Goal: Transaction & Acquisition: Obtain resource

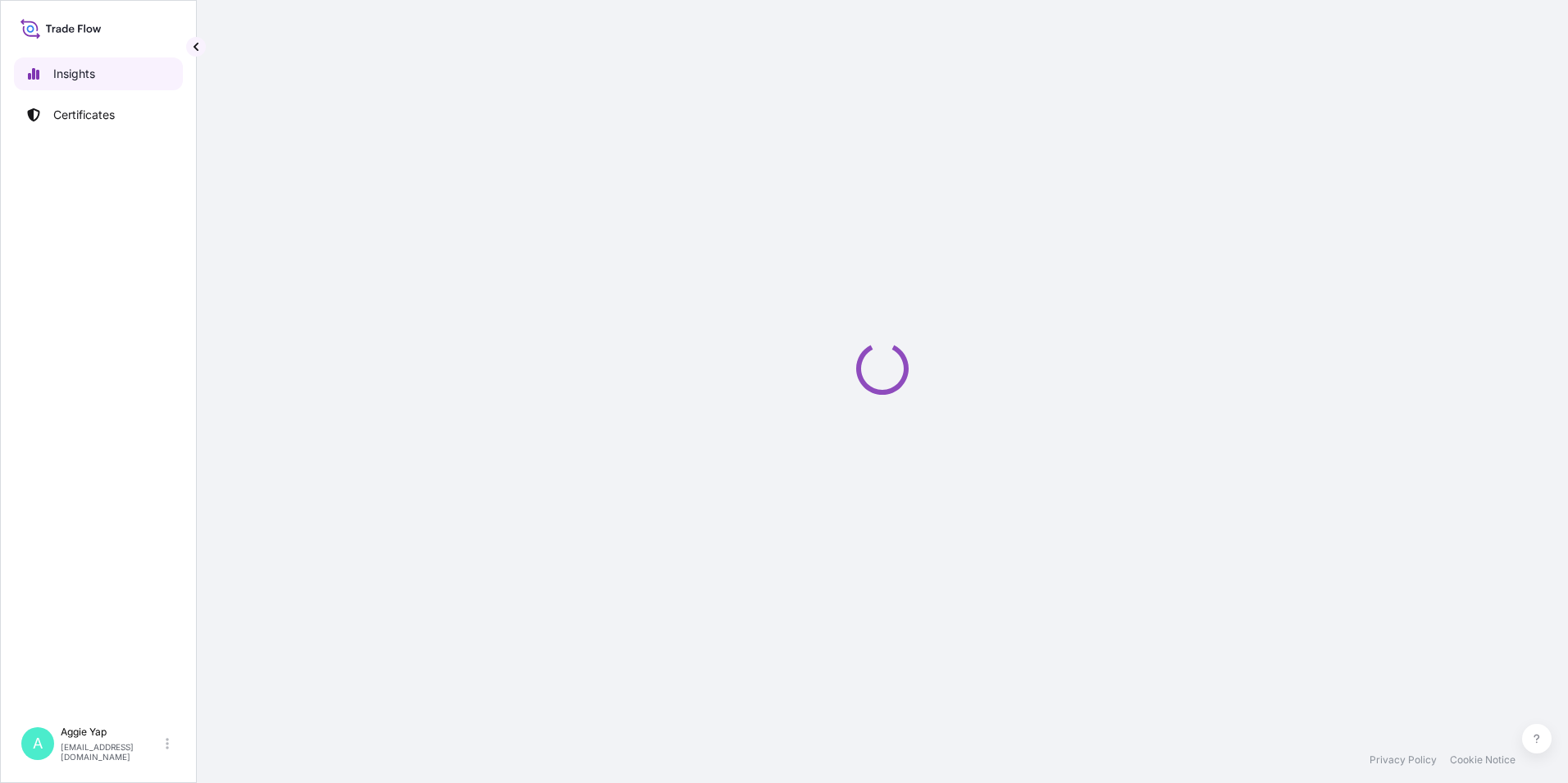
select select "2025"
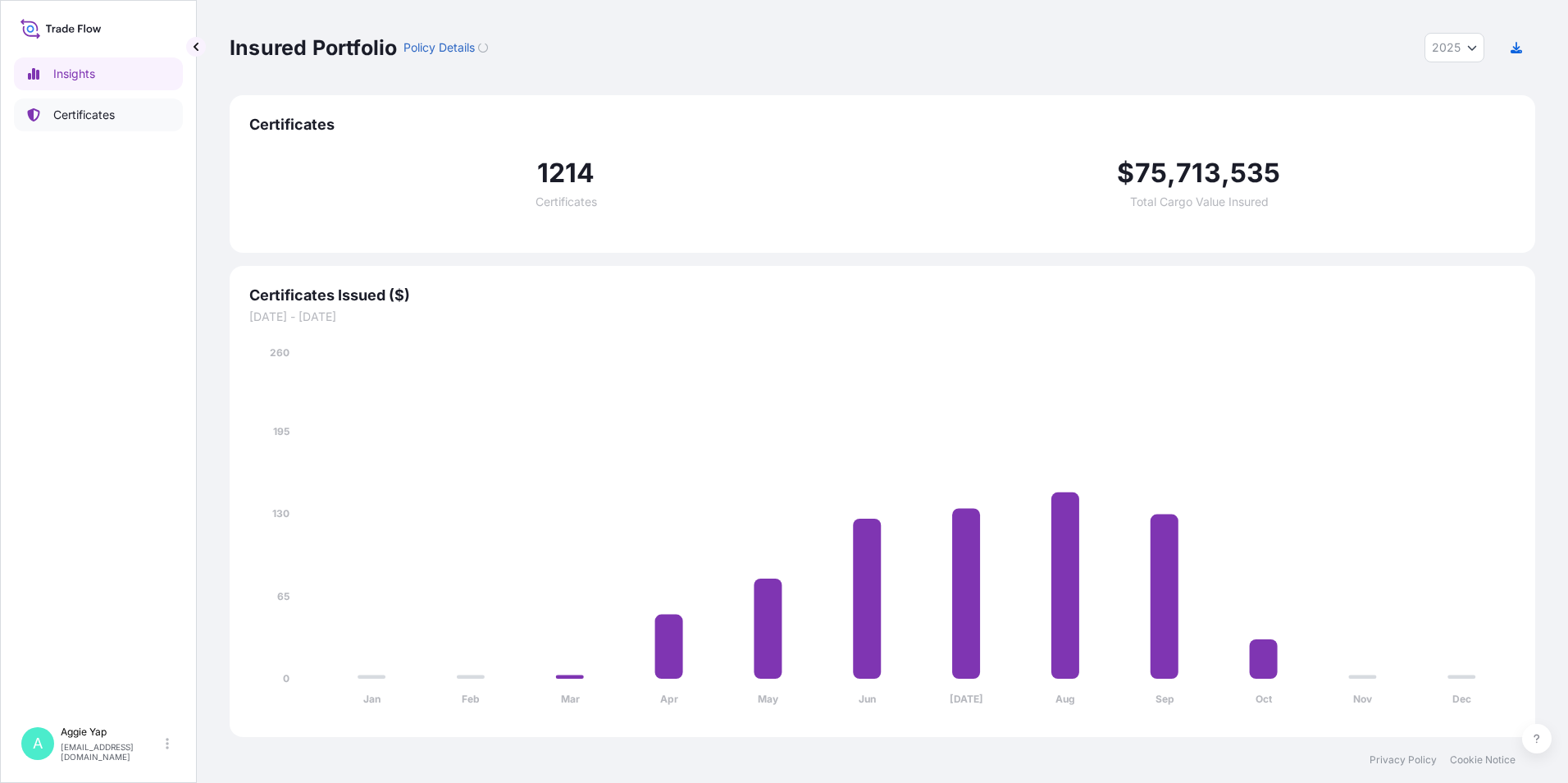
click at [102, 110] on p "Certificates" at bounding box center [84, 114] width 62 height 17
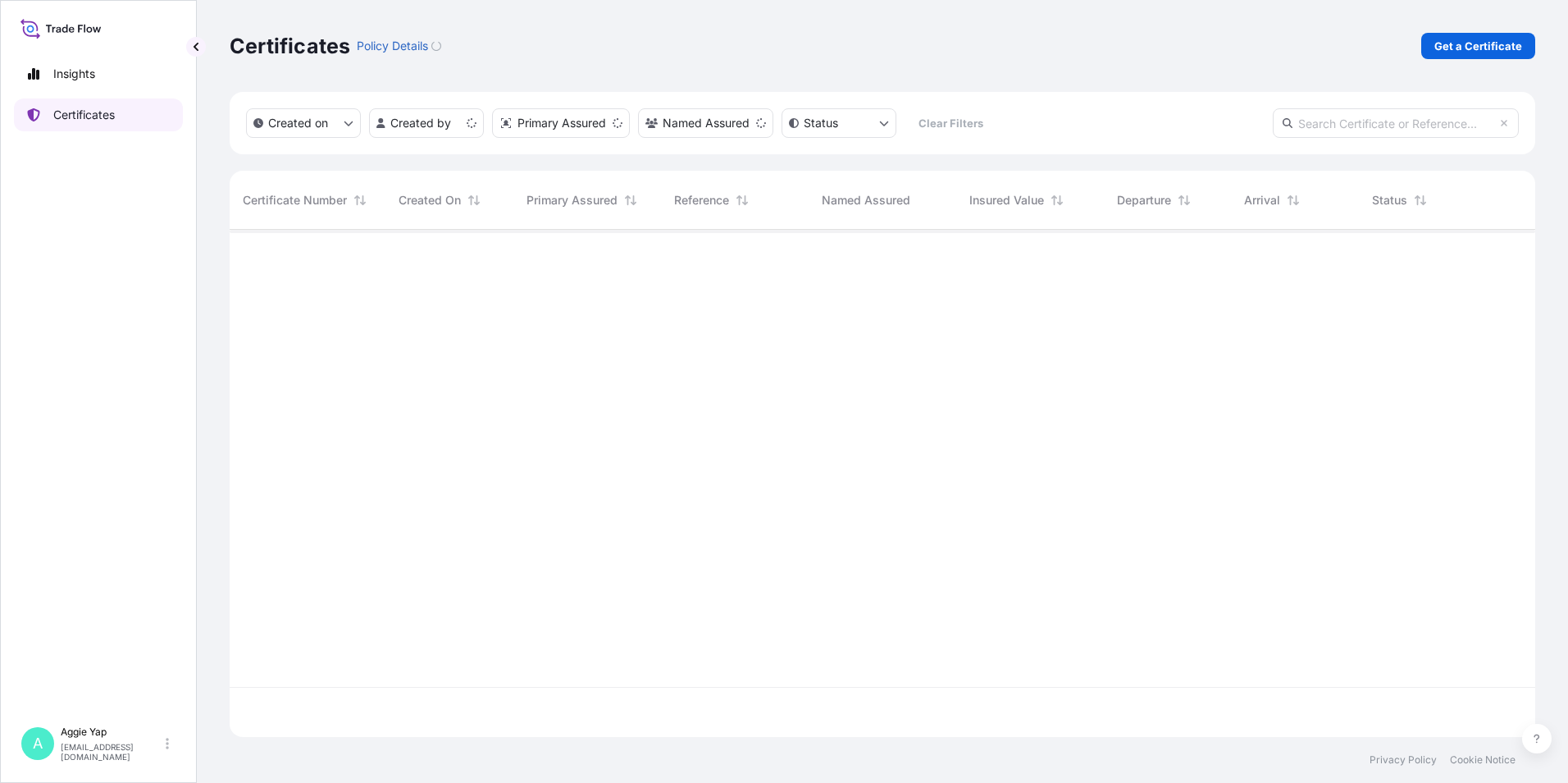
scroll to position [503, 1293]
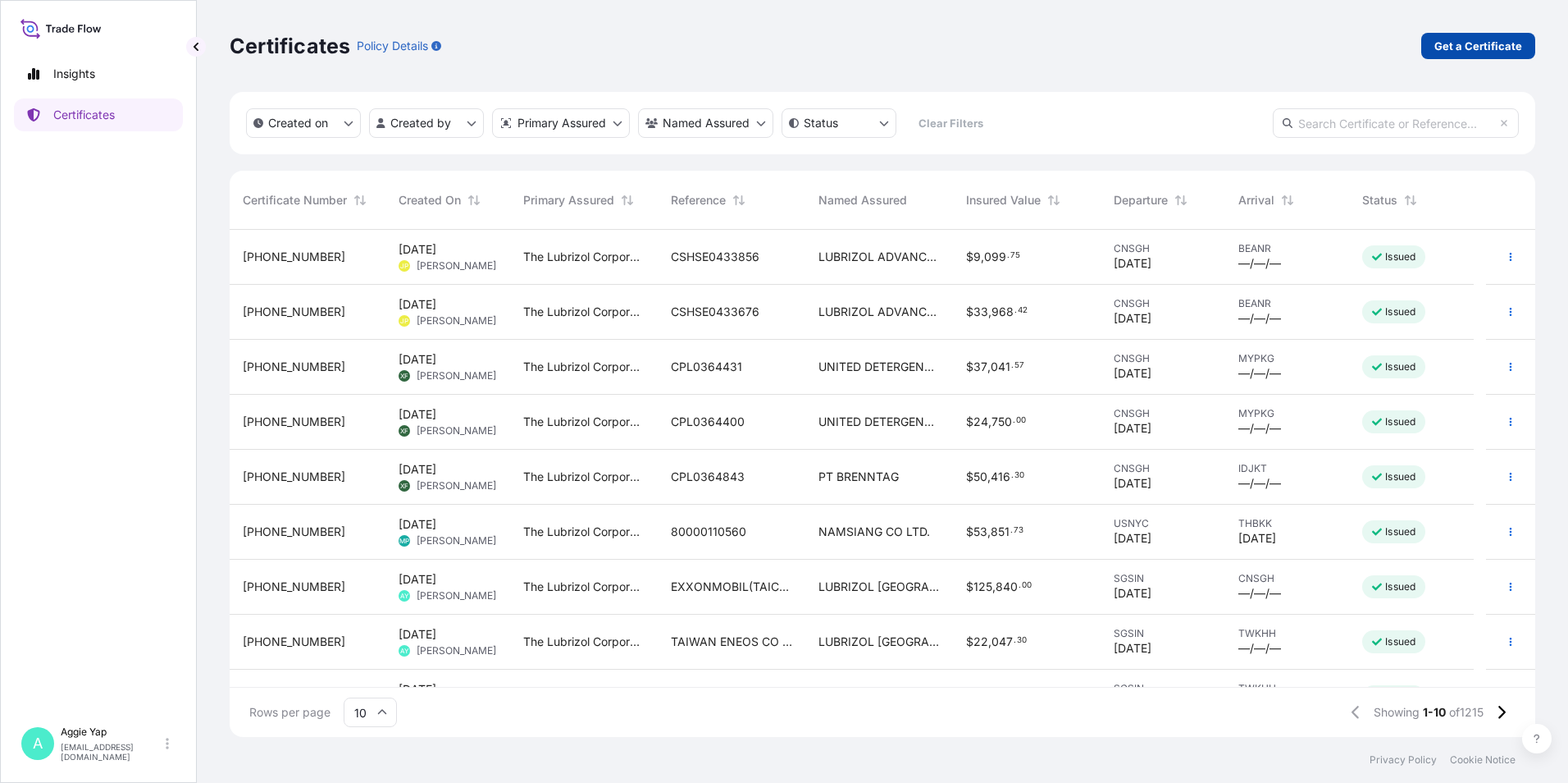
click at [1488, 47] on p "Get a Certificate" at bounding box center [1478, 46] width 88 height 17
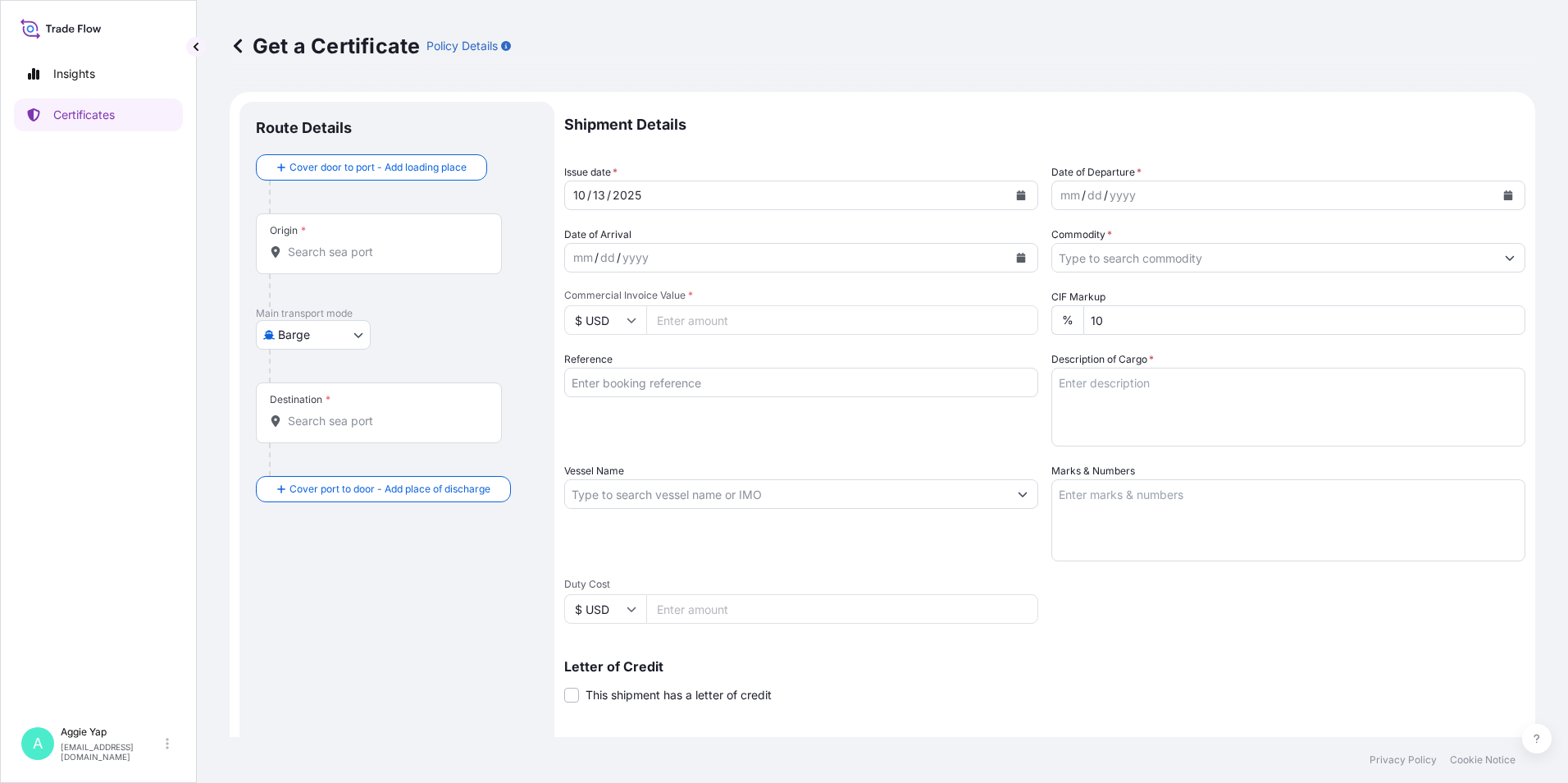
click at [319, 330] on body "Insights Certificates A [PERSON_NAME] [EMAIL_ADDRESS][DOMAIN_NAME] Get a Certif…" at bounding box center [784, 391] width 1568 height 783
click at [319, 531] on span "Ocean Vessel" at bounding box center [323, 525] width 73 height 17
select select "Ocean Vessel"
drag, startPoint x: 457, startPoint y: 333, endPoint x: 457, endPoint y: 322, distance: 11.0
click at [457, 325] on div "Main transport mode Ocean Vessel Air Barge Barge in Tow Rail Road [GEOGRAPHIC_D…" at bounding box center [397, 351] width 282 height 75
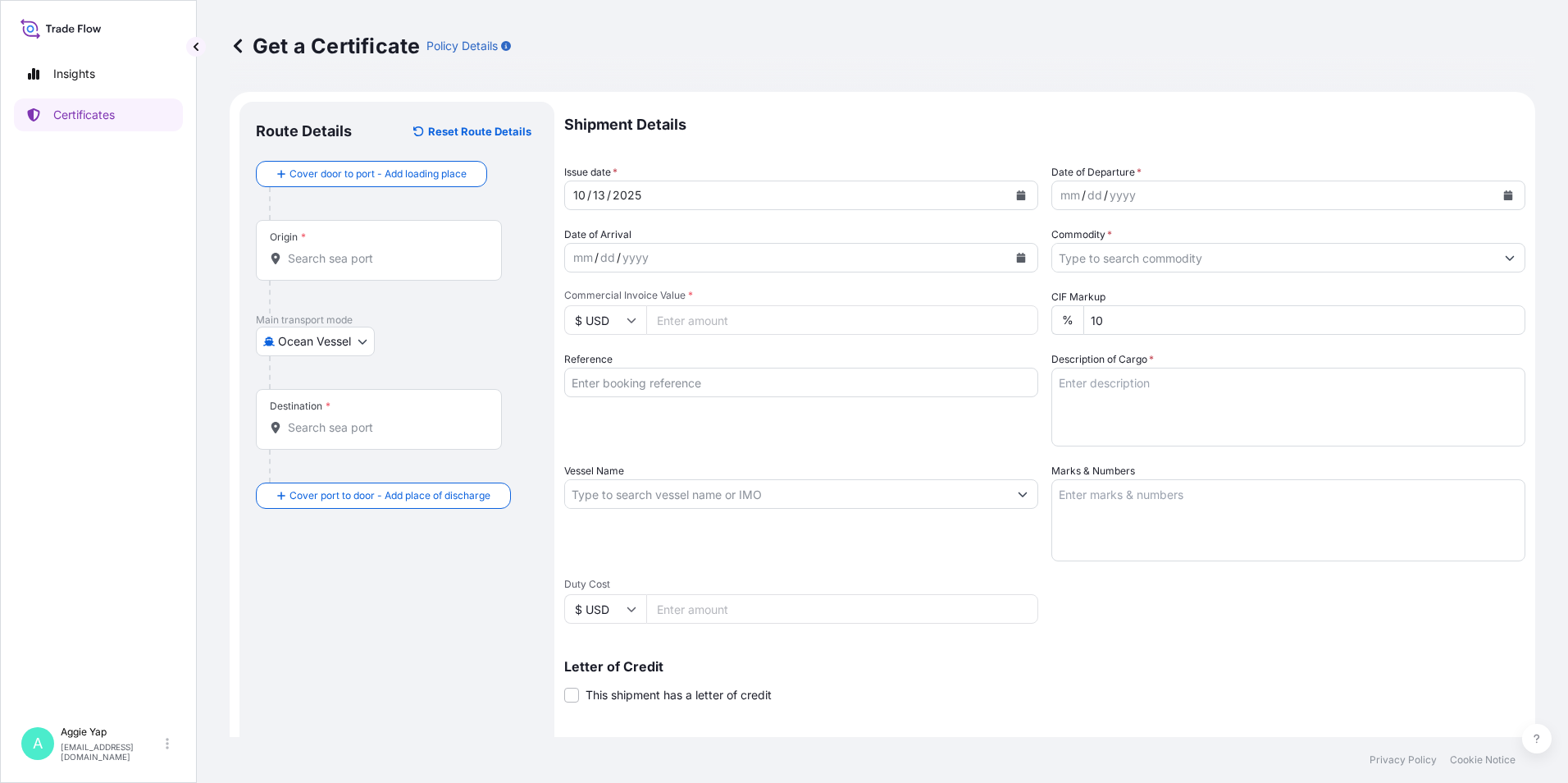
drag, startPoint x: 457, startPoint y: 322, endPoint x: 380, endPoint y: 266, distance: 95.2
click at [383, 274] on div "Origin *" at bounding box center [379, 250] width 246 height 61
click at [383, 267] on input "Origin *" at bounding box center [385, 258] width 193 height 17
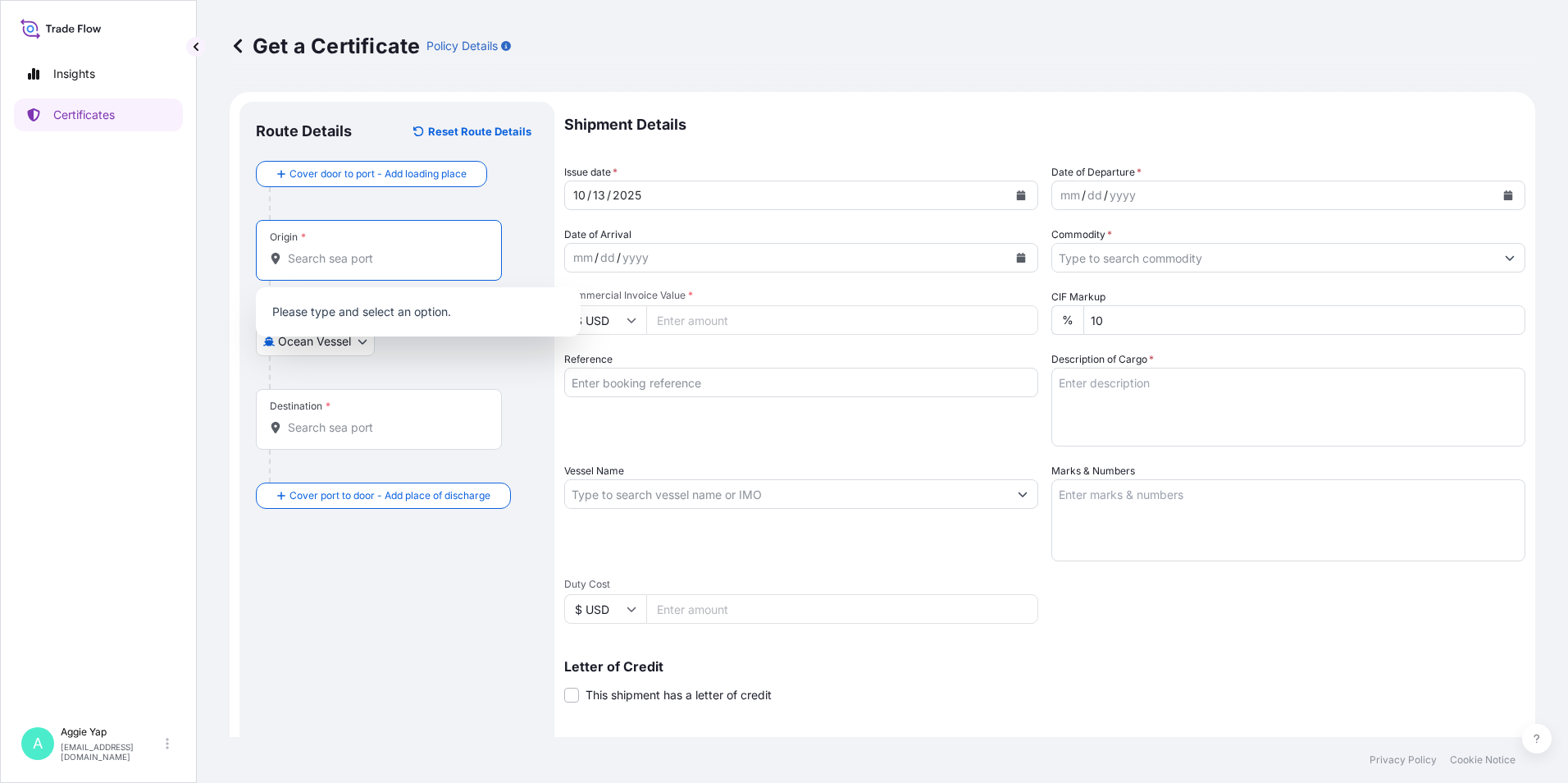
click at [374, 261] on input "Origin *" at bounding box center [385, 258] width 193 height 17
drag, startPoint x: 461, startPoint y: 385, endPoint x: 403, endPoint y: 364, distance: 61.7
click at [461, 382] on div at bounding box center [403, 372] width 269 height 33
click at [365, 262] on input "Origin * Please select an origin" at bounding box center [385, 258] width 193 height 17
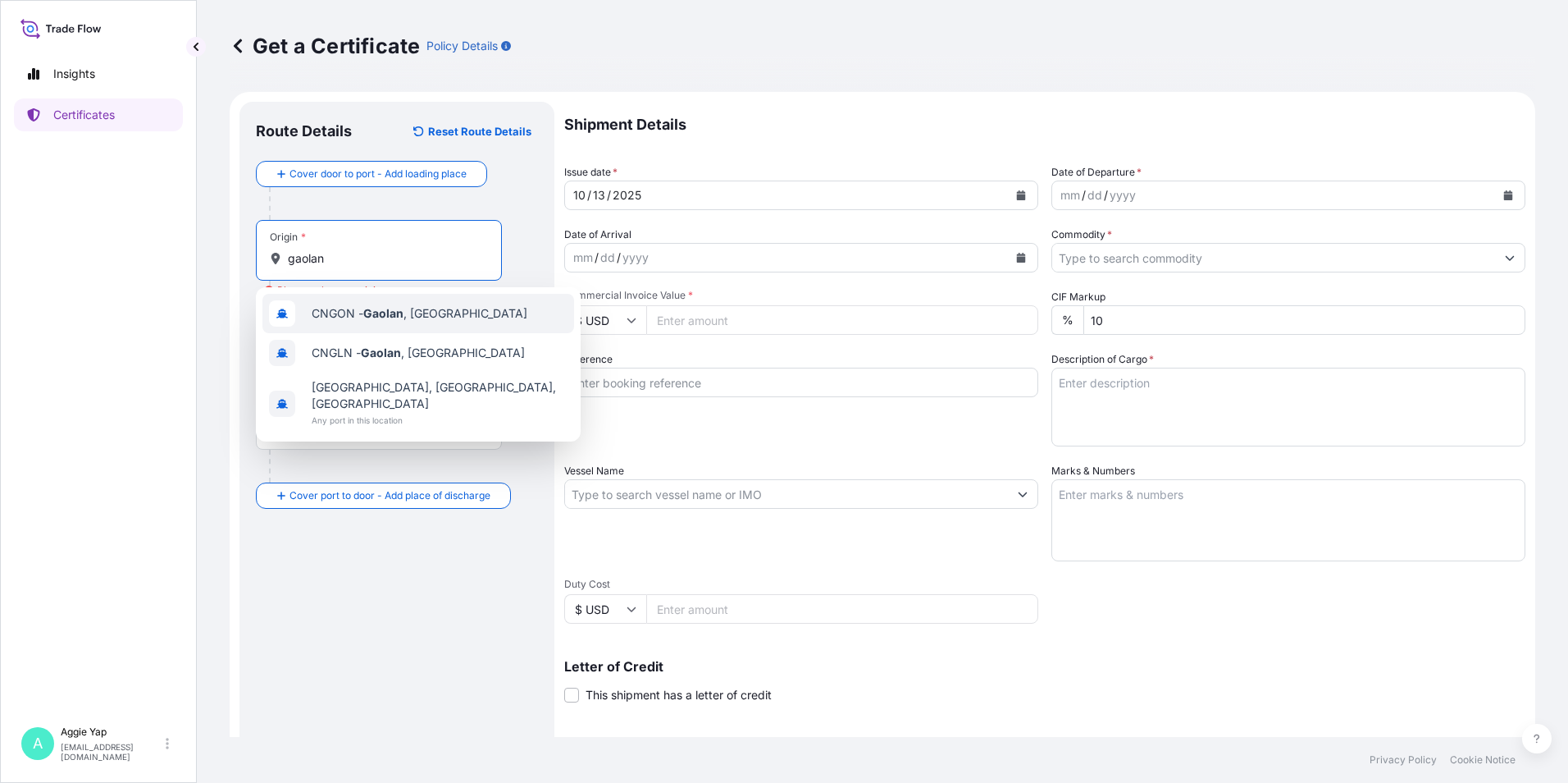
click at [411, 319] on span "CNGON - [GEOGRAPHIC_DATA] , [GEOGRAPHIC_DATA]" at bounding box center [419, 313] width 216 height 17
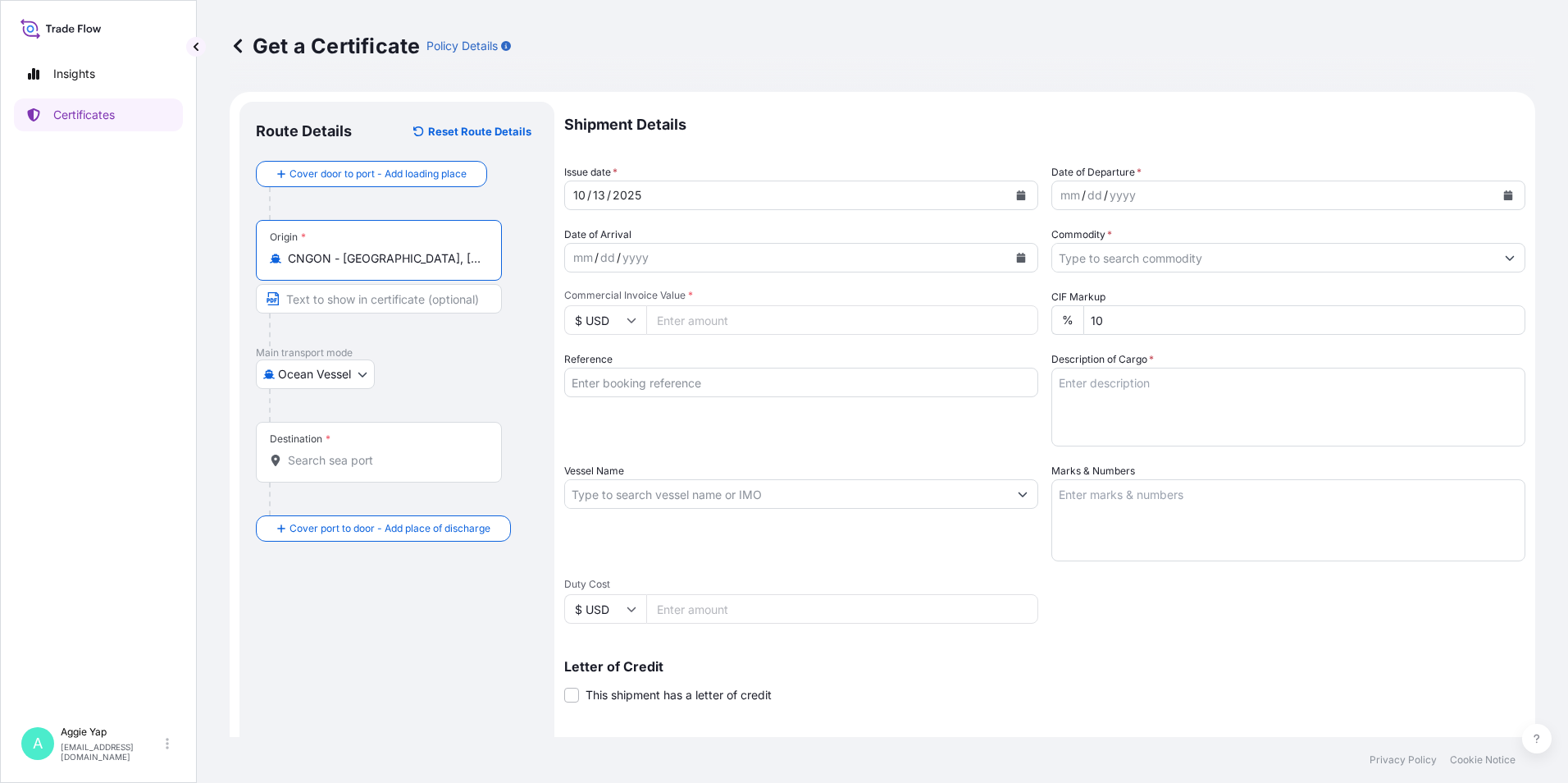
type input "CNGON - [GEOGRAPHIC_DATA], [GEOGRAPHIC_DATA]"
click at [386, 293] on input "Text to appear on certificate" at bounding box center [379, 298] width 246 height 29
click at [360, 301] on input "GAOLAN" at bounding box center [379, 298] width 246 height 29
type input "GAOLAN, [GEOGRAPHIC_DATA]"
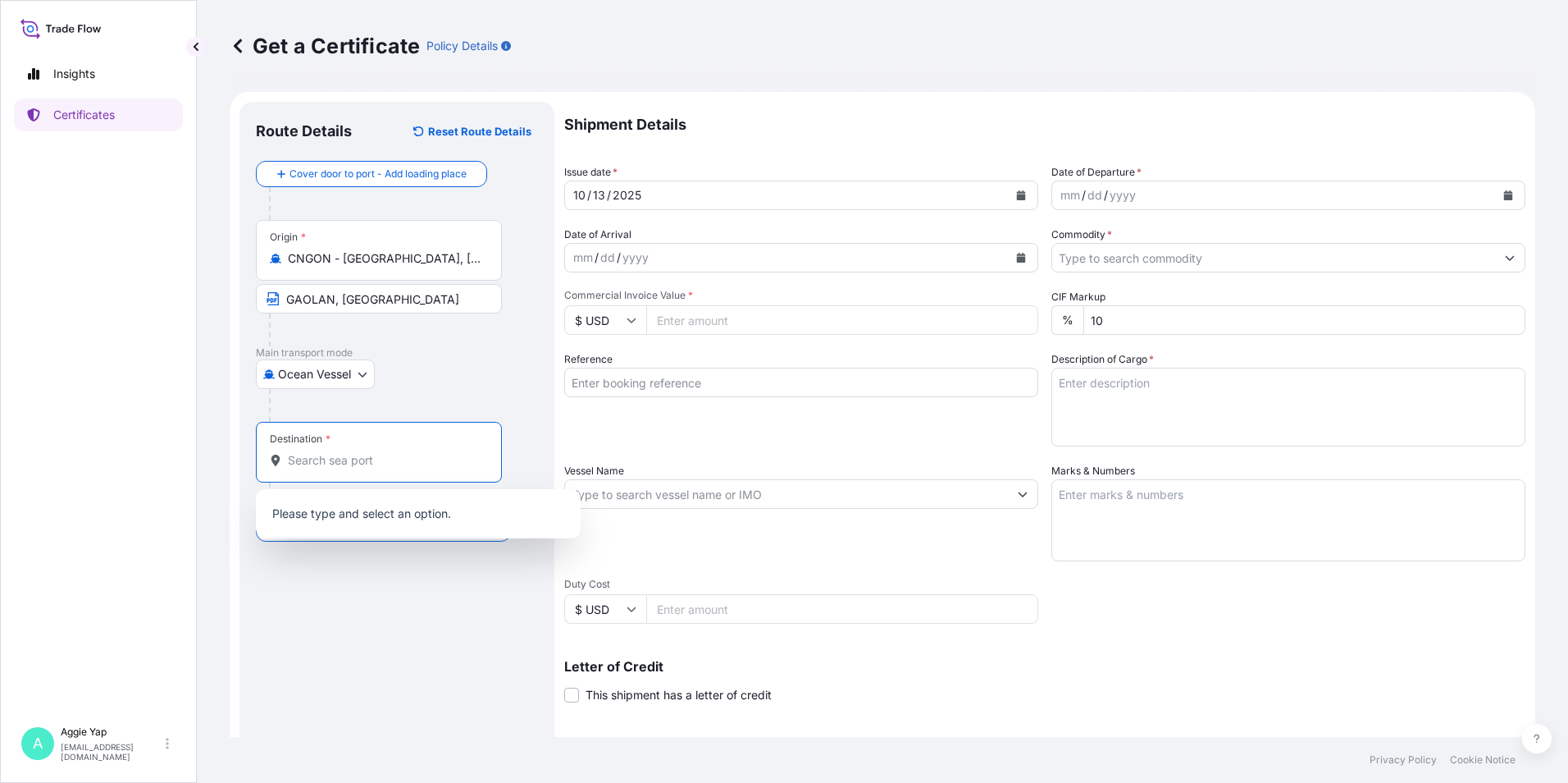
click at [365, 457] on input "Destination *" at bounding box center [385, 459] width 193 height 17
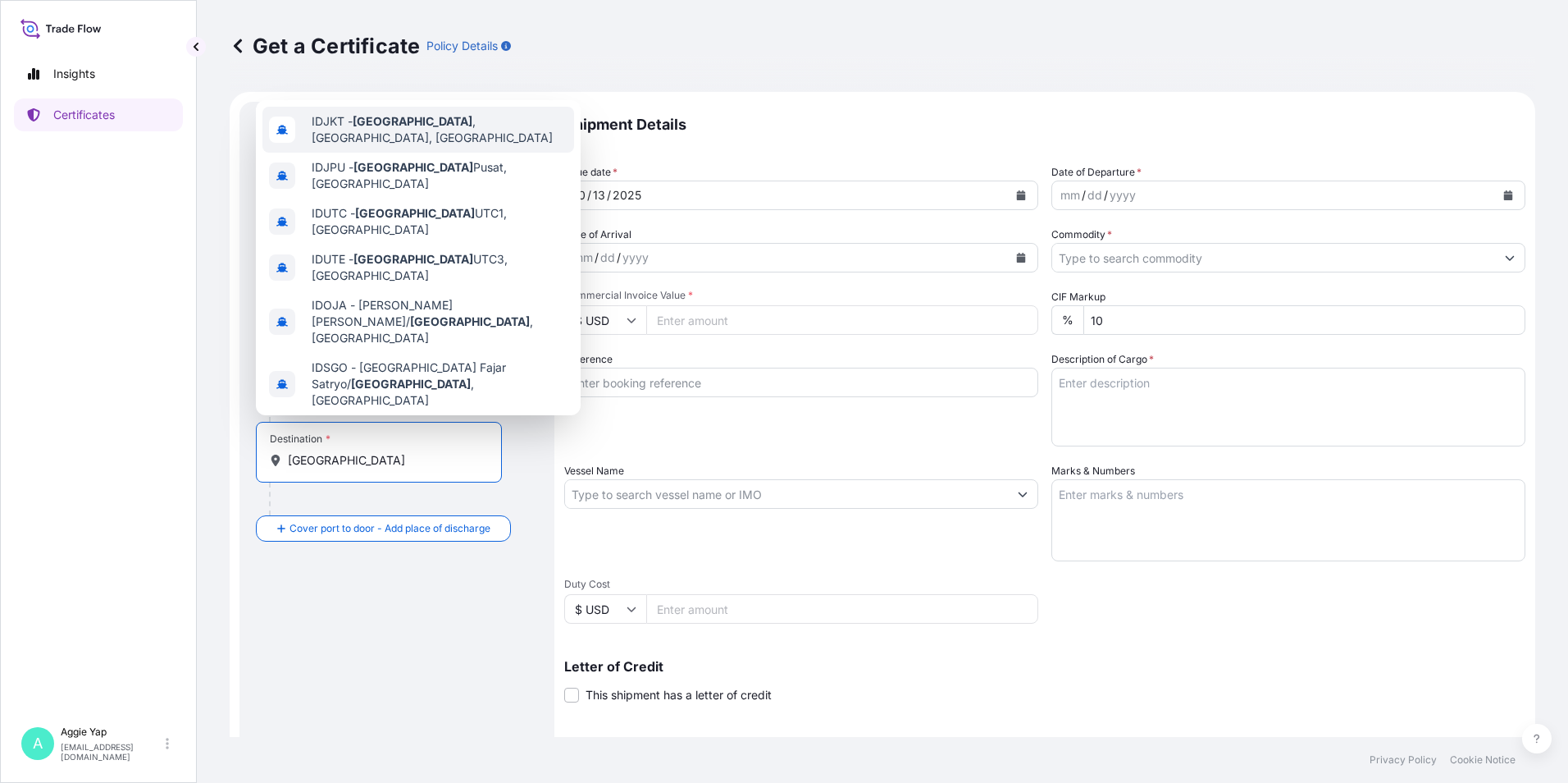
click at [426, 115] on div "IDJKT - [GEOGRAPHIC_DATA] , [GEOGRAPHIC_DATA], [GEOGRAPHIC_DATA]" at bounding box center [418, 129] width 312 height 46
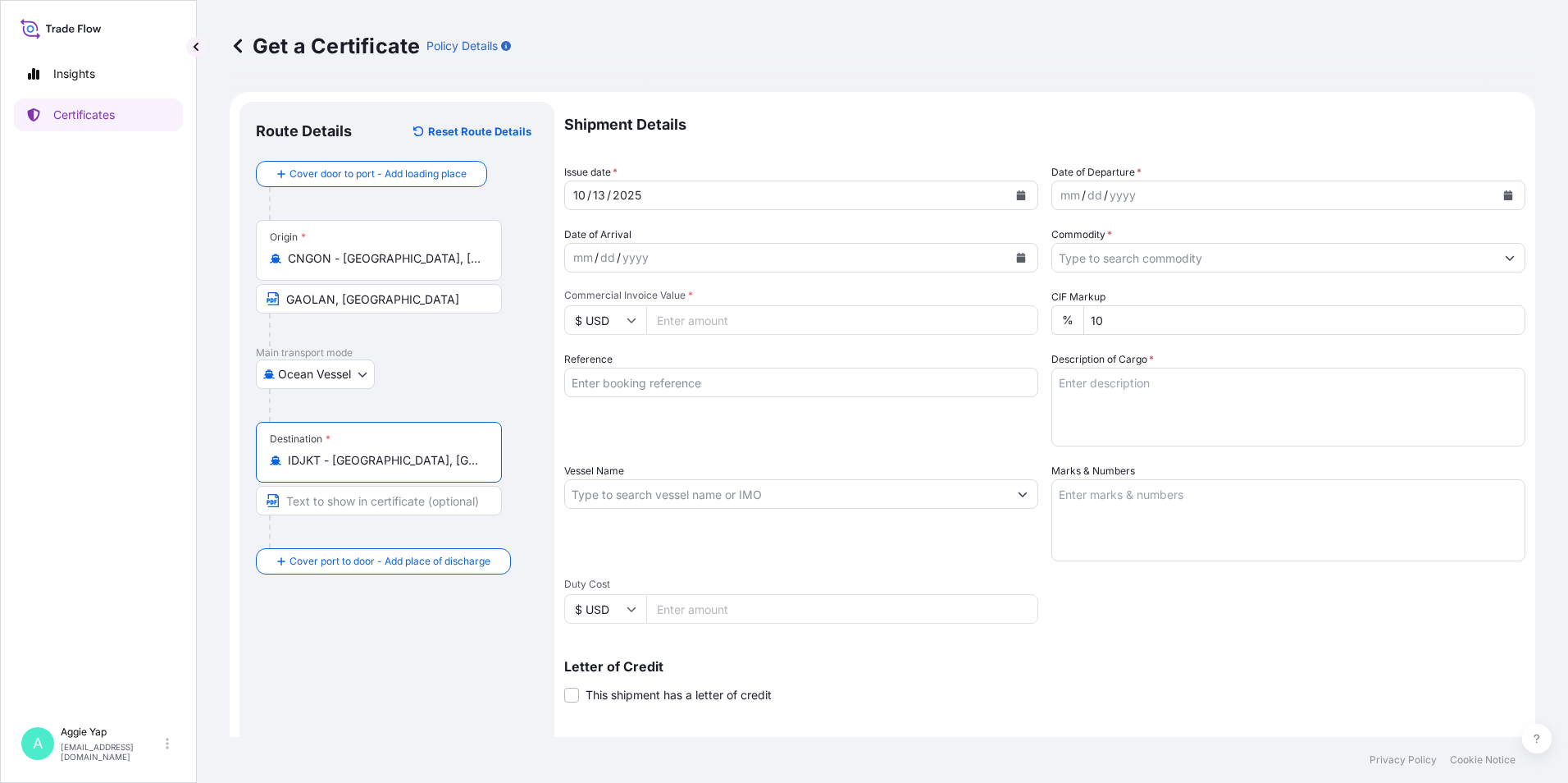
type input "IDJKT - [GEOGRAPHIC_DATA], [GEOGRAPHIC_DATA], [GEOGRAPHIC_DATA]"
click at [390, 498] on input "Text to appear on certificate" at bounding box center [379, 500] width 246 height 29
type input "[GEOGRAPHIC_DATA]"
click at [1016, 197] on icon "Calendar" at bounding box center [1021, 196] width 10 height 10
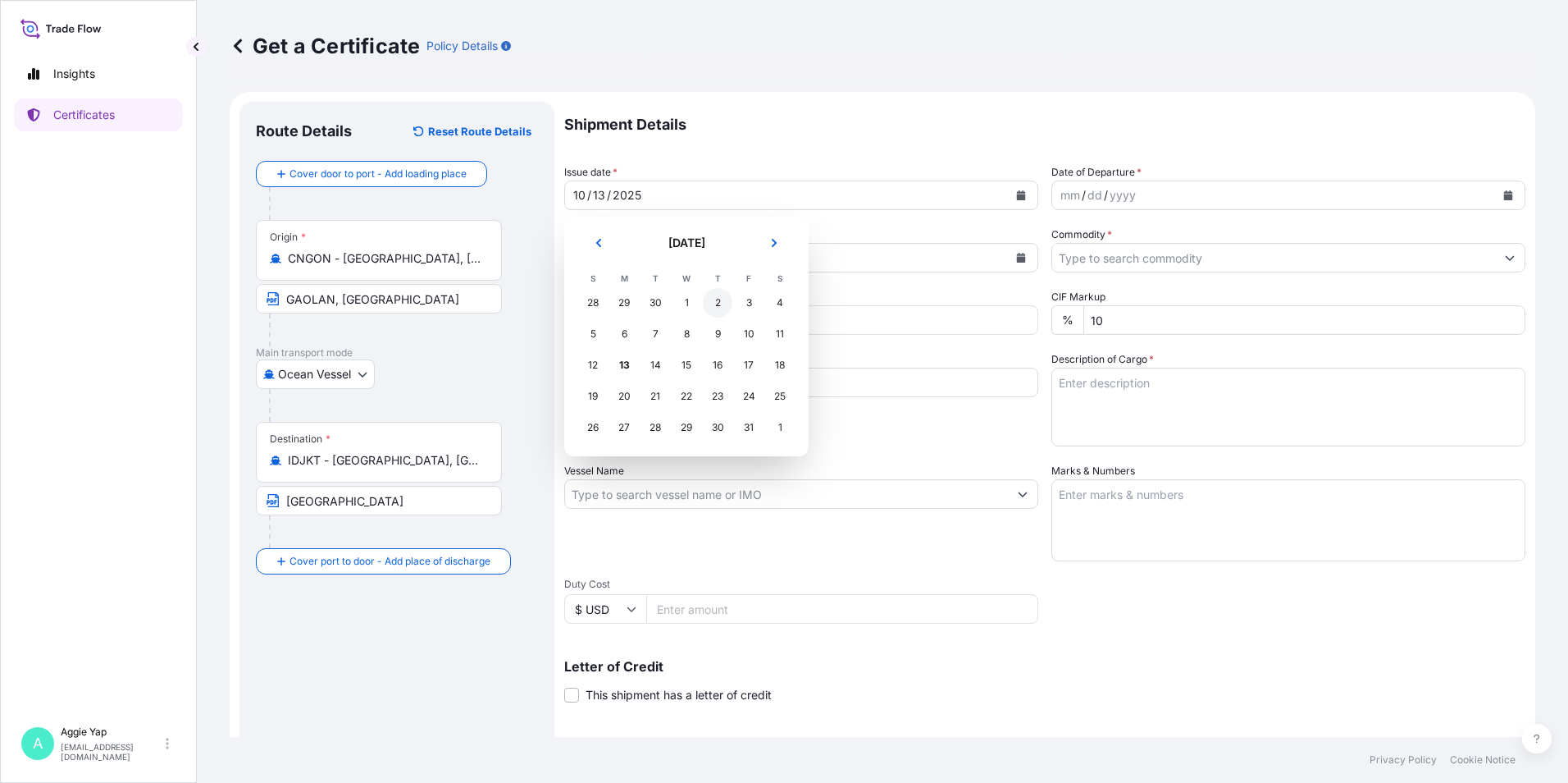
click at [715, 300] on div "2" at bounding box center [717, 303] width 29 height 29
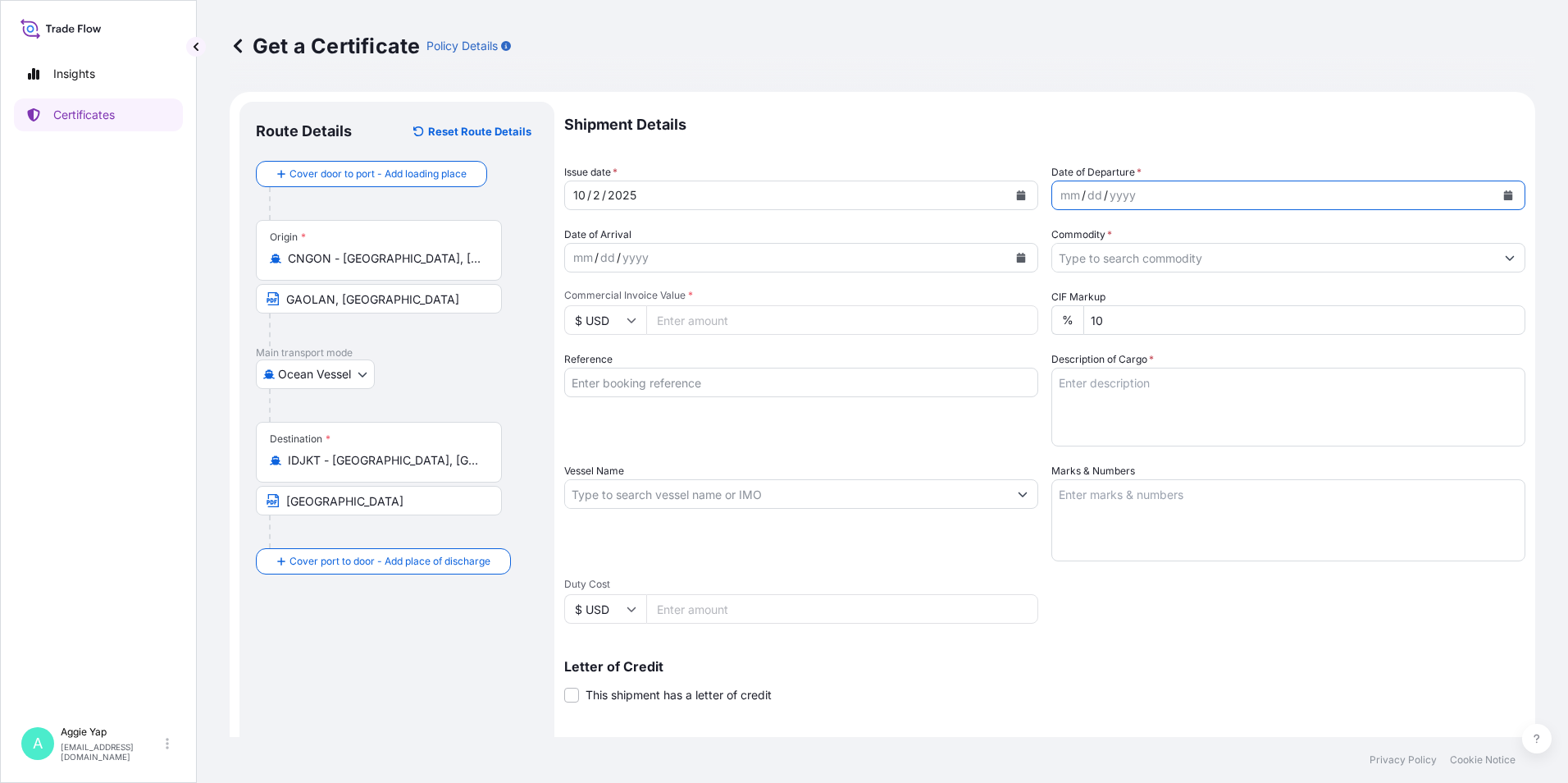
click at [1499, 188] on button "Calendar" at bounding box center [1507, 195] width 26 height 26
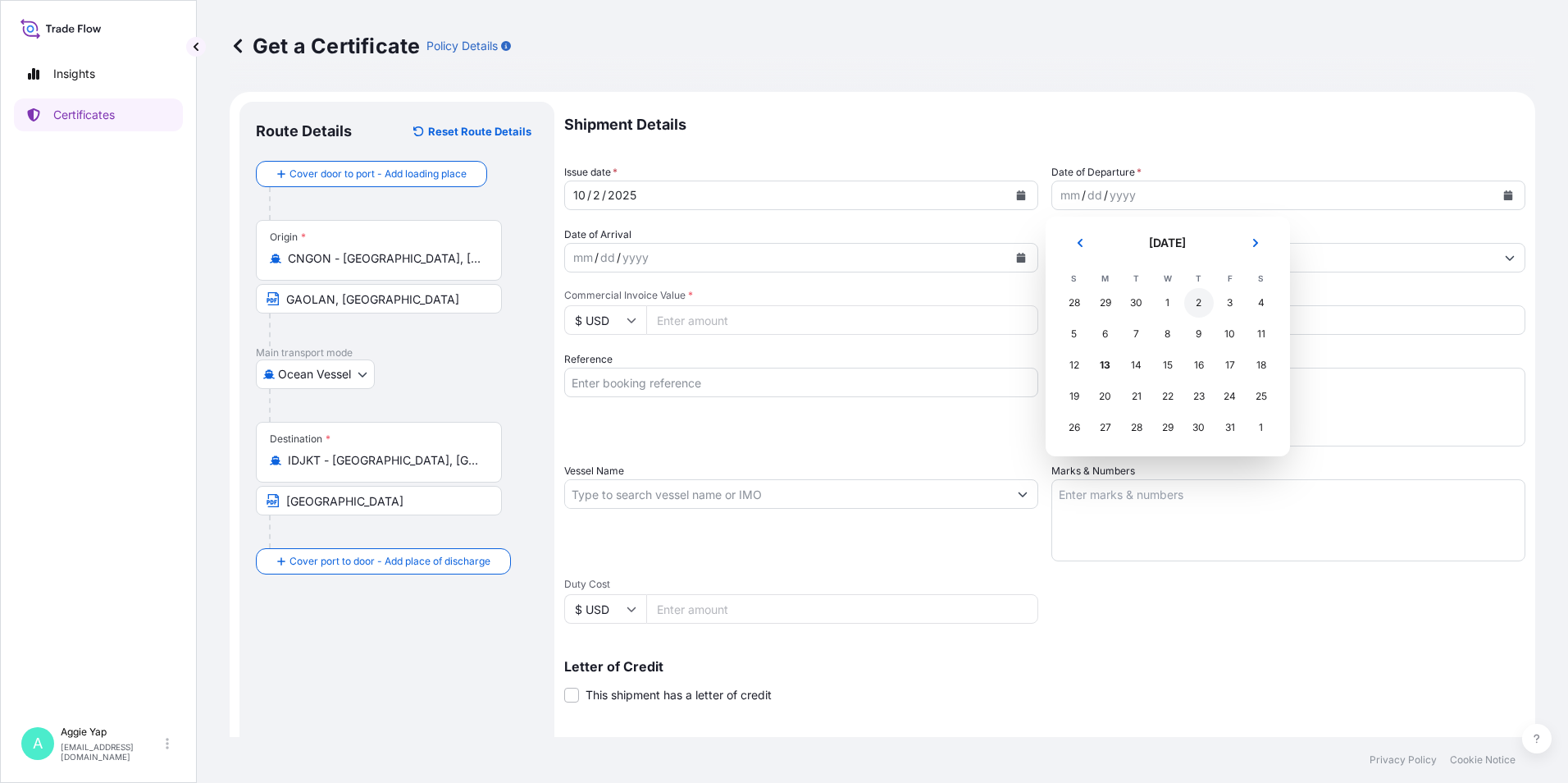
click at [1201, 309] on div "2" at bounding box center [1199, 303] width 29 height 29
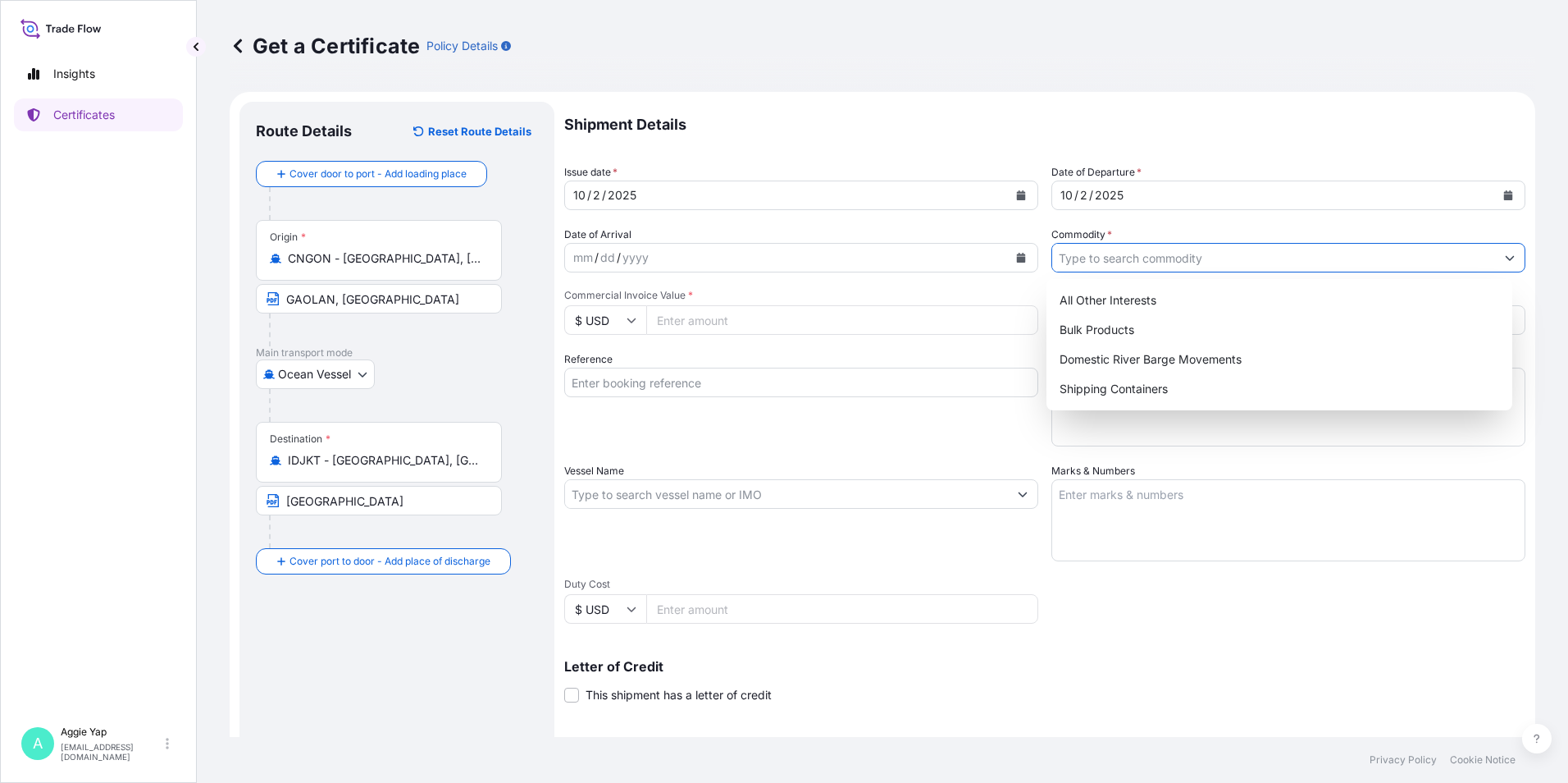
click at [1098, 260] on input "Commodity *" at bounding box center [1273, 257] width 443 height 29
click at [1119, 386] on div "Shipping Containers" at bounding box center [1280, 389] width 453 height 29
type input "Shipping Containers"
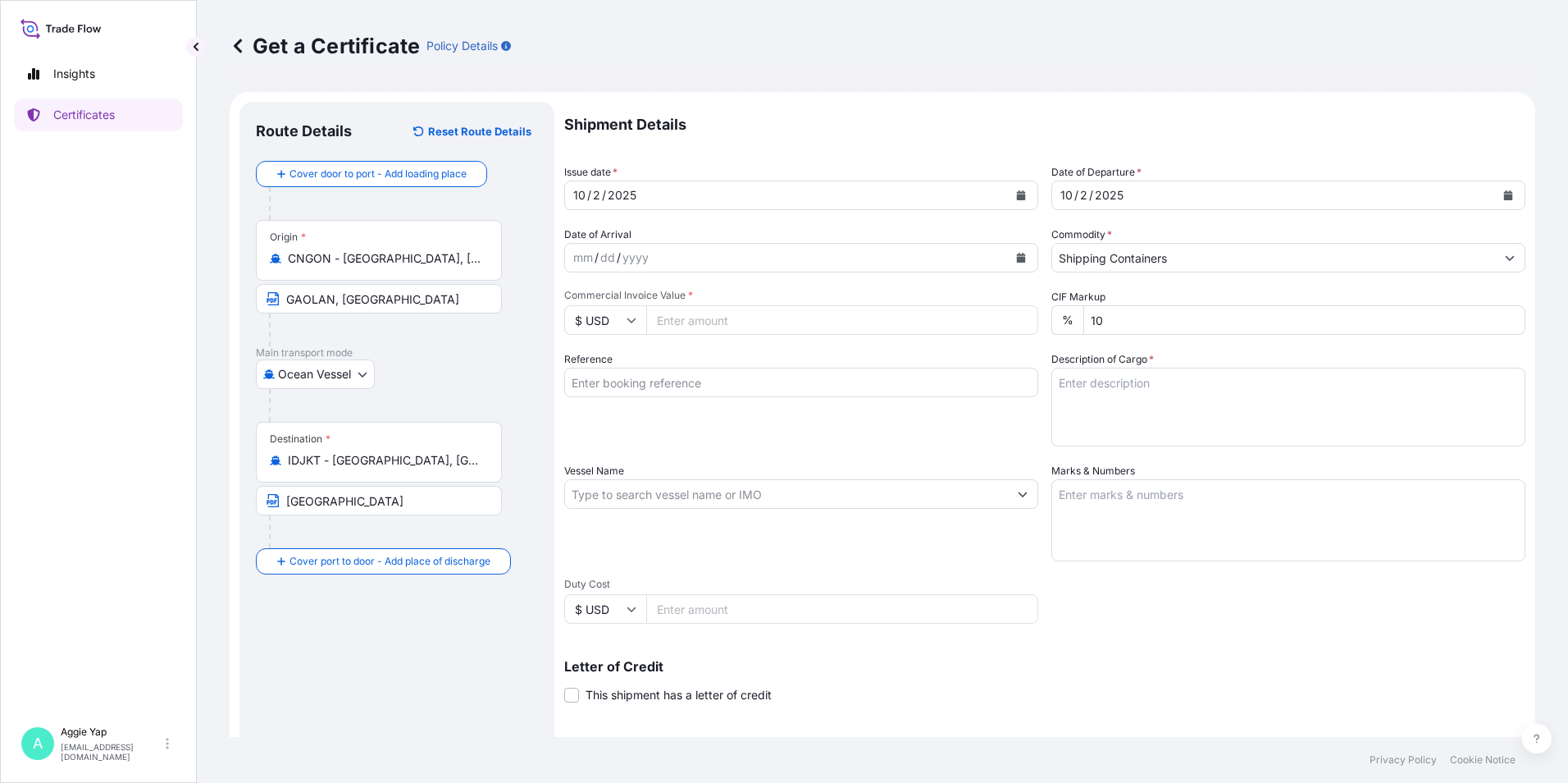
click at [791, 325] on input "Commercial Invoice Value *" at bounding box center [841, 320] width 392 height 29
type input "63409.20"
click at [798, 426] on div "Reference" at bounding box center [800, 398] width 474 height 95
click at [823, 386] on input "Reference" at bounding box center [800, 382] width 474 height 29
type input "PT PACIFIC LUBRITAMA INDONESIA"
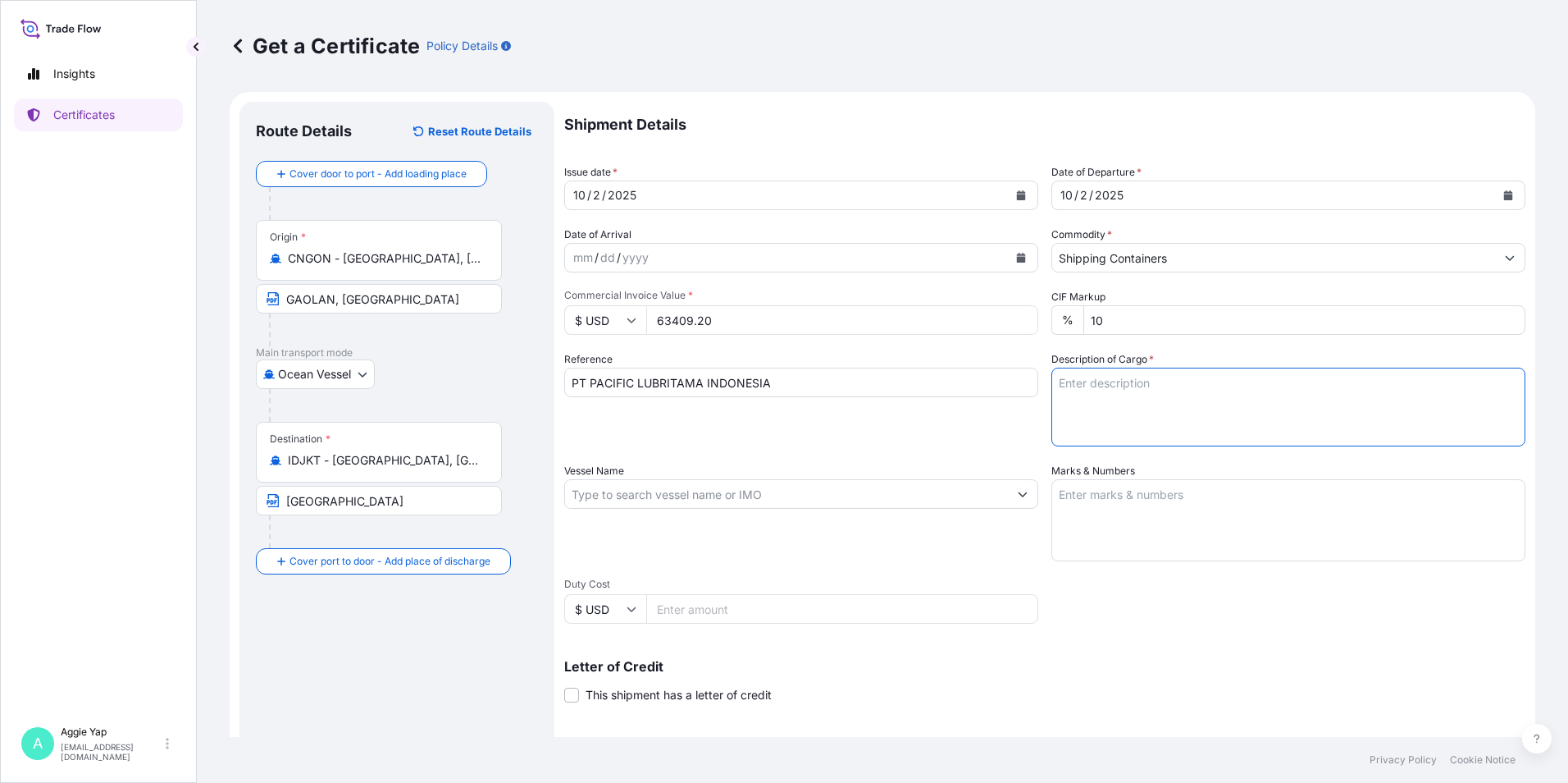
click at [1096, 394] on textarea "Description of Cargo *" at bounding box center [1288, 407] width 474 height 79
type textarea "T"
type textarea "1 X ISO TANK UA6158 PO NO: 38281"
click at [728, 499] on input "Vessel Name" at bounding box center [785, 494] width 443 height 29
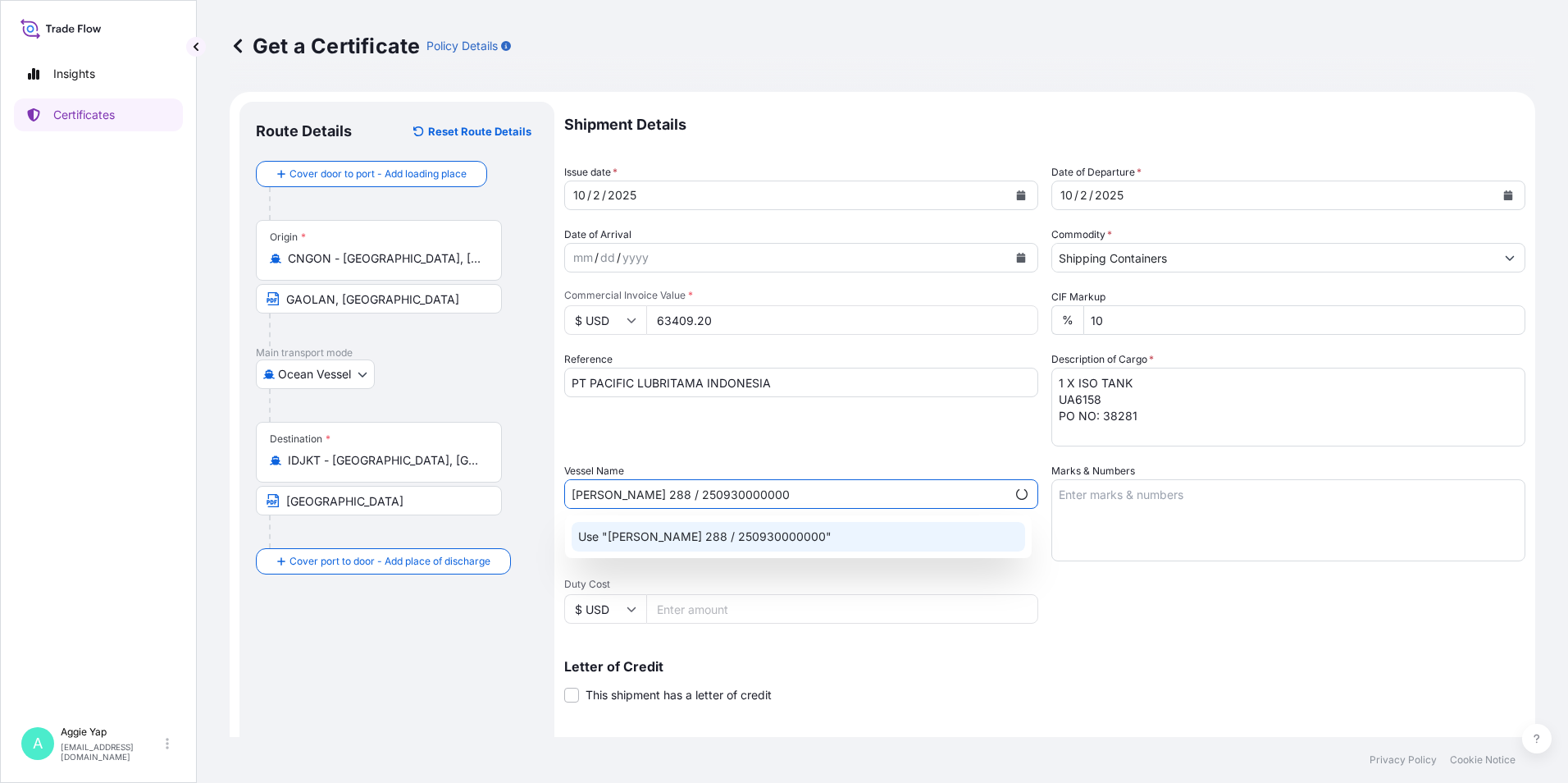
click at [670, 529] on p "Use "[PERSON_NAME] 288 / 250930000000"" at bounding box center [704, 537] width 253 height 17
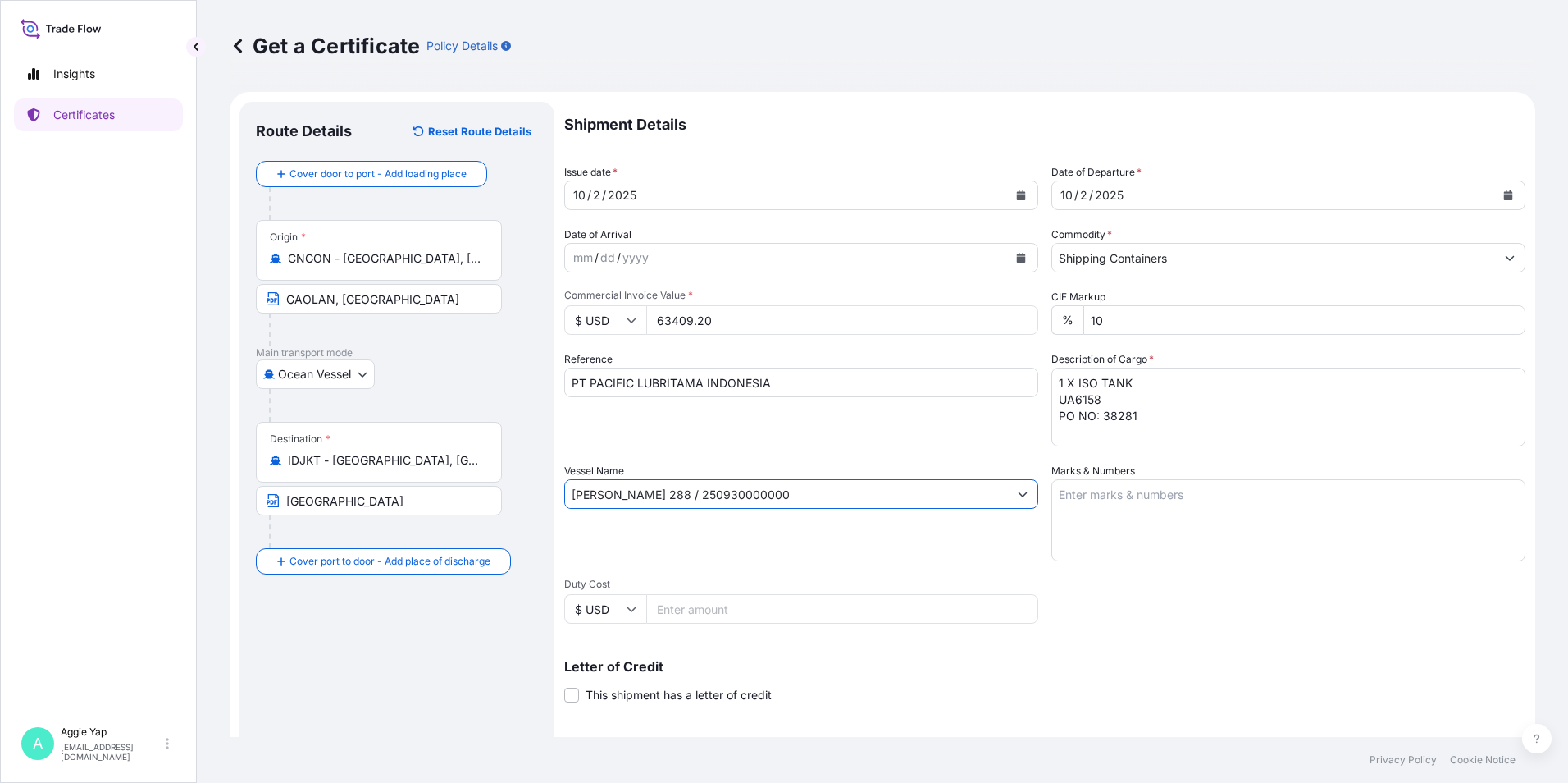
type input "[PERSON_NAME] 288 / 250930000000"
click at [1155, 517] on textarea "Marks & Numbers" at bounding box center [1288, 520] width 474 height 82
type textarea "AS PER BILL OF LADING"
click at [1105, 658] on div "Letter of Credit This shipment has a letter of credit Letter of credit * Letter…" at bounding box center [1044, 672] width 961 height 64
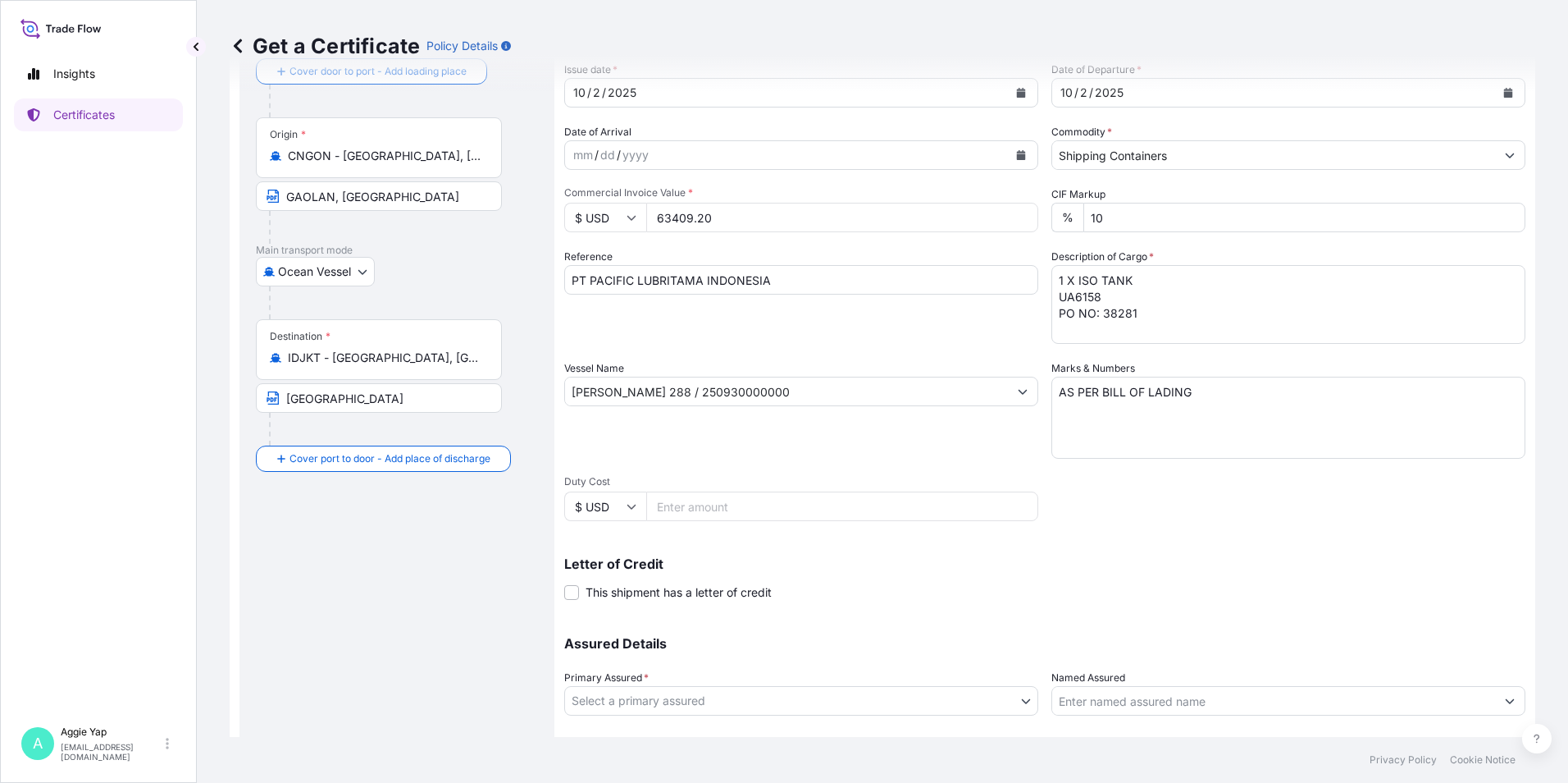
scroll to position [202, 0]
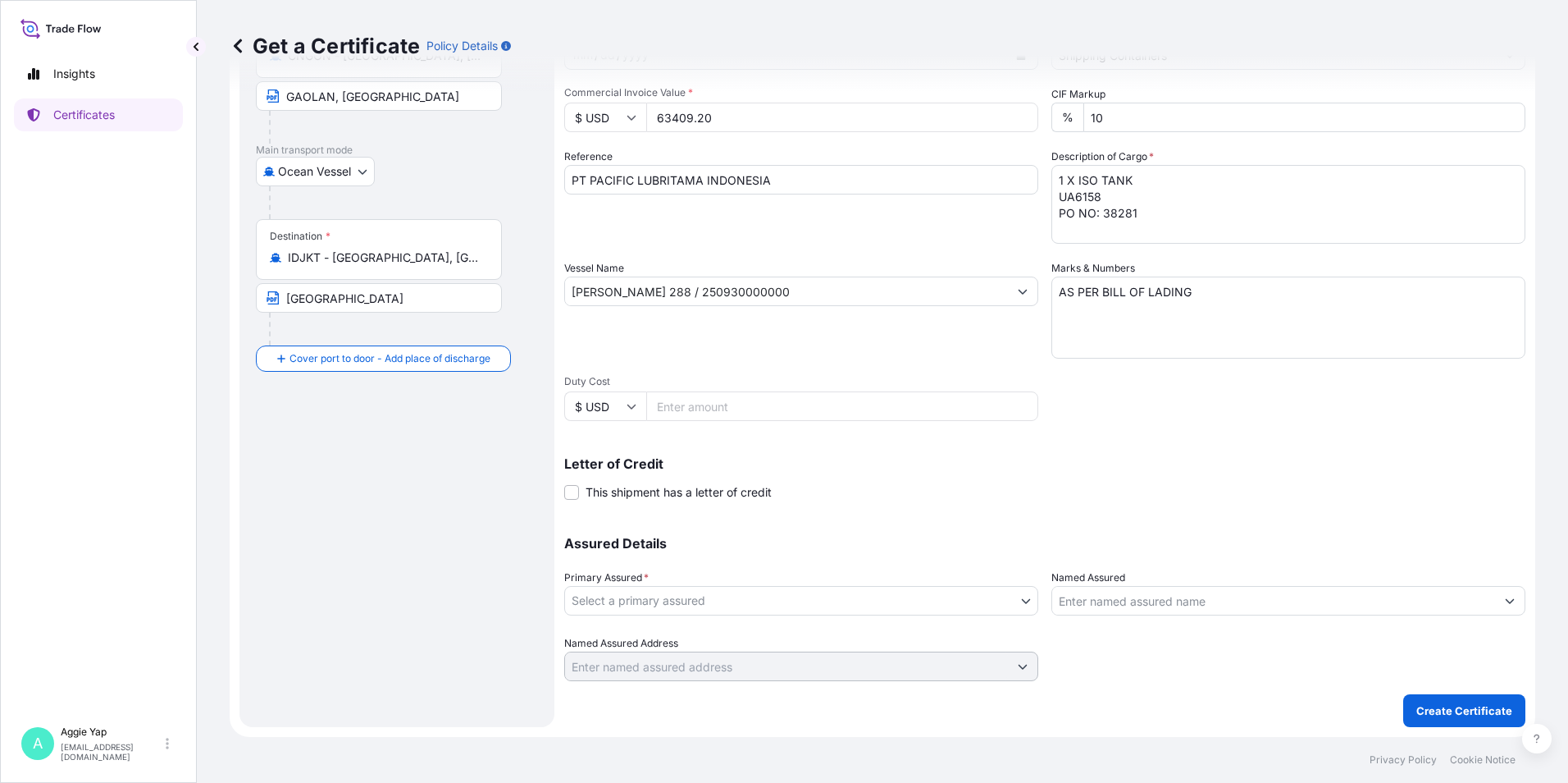
click at [743, 604] on body "Insights Certificates A [PERSON_NAME] [EMAIL_ADDRESS][DOMAIN_NAME] Get a Certif…" at bounding box center [784, 391] width 1568 height 783
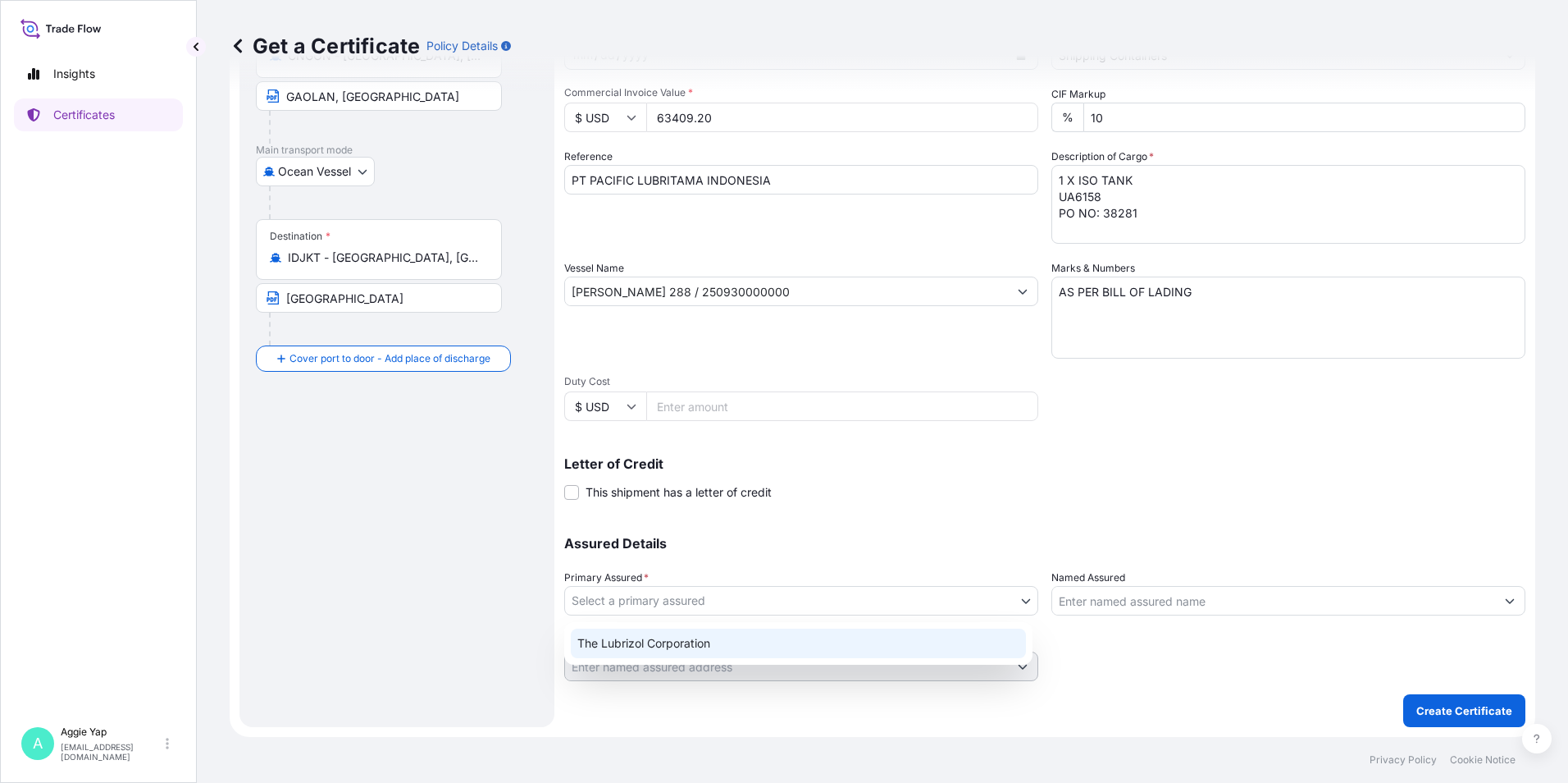
click at [693, 653] on div "The Lubrizol Corporation" at bounding box center [798, 643] width 455 height 29
select select "31566"
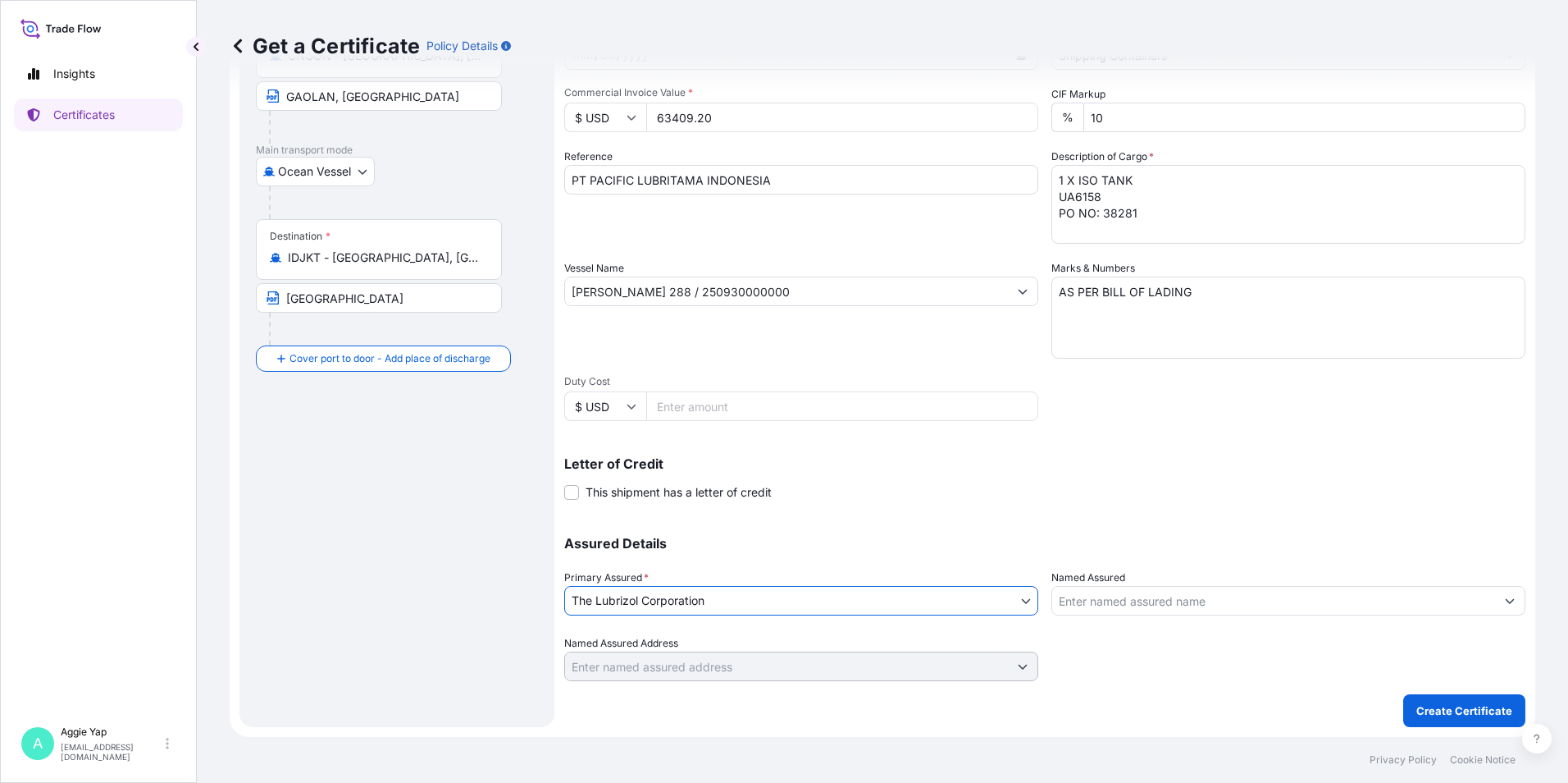
click at [1161, 610] on input "Named Assured" at bounding box center [1273, 600] width 443 height 29
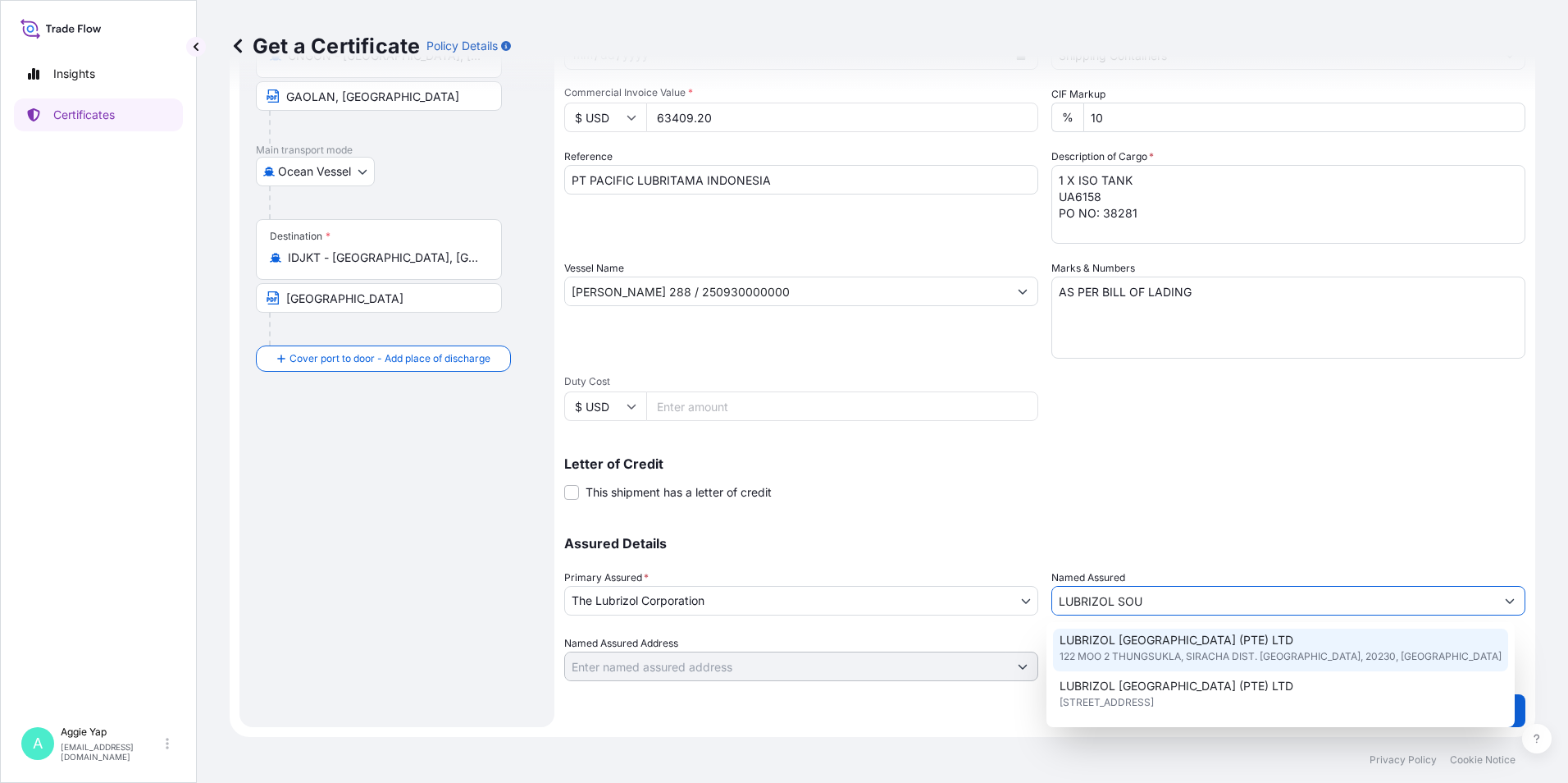
scroll to position [164, 0]
click at [1136, 666] on span "[STREET_ADDRESS]" at bounding box center [1106, 663] width 95 height 17
type input "LUBRIZOL [GEOGRAPHIC_DATA] (PTE) LTD"
type input "[STREET_ADDRESS]"
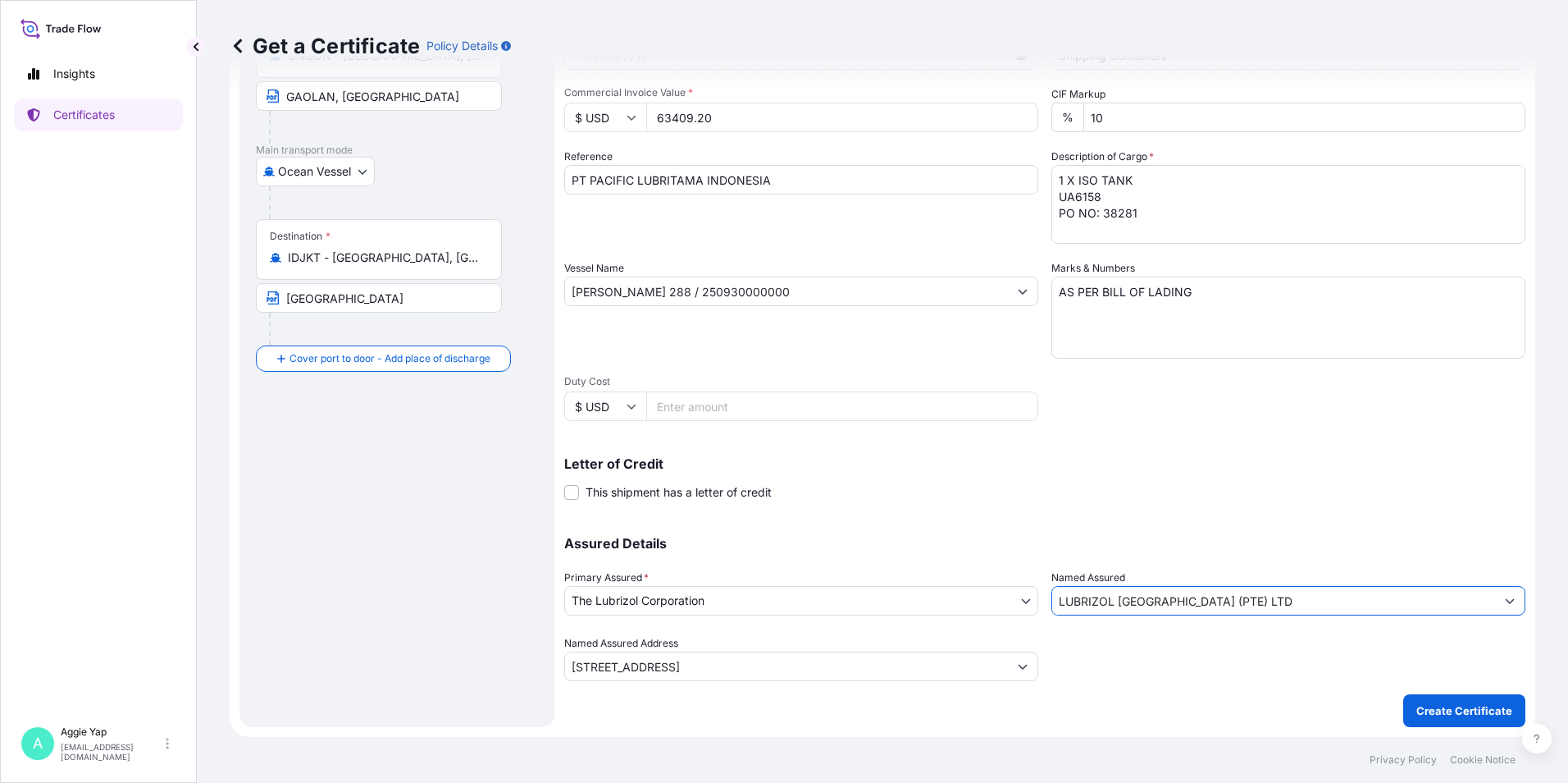
type input "LUBRIZOL [GEOGRAPHIC_DATA] (PTE) LTD"
drag, startPoint x: 943, startPoint y: 704, endPoint x: 1112, endPoint y: 732, distance: 171.3
click at [997, 710] on div "Shipment Details Issue date * [DATE] Date of Departure * [DATE] Date of Arrival…" at bounding box center [1044, 313] width 961 height 828
click at [1428, 711] on p "Create Certificate" at bounding box center [1464, 711] width 96 height 17
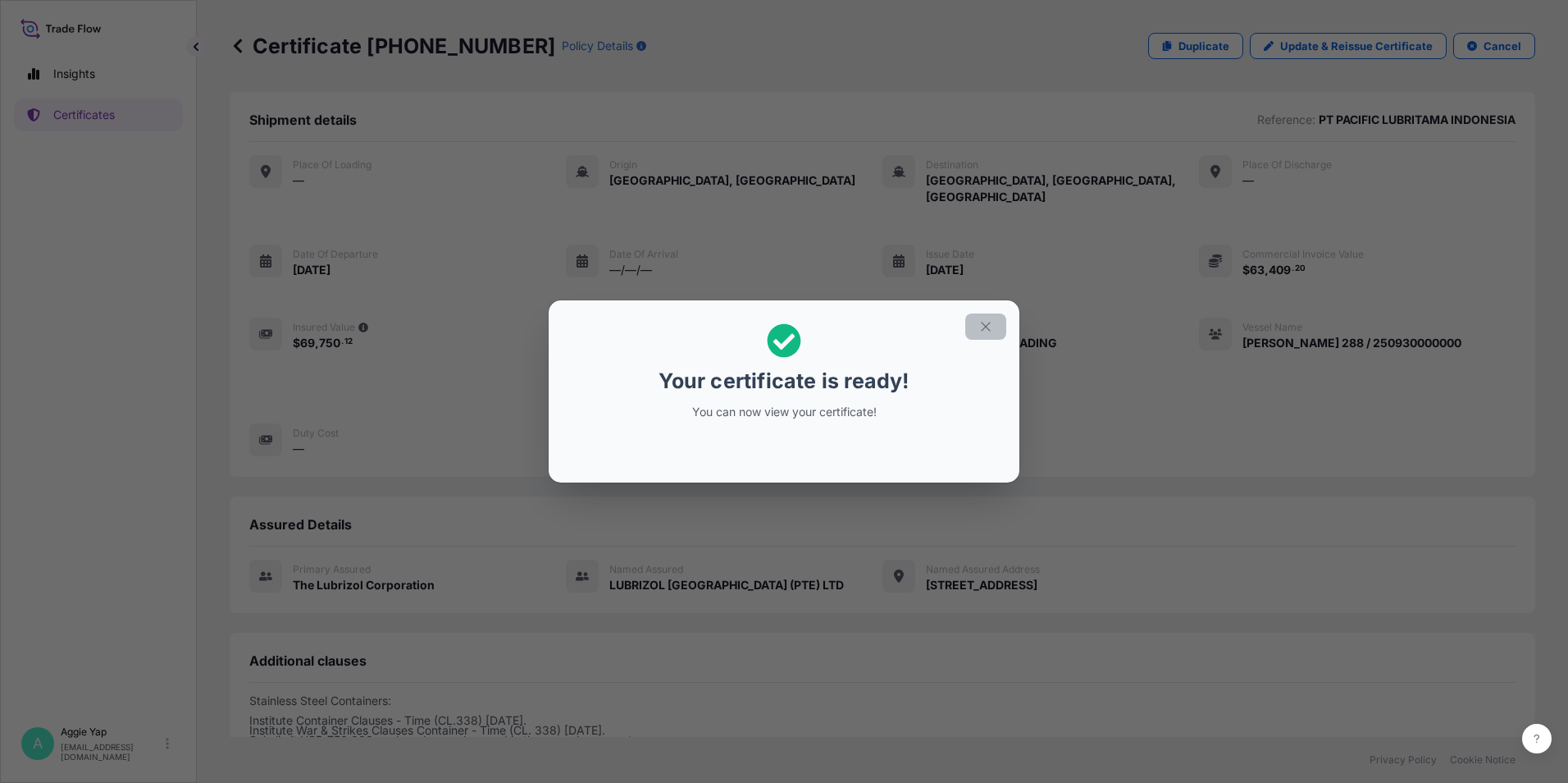
click at [983, 325] on icon "button" at bounding box center [985, 326] width 15 height 15
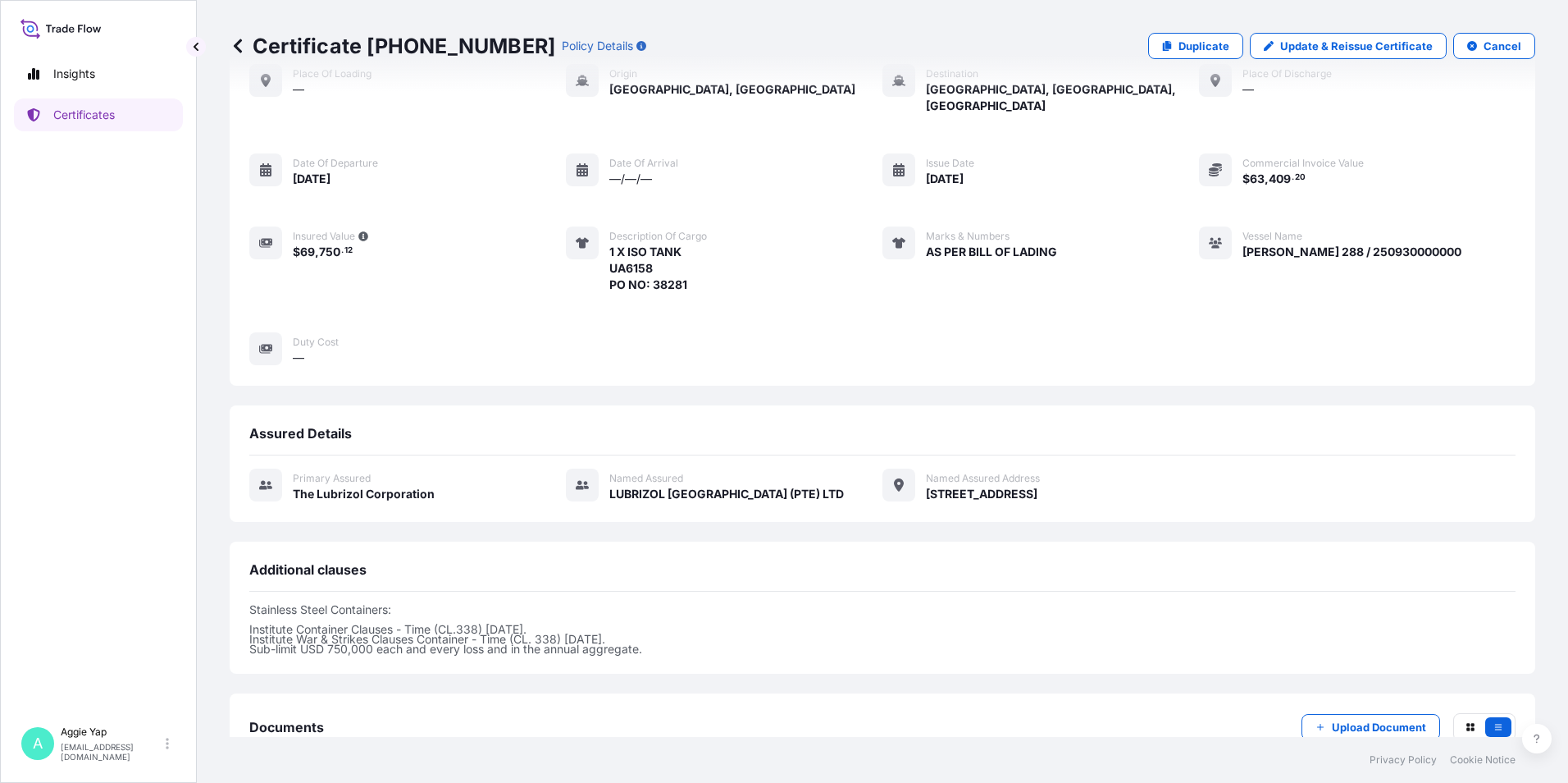
scroll to position [185, 0]
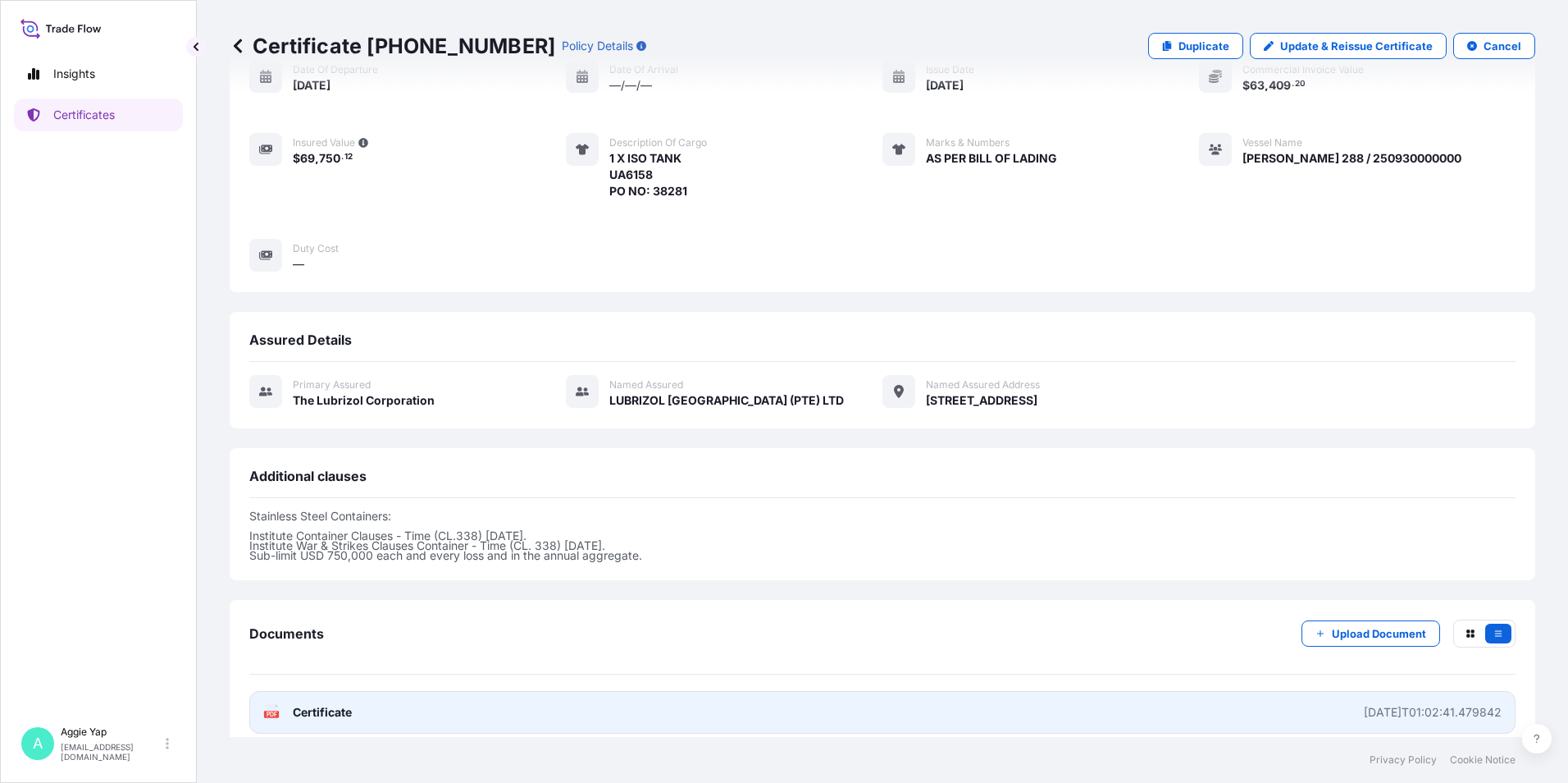
click at [449, 711] on link "PDF Certificate [DATE]T01:02:41.479842" at bounding box center [882, 713] width 1266 height 43
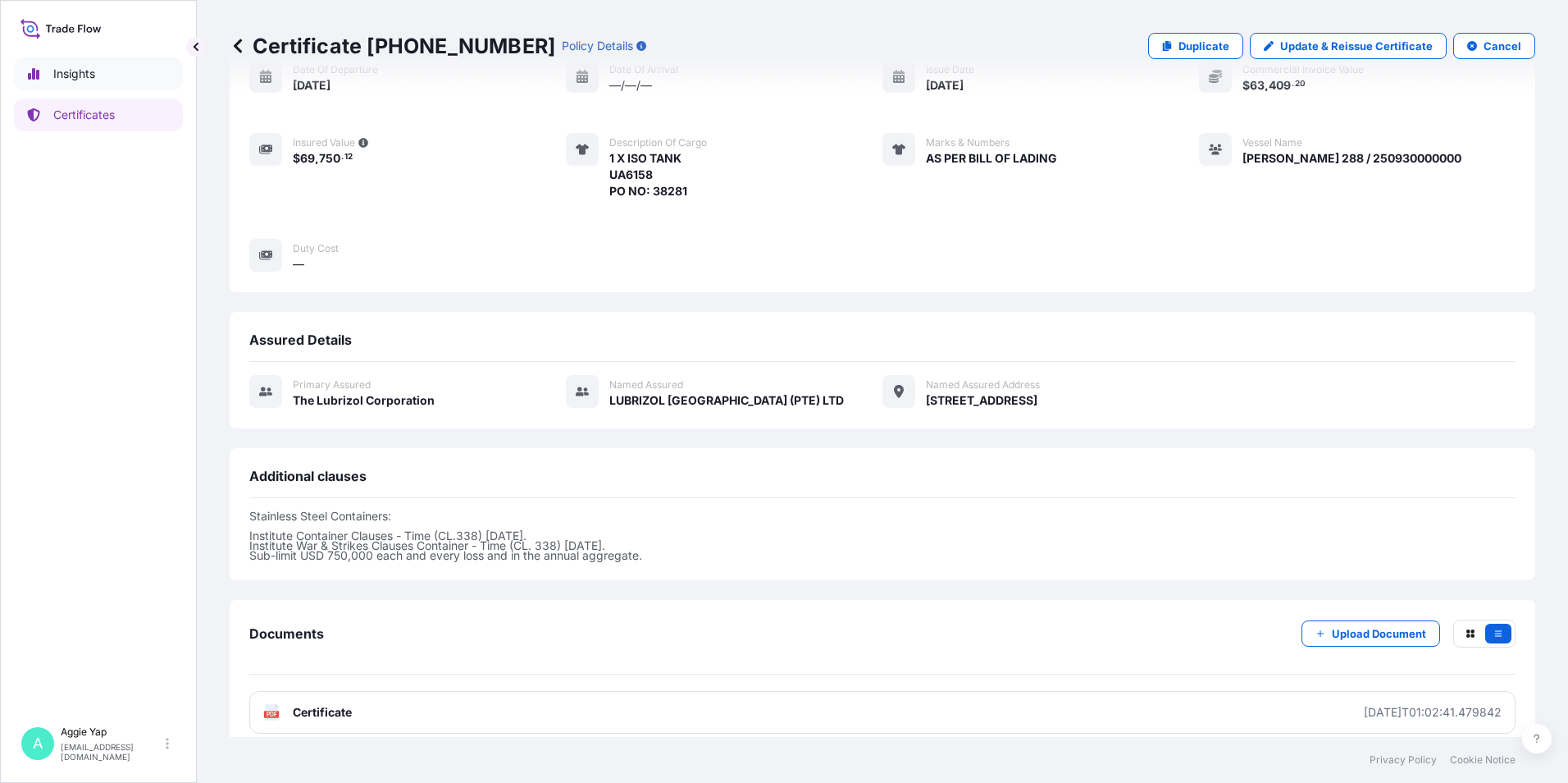
click at [66, 86] on link "Insights" at bounding box center [98, 74] width 169 height 33
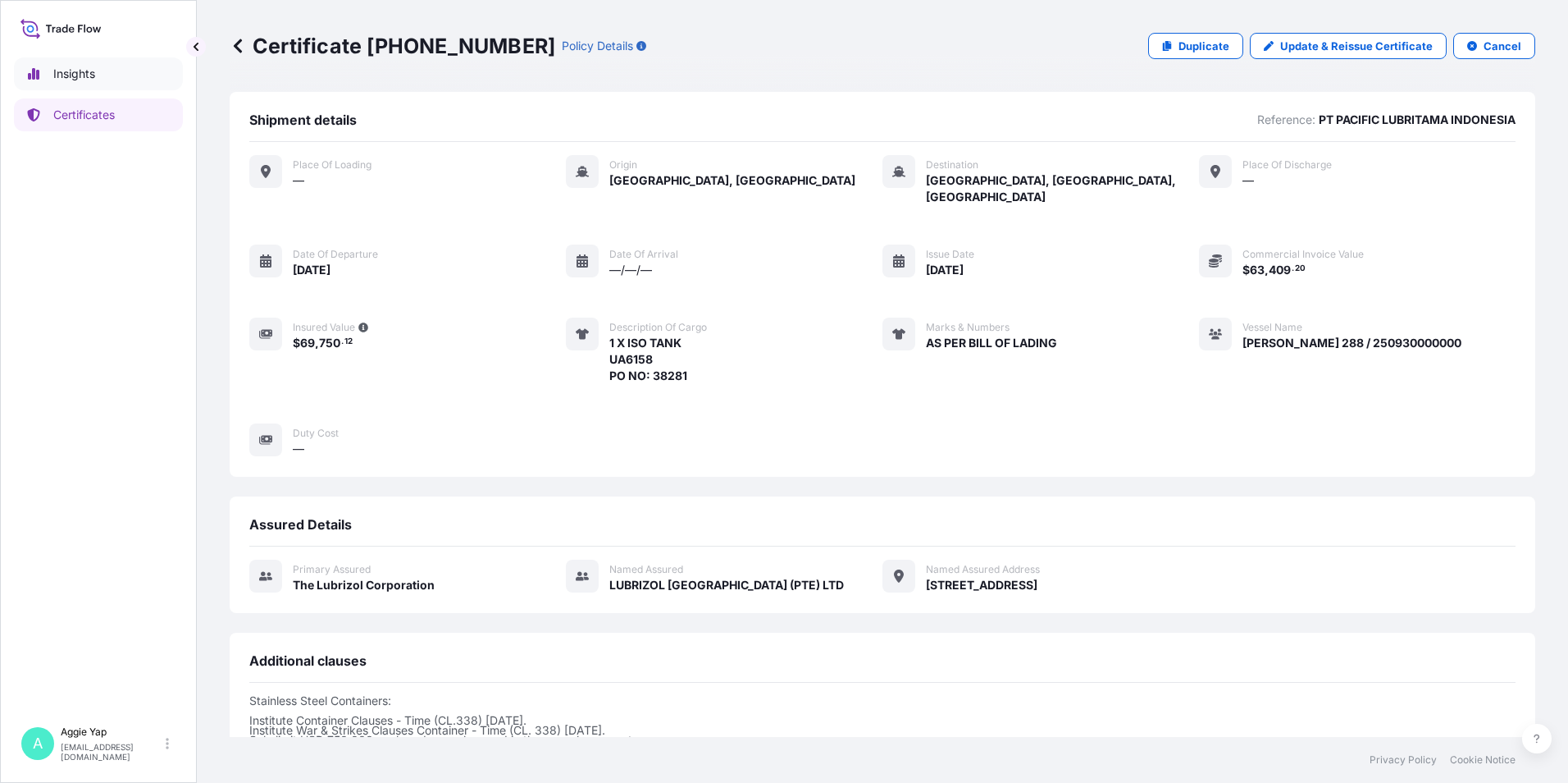
select select "2025"
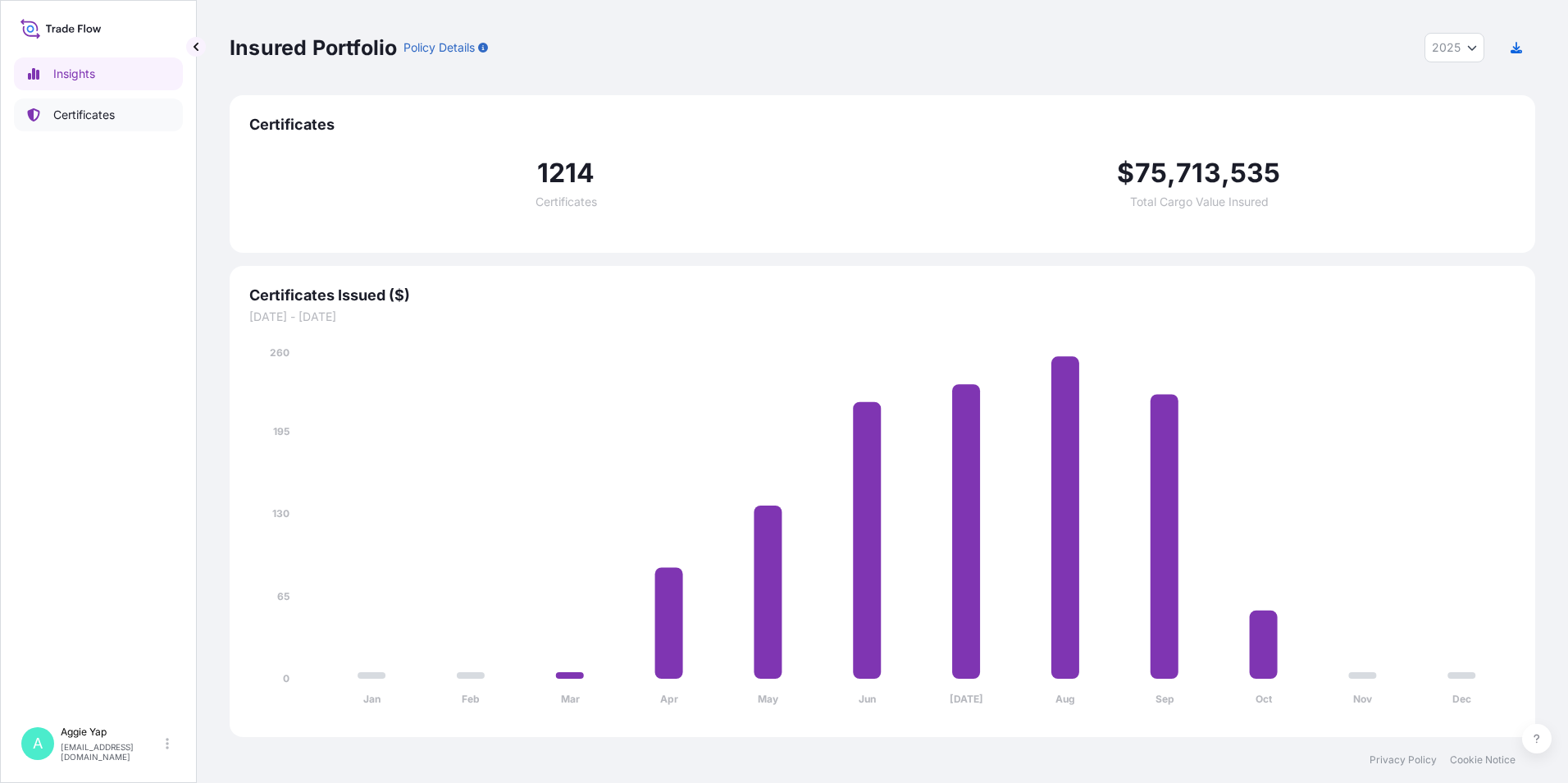
click at [94, 125] on link "Certificates" at bounding box center [98, 115] width 169 height 33
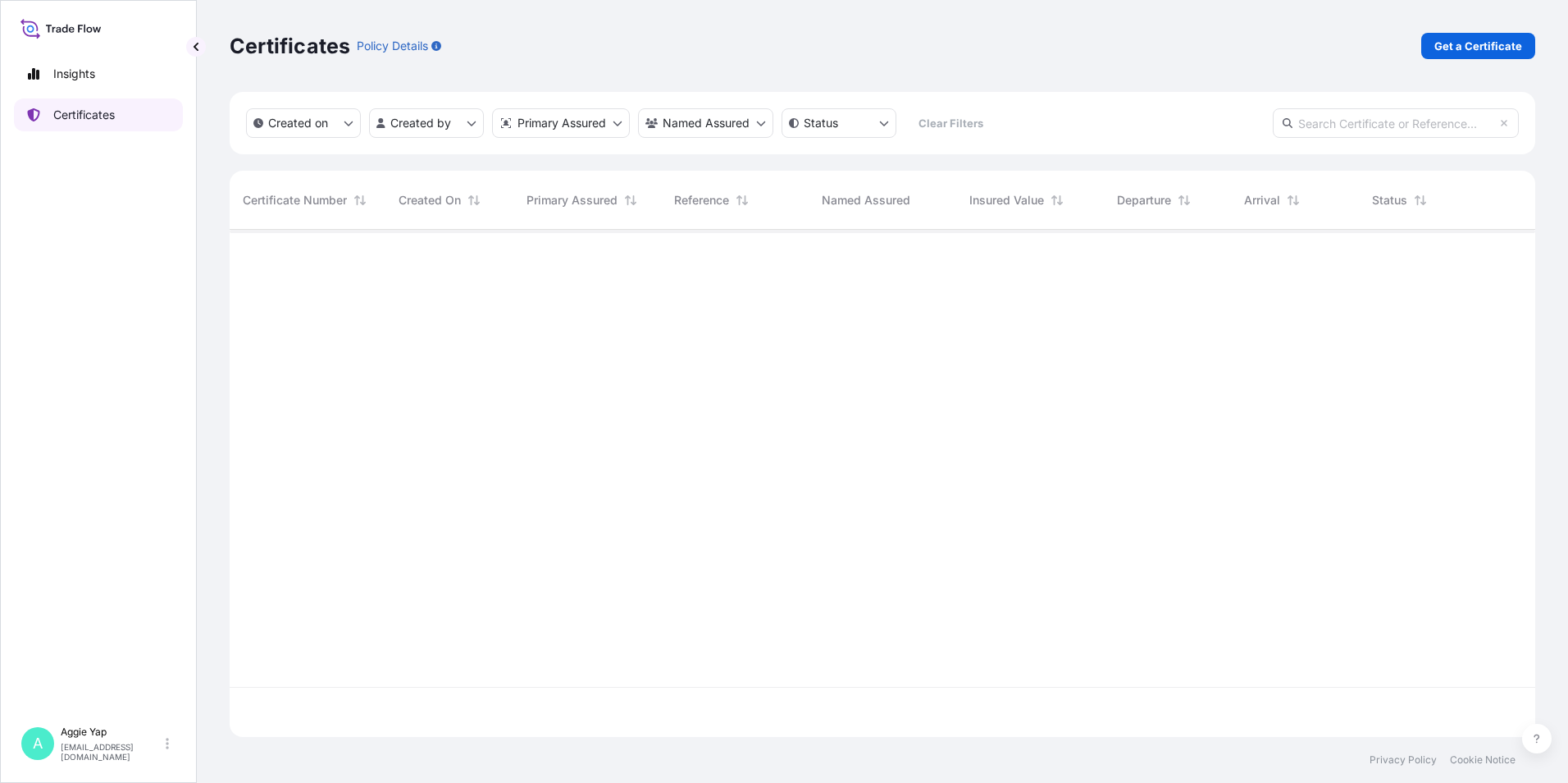
scroll to position [503, 1293]
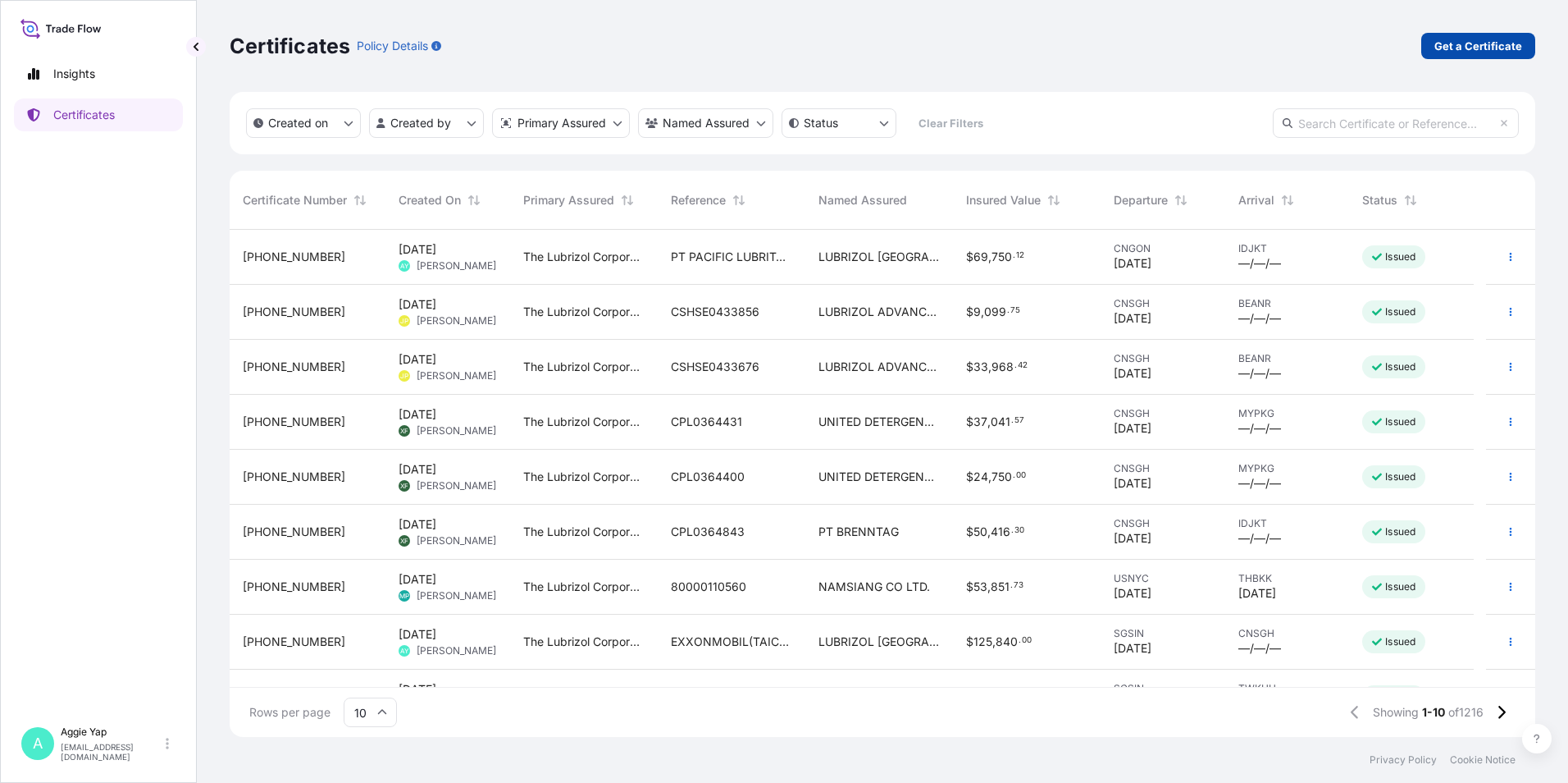
click at [1462, 47] on p "Get a Certificate" at bounding box center [1478, 46] width 88 height 17
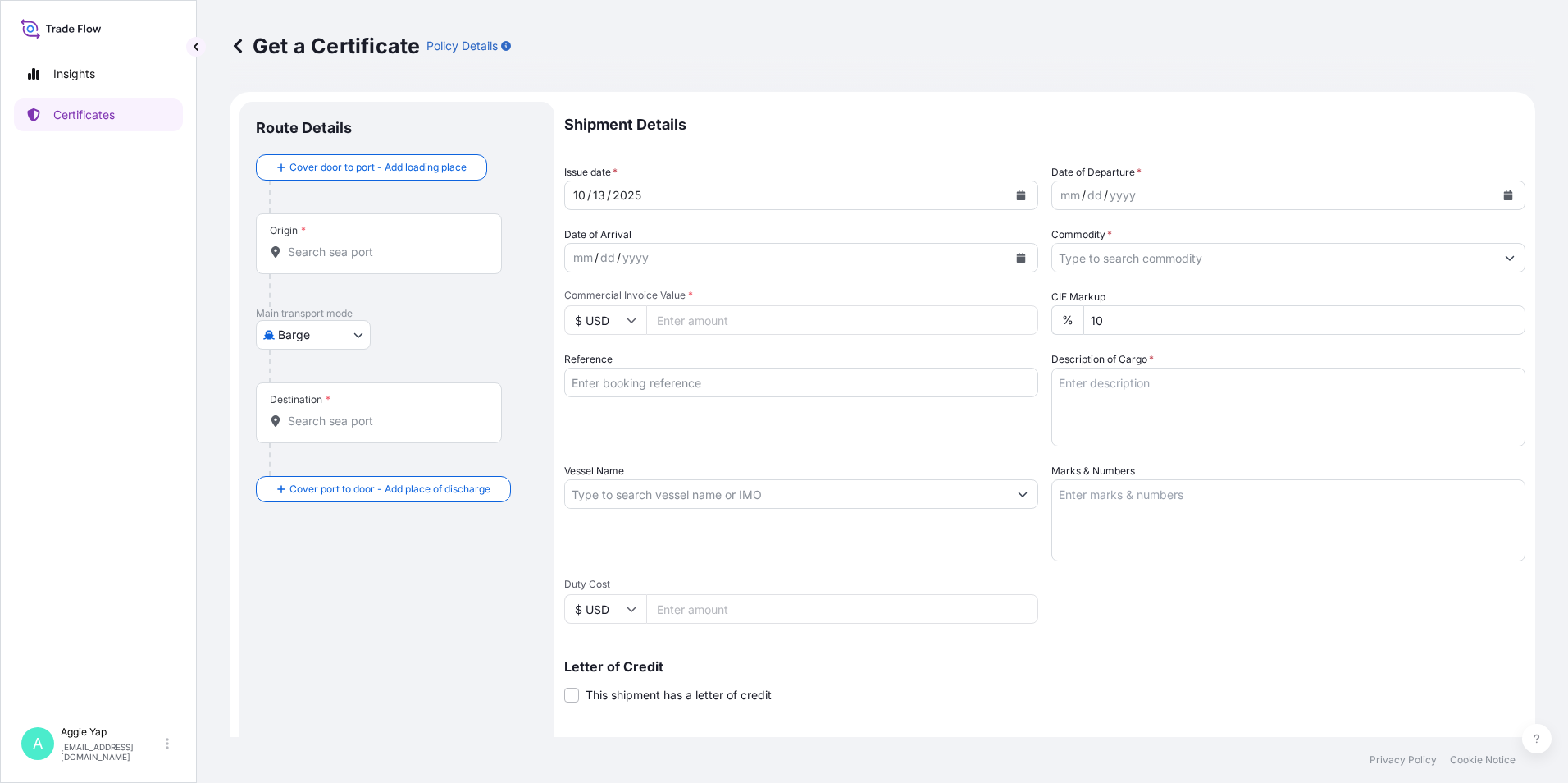
click at [315, 337] on body "Insights Certificates A [PERSON_NAME] [EMAIL_ADDRESS][DOMAIN_NAME] Get a Certif…" at bounding box center [784, 391] width 1568 height 783
click at [294, 517] on span "Ocean Vessel" at bounding box center [323, 525] width 73 height 17
select select "Ocean Vessel"
click at [343, 263] on input "Origin *" at bounding box center [385, 258] width 193 height 17
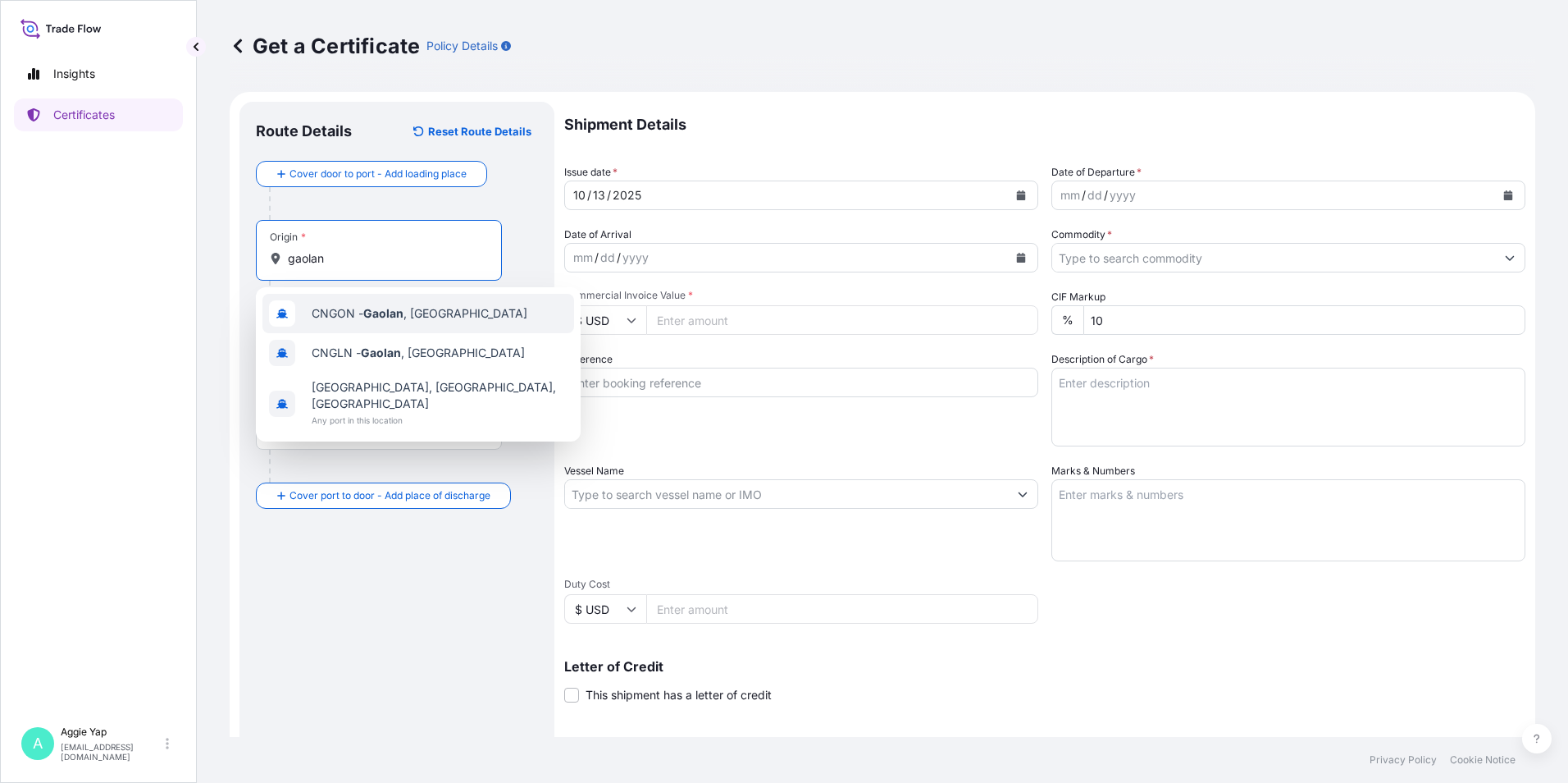
click at [426, 306] on span "CNGON - [GEOGRAPHIC_DATA] , [GEOGRAPHIC_DATA]" at bounding box center [419, 313] width 216 height 17
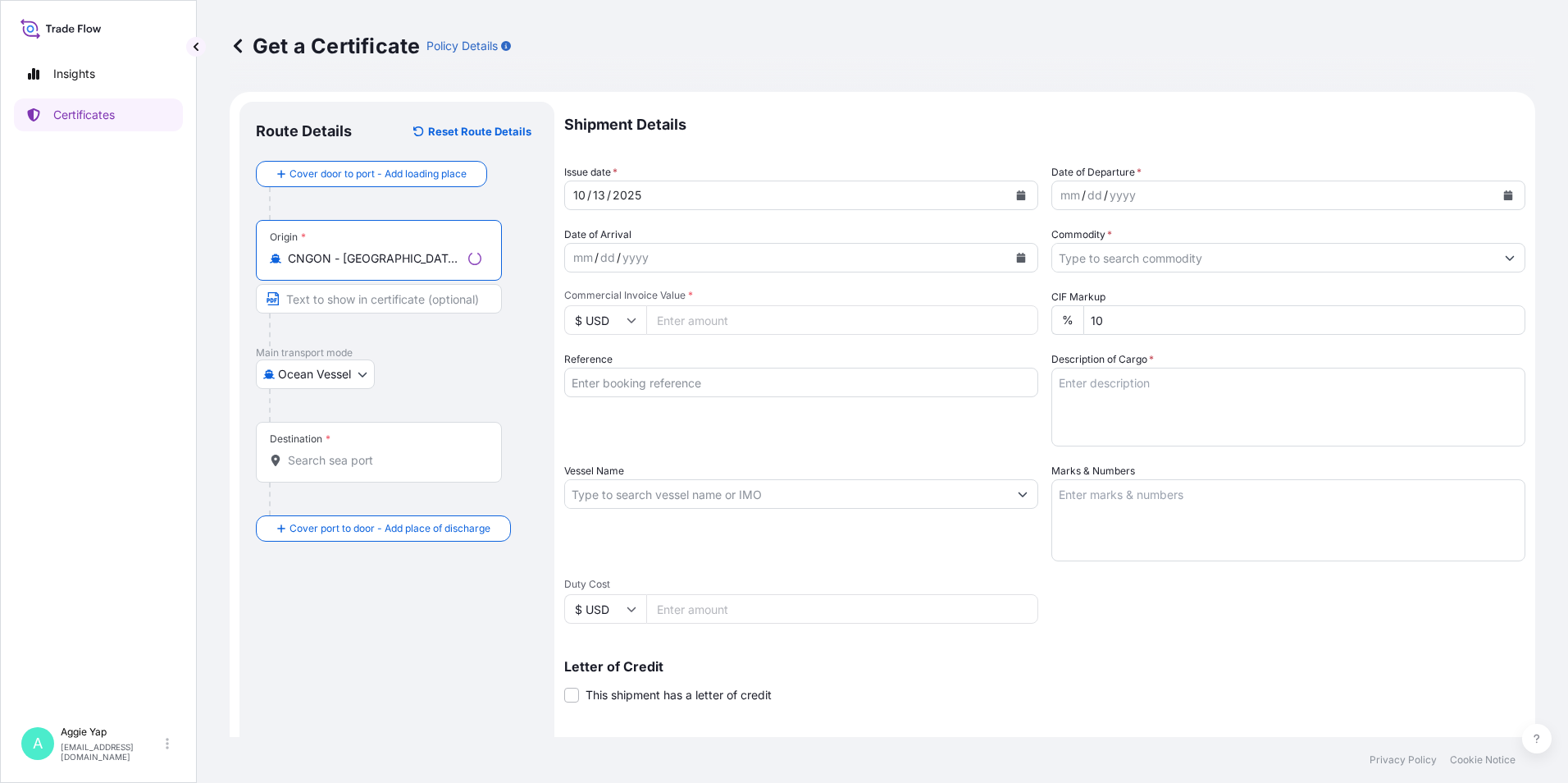
type input "CNGON - [GEOGRAPHIC_DATA], [GEOGRAPHIC_DATA]"
click at [397, 305] on input "Text to appear on certificate" at bounding box center [379, 298] width 246 height 29
type input "GAOLAN, [GEOGRAPHIC_DATA]"
type input "PT PACIFIC LUBRITAMA INDONESIA"
click at [360, 471] on div "Destination *" at bounding box center [379, 452] width 246 height 61
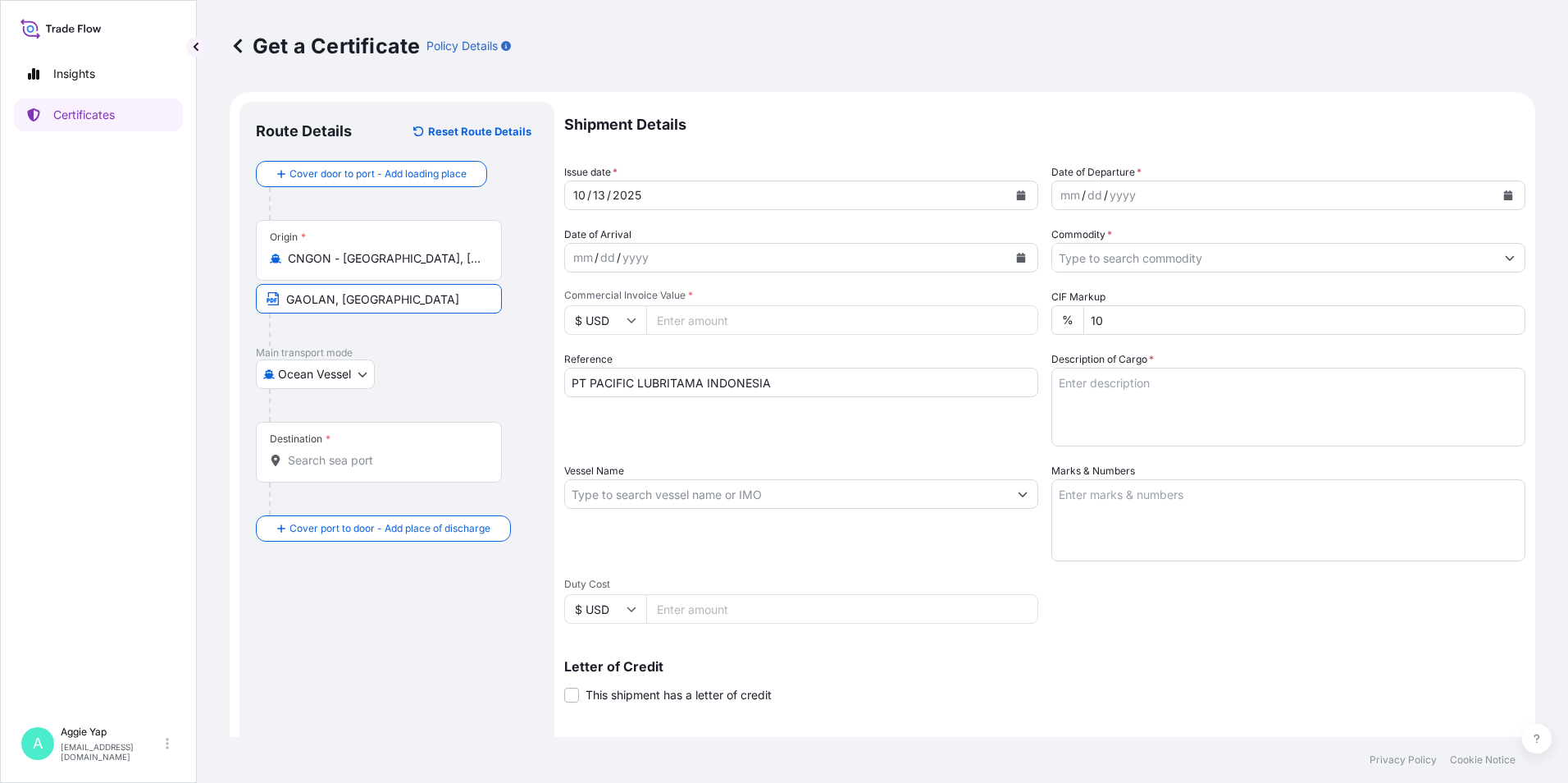
click at [360, 468] on input "Destination *" at bounding box center [385, 459] width 193 height 17
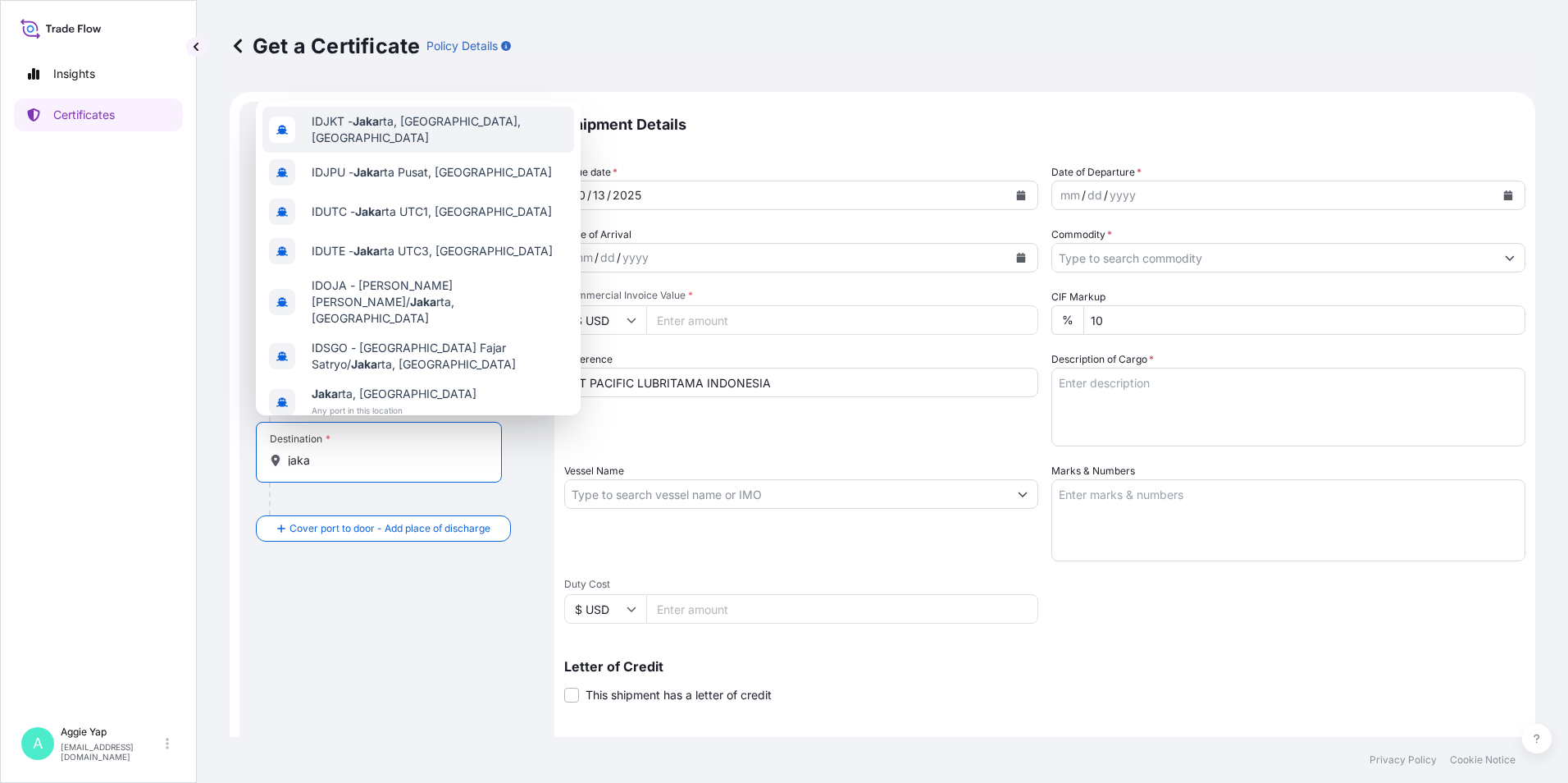
click at [433, 120] on span "IDJKT - Jaka rta, [GEOGRAPHIC_DATA], [GEOGRAPHIC_DATA]" at bounding box center [440, 130] width 256 height 33
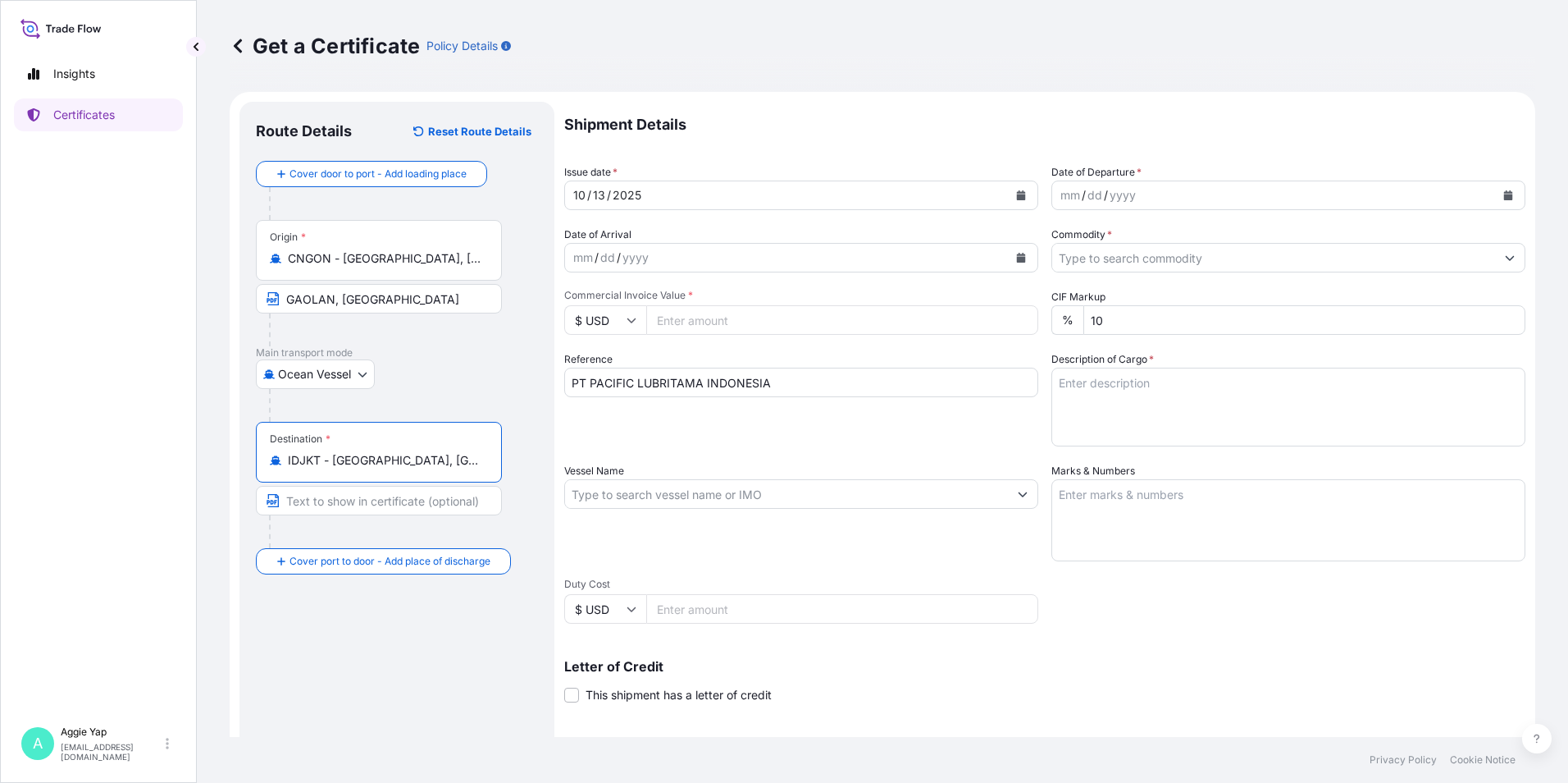
type input "IDJKT - [GEOGRAPHIC_DATA], [GEOGRAPHIC_DATA], [GEOGRAPHIC_DATA]"
drag, startPoint x: 355, startPoint y: 500, endPoint x: 367, endPoint y: 508, distance: 14.4
click at [355, 500] on input "Text to appear on certificate" at bounding box center [379, 500] width 246 height 29
type input "[GEOGRAPHIC_DATA]"
drag, startPoint x: 799, startPoint y: 379, endPoint x: 814, endPoint y: 394, distance: 21.2
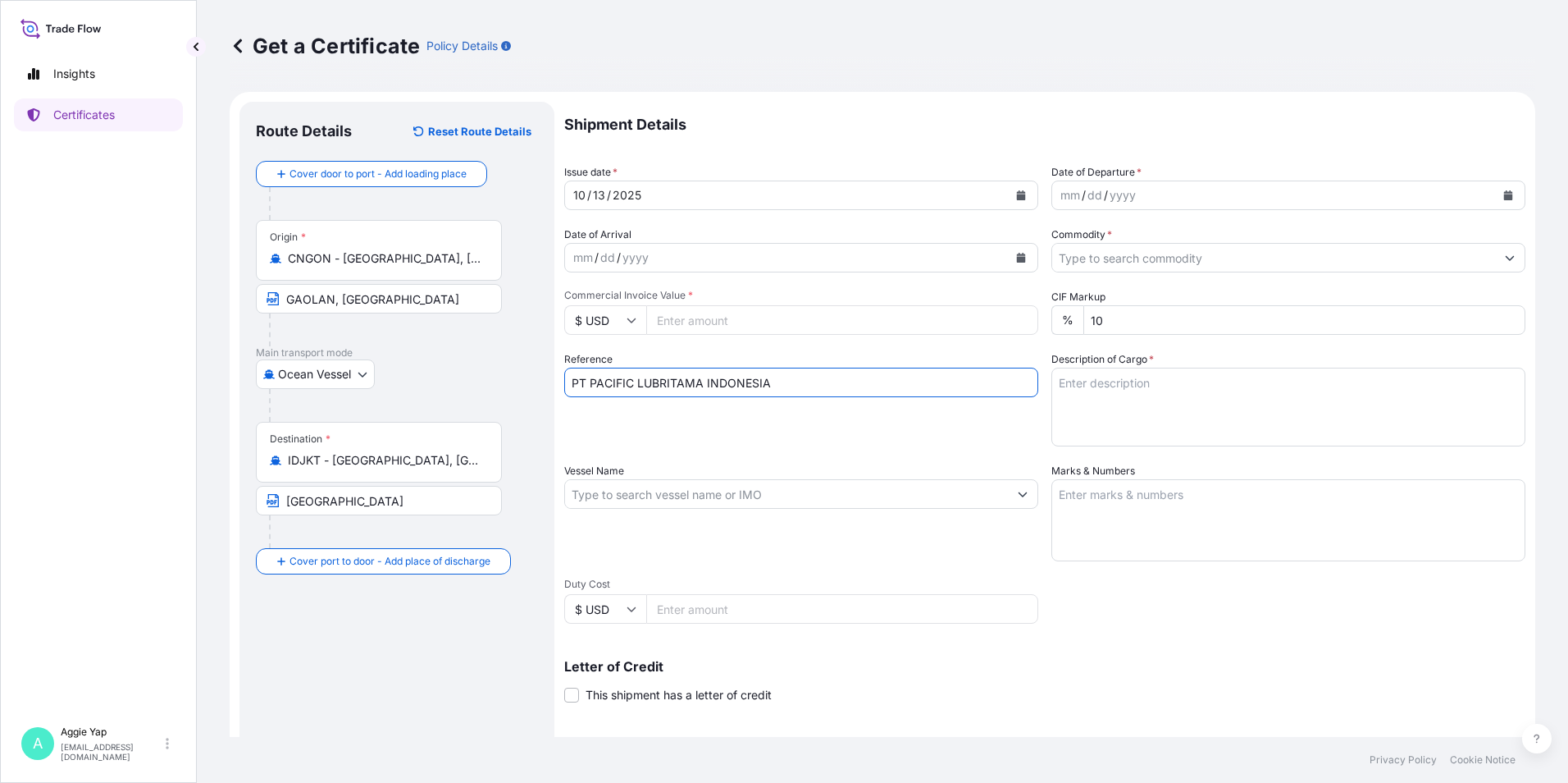
click at [802, 386] on input "PT PACIFIC LUBRITAMA INDONESIA" at bounding box center [800, 382] width 474 height 29
drag, startPoint x: 685, startPoint y: 374, endPoint x: 437, endPoint y: 371, distance: 248.0
click at [437, 371] on form "Route Details Reset Route Details Cover door to port - Add loading place Place …" at bounding box center [882, 515] width 1305 height 848
type input "PT JX NIPPON OIL & ENERGY LUBRICANTS [GEOGRAPHIC_DATA]"
click at [1018, 196] on icon "Calendar" at bounding box center [1021, 196] width 9 height 10
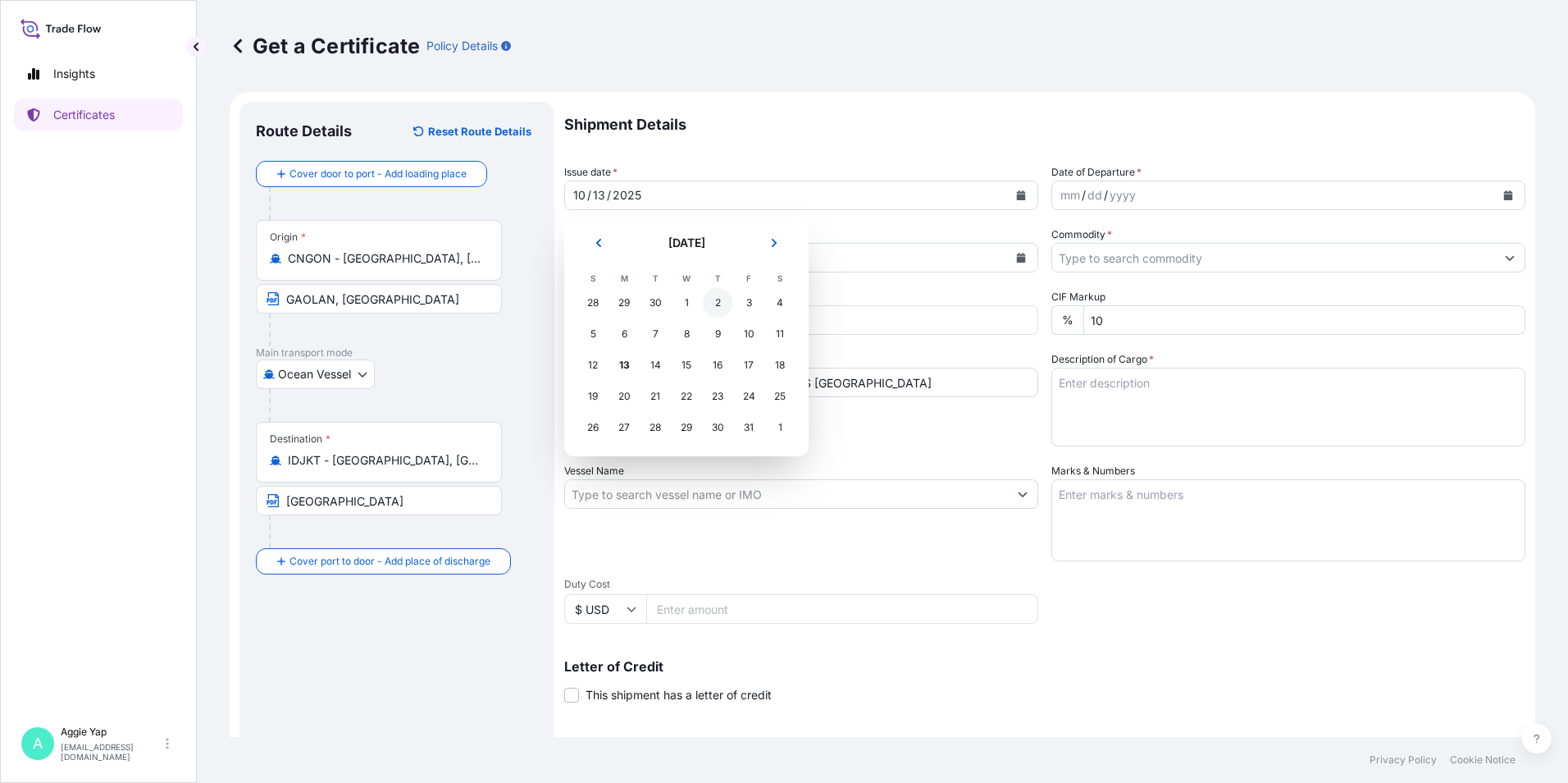
click at [712, 303] on div "2" at bounding box center [717, 303] width 29 height 29
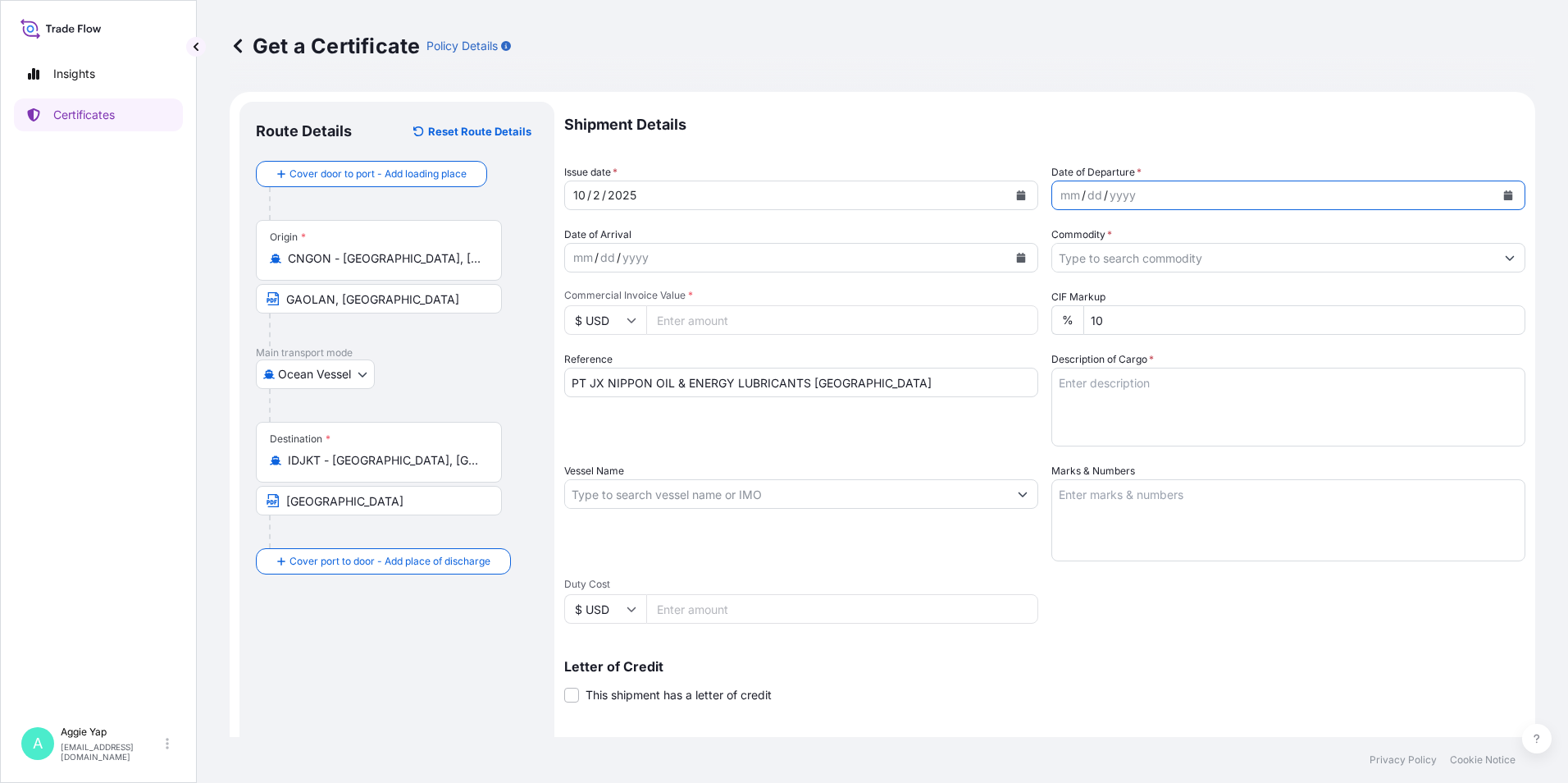
click at [1505, 195] on button "Calendar" at bounding box center [1507, 195] width 26 height 26
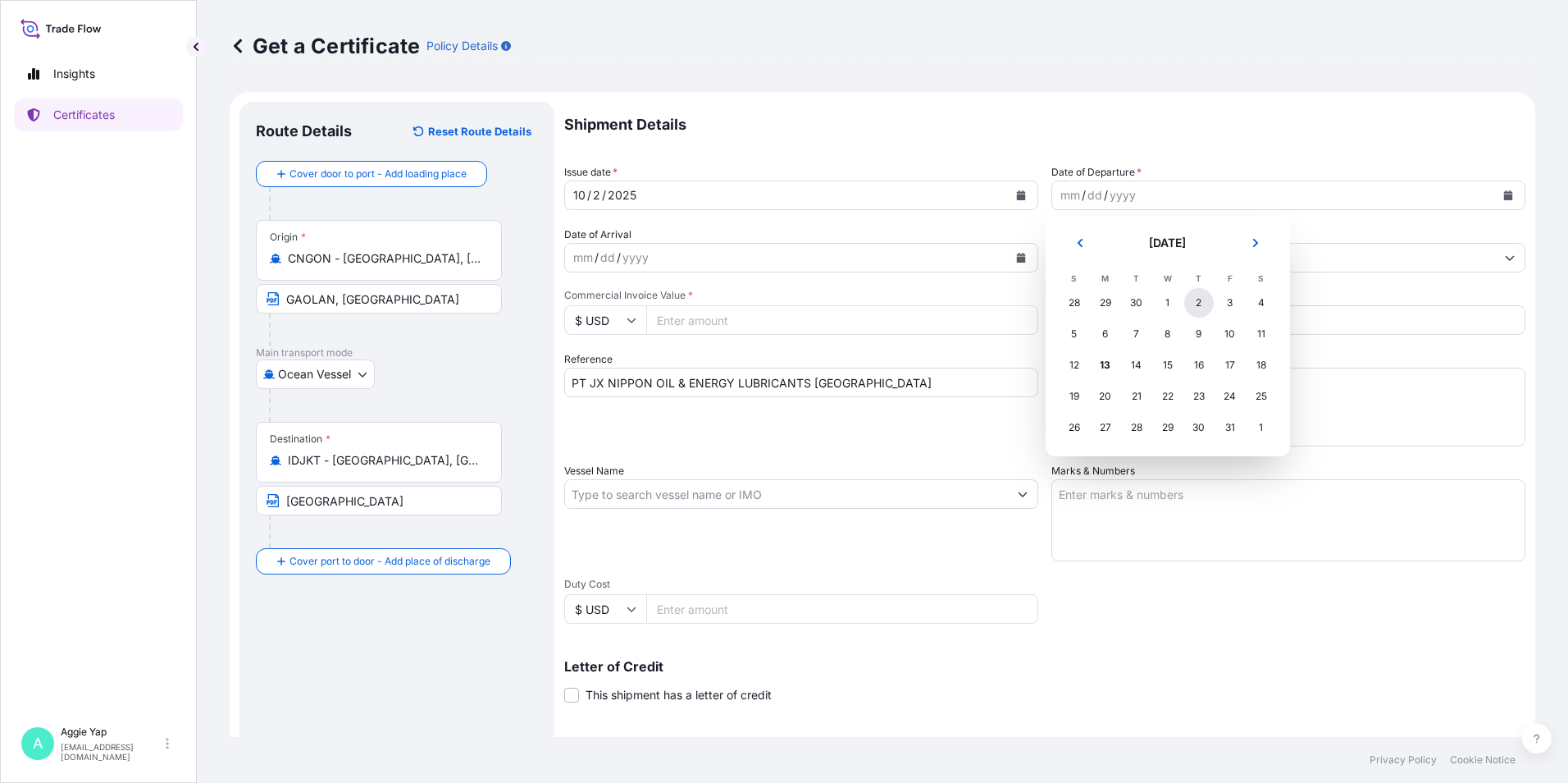
click at [1207, 300] on div "2" at bounding box center [1199, 303] width 29 height 29
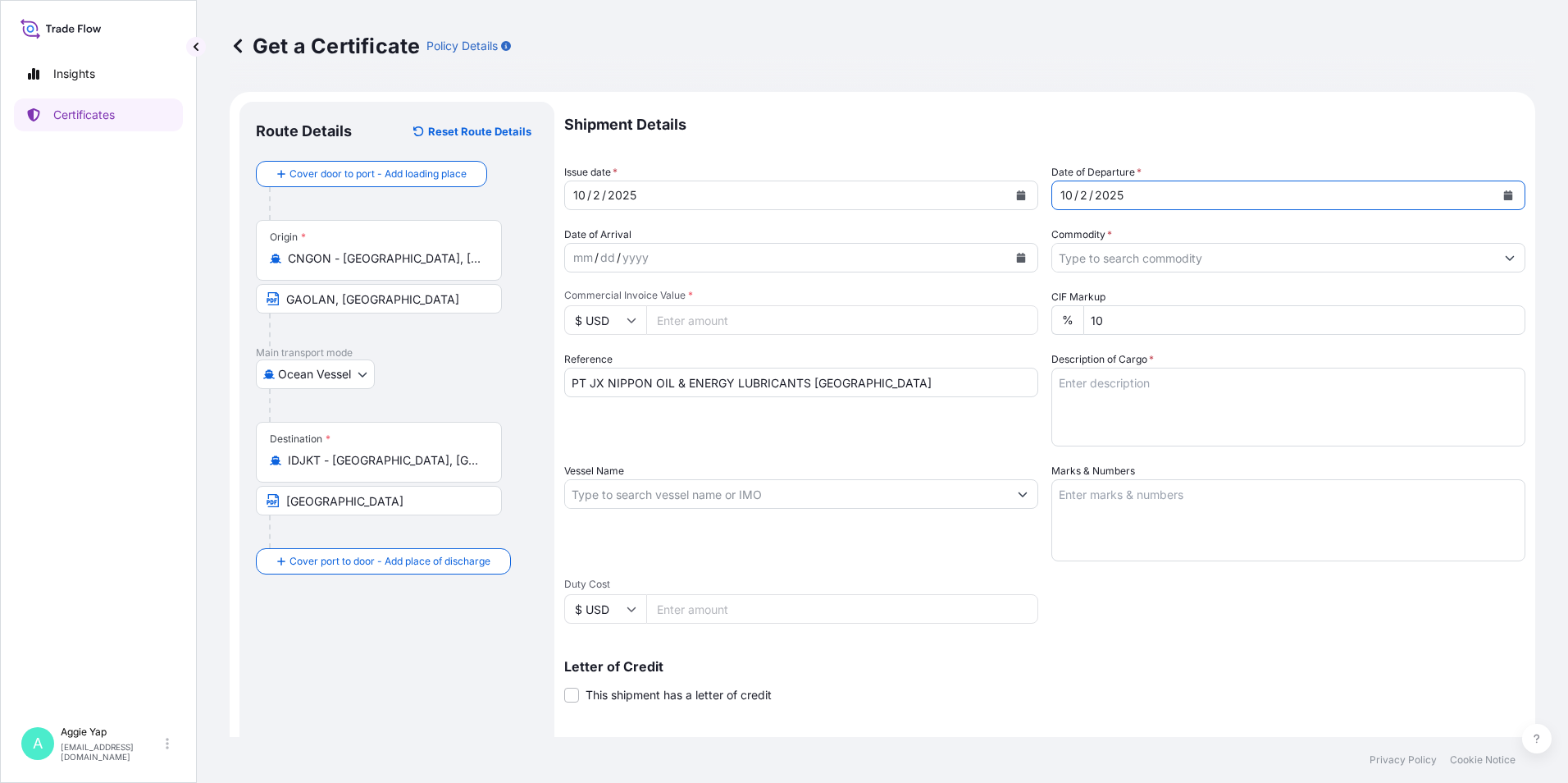
click at [1106, 253] on input "Commodity *" at bounding box center [1273, 257] width 443 height 29
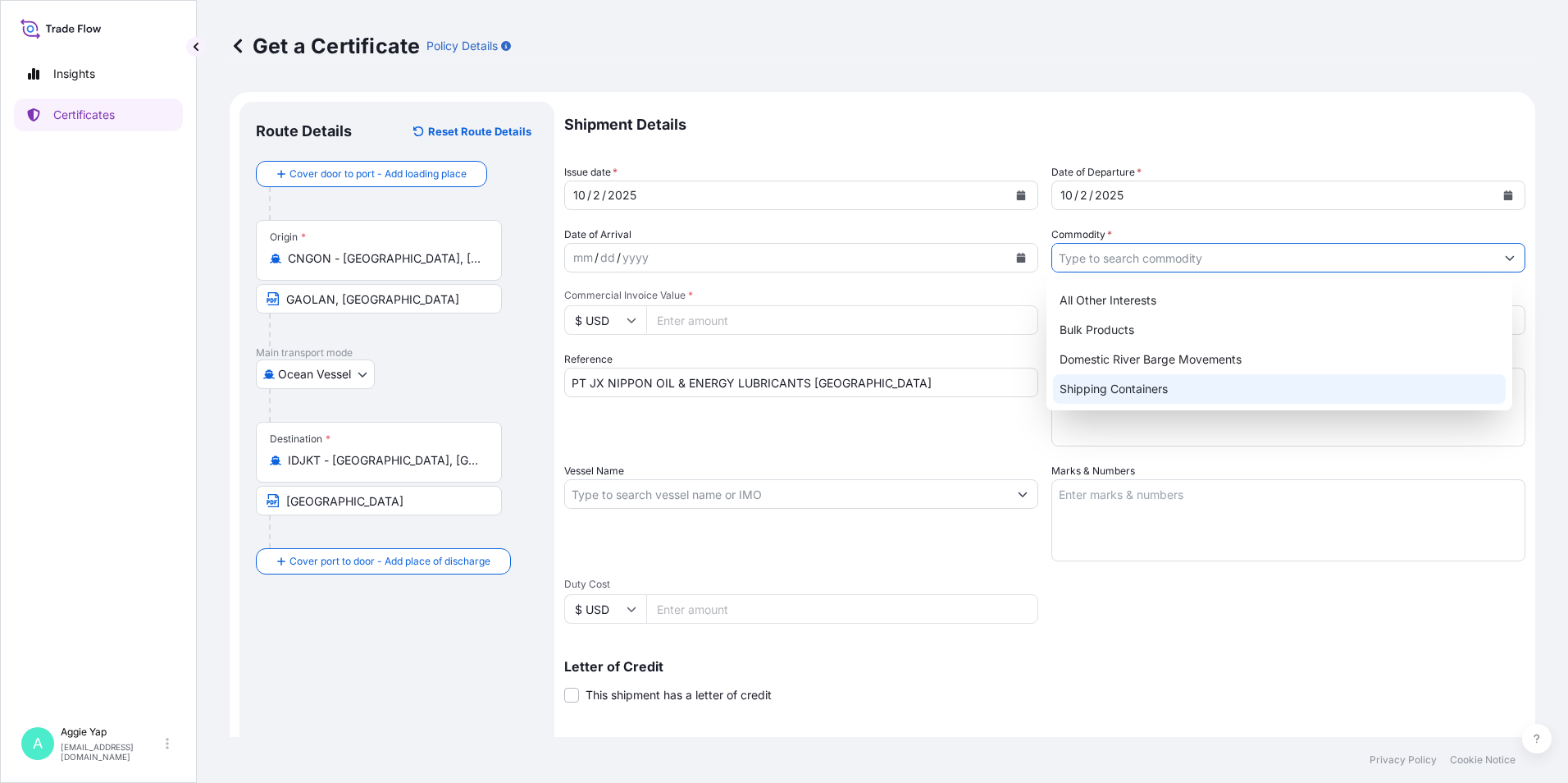
click at [1117, 391] on div "Shipping Containers" at bounding box center [1280, 389] width 453 height 29
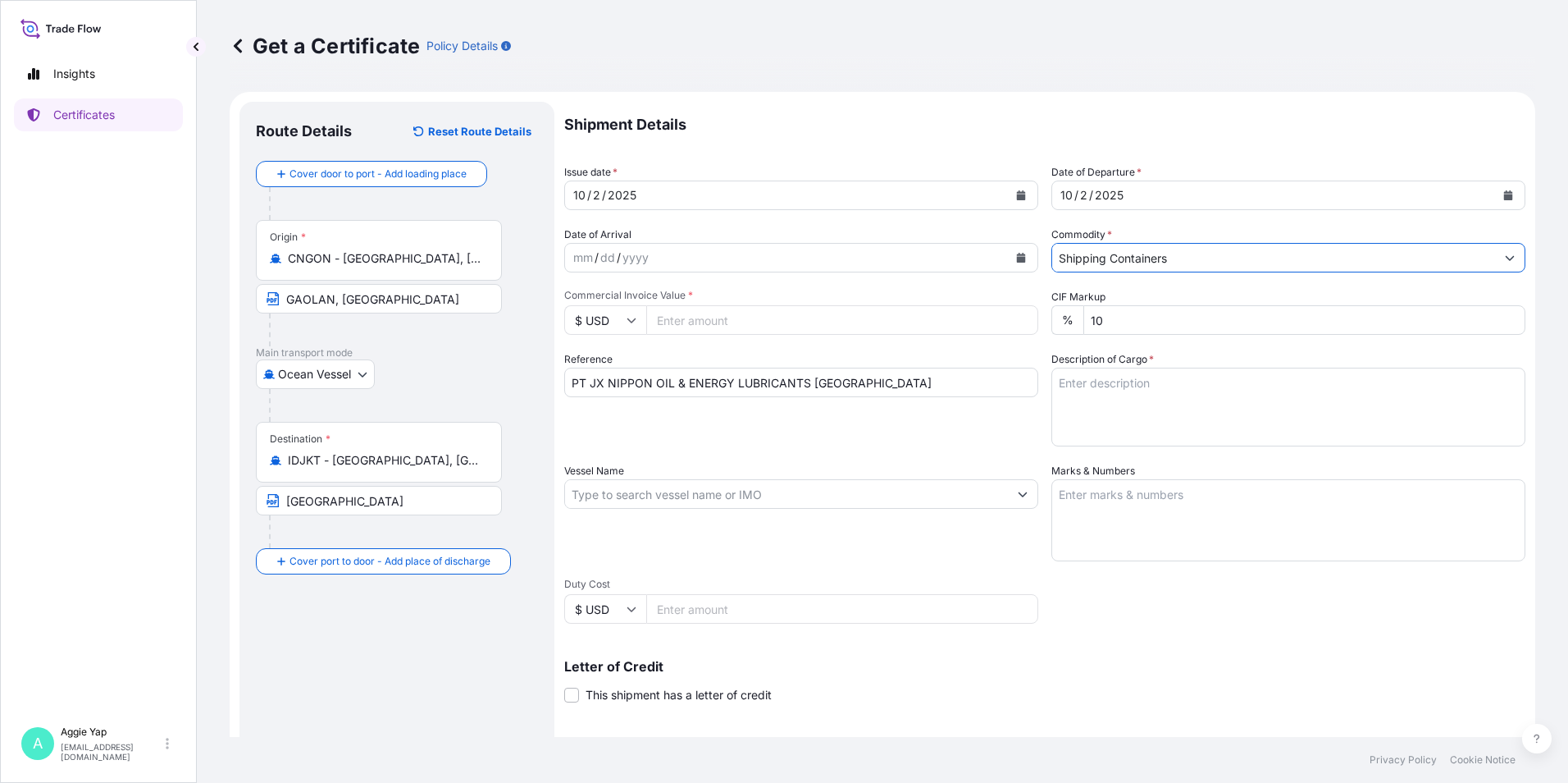
click at [1125, 264] on input "Shipping Containers" at bounding box center [1273, 257] width 443 height 29
click at [1225, 263] on input "Shipping Containers" at bounding box center [1273, 257] width 443 height 29
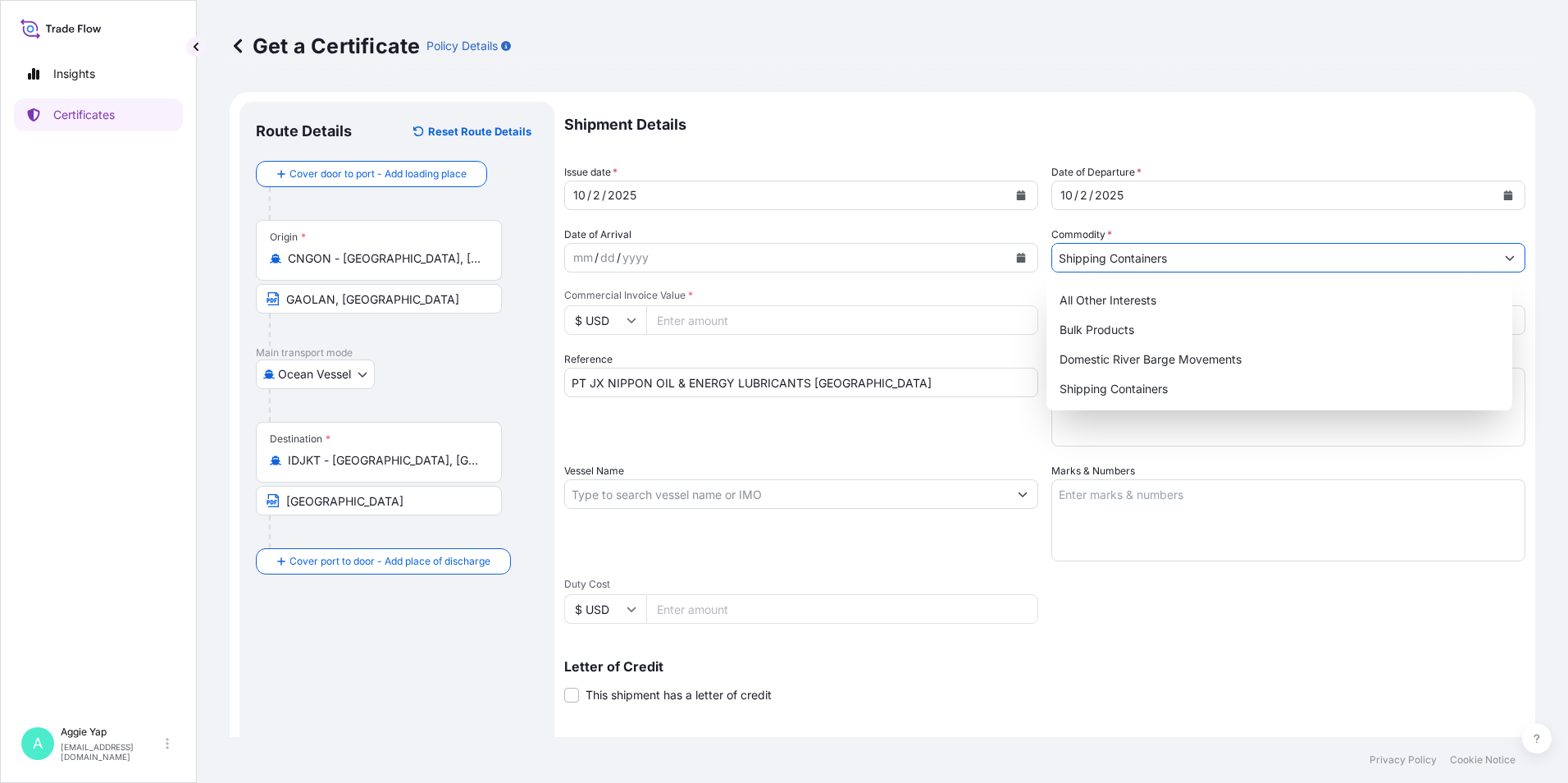
click at [1504, 254] on button "Show suggestions" at bounding box center [1509, 257] width 29 height 29
click at [1233, 297] on div "All Other Interests" at bounding box center [1280, 300] width 453 height 29
type input "All Other Interests"
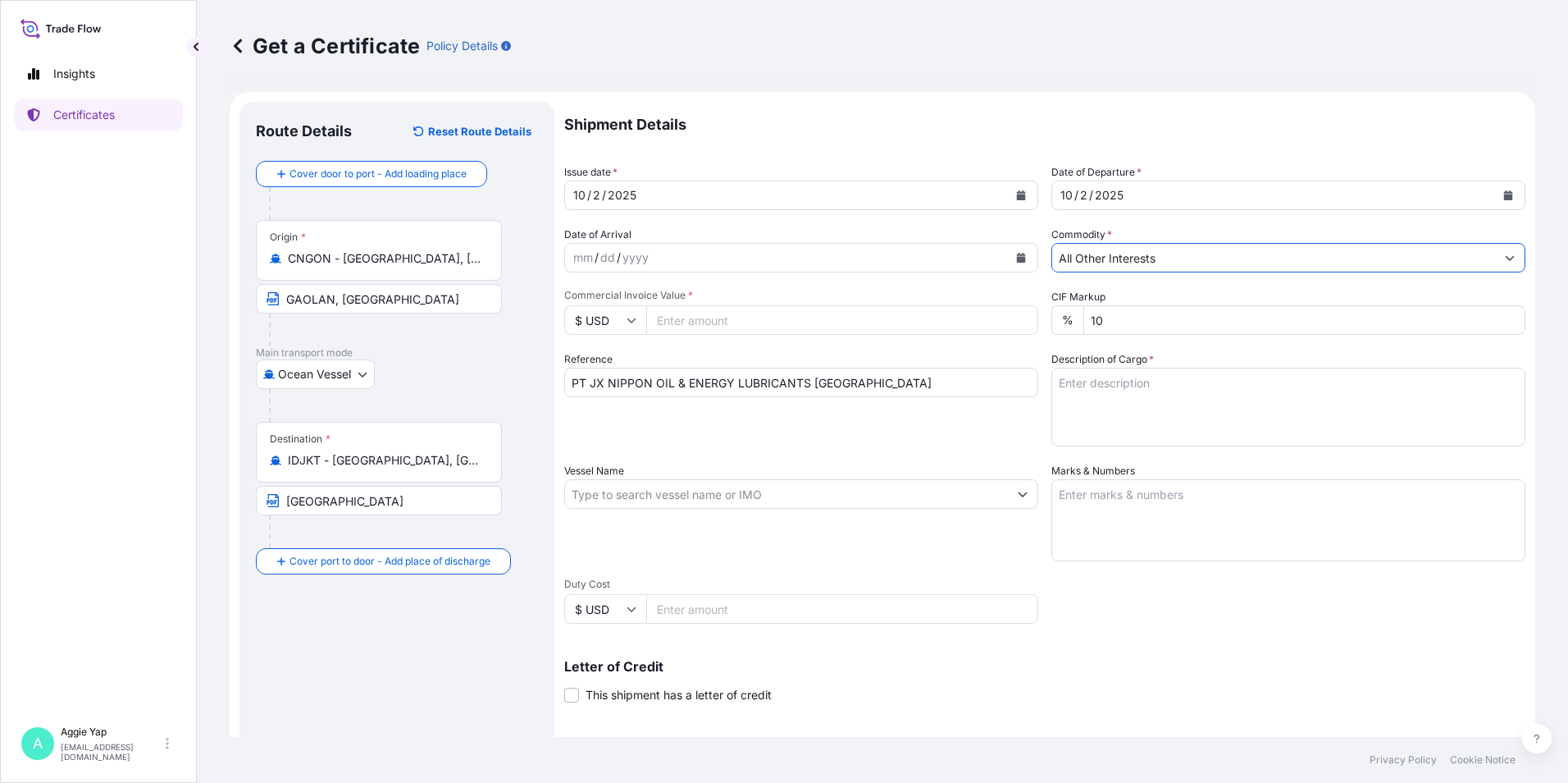
drag, startPoint x: 1117, startPoint y: 373, endPoint x: 1116, endPoint y: 382, distance: 9.1
click at [1116, 378] on textarea "Description of Cargo *" at bounding box center [1288, 407] width 474 height 79
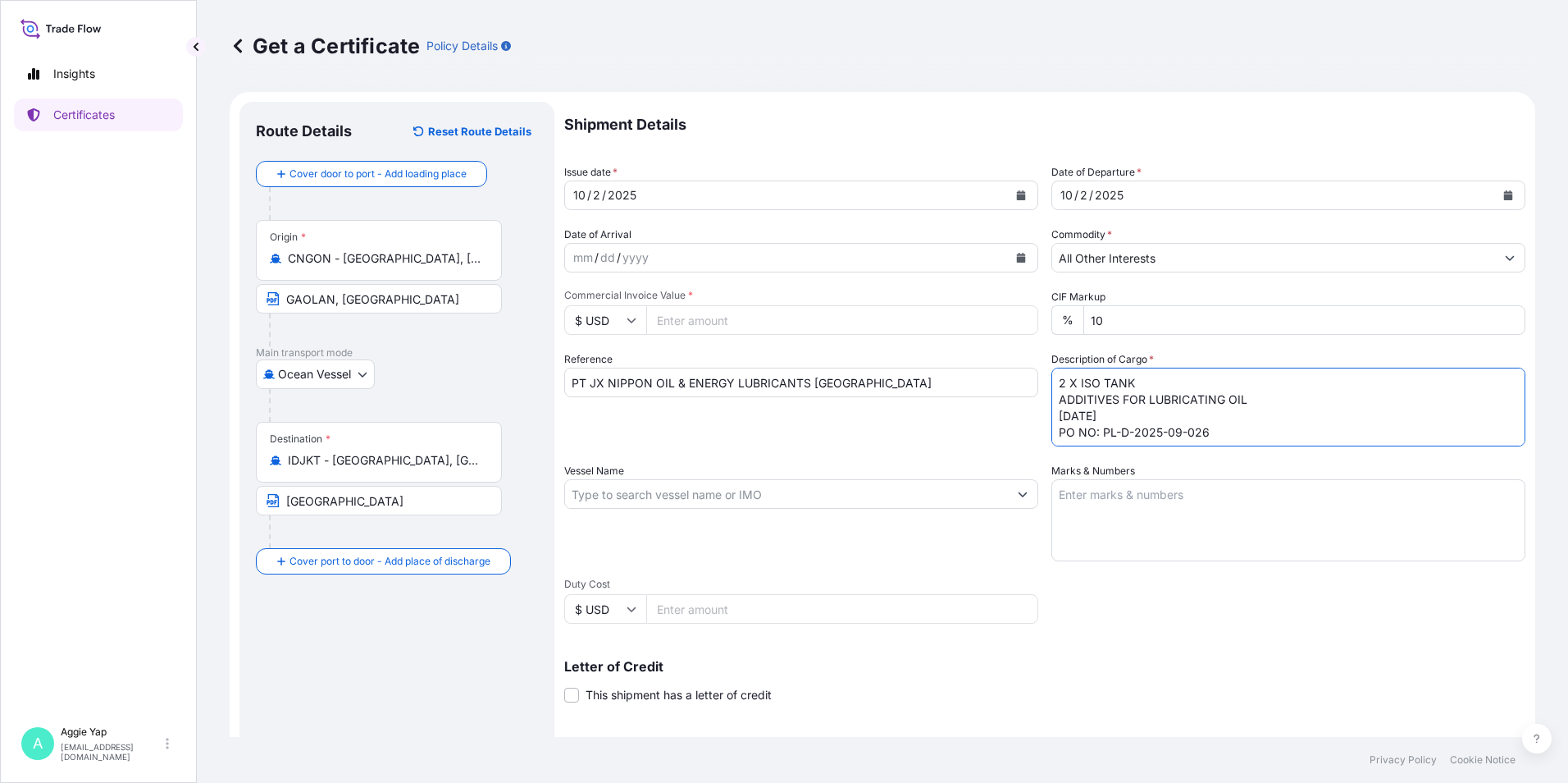
type textarea "2 X ISO TANK ADDITIVES FOR LUBRICATING OIL [DATE] PO NO: PL-D-2025-09-026"
click at [702, 496] on input "Vessel Name" at bounding box center [785, 494] width 443 height 29
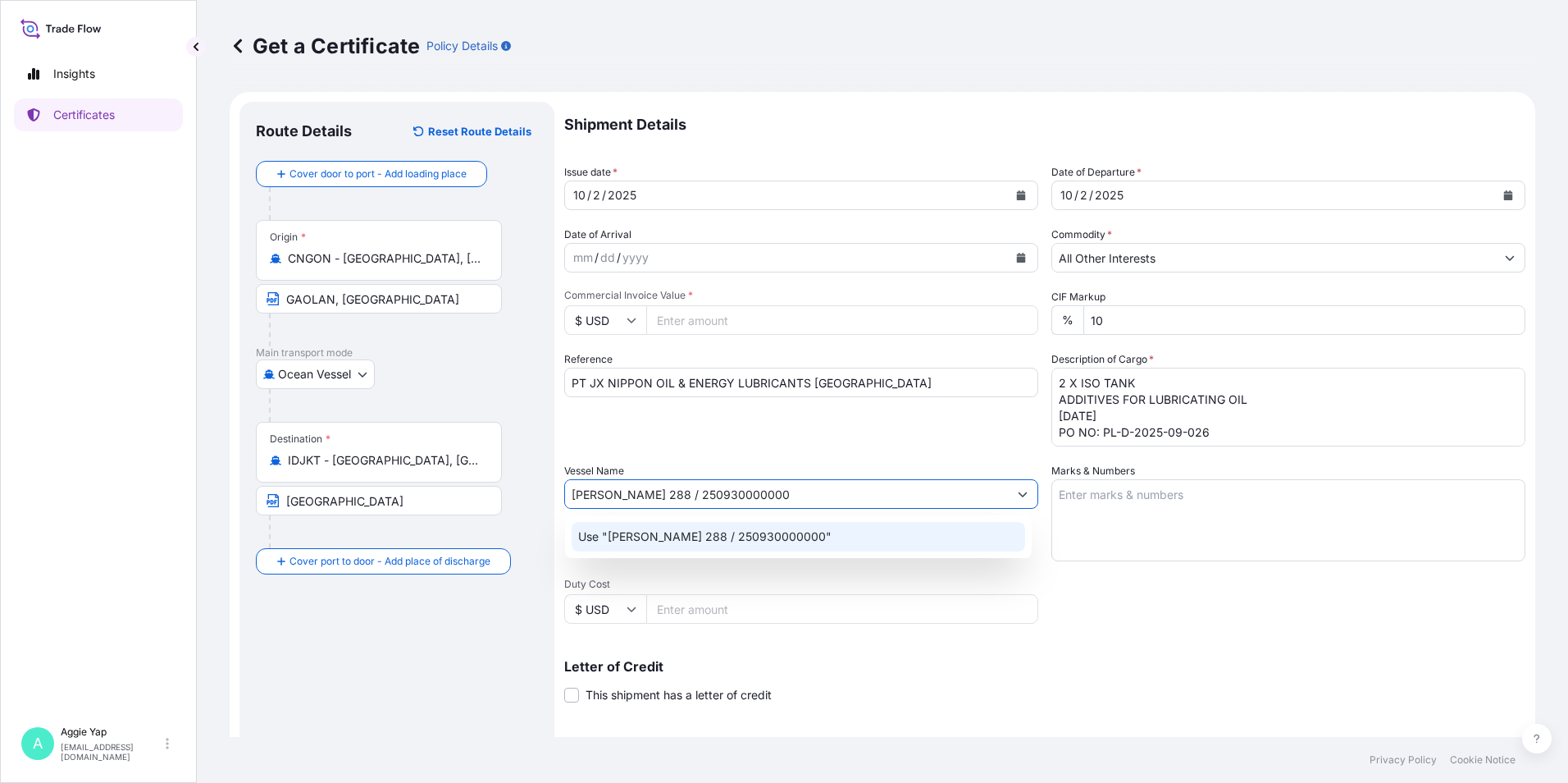
click at [733, 536] on p "Use "[PERSON_NAME] 288 / 250930000000"" at bounding box center [704, 537] width 253 height 17
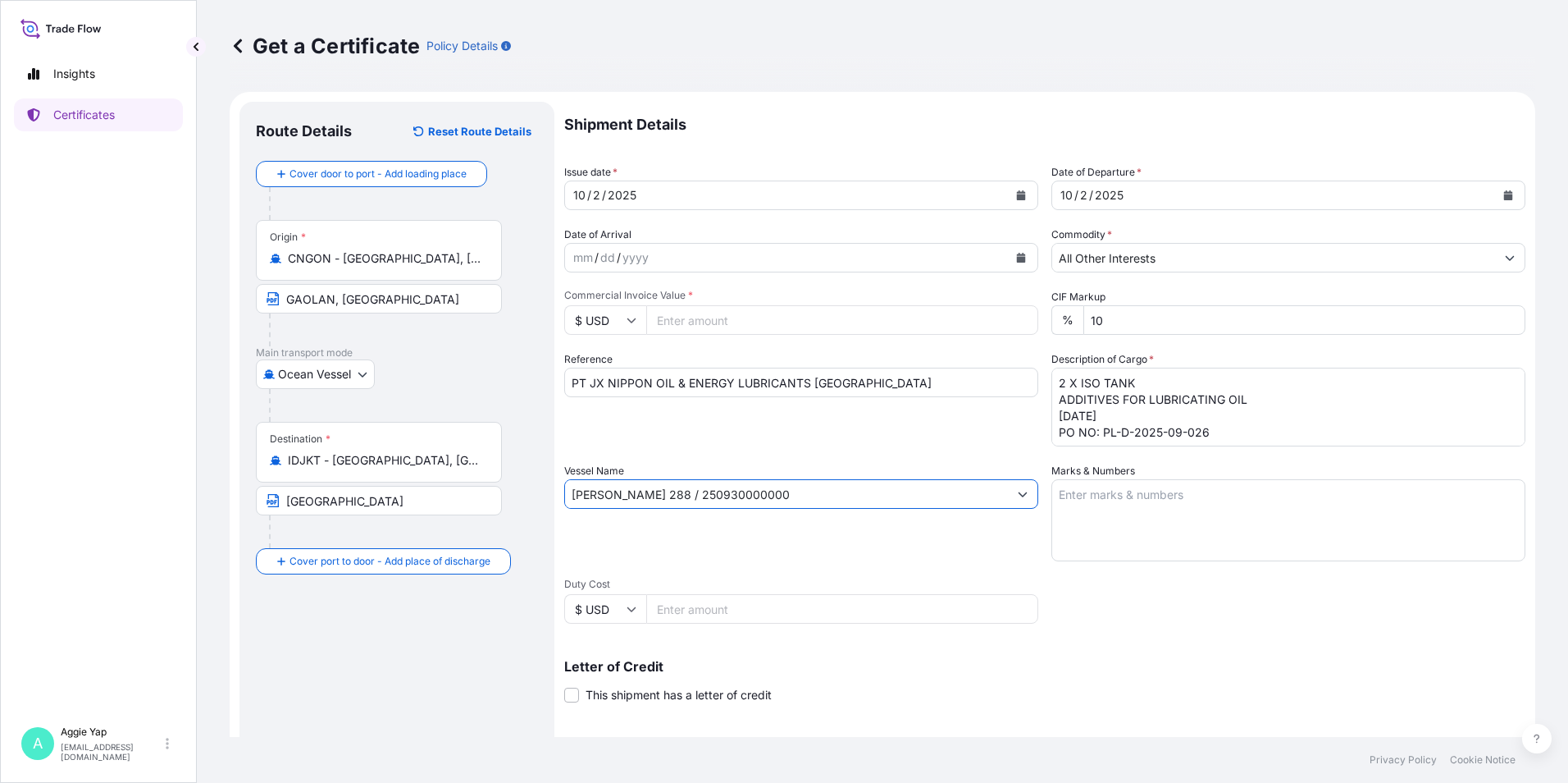
type input "[PERSON_NAME] 288 / 250930000000"
click at [1100, 497] on textarea "Marks & Numbers" at bounding box center [1288, 520] width 474 height 82
type textarea "AS PER BILL OF LADING"
drag, startPoint x: 1205, startPoint y: 659, endPoint x: 1134, endPoint y: 653, distance: 71.3
click at [1205, 658] on div "Letter of Credit This shipment has a letter of credit Letter of credit * Letter…" at bounding box center [1044, 672] width 961 height 64
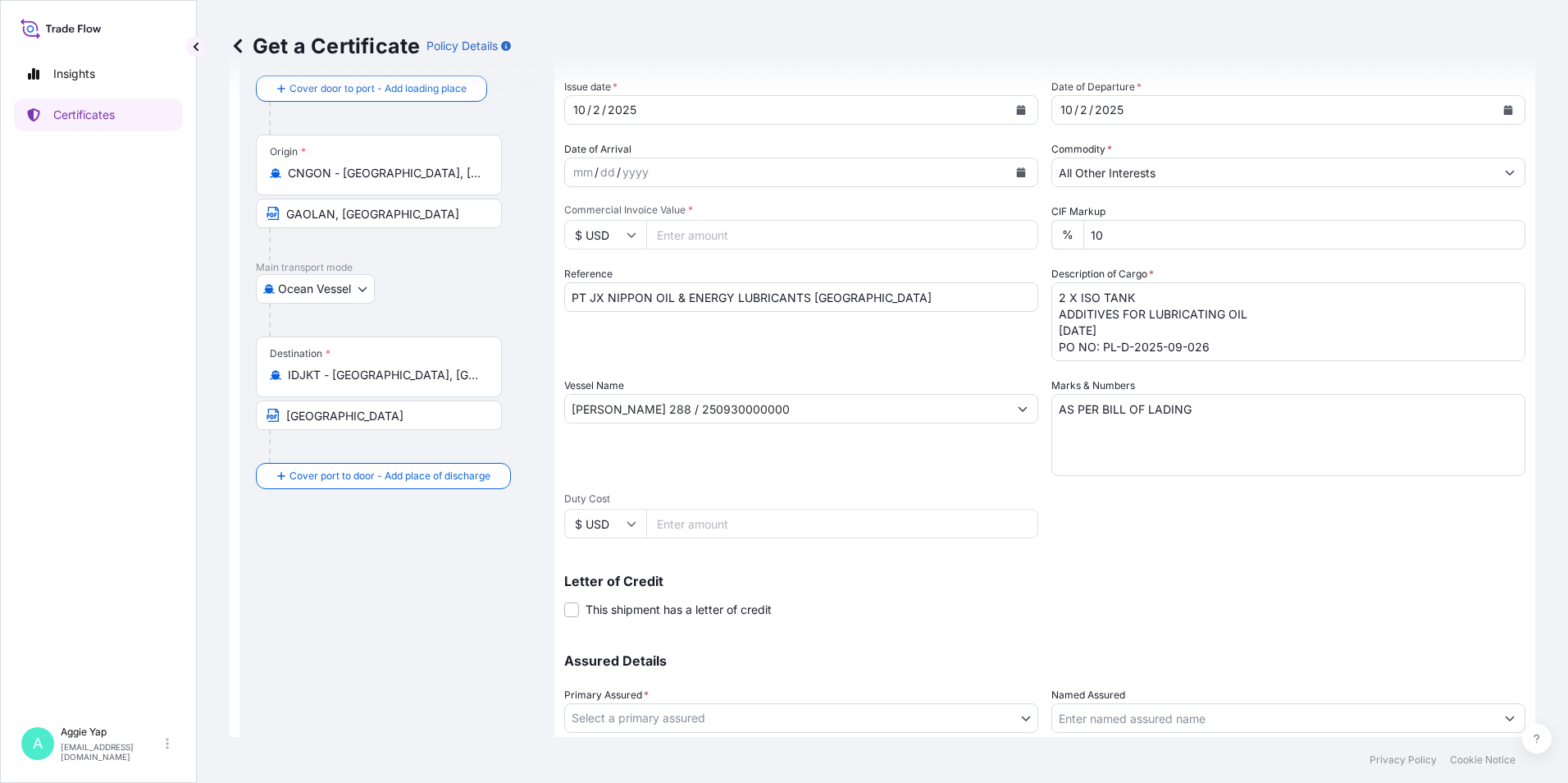
scroll to position [202, 0]
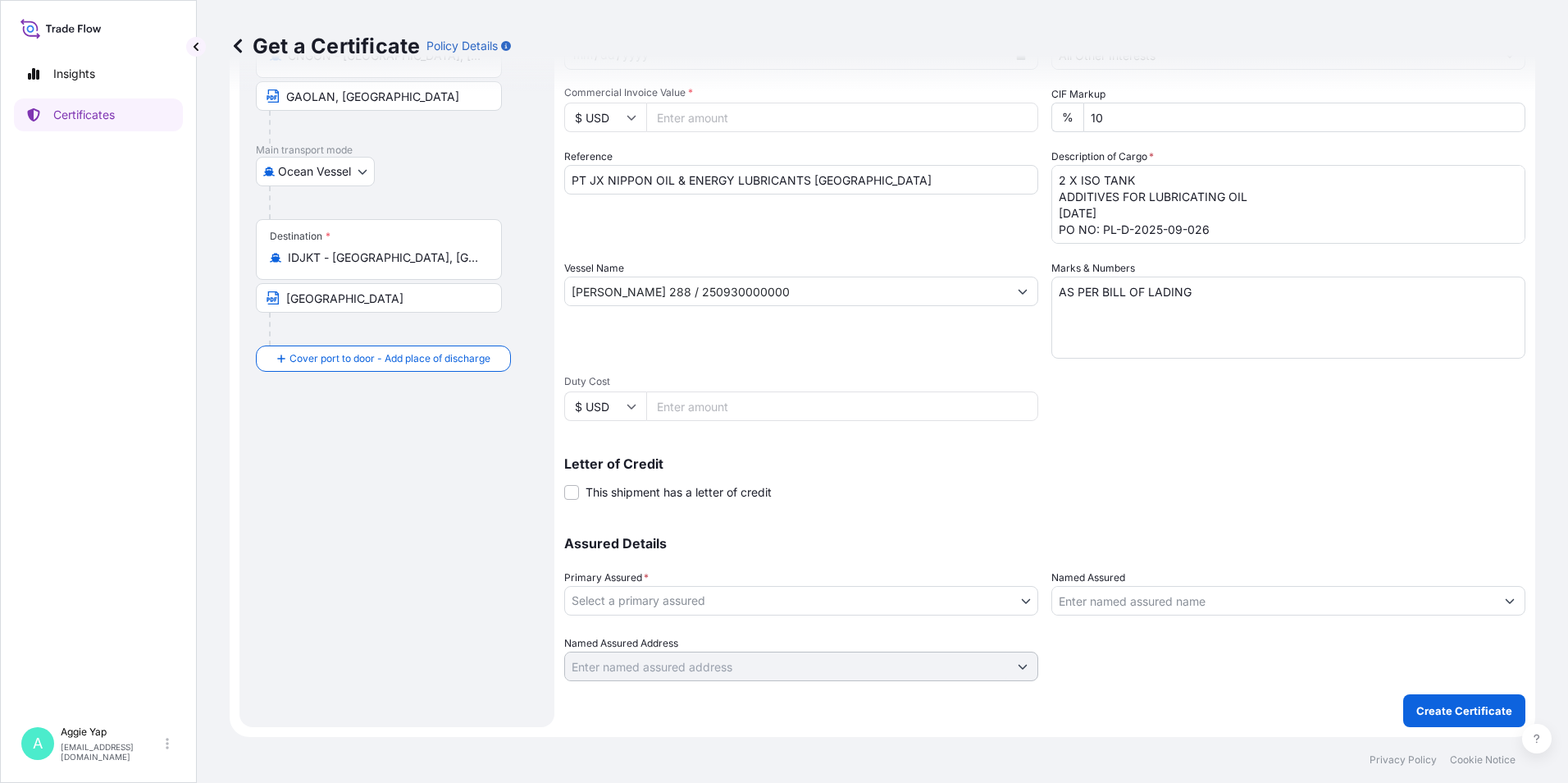
click at [687, 611] on body "Insights Certificates A [PERSON_NAME] [EMAIL_ADDRESS][DOMAIN_NAME] Get a Certif…" at bounding box center [784, 391] width 1568 height 783
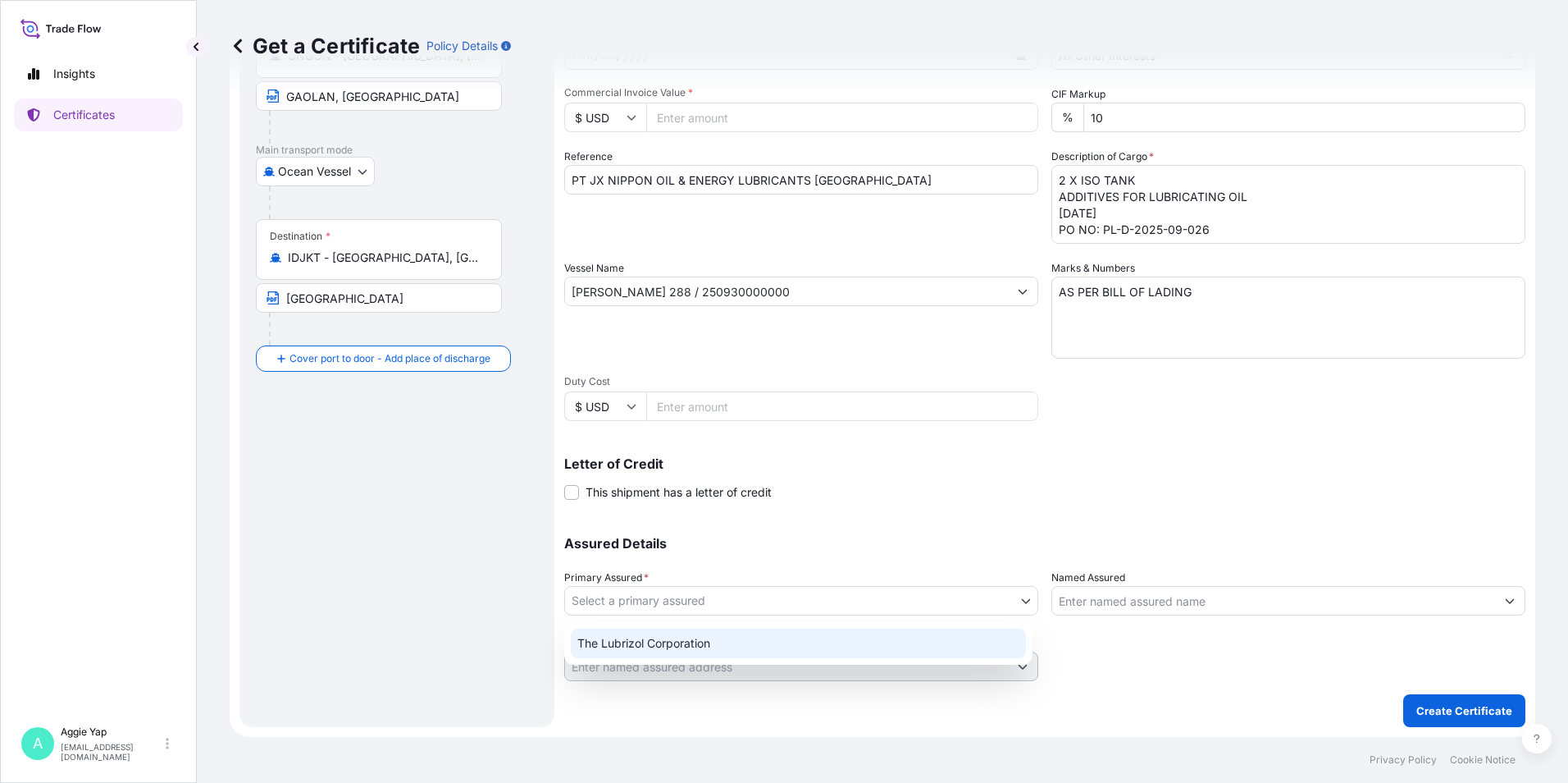
click at [675, 656] on div "The Lubrizol Corporation" at bounding box center [798, 643] width 455 height 29
select select "31566"
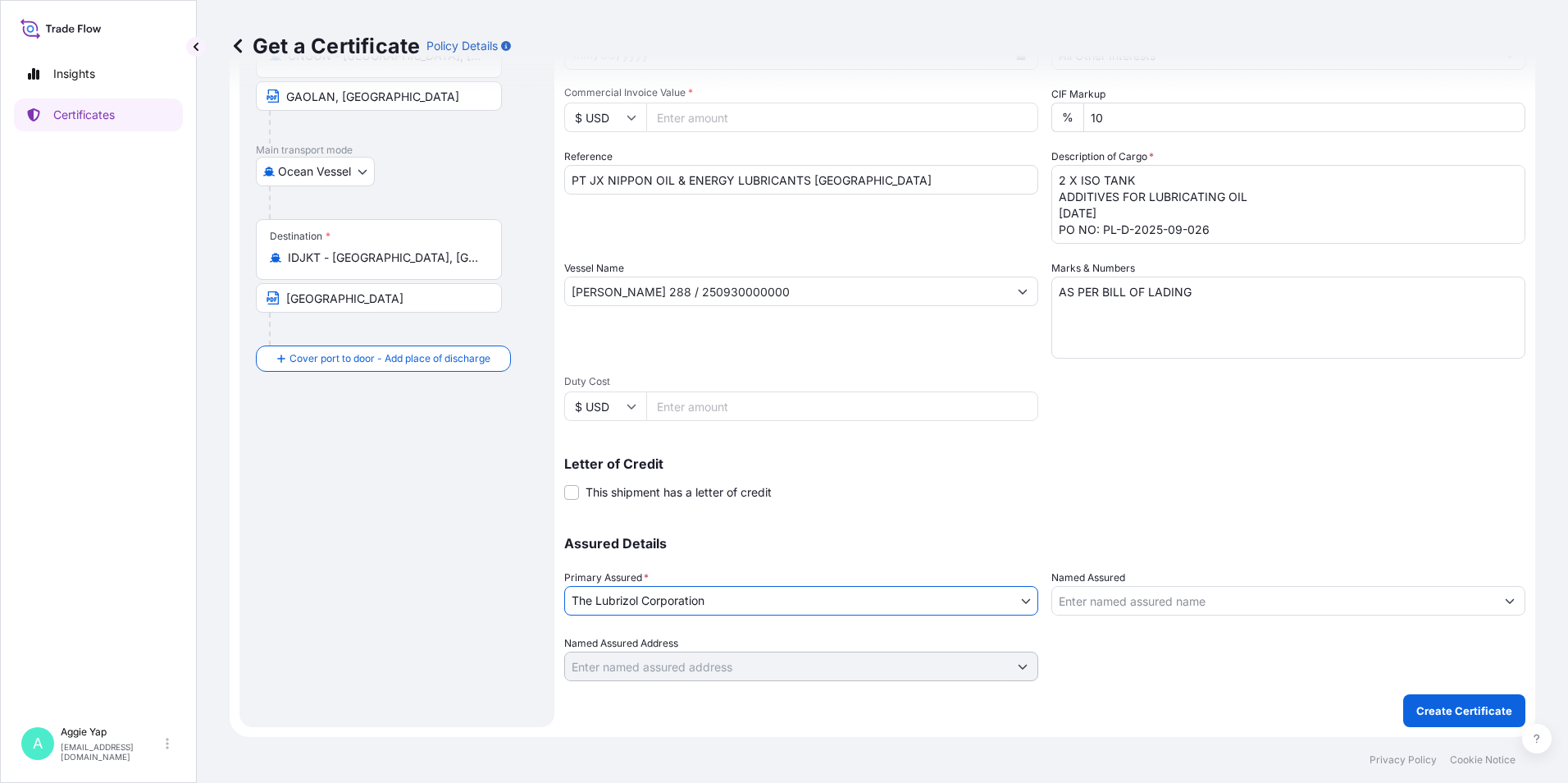
click at [1127, 609] on input "Named Assured" at bounding box center [1273, 600] width 443 height 29
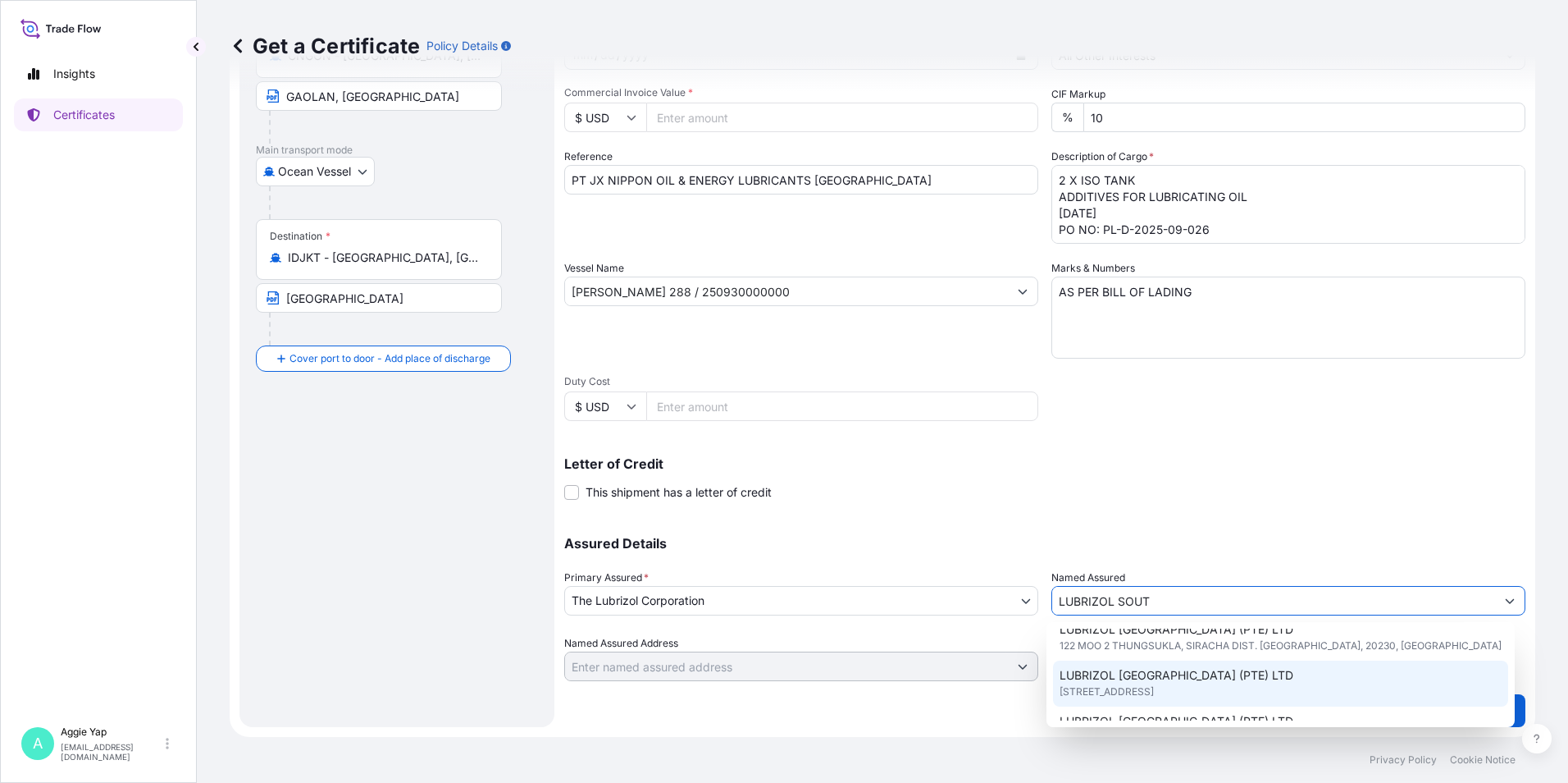
scroll to position [164, 0]
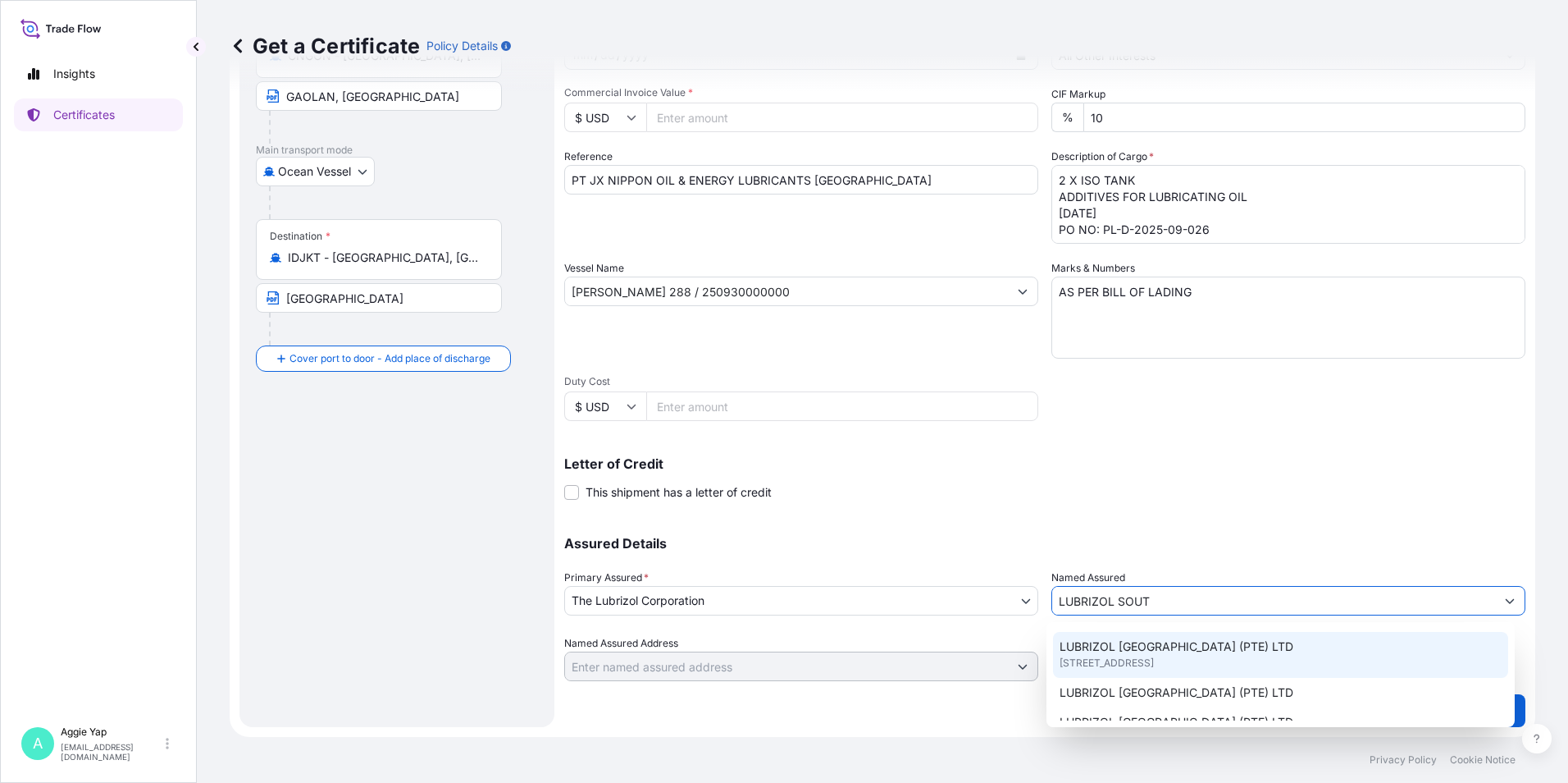
click at [1124, 658] on span "[STREET_ADDRESS]" at bounding box center [1106, 663] width 95 height 17
type input "LUBRIZOL [GEOGRAPHIC_DATA] (PTE) LTD"
type input "[STREET_ADDRESS]"
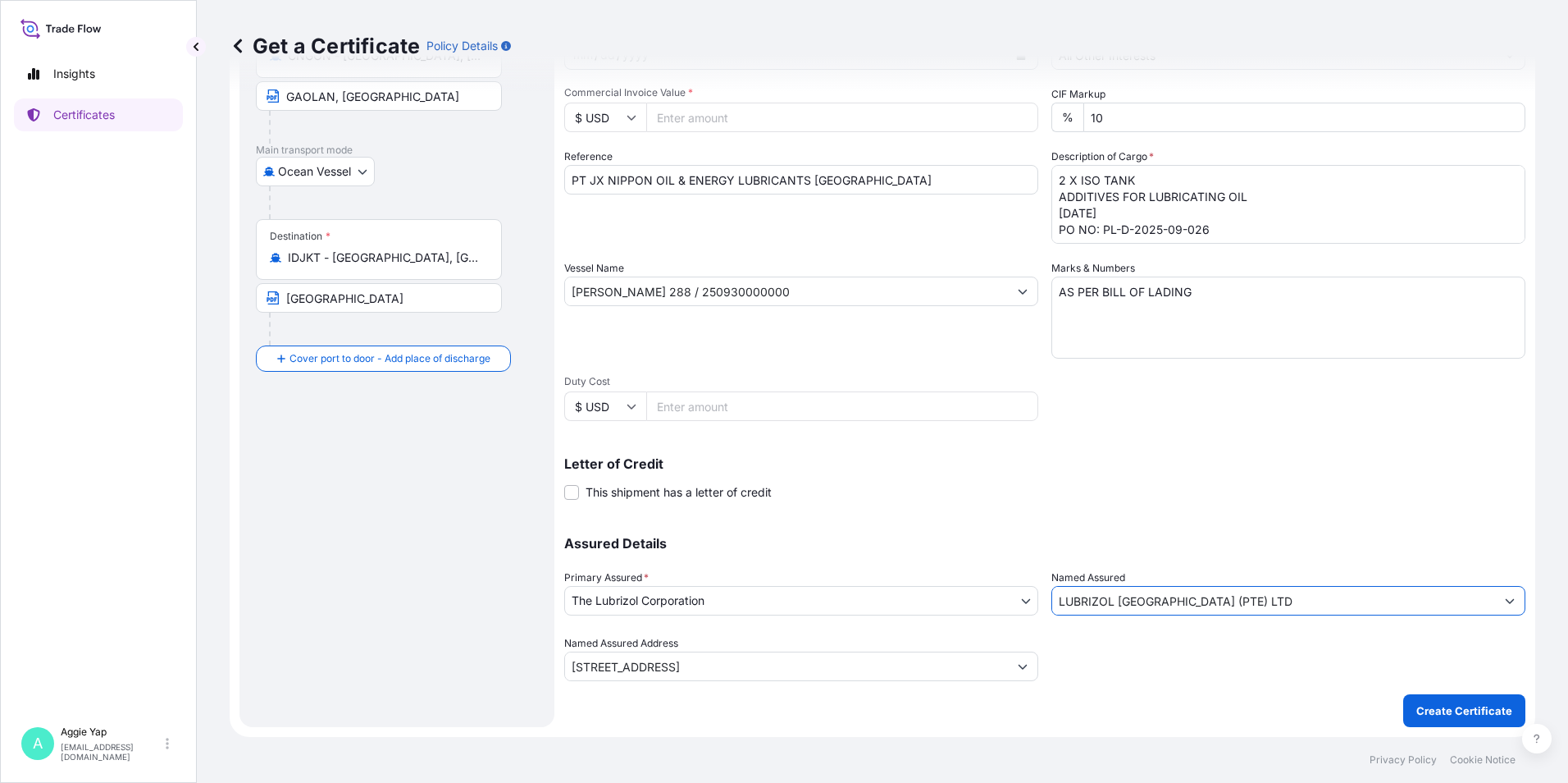
type input "LUBRIZOL [GEOGRAPHIC_DATA] (PTE) LTD"
click at [1107, 476] on div "Letter of Credit This shipment has a letter of credit Letter of credit * Letter…" at bounding box center [1044, 479] width 961 height 43
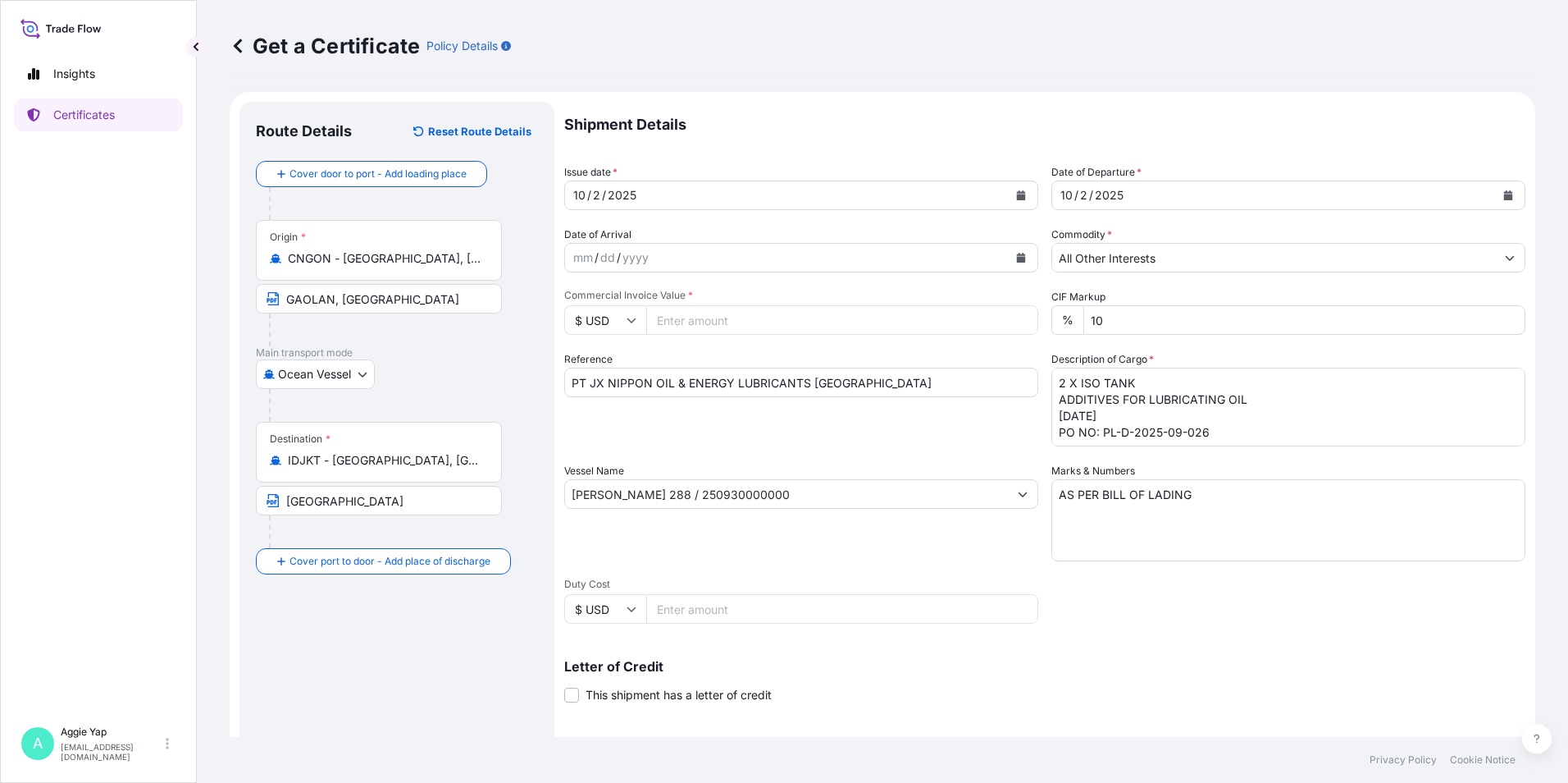
click at [810, 305] on input "Commercial Invoice Value *" at bounding box center [841, 320] width 392 height 29
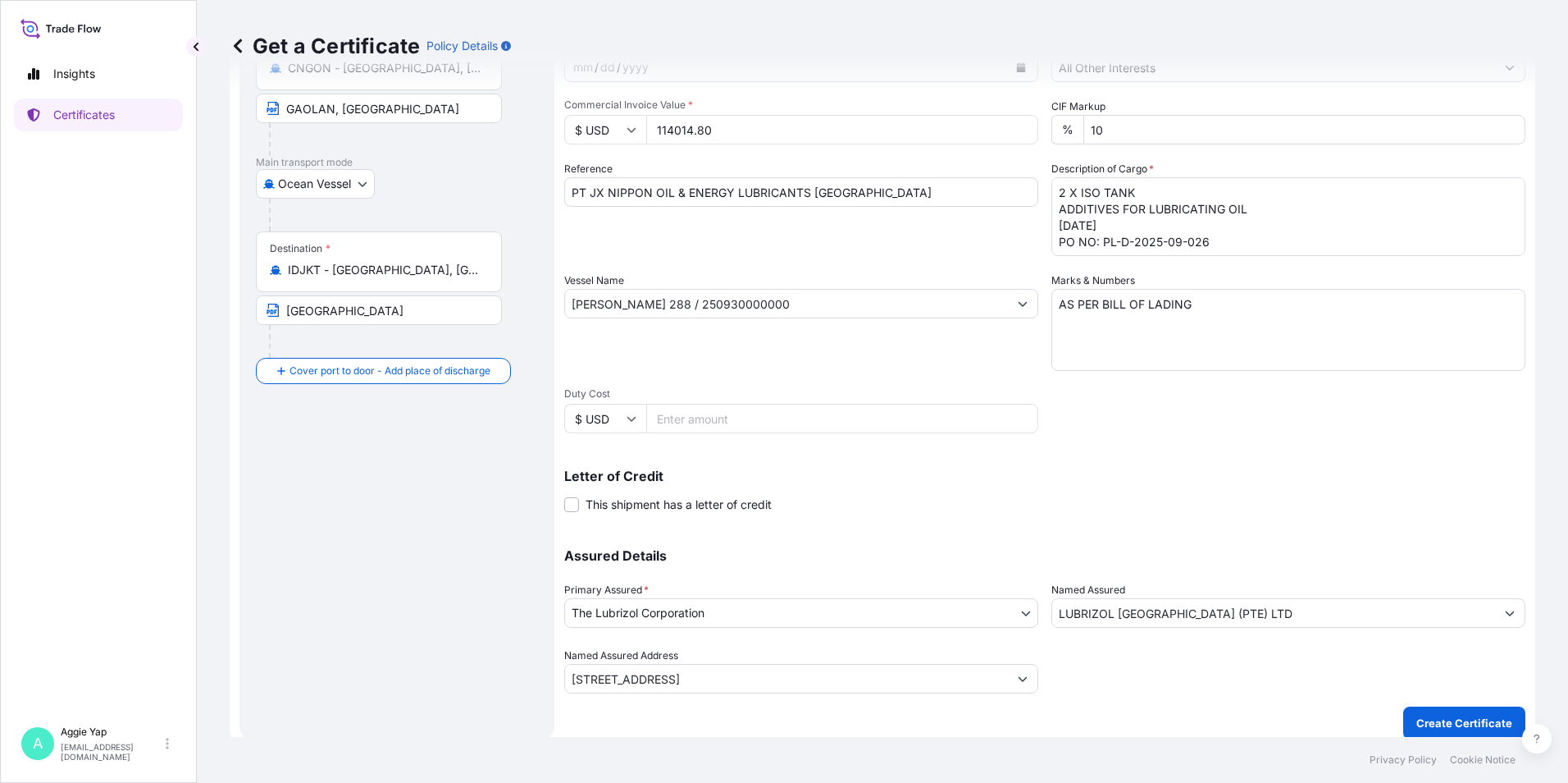
scroll to position [202, 0]
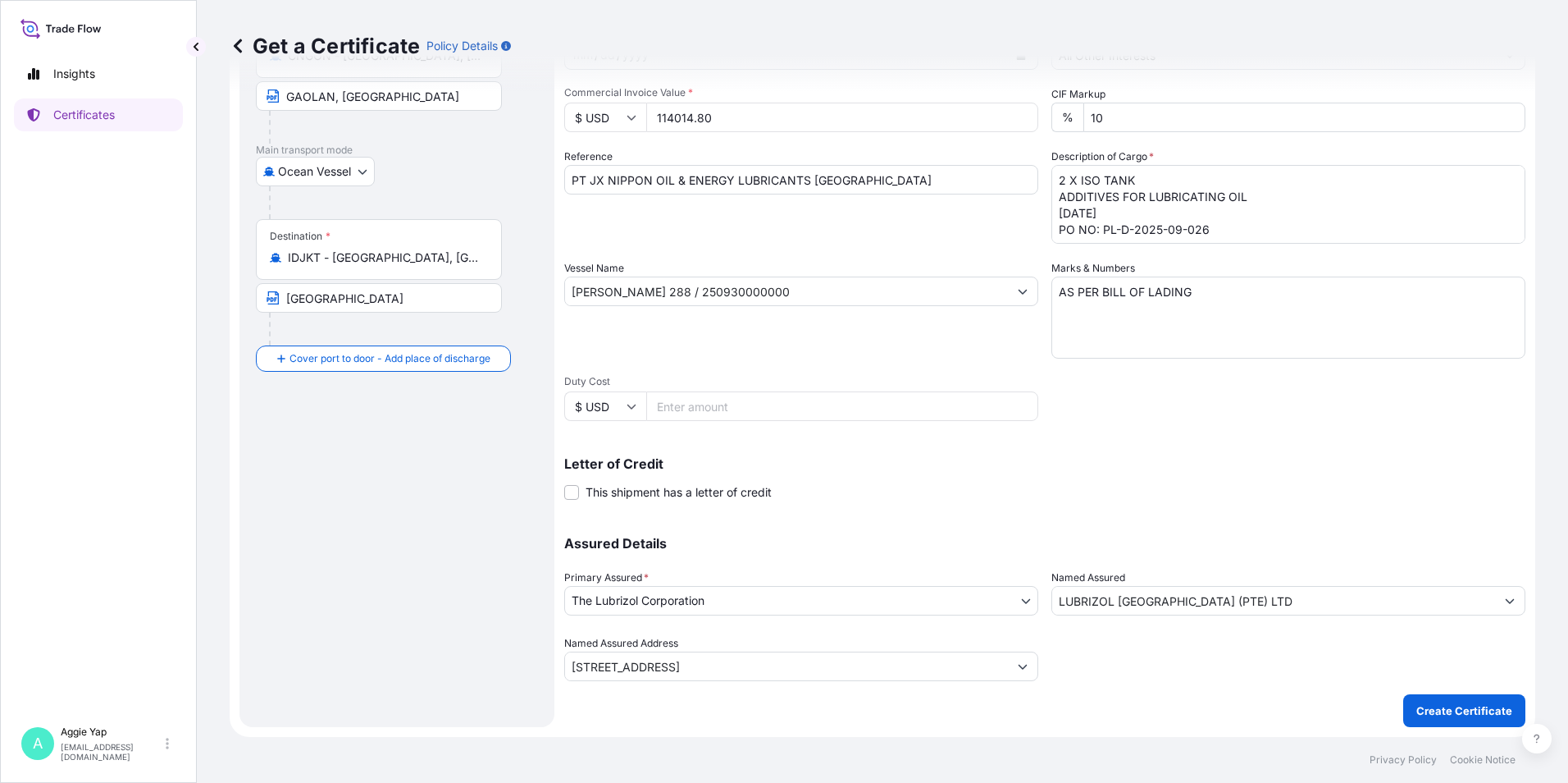
type input "114014.80"
click at [1175, 502] on div "Shipment Details Issue date * [DATE] Date of Departure * [DATE] Date of Arrival…" at bounding box center [1044, 290] width 961 height 782
click at [1416, 702] on button "Create Certificate" at bounding box center [1463, 711] width 122 height 33
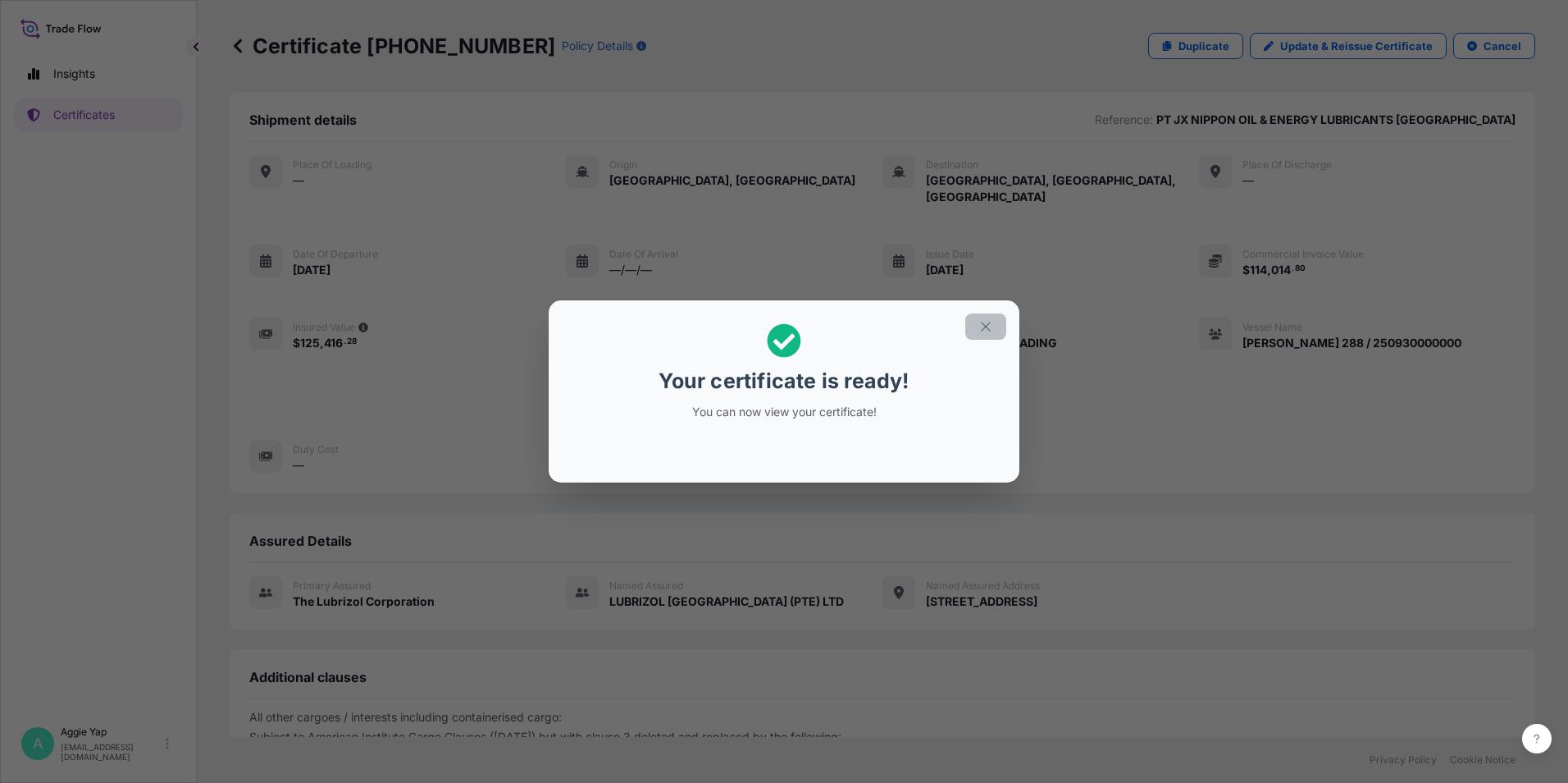
click at [988, 326] on icon "button" at bounding box center [985, 326] width 15 height 15
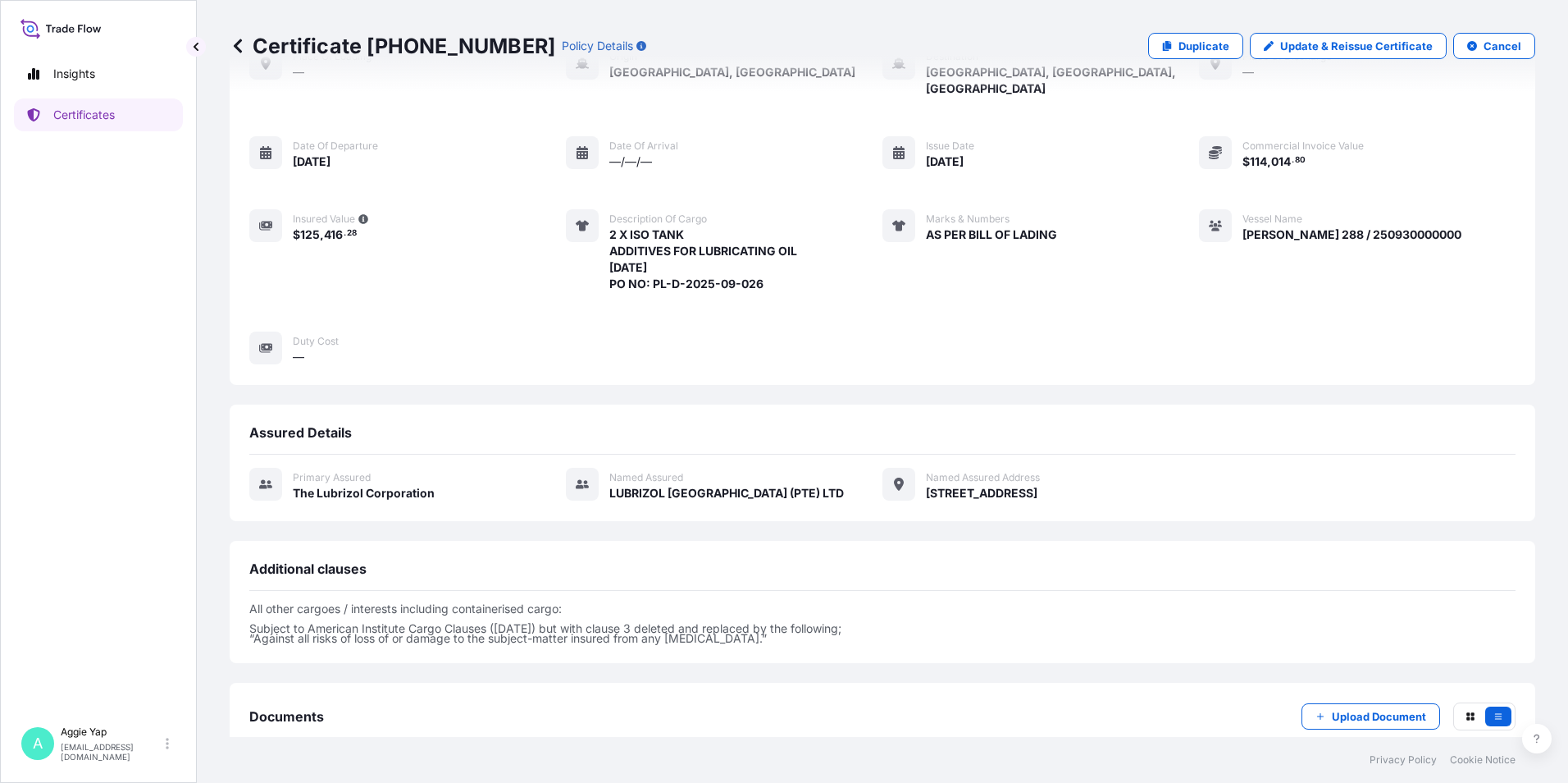
scroll to position [192, 0]
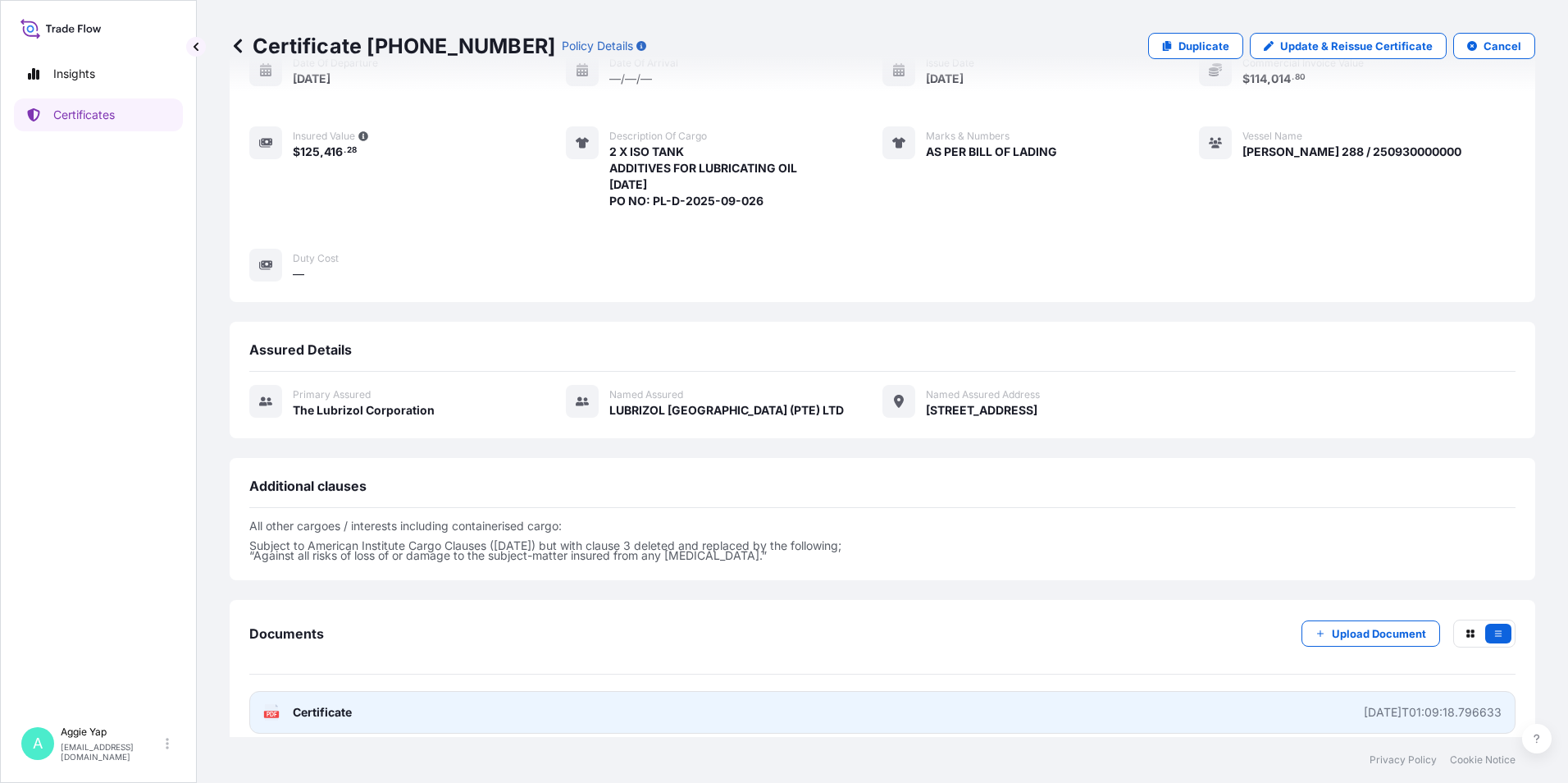
click at [375, 699] on link "PDF Certificate [DATE]T01:09:18.796633" at bounding box center [882, 713] width 1266 height 43
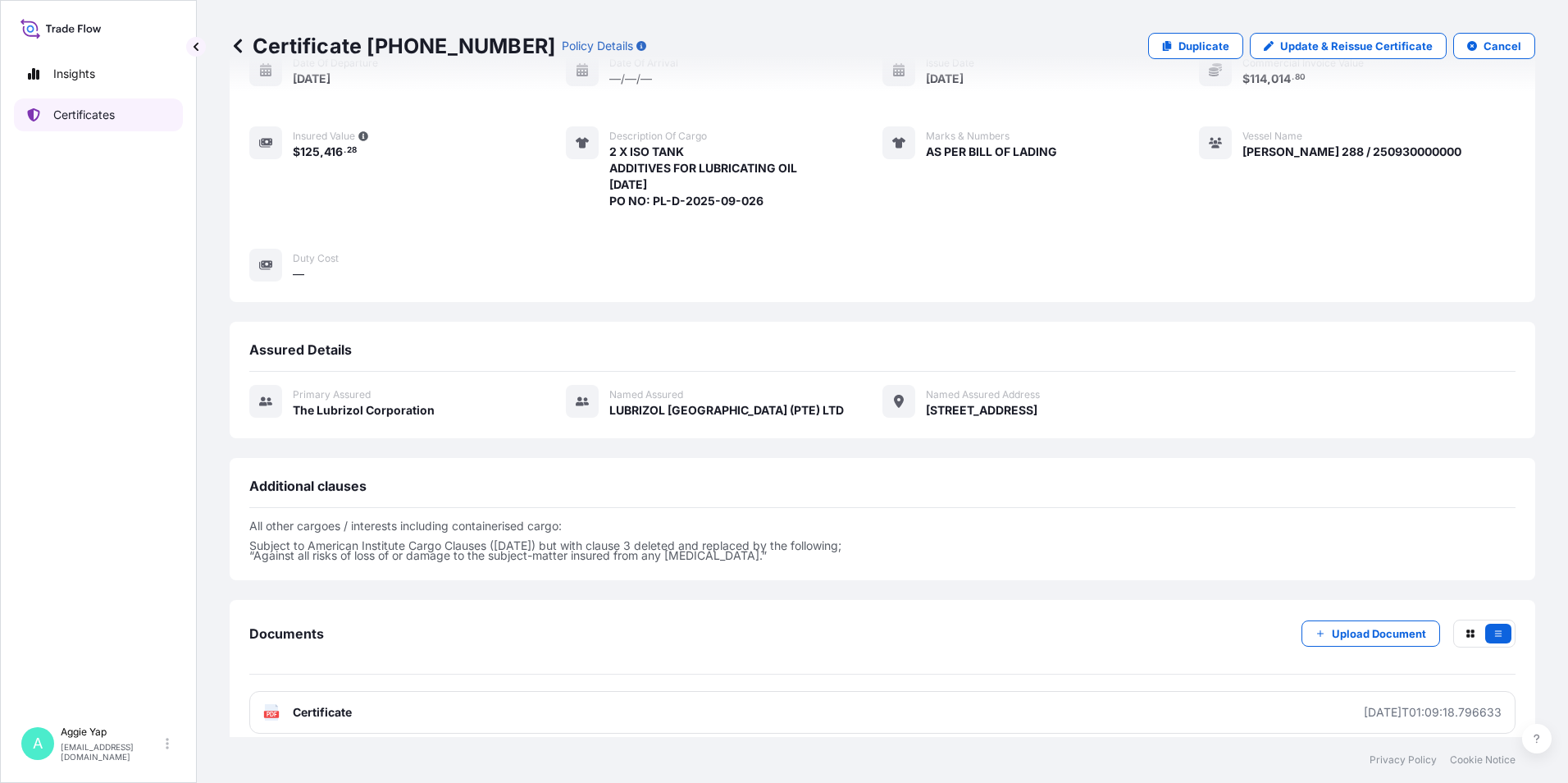
click at [82, 117] on p "Certificates" at bounding box center [84, 114] width 62 height 17
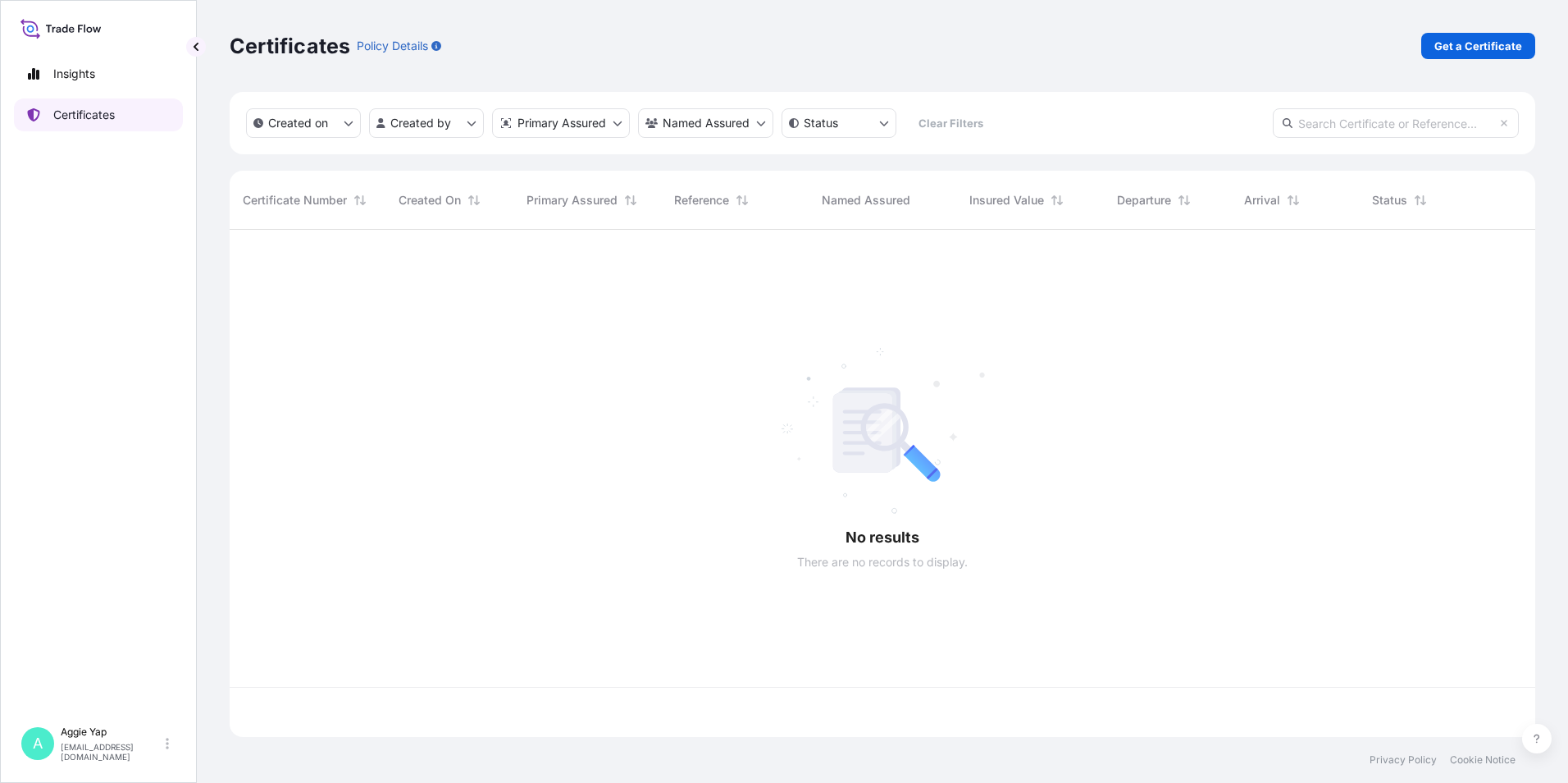
scroll to position [503, 1293]
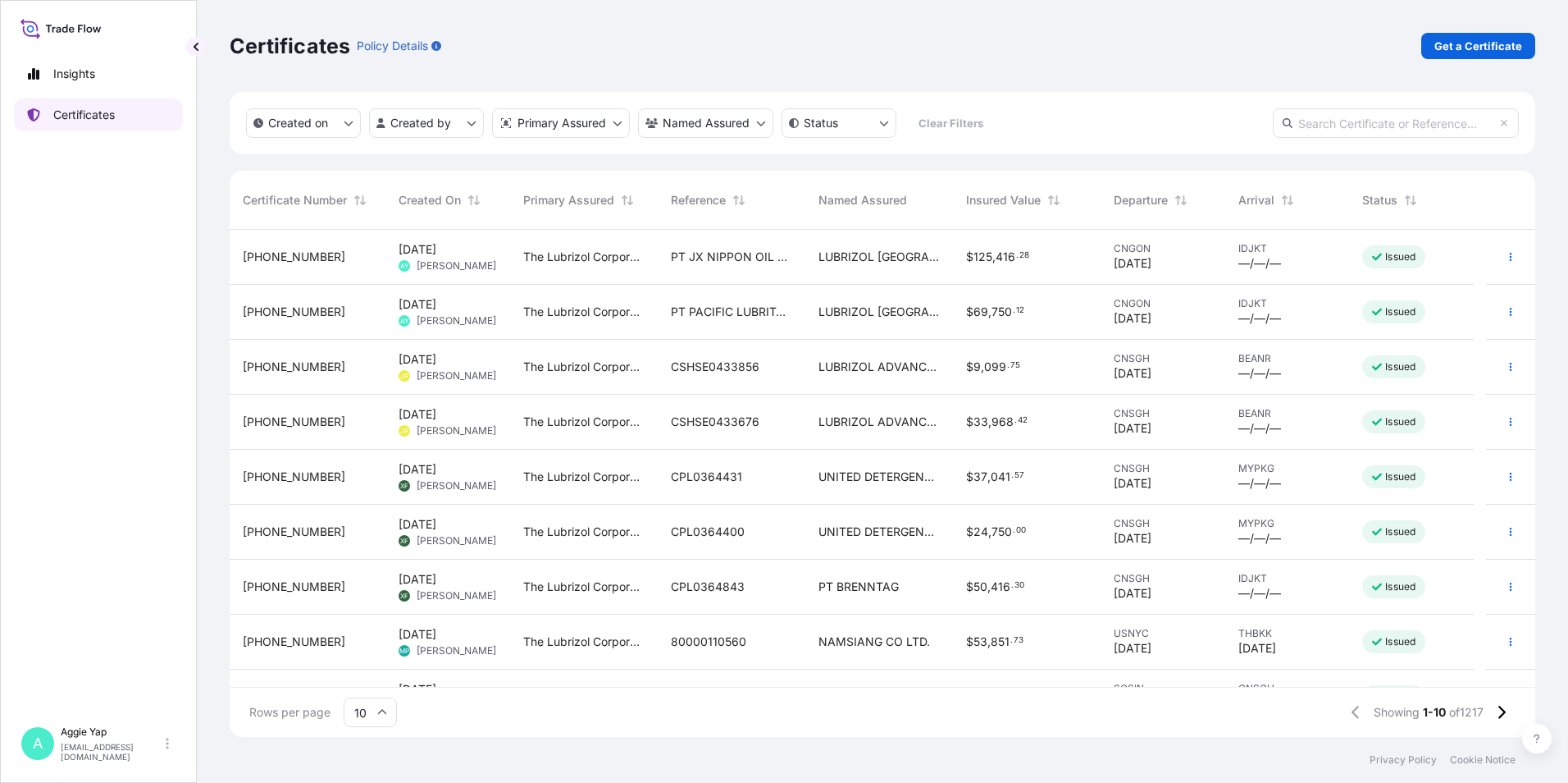
click at [72, 109] on p "Certificates" at bounding box center [84, 114] width 62 height 17
click at [1462, 49] on p "Get a Certificate" at bounding box center [1478, 46] width 88 height 17
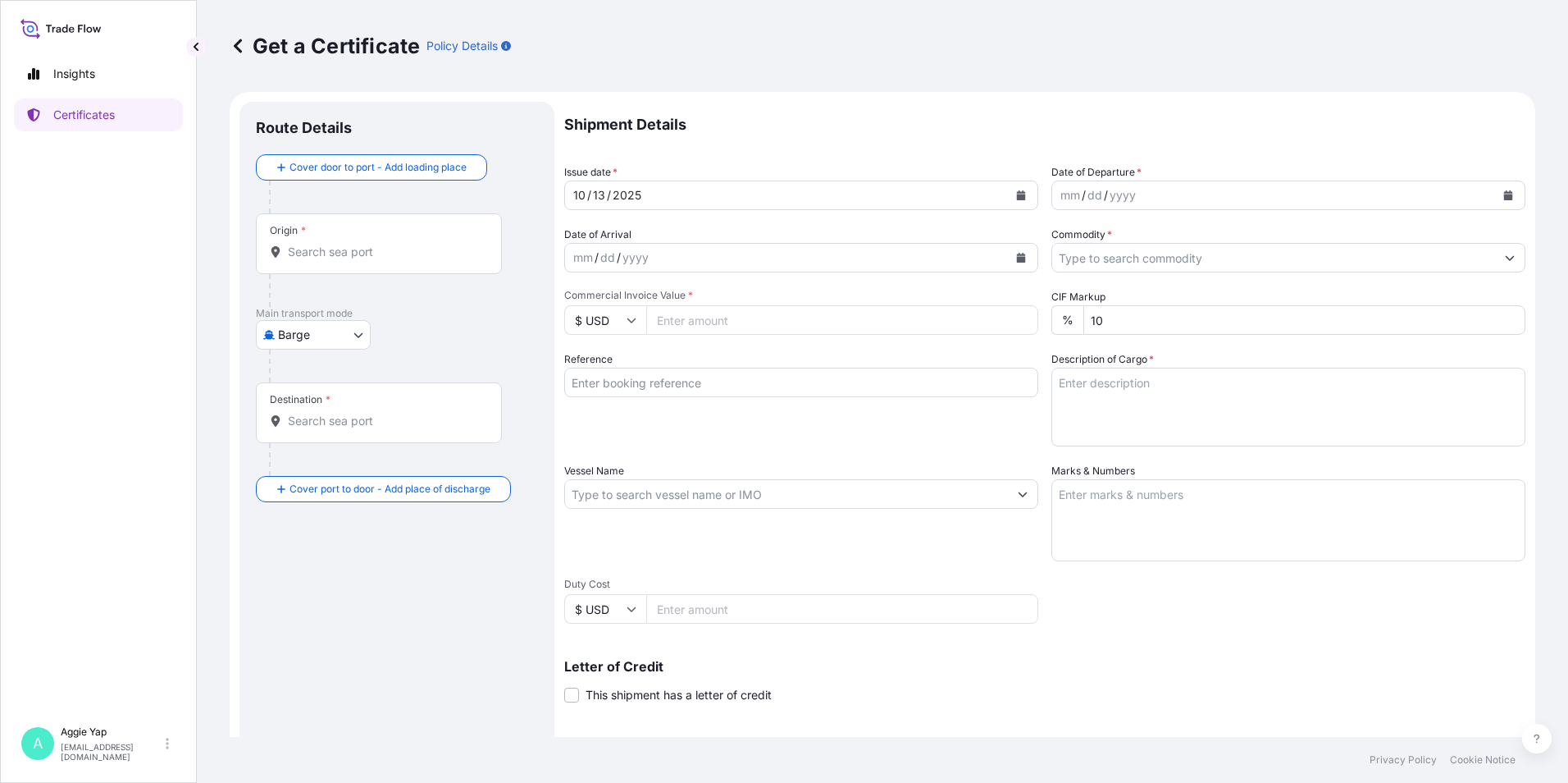
click at [324, 347] on body "Insights Certificates A [PERSON_NAME] [EMAIL_ADDRESS][DOMAIN_NAME] Get a Certif…" at bounding box center [784, 391] width 1568 height 783
click at [306, 514] on div "Ocean Vessel" at bounding box center [315, 525] width 105 height 29
select select "Ocean Vessel"
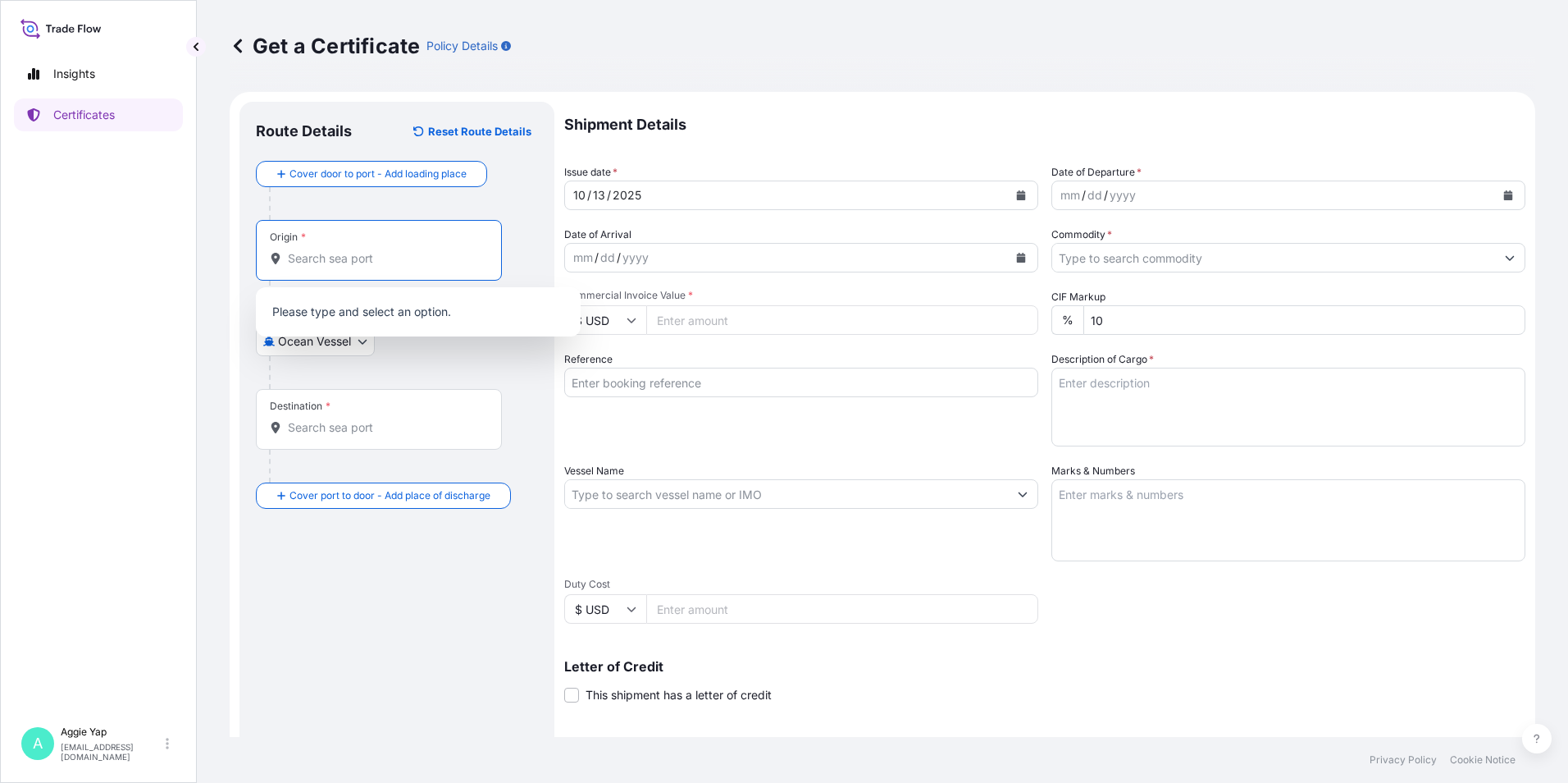
click at [351, 258] on input "Origin *" at bounding box center [385, 258] width 193 height 17
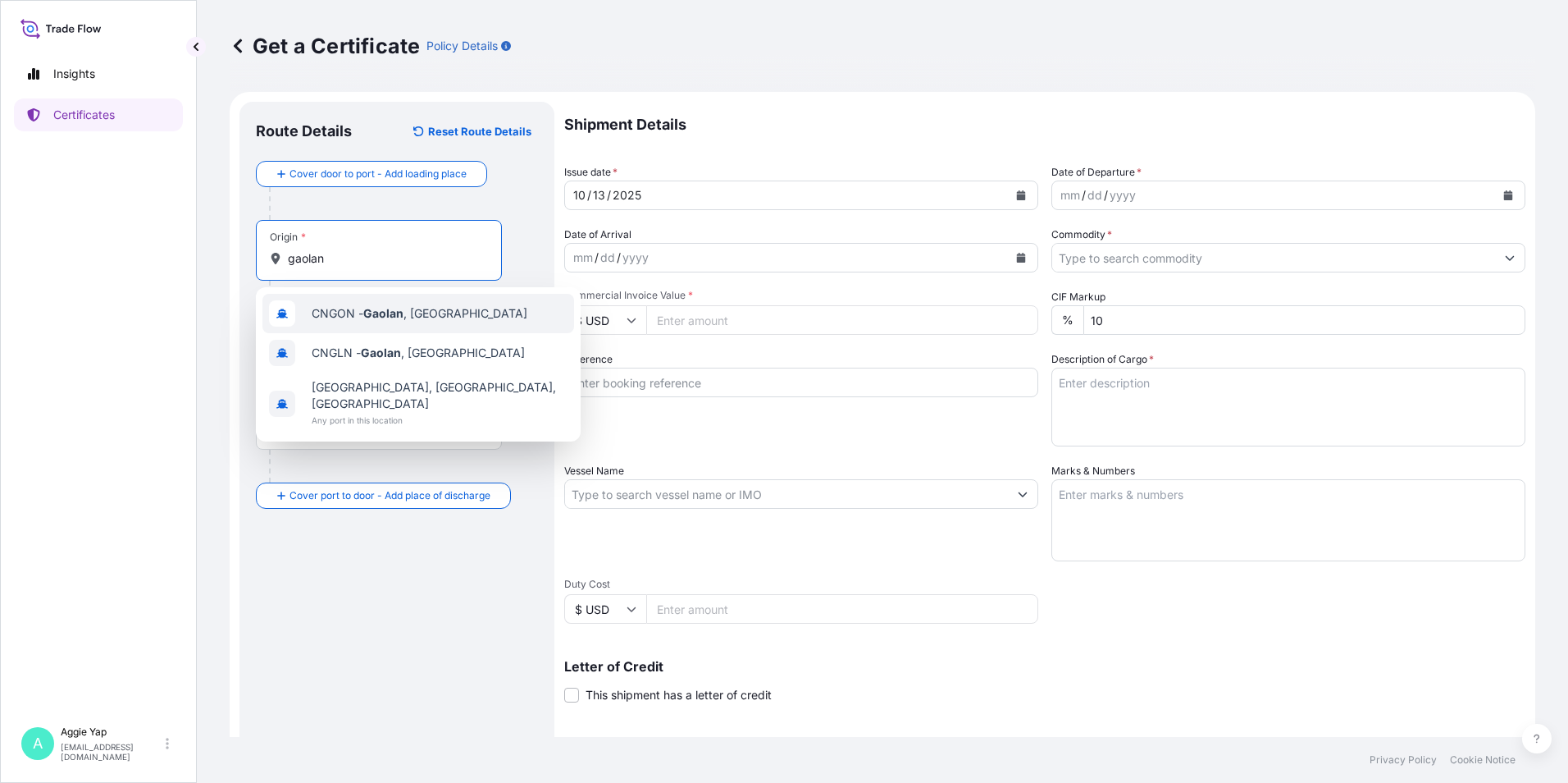
click at [437, 314] on span "CNGON - [GEOGRAPHIC_DATA] , [GEOGRAPHIC_DATA]" at bounding box center [419, 313] width 216 height 17
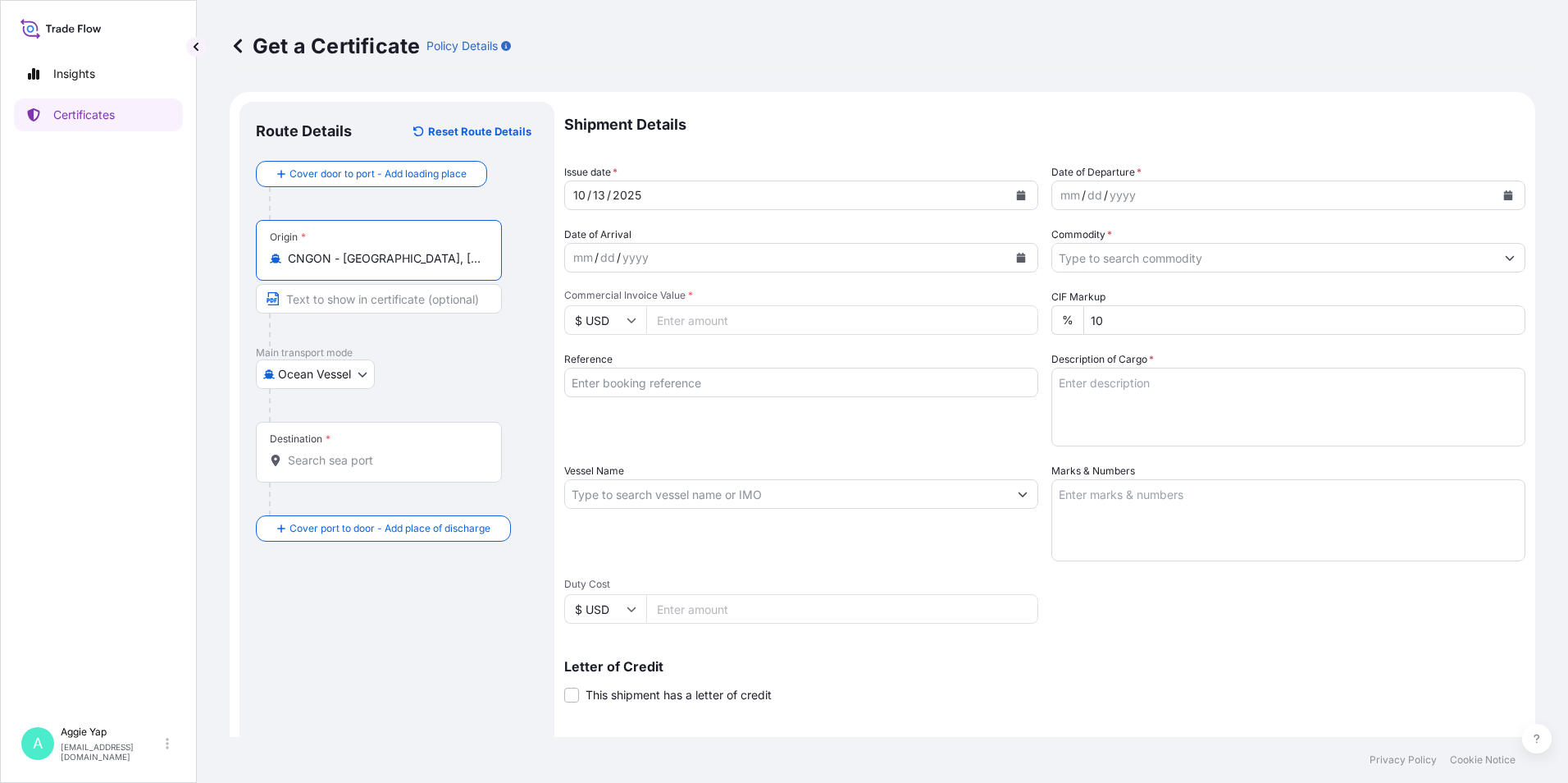
type input "CNGON - [GEOGRAPHIC_DATA], [GEOGRAPHIC_DATA]"
click at [322, 448] on div "Destination *" at bounding box center [379, 452] width 246 height 61
click at [322, 452] on input "Destination *" at bounding box center [385, 459] width 193 height 17
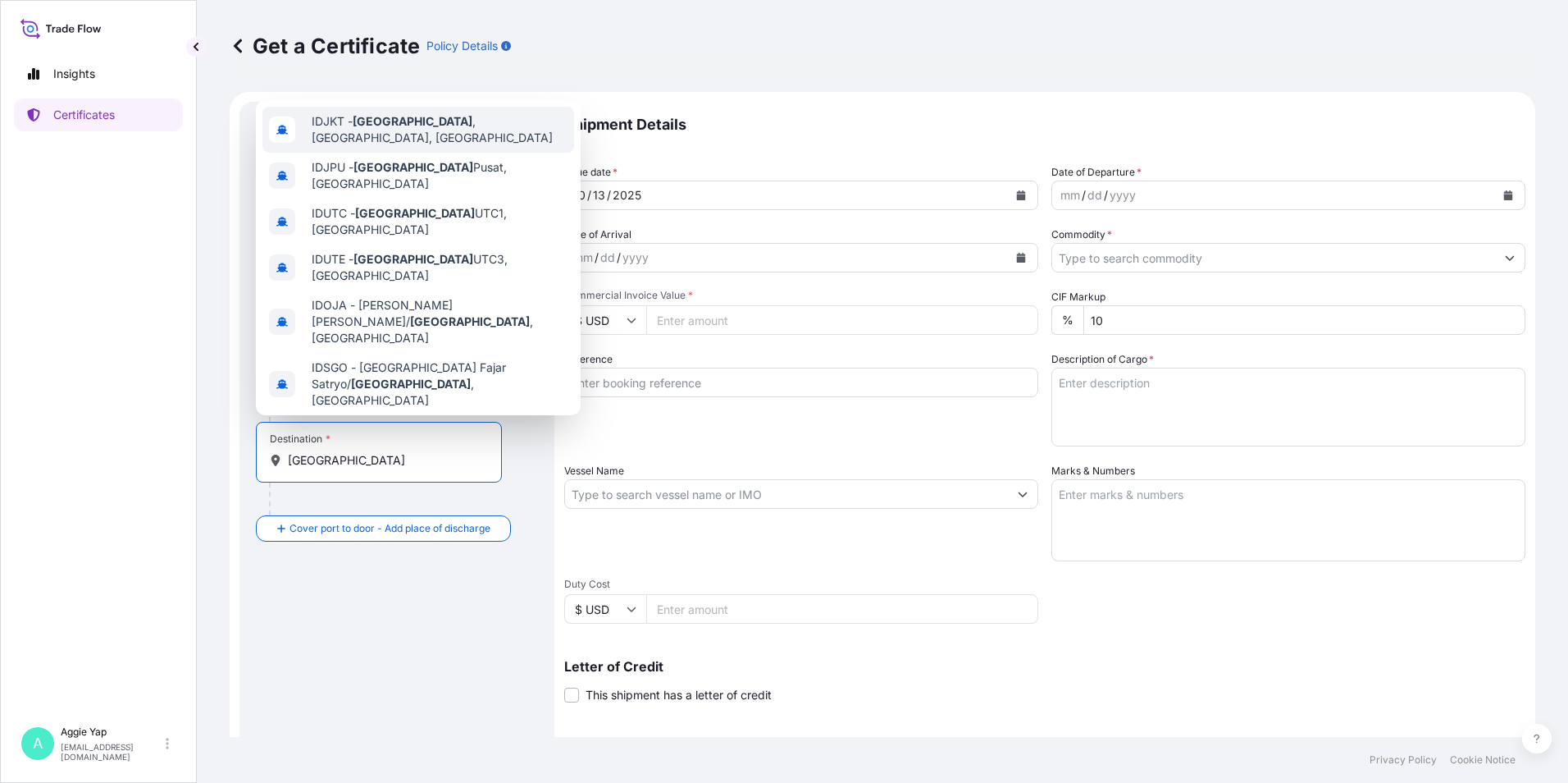
click at [463, 135] on div "IDJKT - [GEOGRAPHIC_DATA] , [GEOGRAPHIC_DATA], [GEOGRAPHIC_DATA]" at bounding box center [418, 129] width 312 height 46
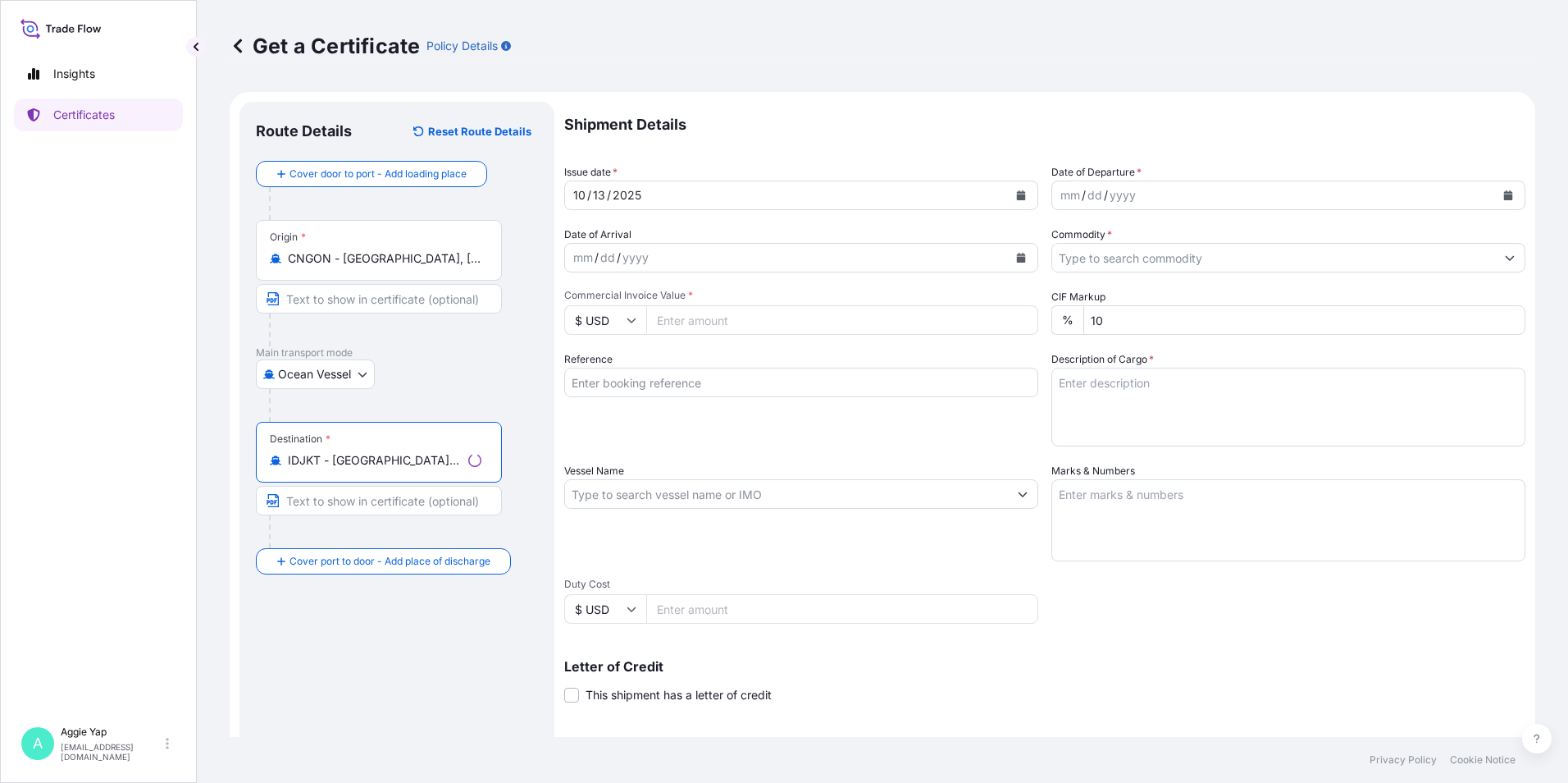
type input "IDJKT - [GEOGRAPHIC_DATA], [GEOGRAPHIC_DATA], [GEOGRAPHIC_DATA]"
click at [370, 298] on input "Text to appear on certificate" at bounding box center [379, 298] width 246 height 29
type input "GAOLAN, [GEOGRAPHIC_DATA]"
type input "[GEOGRAPHIC_DATA]"
drag, startPoint x: 852, startPoint y: 382, endPoint x: 286, endPoint y: 389, distance: 566.0
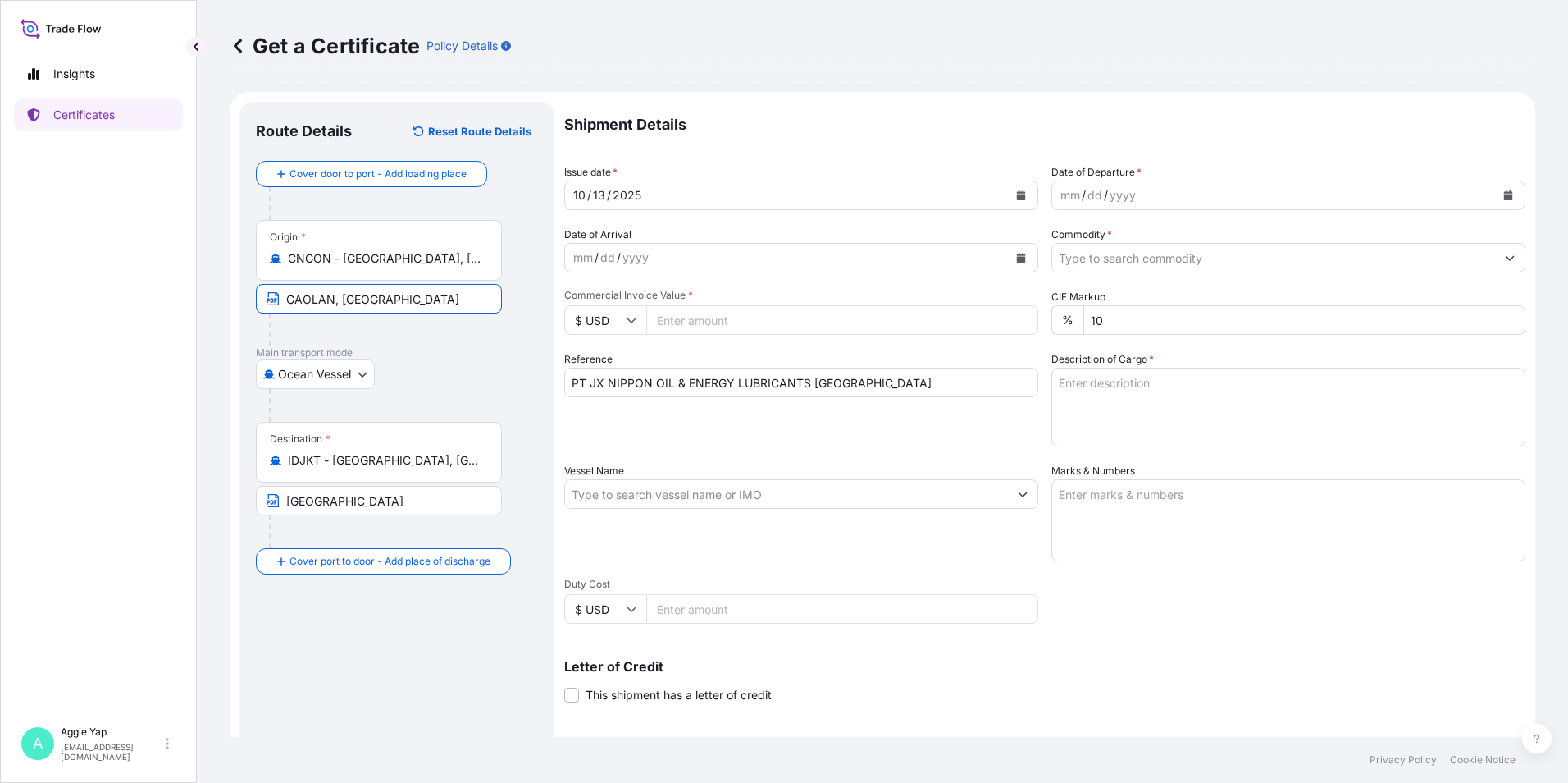
click at [304, 386] on form "Route Details Reset Route Details Cover door to port - Add loading place Place …" at bounding box center [882, 515] width 1305 height 848
type input "PT FEDERAL KARYATAMA"
click at [1011, 199] on button "Calendar" at bounding box center [1021, 195] width 26 height 26
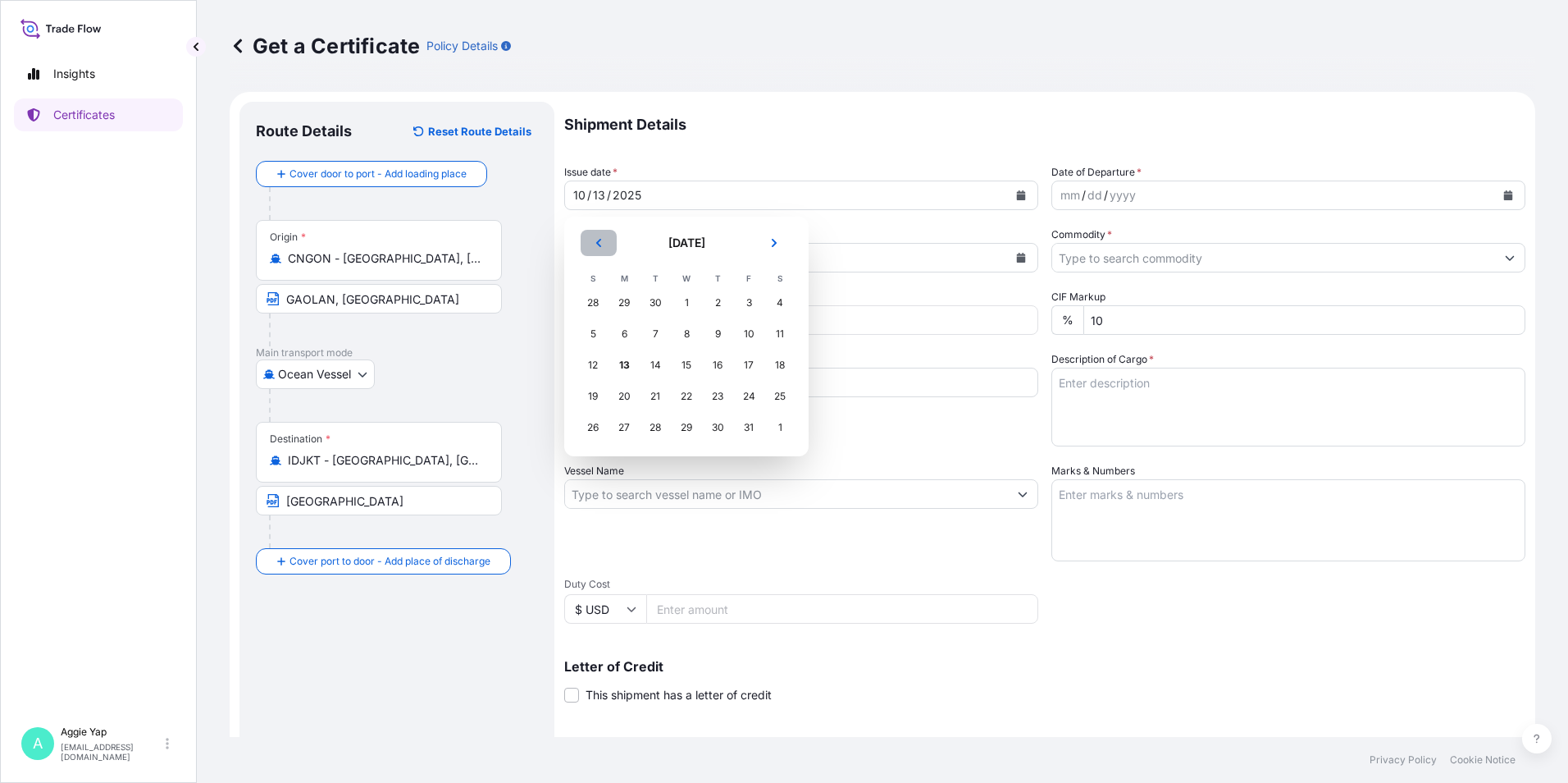
click at [602, 247] on icon "Previous" at bounding box center [599, 242] width 10 height 10
click at [636, 434] on div "29" at bounding box center [624, 427] width 29 height 29
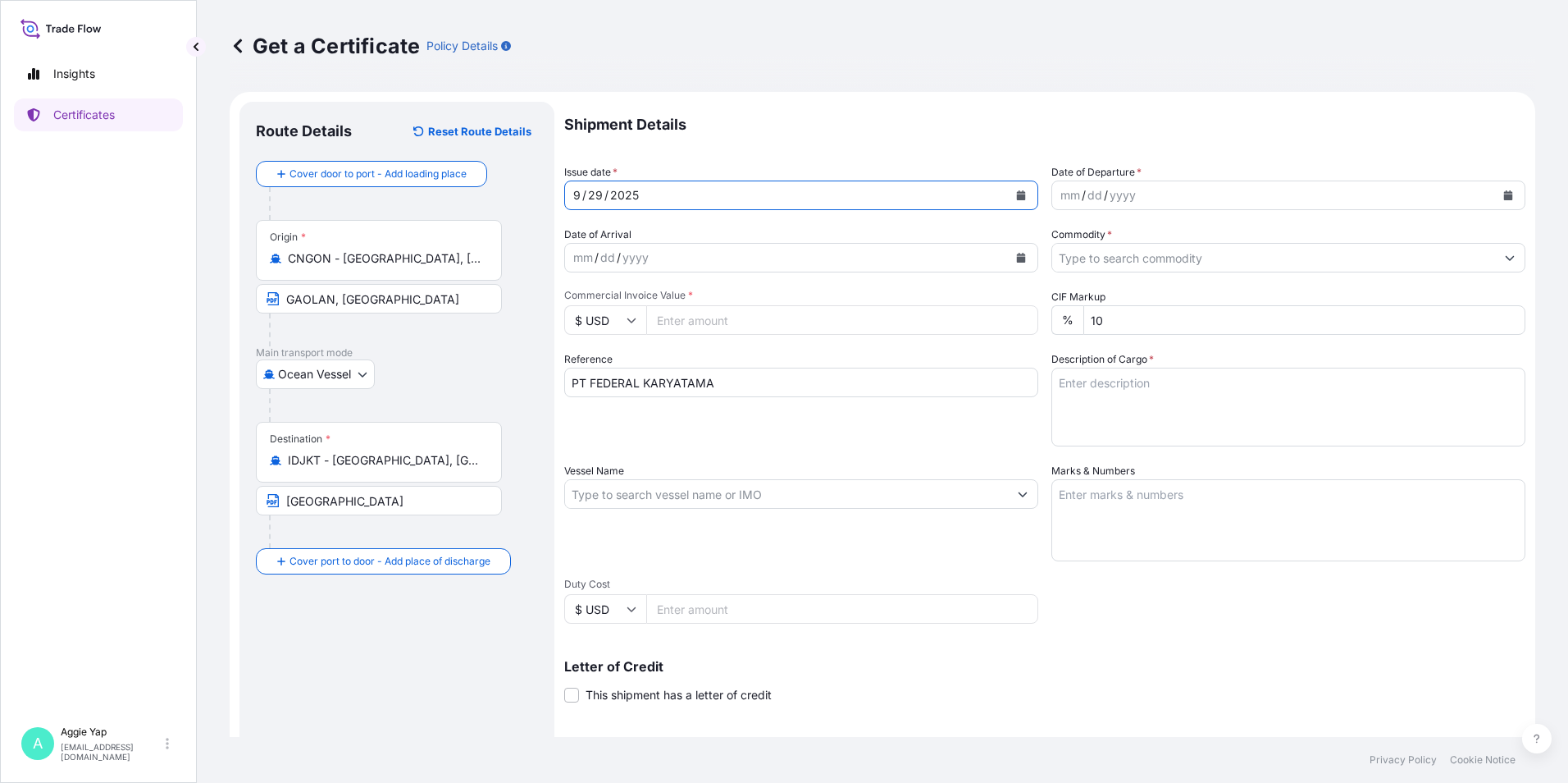
click at [1017, 193] on icon "Calendar" at bounding box center [1021, 196] width 9 height 10
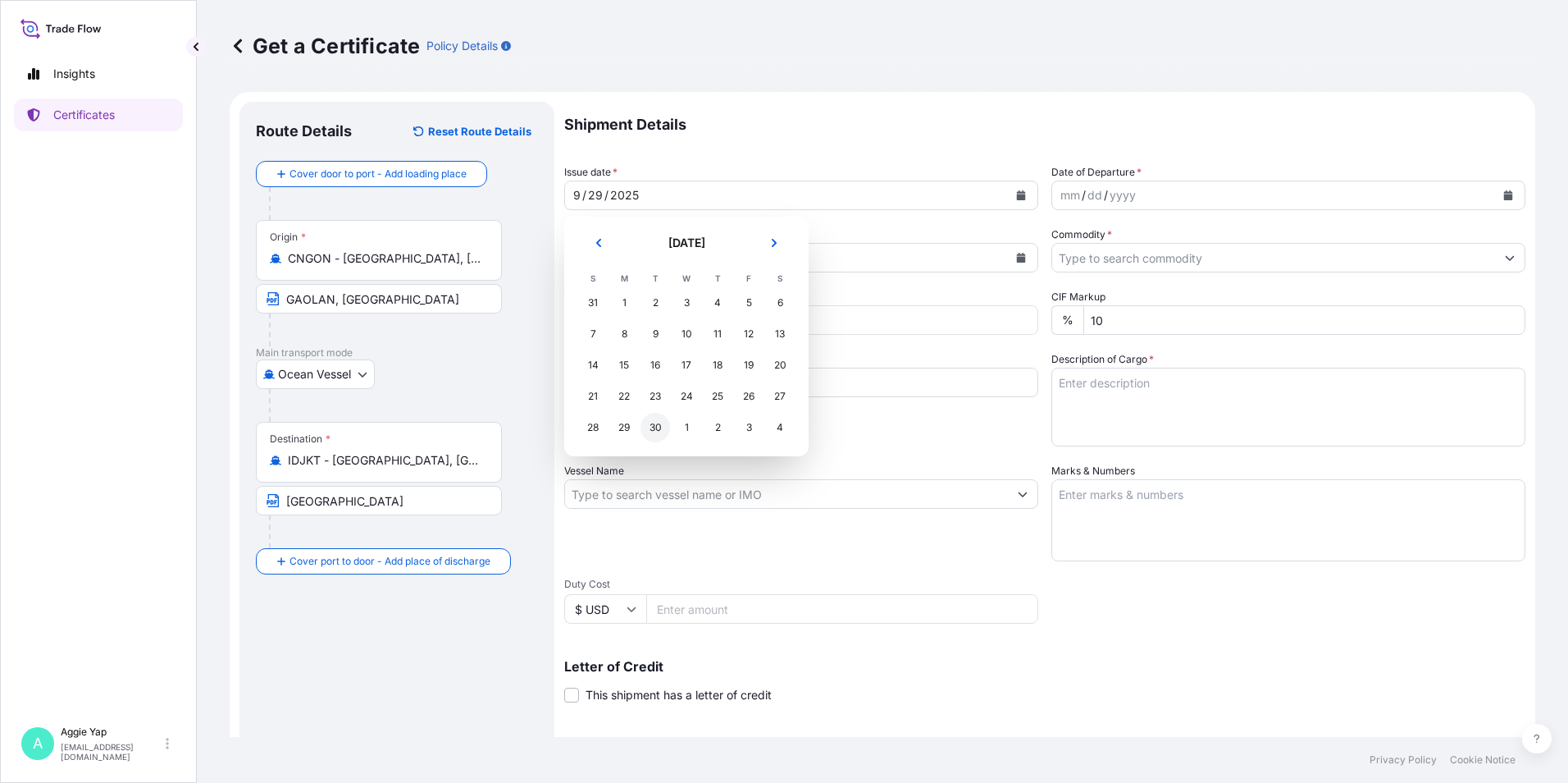
click at [660, 437] on div "30" at bounding box center [656, 427] width 29 height 29
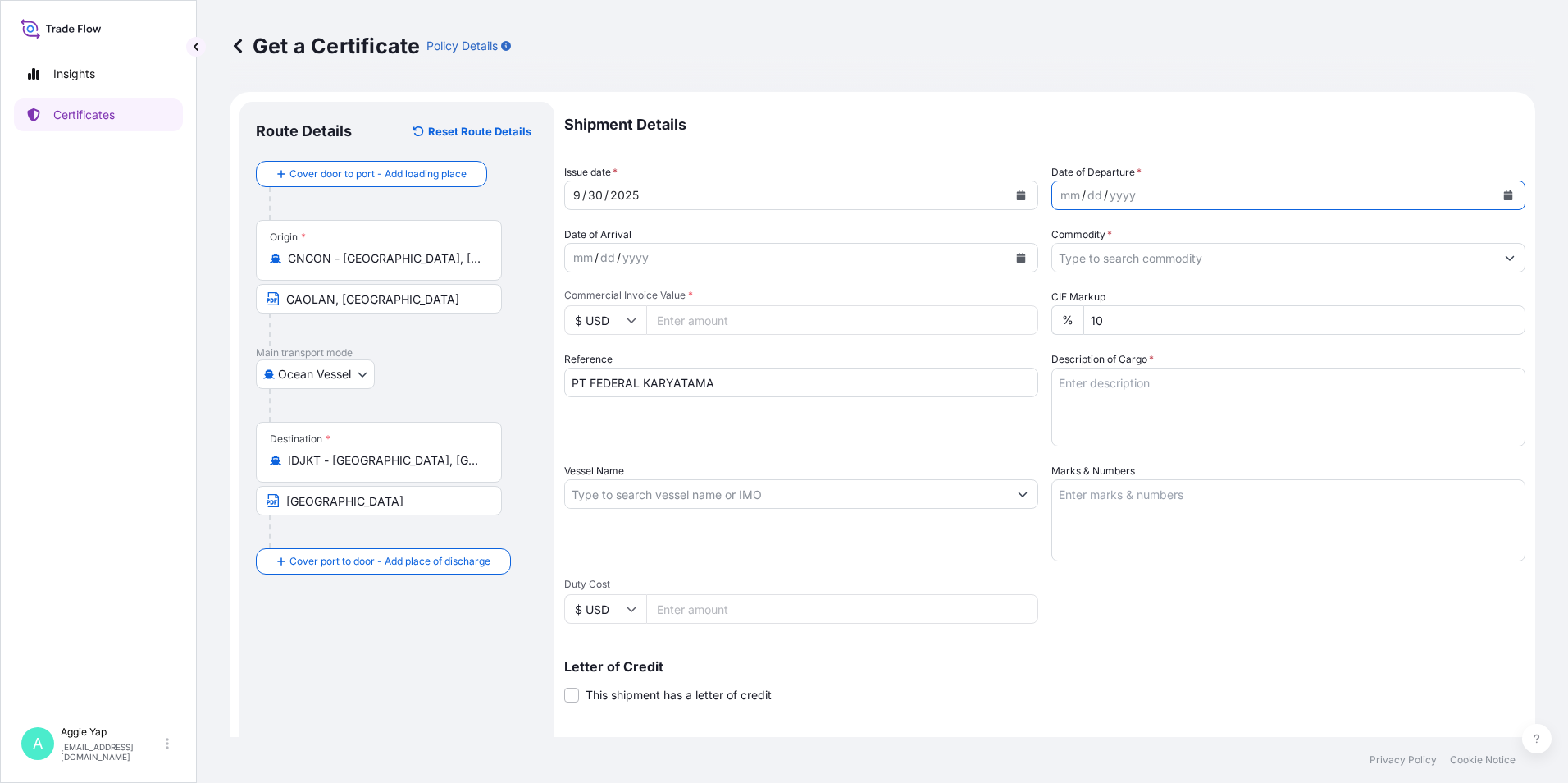
click at [1504, 192] on button "Calendar" at bounding box center [1507, 195] width 26 height 26
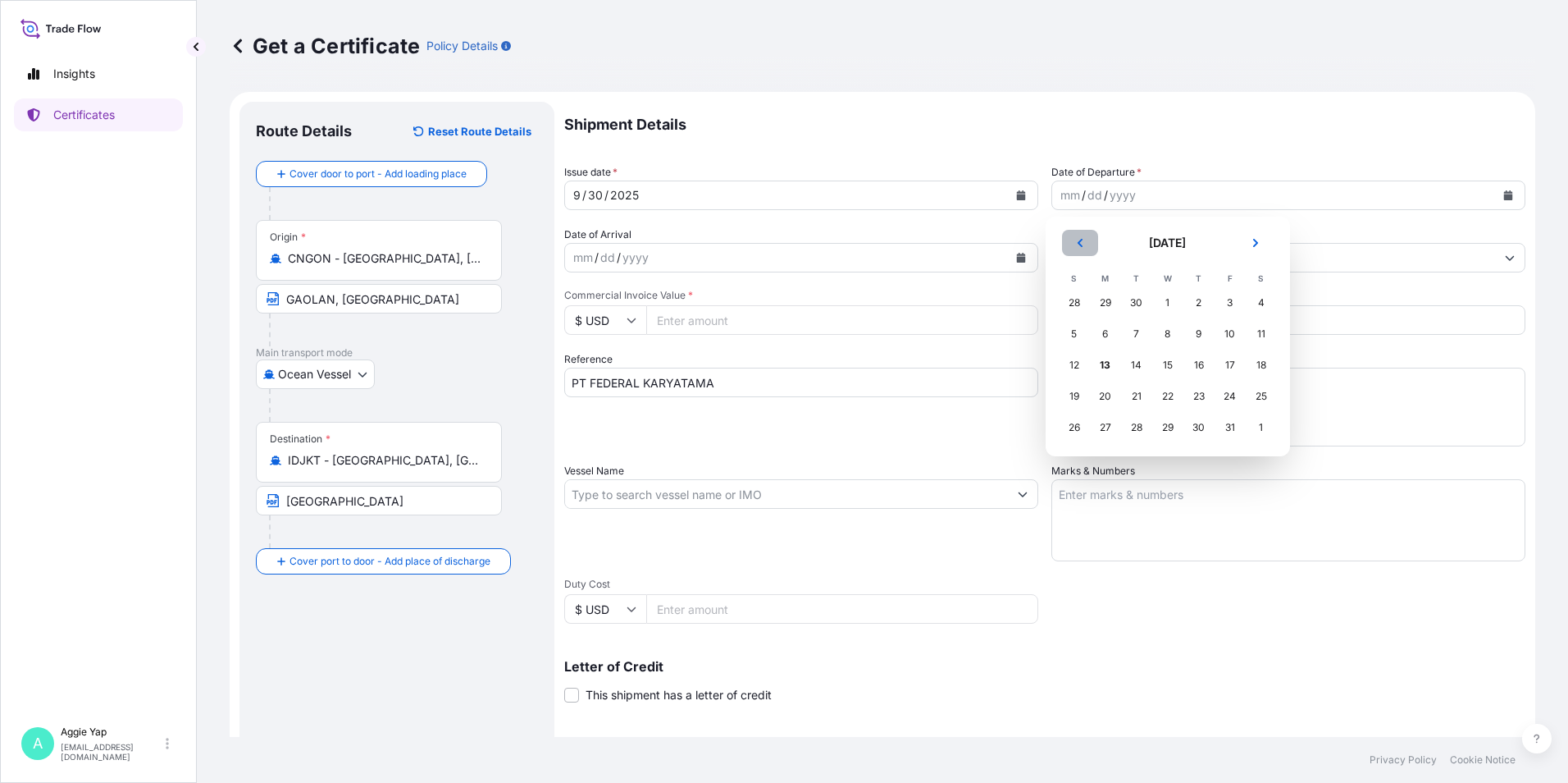
click at [1090, 244] on button "Previous" at bounding box center [1080, 242] width 36 height 26
click at [1137, 430] on div "30" at bounding box center [1136, 427] width 29 height 29
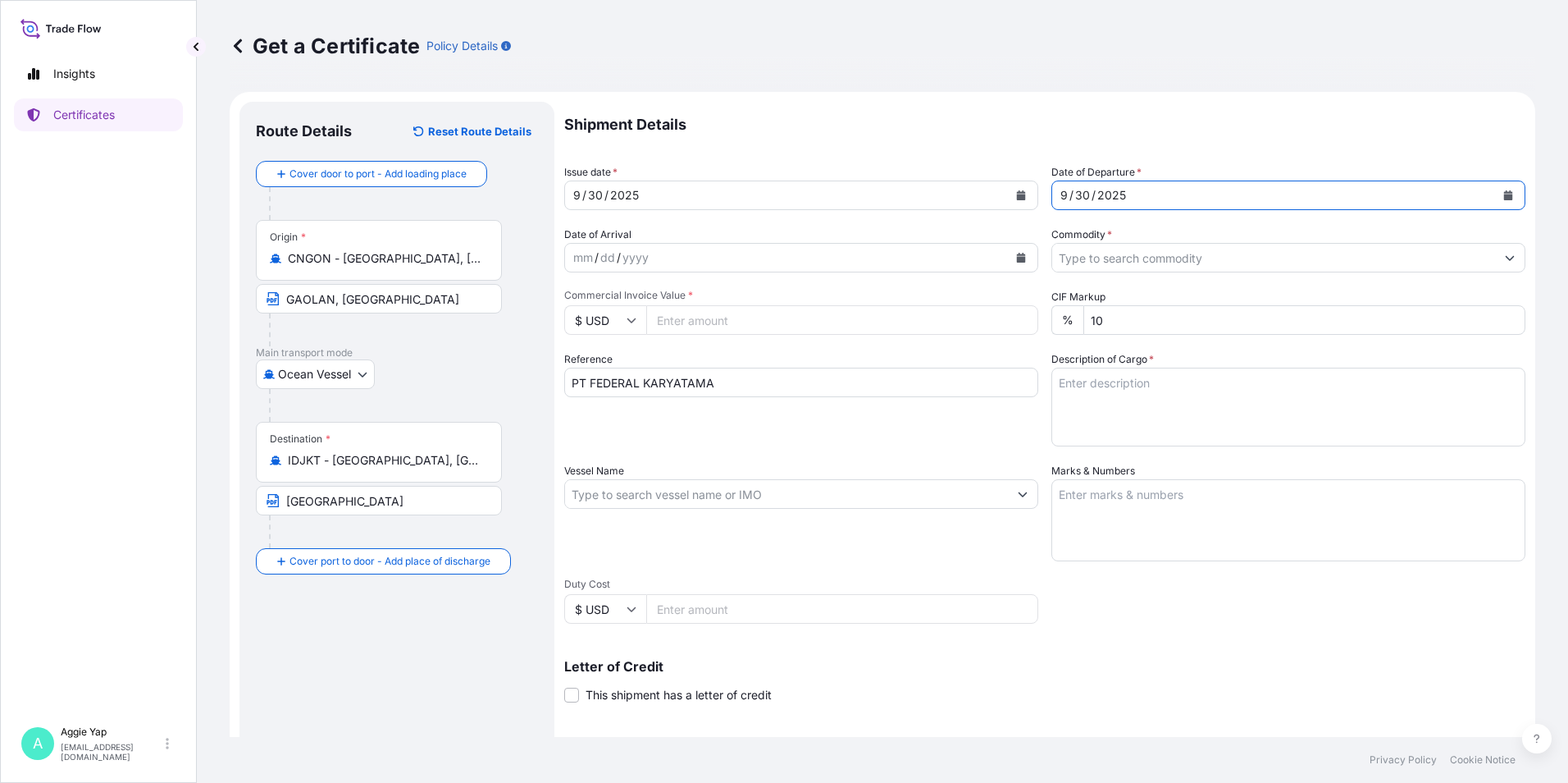
click at [1126, 251] on input "Commodity *" at bounding box center [1273, 257] width 443 height 29
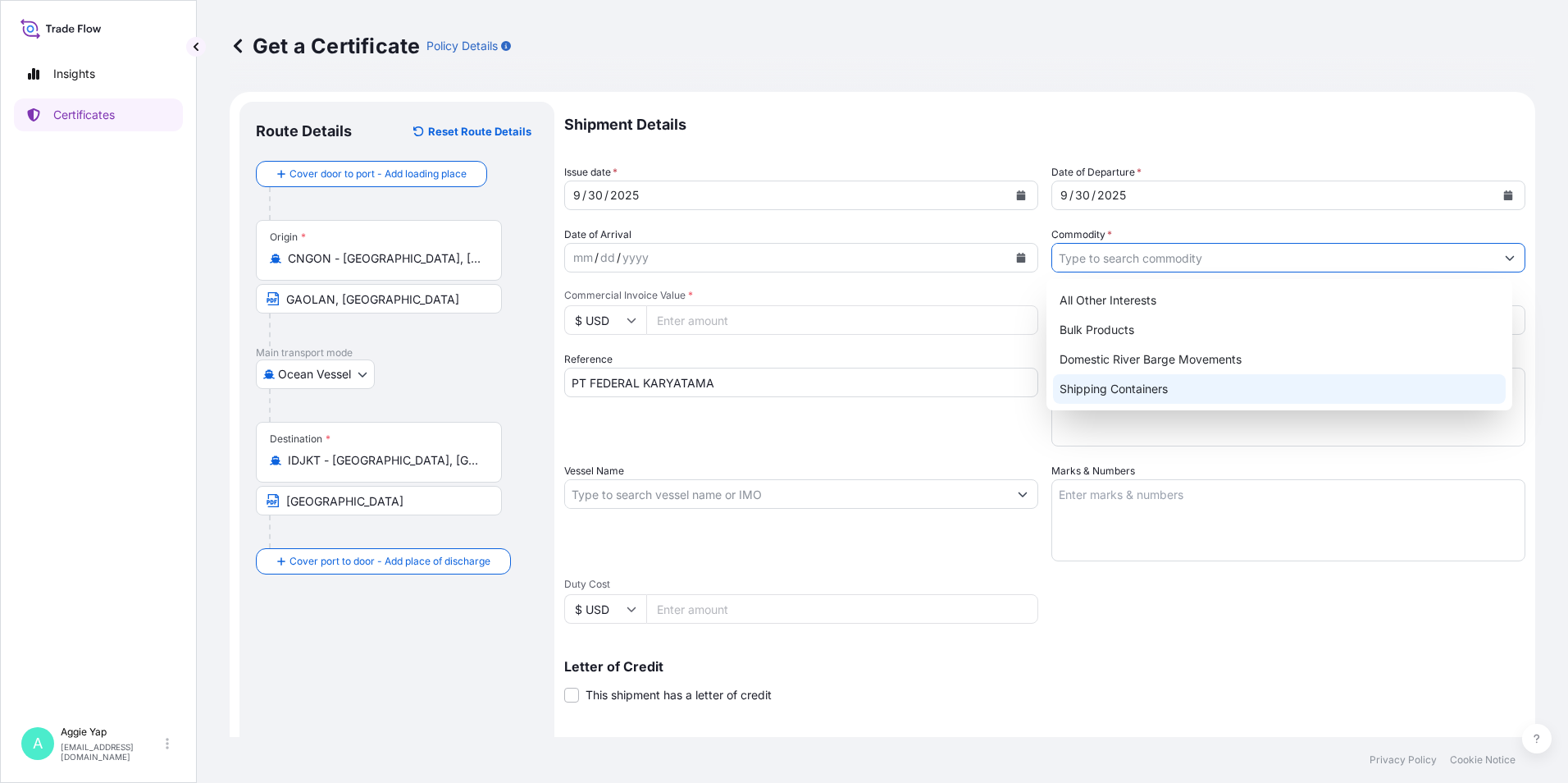
click at [1112, 389] on div "Shipping Containers" at bounding box center [1280, 389] width 453 height 29
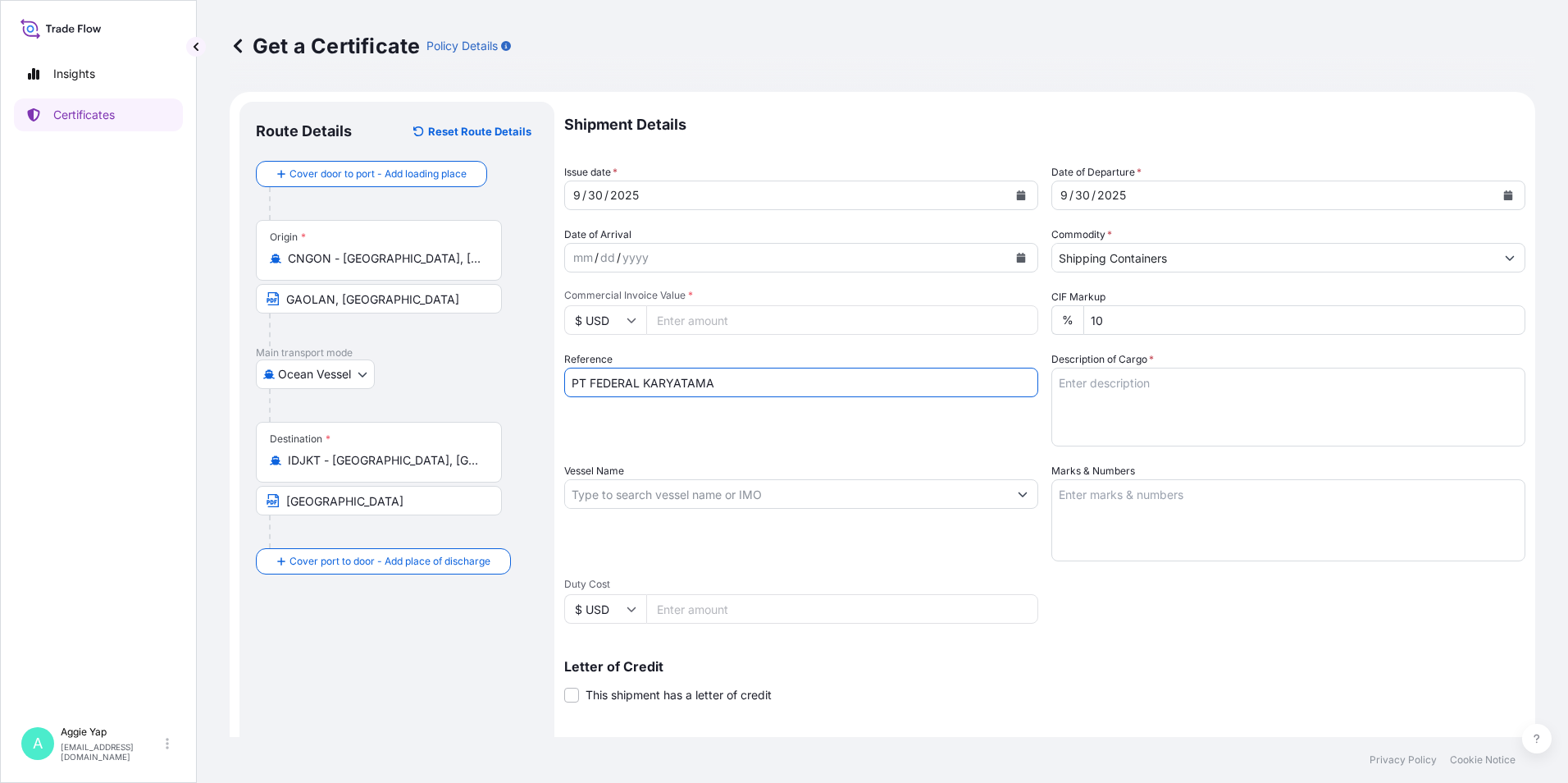
drag, startPoint x: 807, startPoint y: 384, endPoint x: 853, endPoint y: 381, distance: 46.1
click at [494, 386] on form "Route Details Reset Route Details Cover door to port - Add loading place Place …" at bounding box center [882, 515] width 1305 height 848
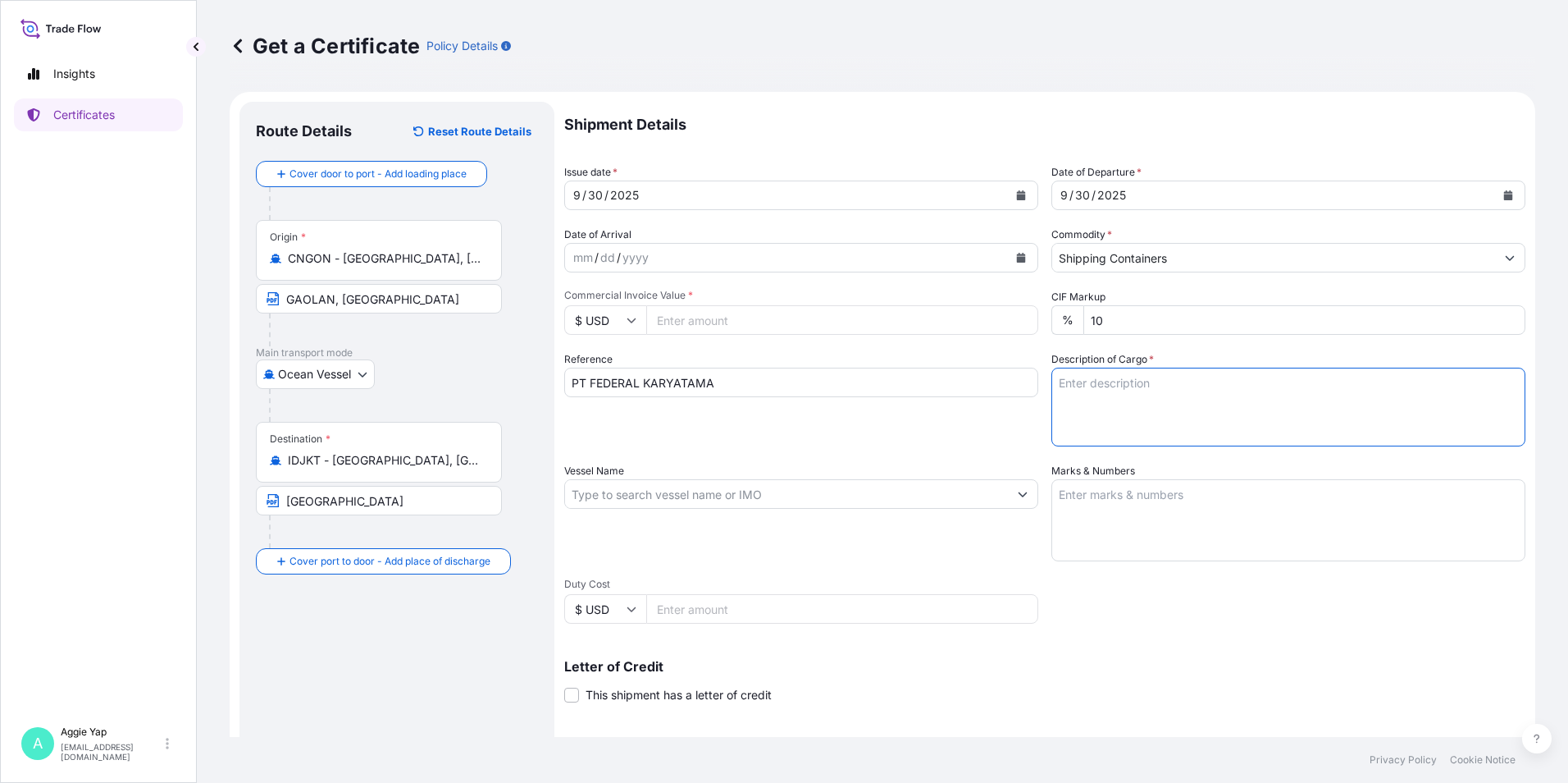
click at [1207, 394] on textarea "Description of Cargo *" at bounding box center [1288, 407] width 474 height 79
click at [1083, 256] on input "Shipping Containers" at bounding box center [1273, 257] width 443 height 29
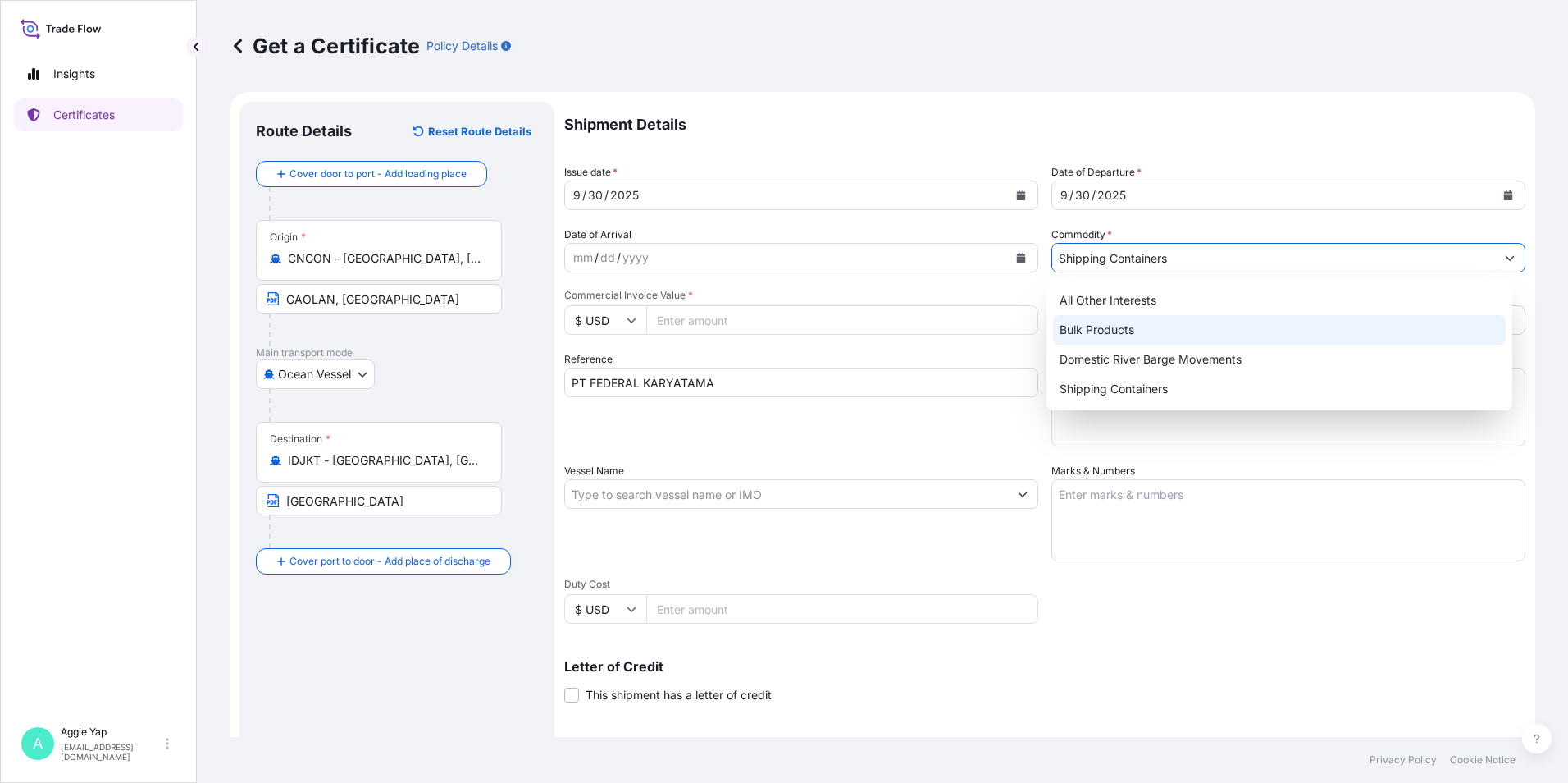
click at [1142, 306] on div "All Other Interests" at bounding box center [1280, 300] width 453 height 29
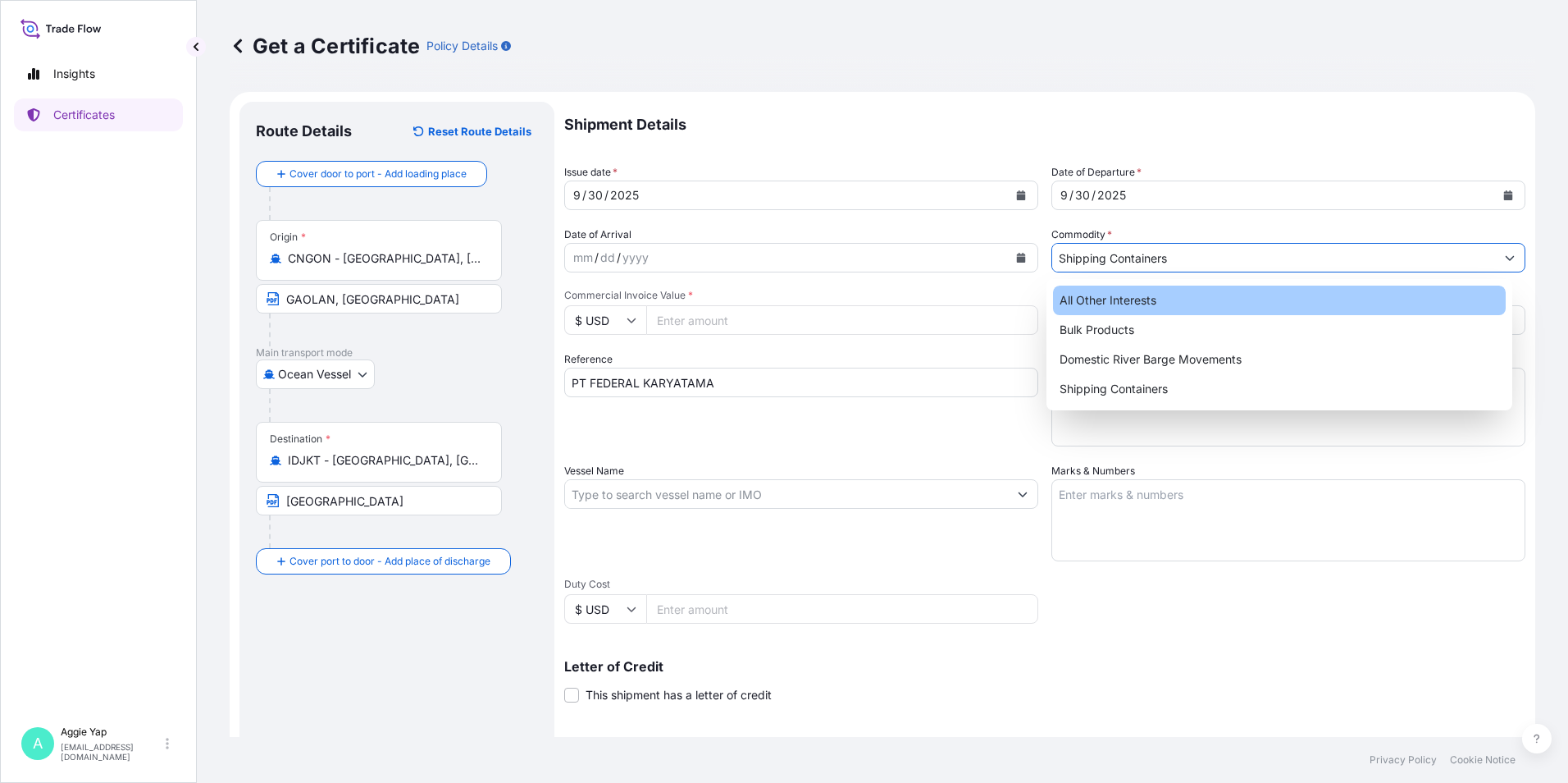
type input "All Other Interests"
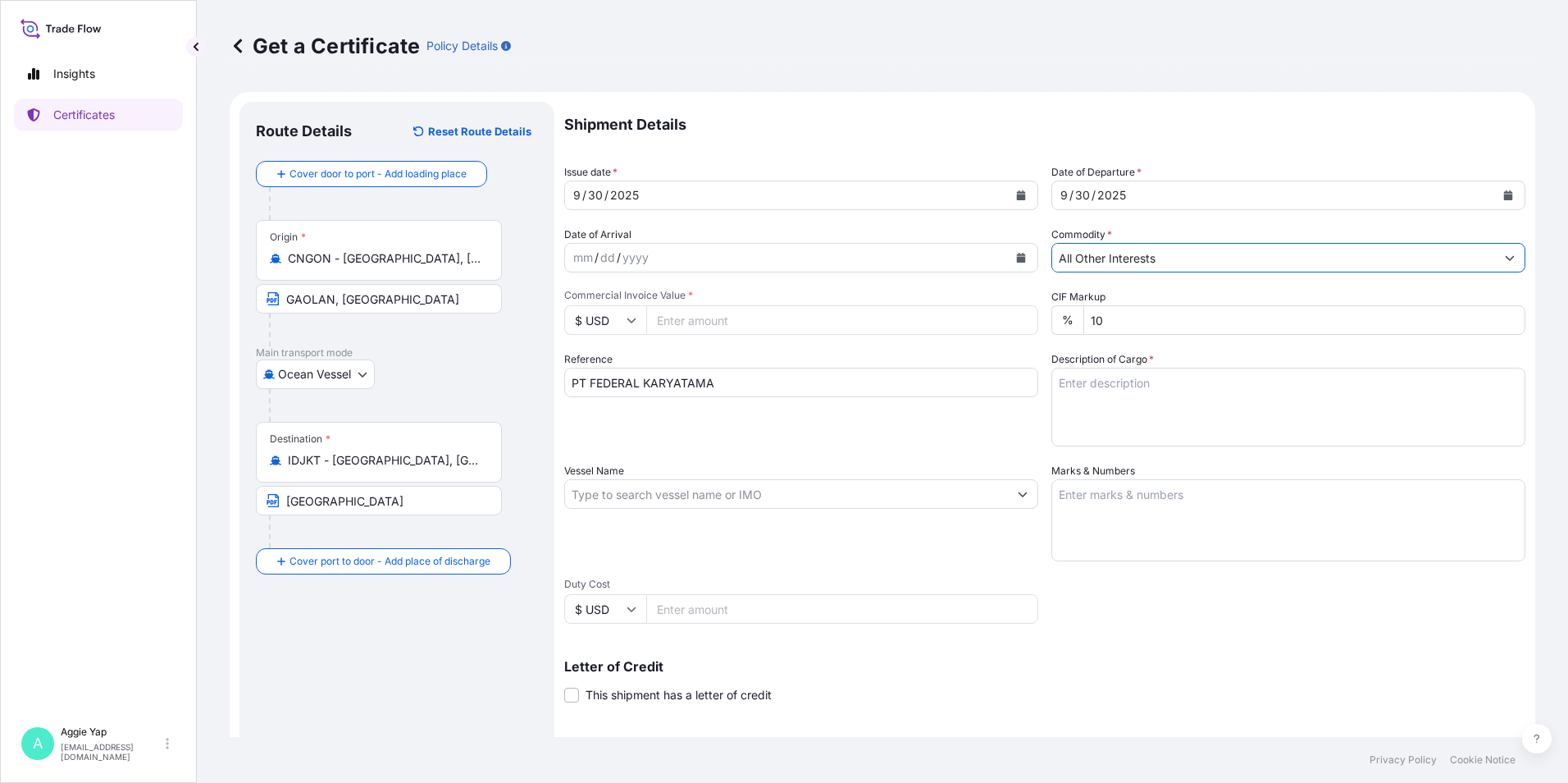
click at [1122, 399] on textarea "Description of Cargo *" at bounding box center [1288, 407] width 474 height 79
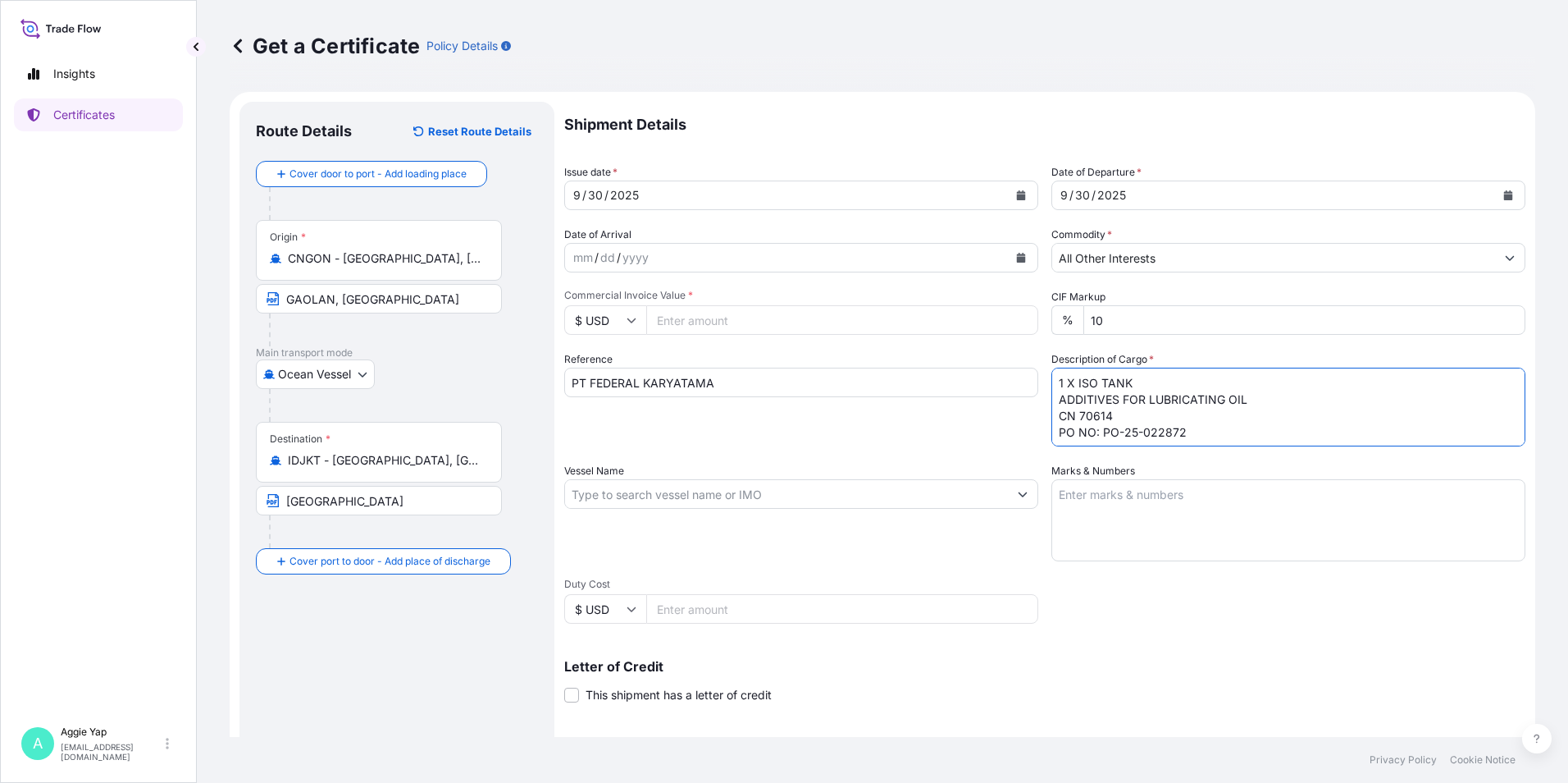
drag, startPoint x: 1192, startPoint y: 428, endPoint x: 934, endPoint y: 317, distance: 280.9
click at [932, 314] on div "Shipment Details Issue date * [DATE] Date of Departure * [DATE] Date of Arrival…" at bounding box center [1044, 493] width 961 height 782
type textarea "1 X ISO TANK ADDITIVES FOR LUBRICATING OIL CN 70614 PO NO: PO-25-022872"
click at [797, 492] on input "Vessel Name" at bounding box center [785, 494] width 443 height 29
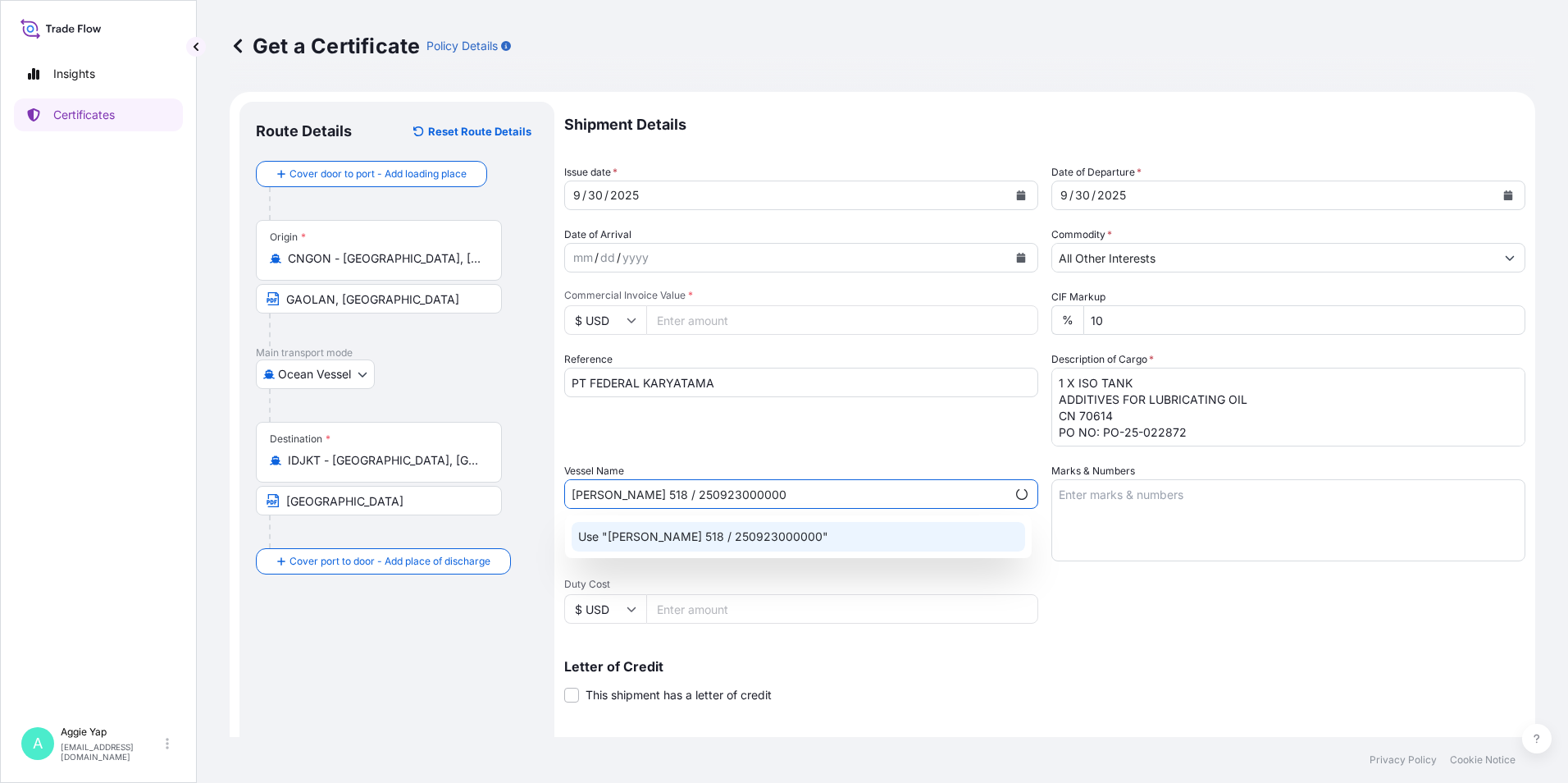
click at [736, 537] on p "Use "[PERSON_NAME] 518 / 250923000000"" at bounding box center [703, 537] width 250 height 17
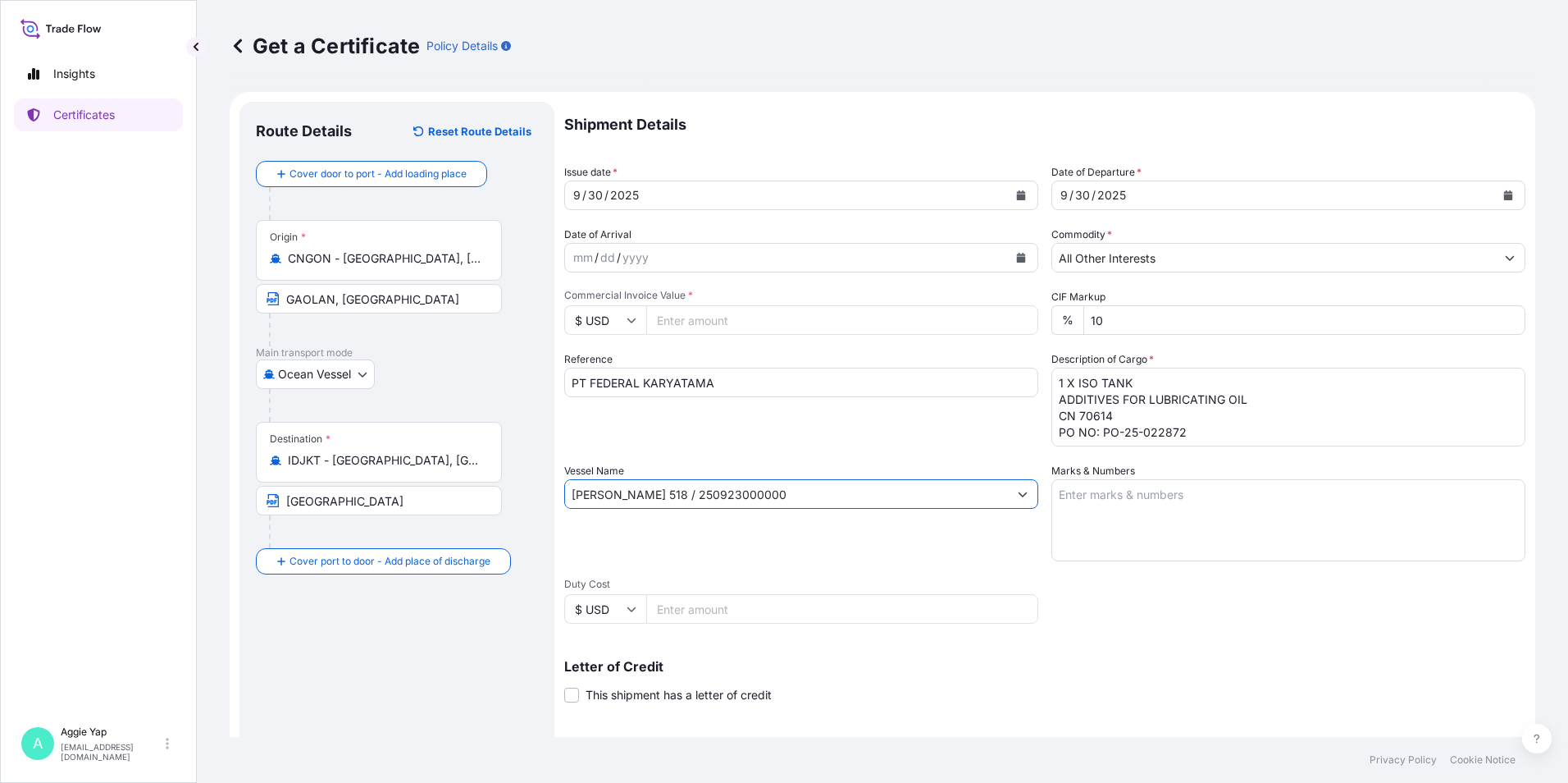
type input "[PERSON_NAME] 518 / 250923000000"
click at [1111, 508] on textarea "Marks & Numbers" at bounding box center [1288, 520] width 474 height 82
type textarea "AS PER BILL OF LADING"
click at [1090, 650] on div "Letter of Credit This shipment has a letter of credit Letter of credit * Letter…" at bounding box center [1044, 672] width 961 height 64
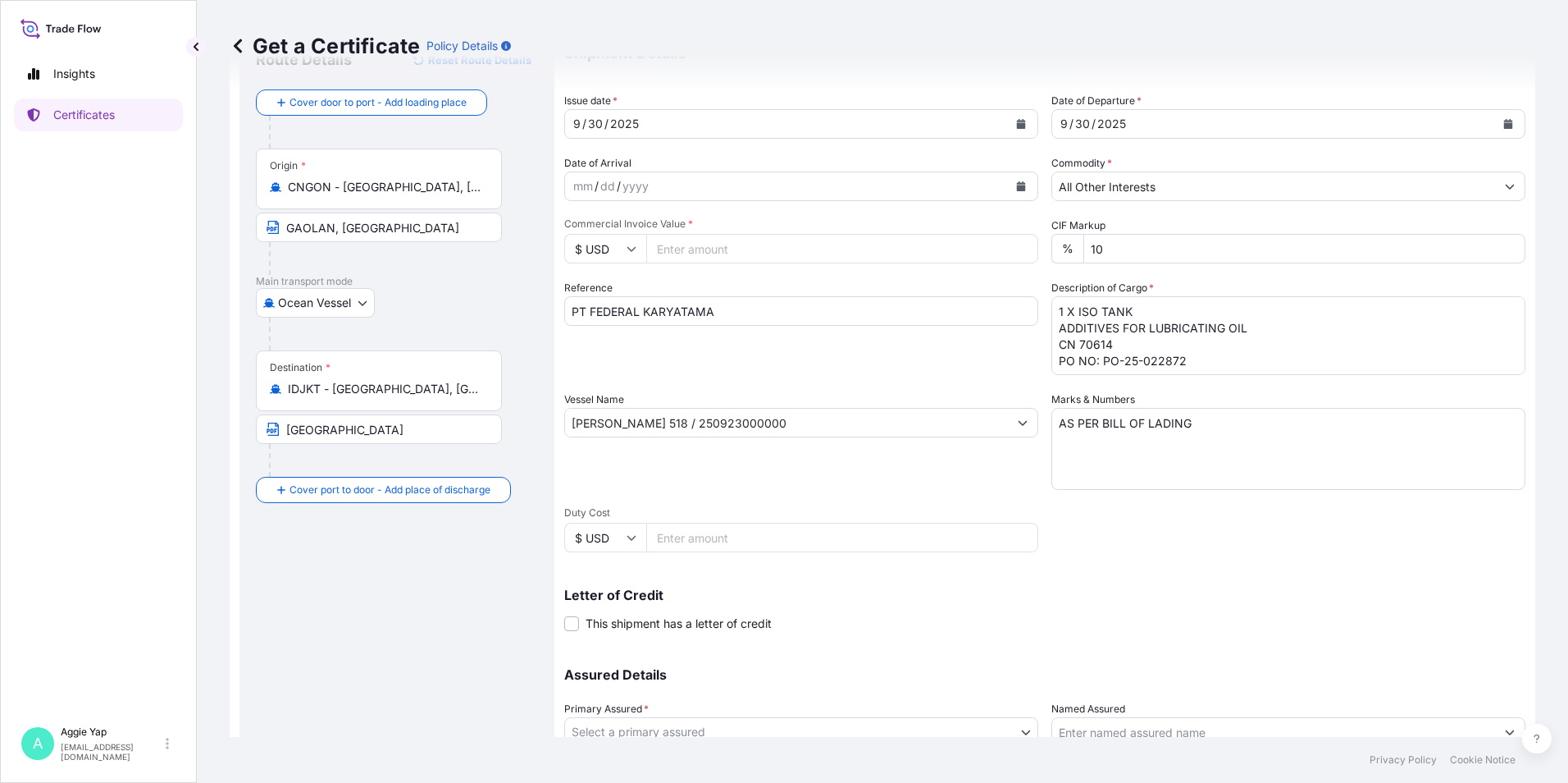
scroll to position [202, 0]
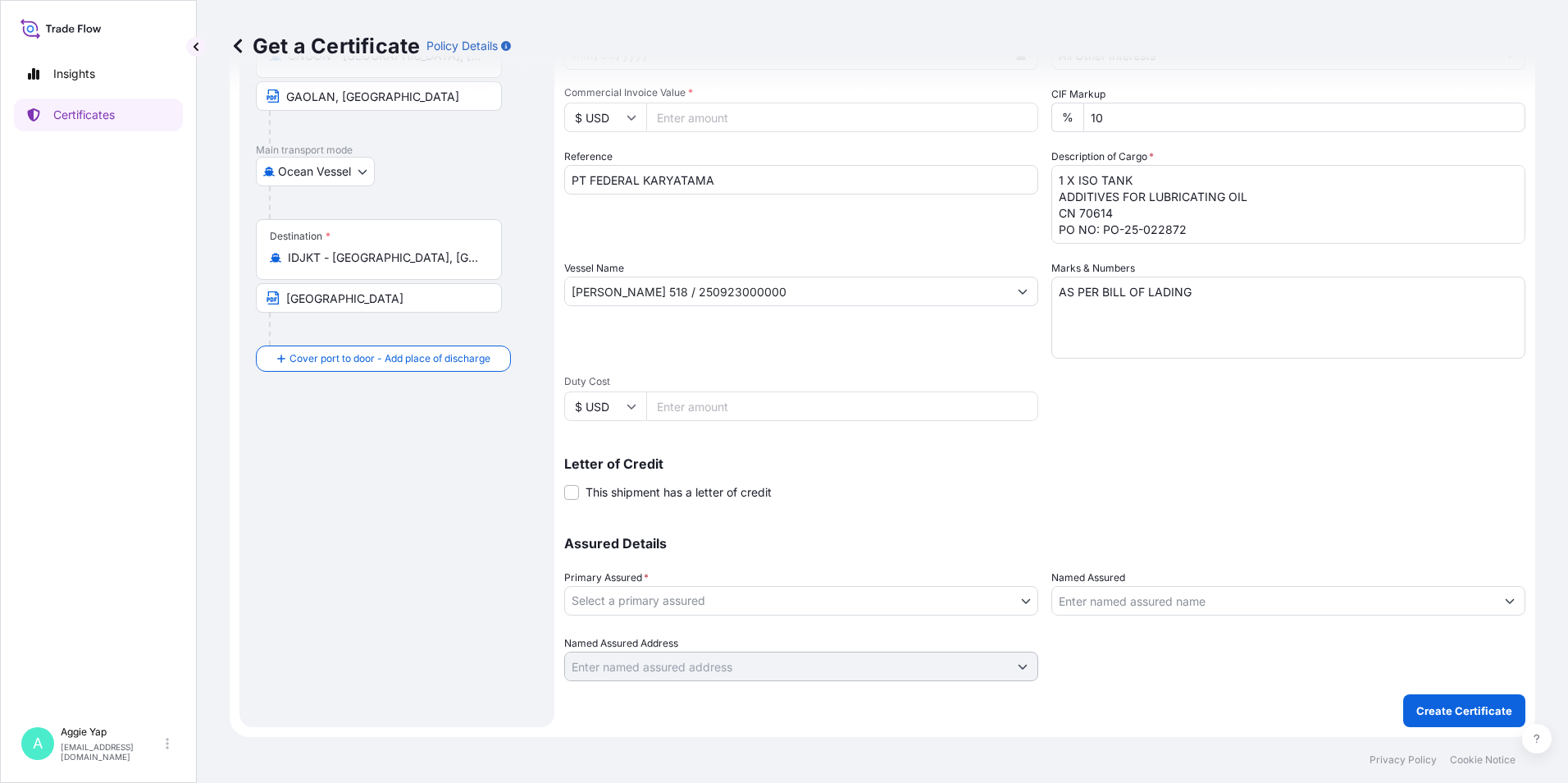
click at [797, 599] on body "Insights Certificates A [PERSON_NAME] [EMAIL_ADDRESS][DOMAIN_NAME] Get a Certif…" at bounding box center [784, 391] width 1568 height 783
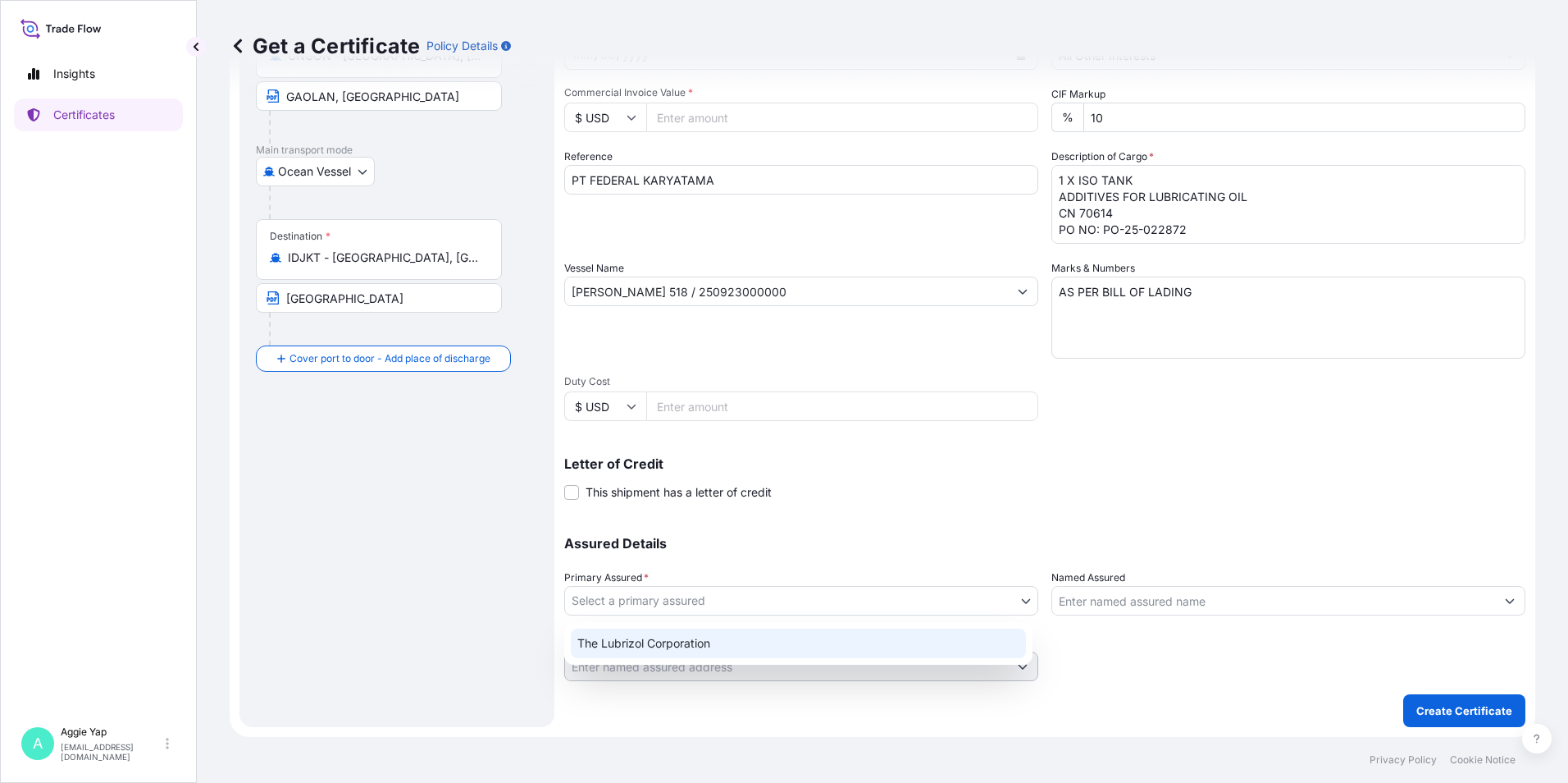
click at [740, 646] on div "The Lubrizol Corporation" at bounding box center [798, 643] width 455 height 29
select select "31566"
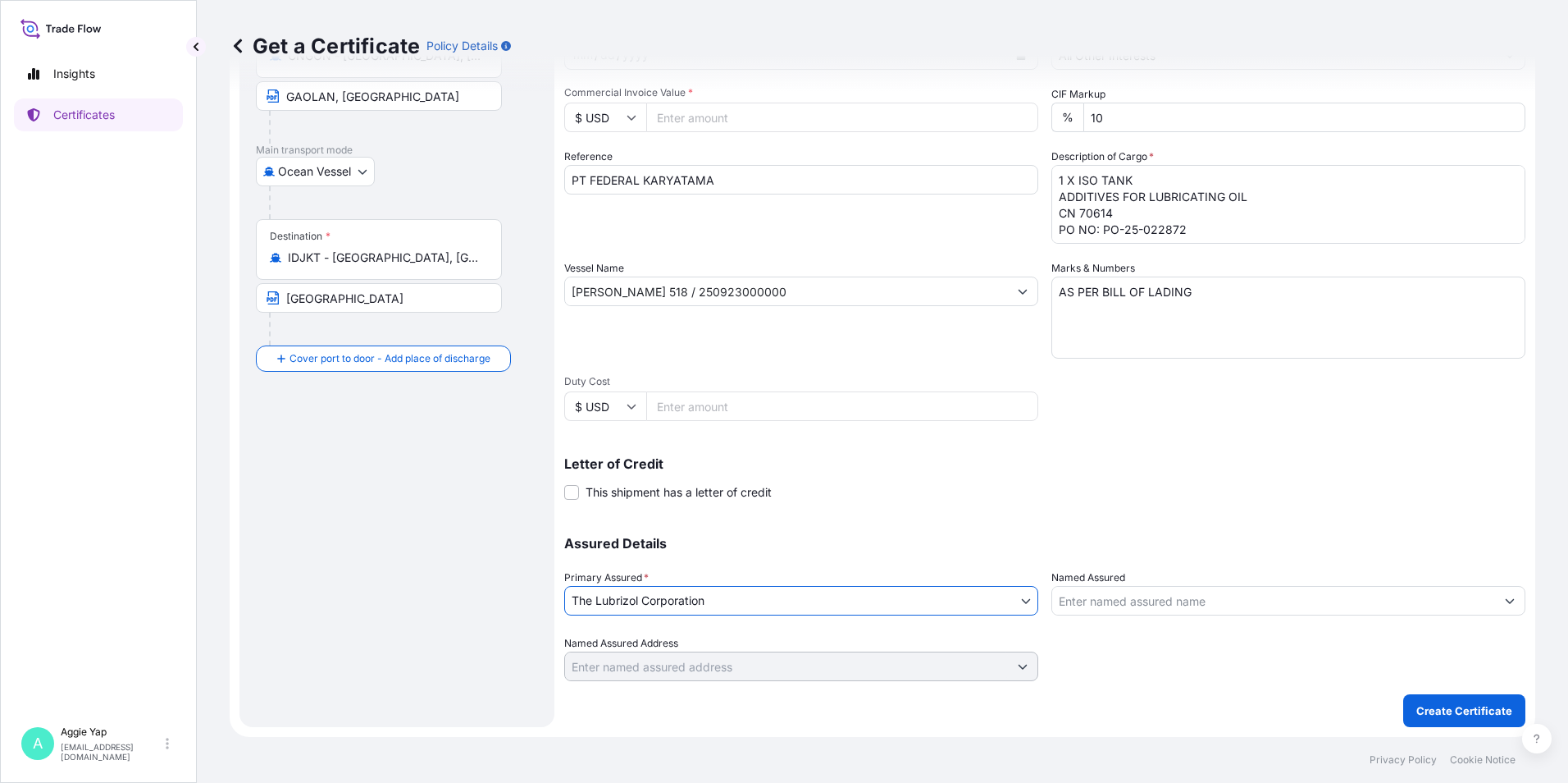
click at [1165, 605] on input "Named Assured" at bounding box center [1273, 600] width 443 height 29
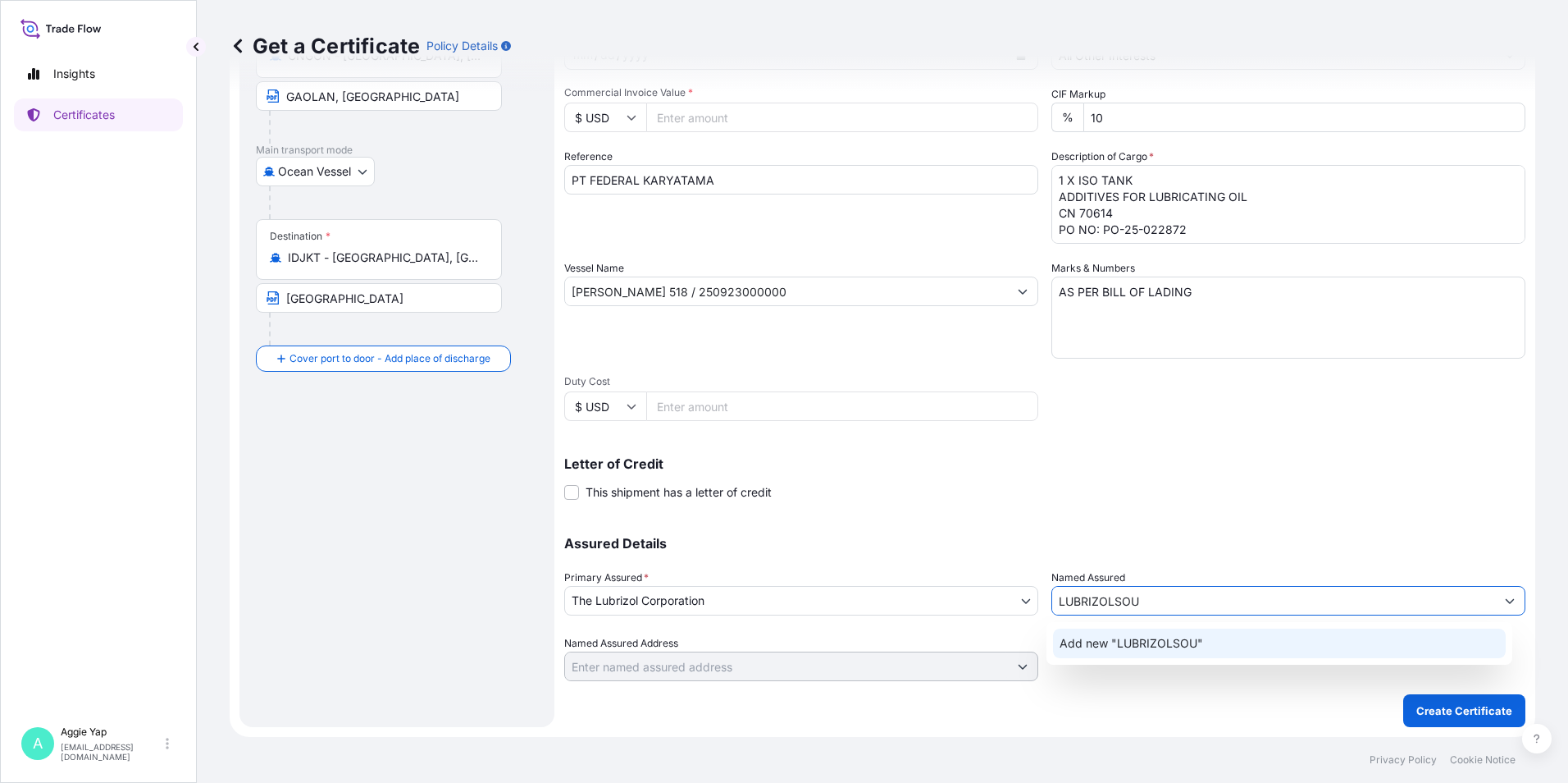
drag, startPoint x: 1111, startPoint y: 600, endPoint x: 1127, endPoint y: 600, distance: 16.0
click at [1114, 600] on input "LUBRIZOLSOU" at bounding box center [1273, 600] width 443 height 29
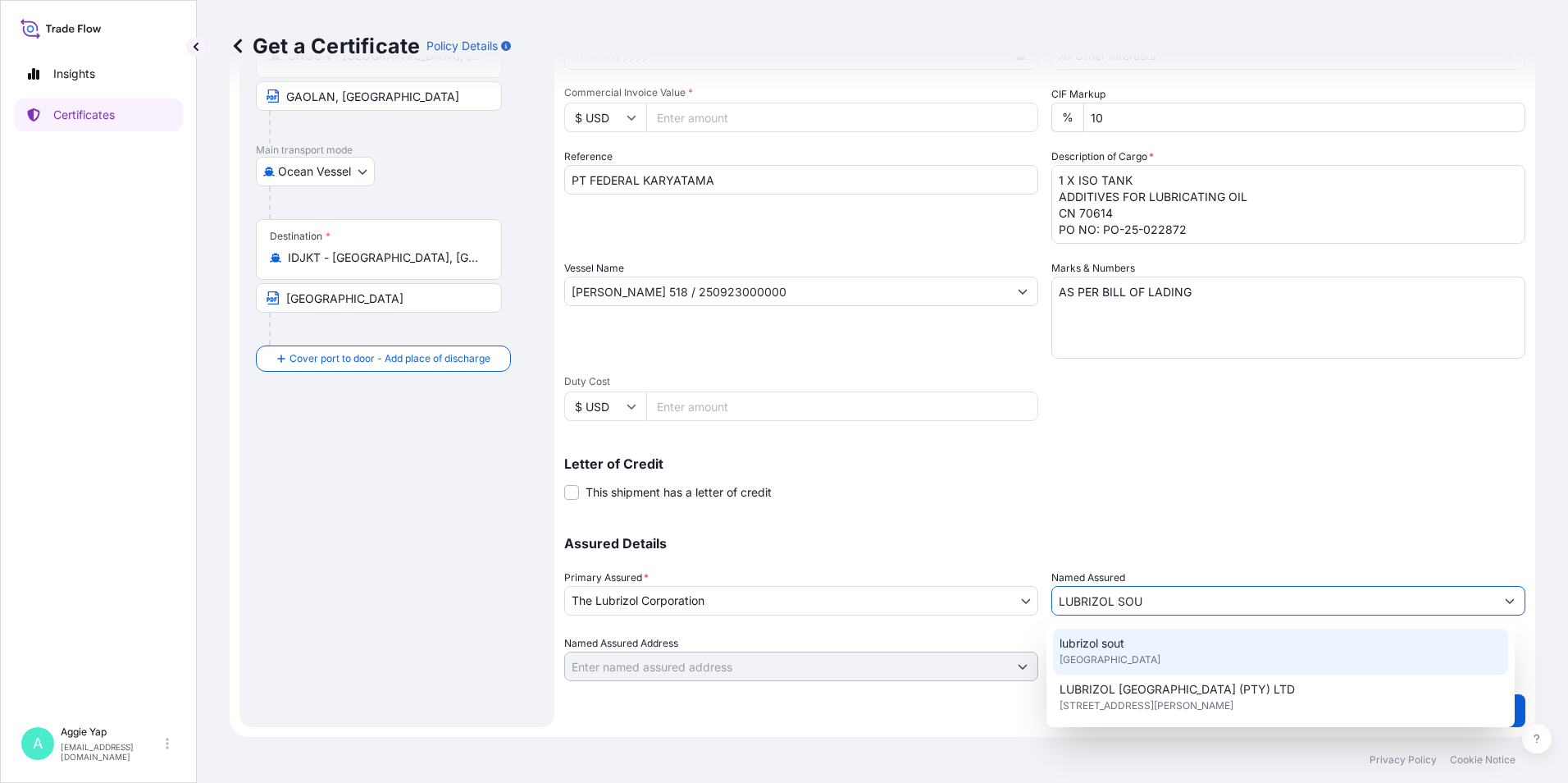
click at [1204, 596] on input "LUBRIZOL SOU" at bounding box center [1273, 600] width 443 height 29
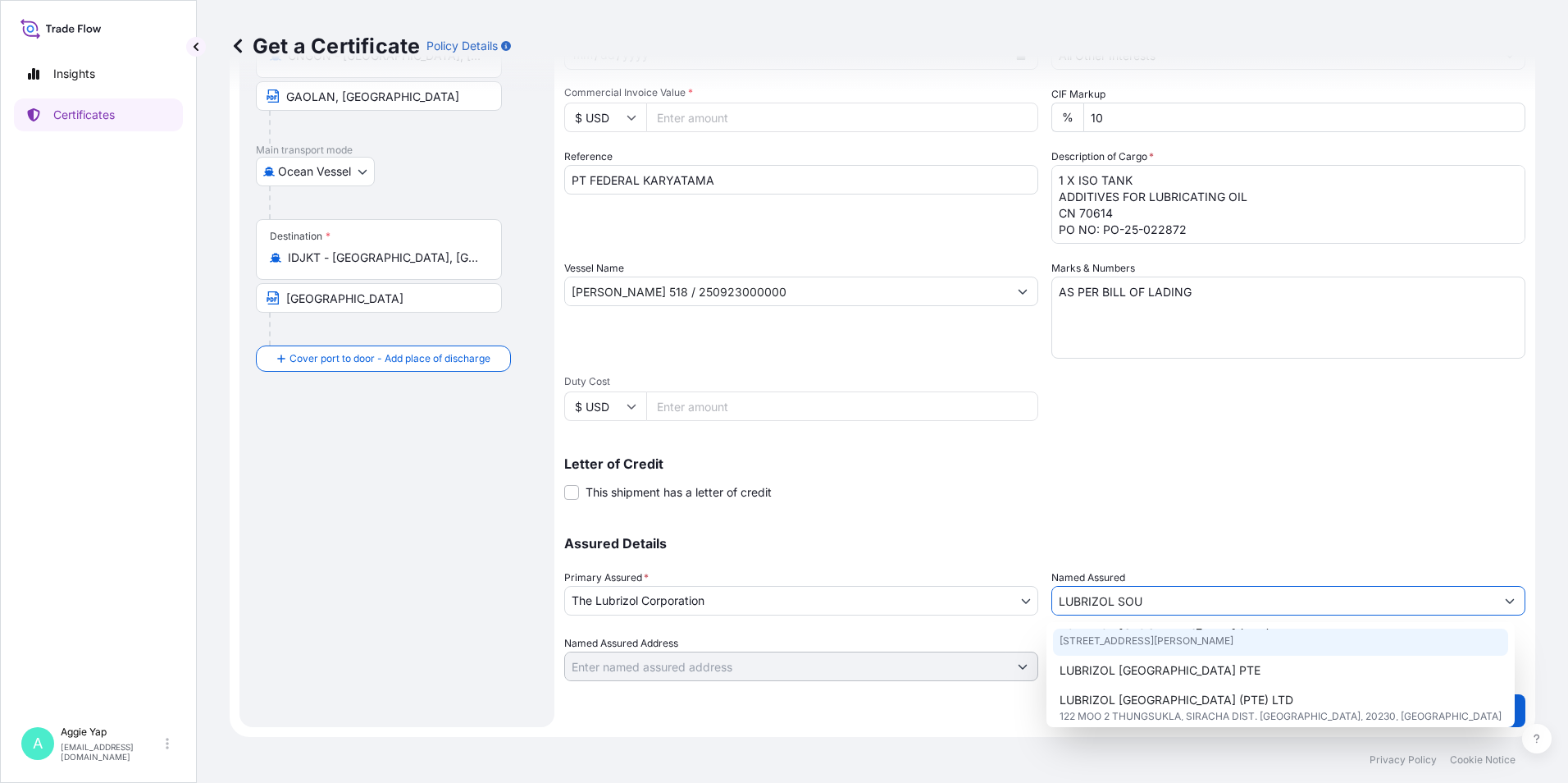
scroll to position [164, 0]
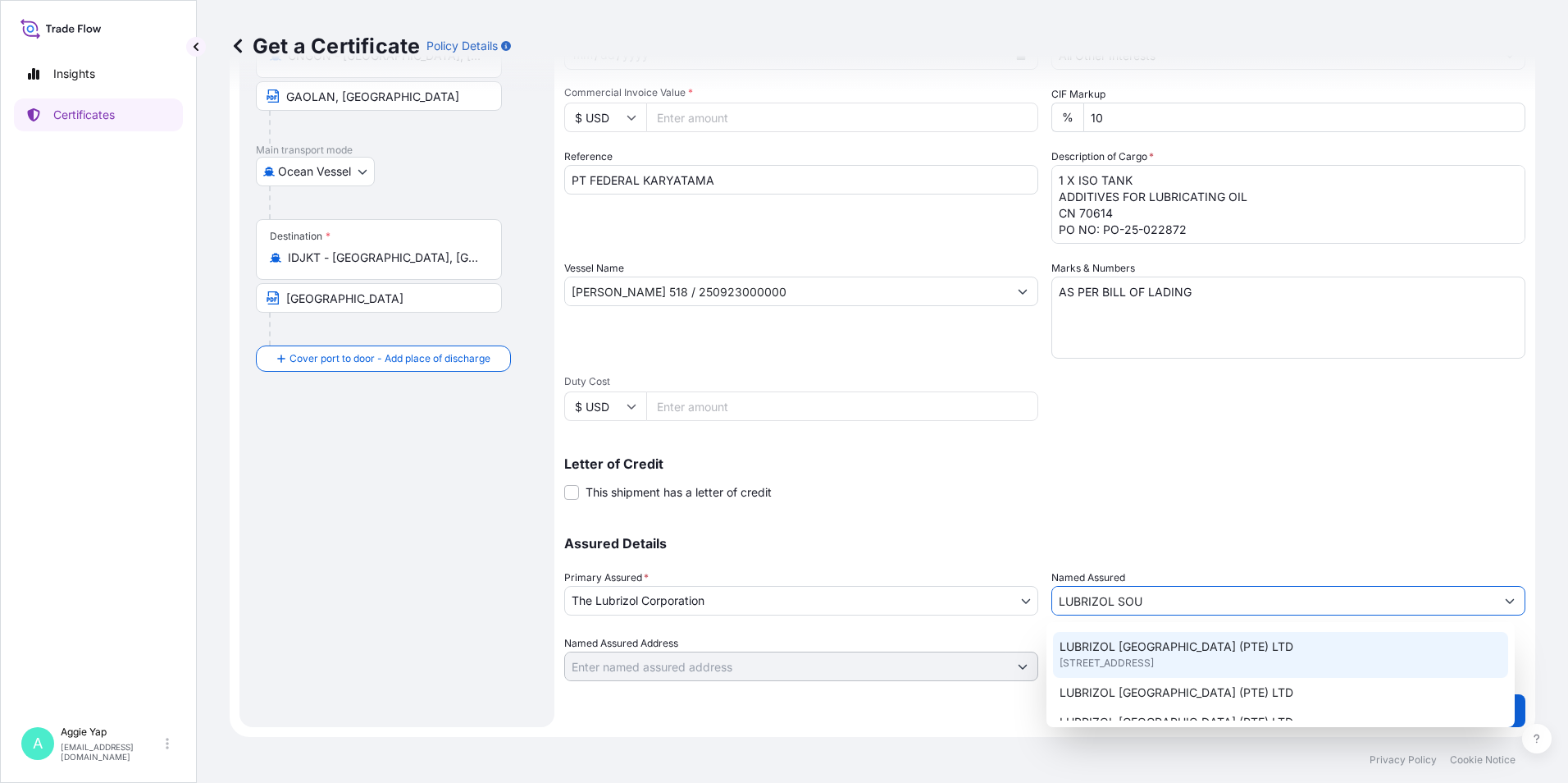
click at [1154, 661] on span "[STREET_ADDRESS]" at bounding box center [1106, 663] width 95 height 17
type input "LUBRIZOL [GEOGRAPHIC_DATA] (PTE) LTD"
type input "[STREET_ADDRESS]"
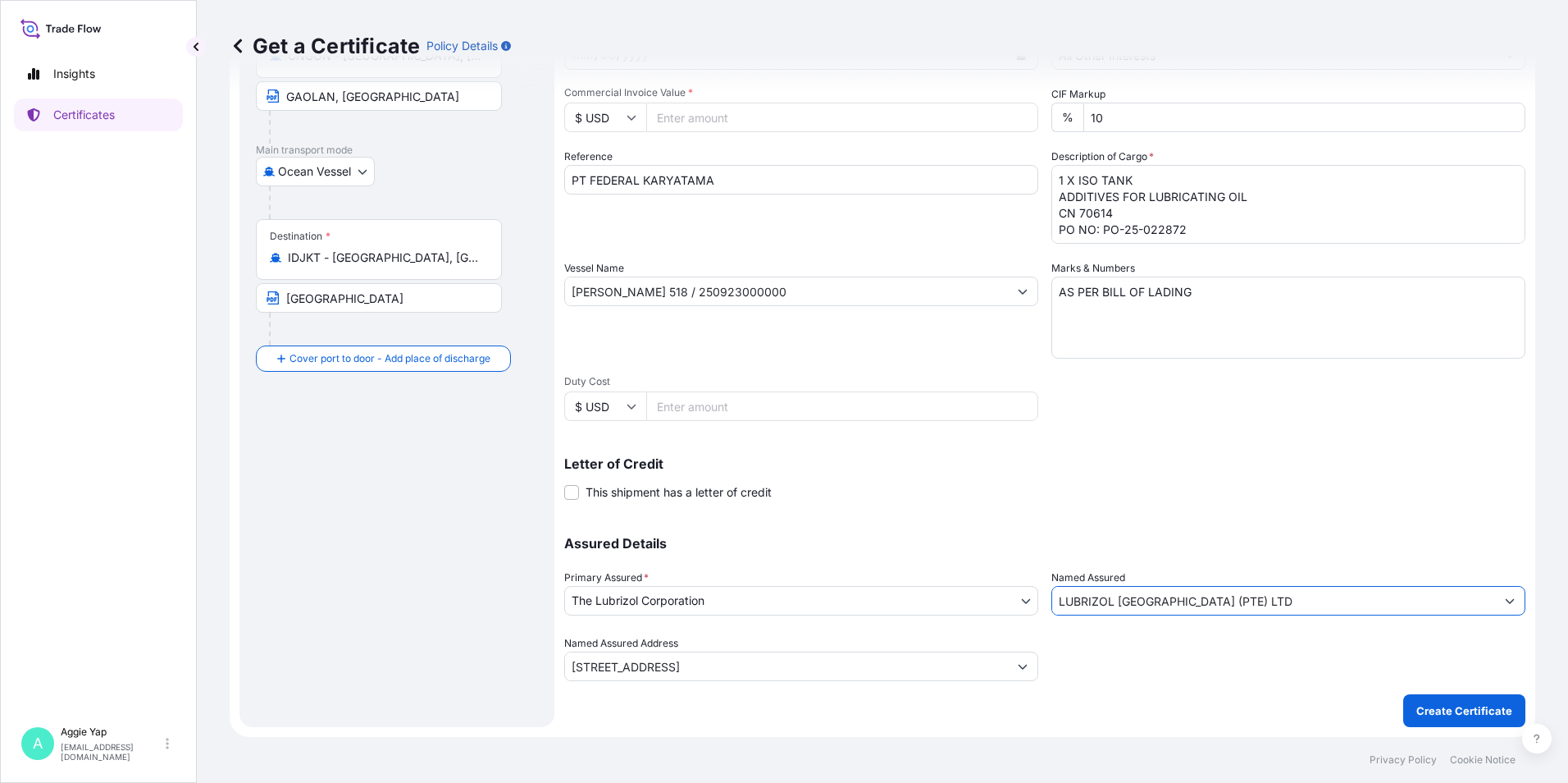
type input "LUBRIZOL [GEOGRAPHIC_DATA] (PTE) LTD"
click at [1087, 482] on div "Letter of Credit This shipment has a letter of credit Letter of credit * Letter…" at bounding box center [1044, 479] width 961 height 43
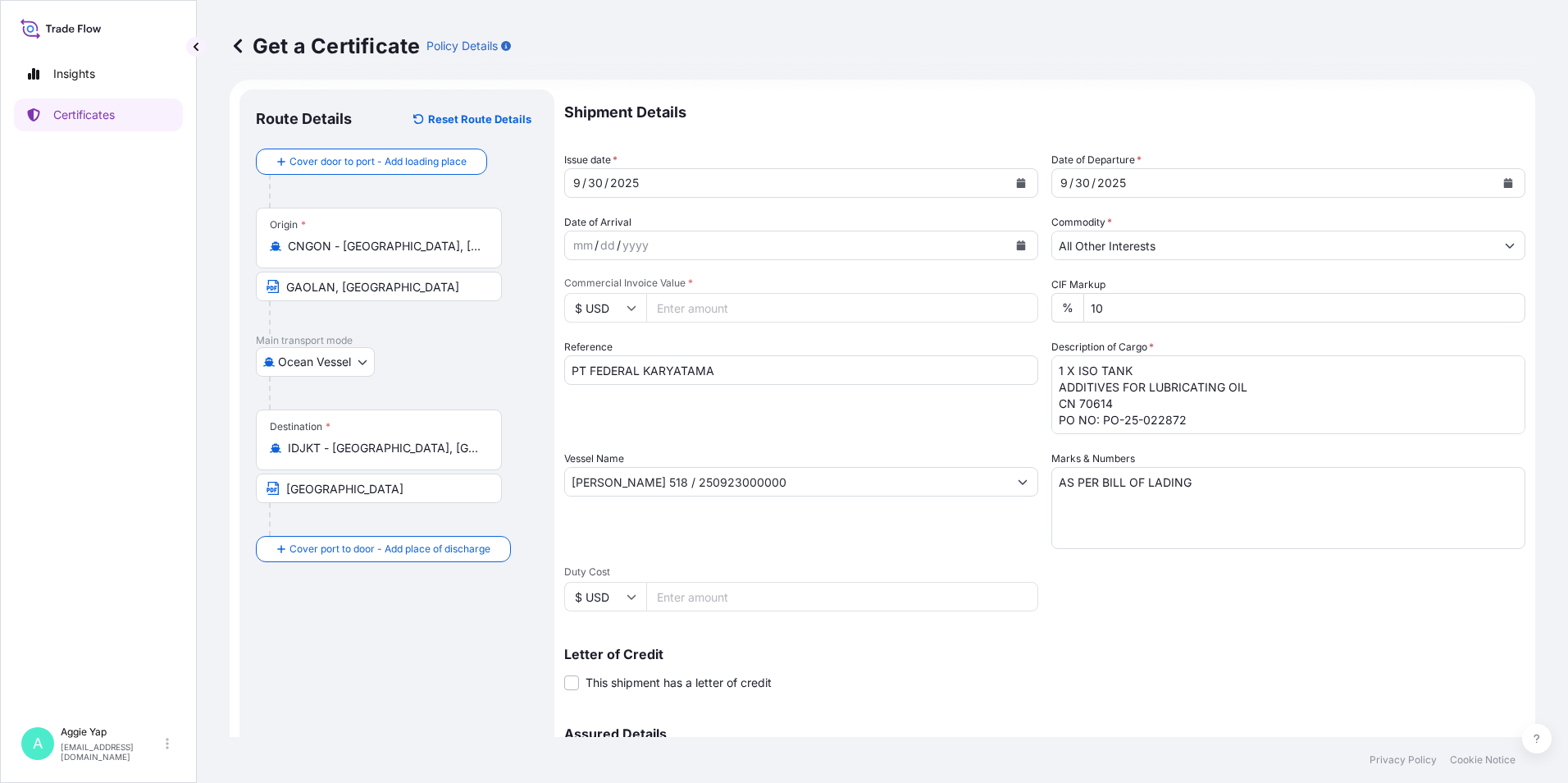
scroll to position [0, 0]
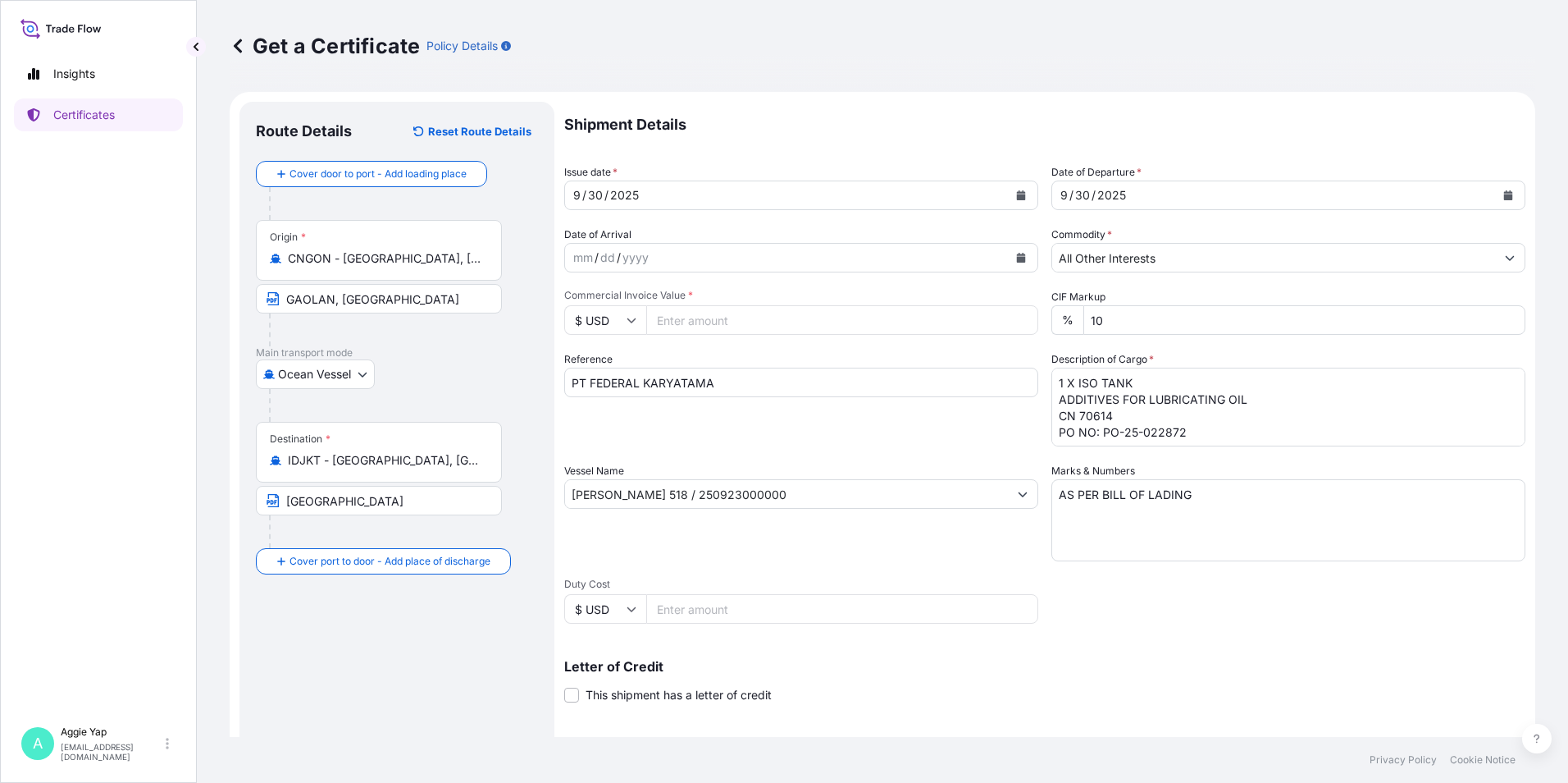
drag, startPoint x: 728, startPoint y: 325, endPoint x: 712, endPoint y: 325, distance: 16.0
click at [724, 325] on input "Commercial Invoice Value *" at bounding box center [841, 320] width 392 height 29
type input "74703"
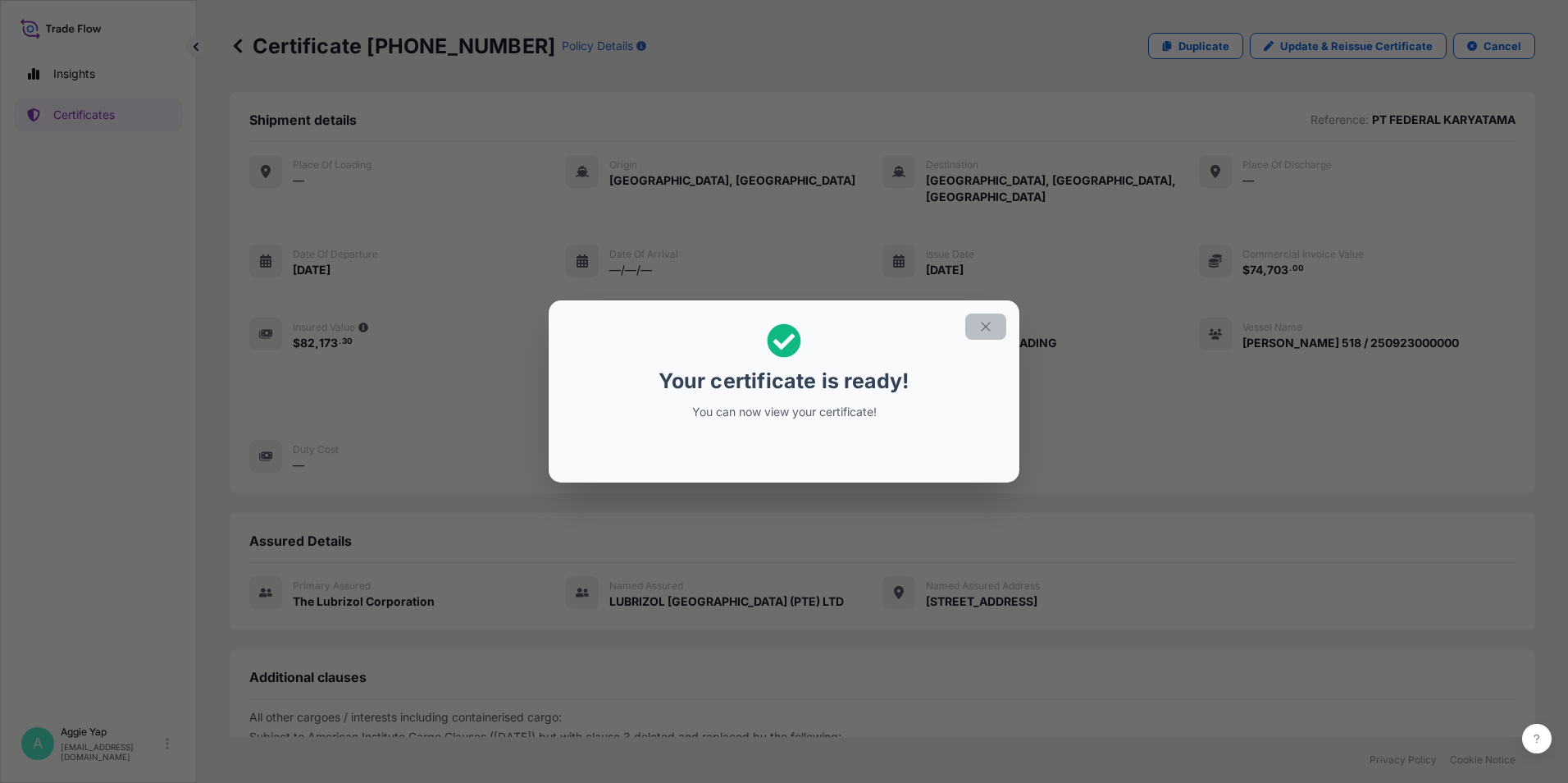
click at [988, 324] on icon "button" at bounding box center [985, 326] width 15 height 15
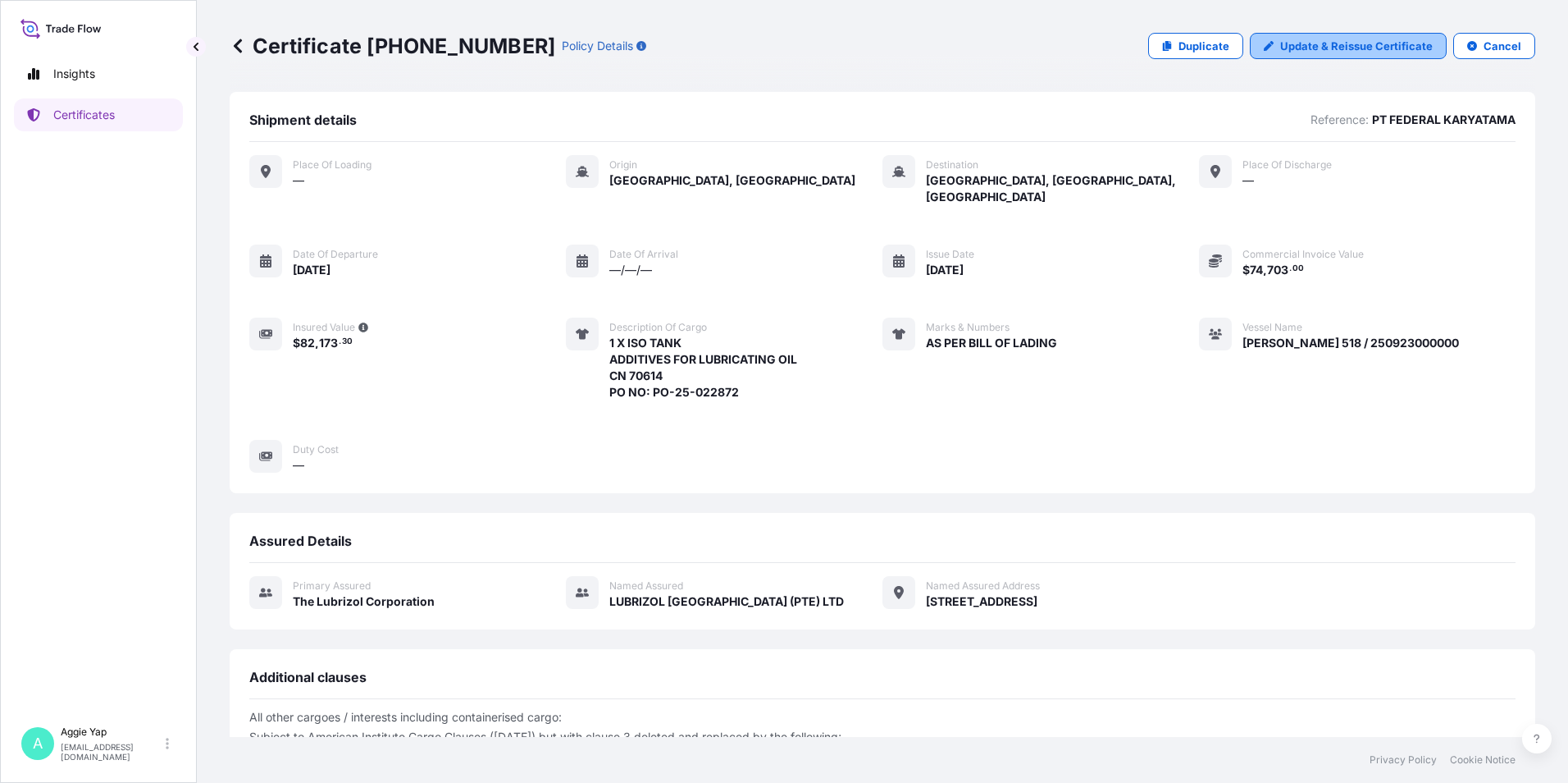
click at [1351, 43] on p "Update & Reissue Certificate" at bounding box center [1356, 46] width 152 height 17
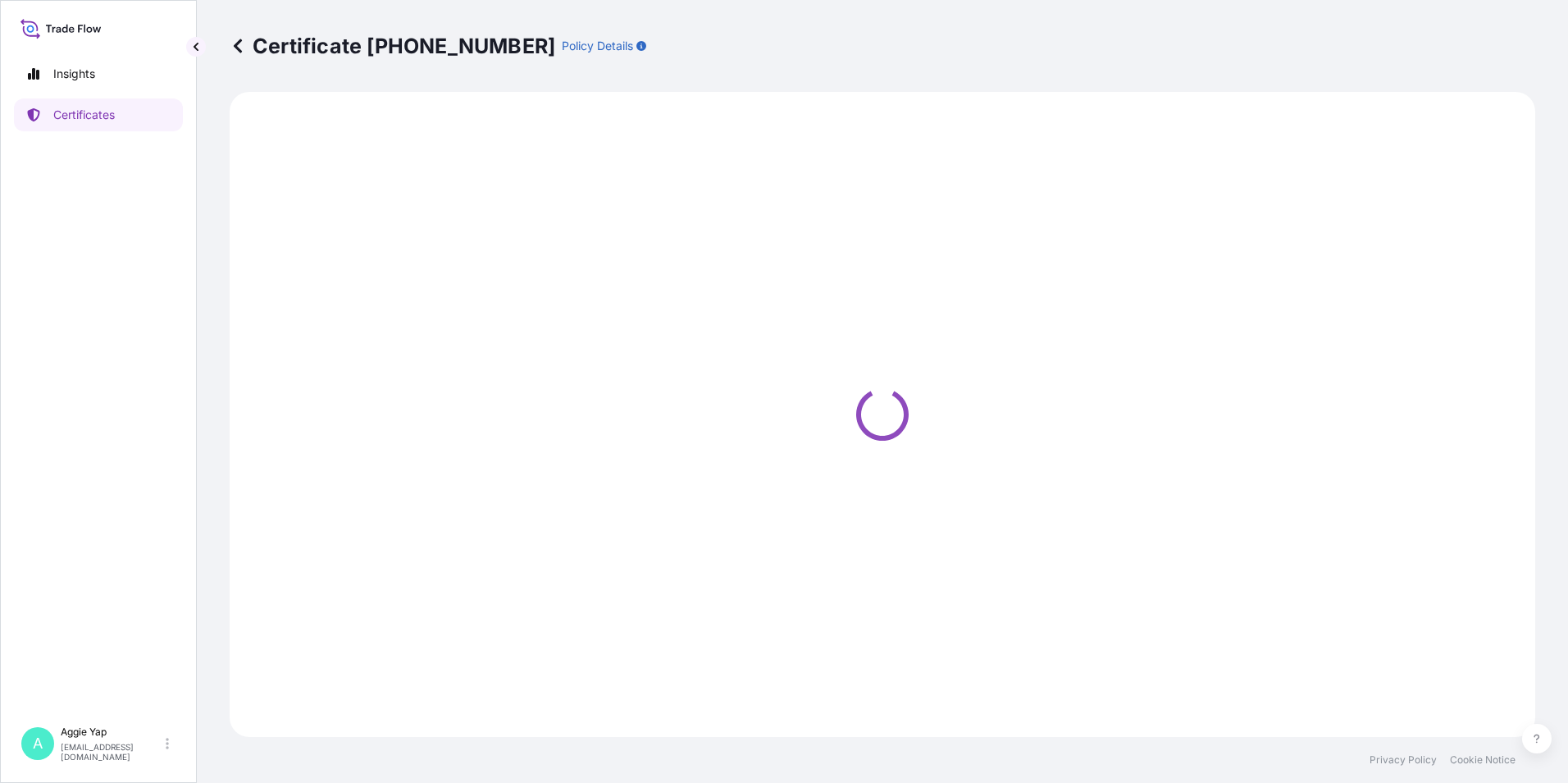
select select "Ocean Vessel"
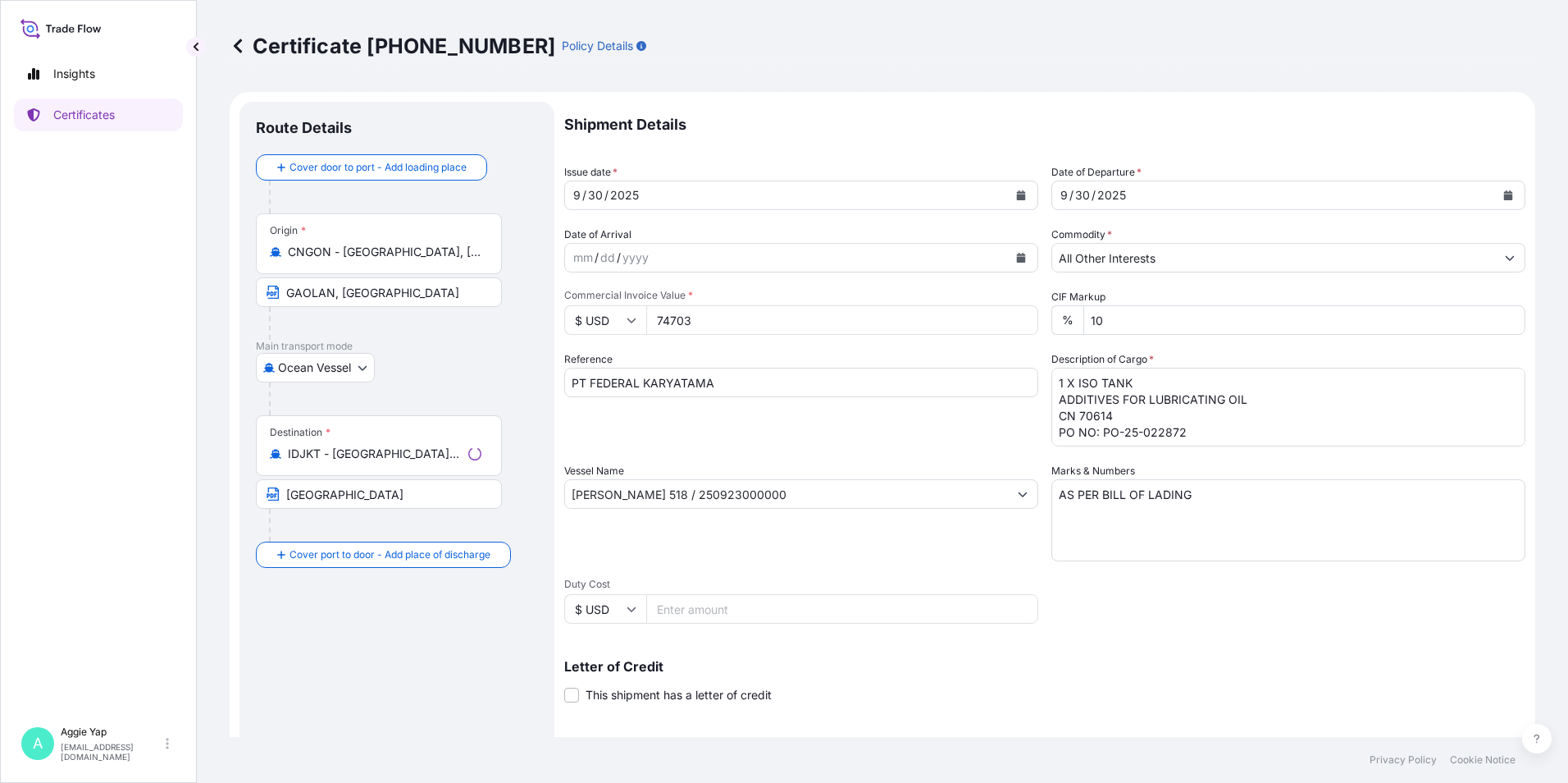
drag, startPoint x: 784, startPoint y: 324, endPoint x: 419, endPoint y: 348, distance: 365.8
click at [467, 335] on form "Route Details Cover door to port - Add loading place Place of loading Road / [G…" at bounding box center [882, 515] width 1305 height 848
select select "31566"
type input "74703.44"
click at [990, 585] on span "Duty Cost" at bounding box center [800, 584] width 474 height 13
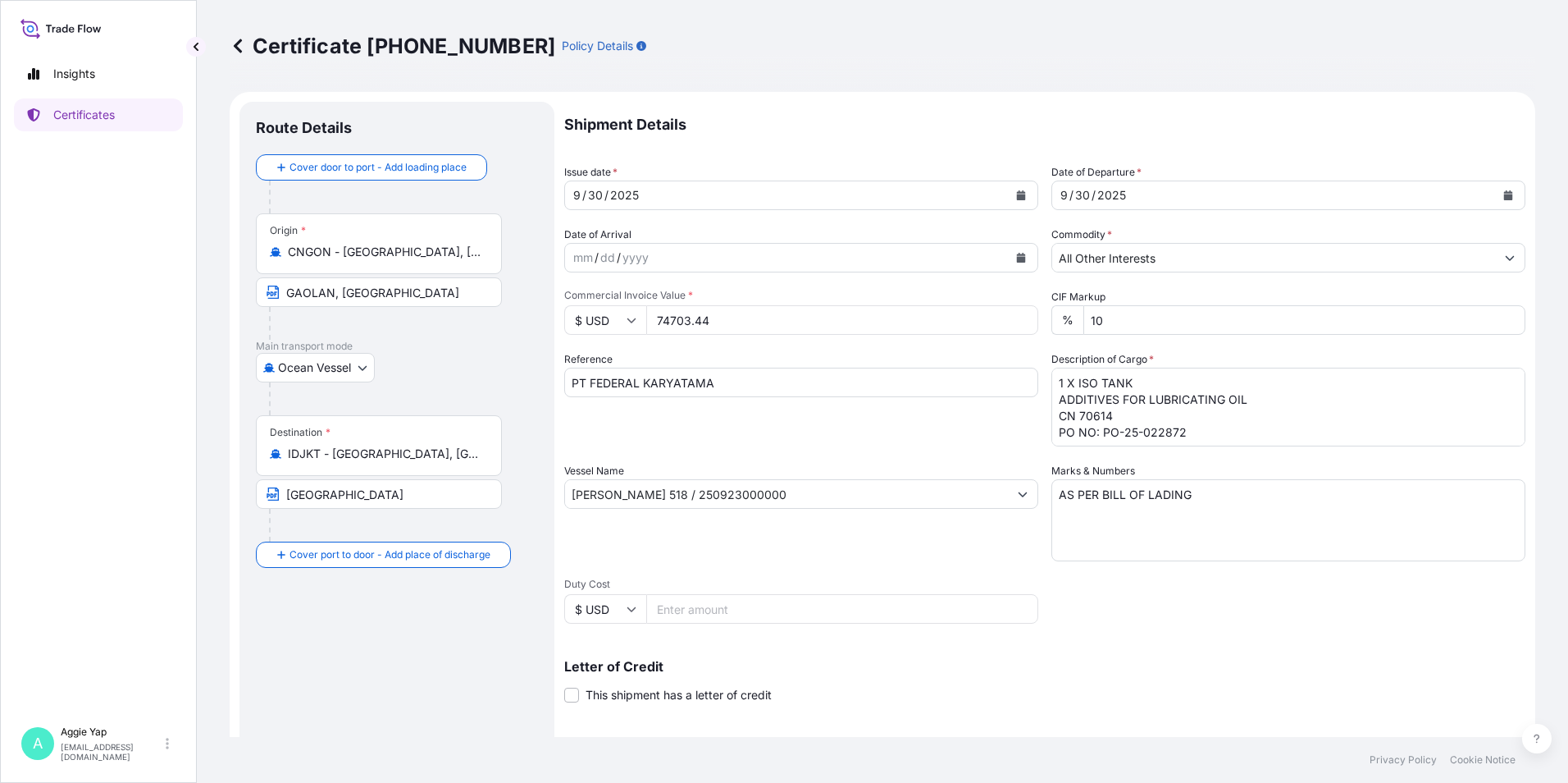
click at [990, 594] on input "Duty Cost" at bounding box center [841, 609] width 392 height 29
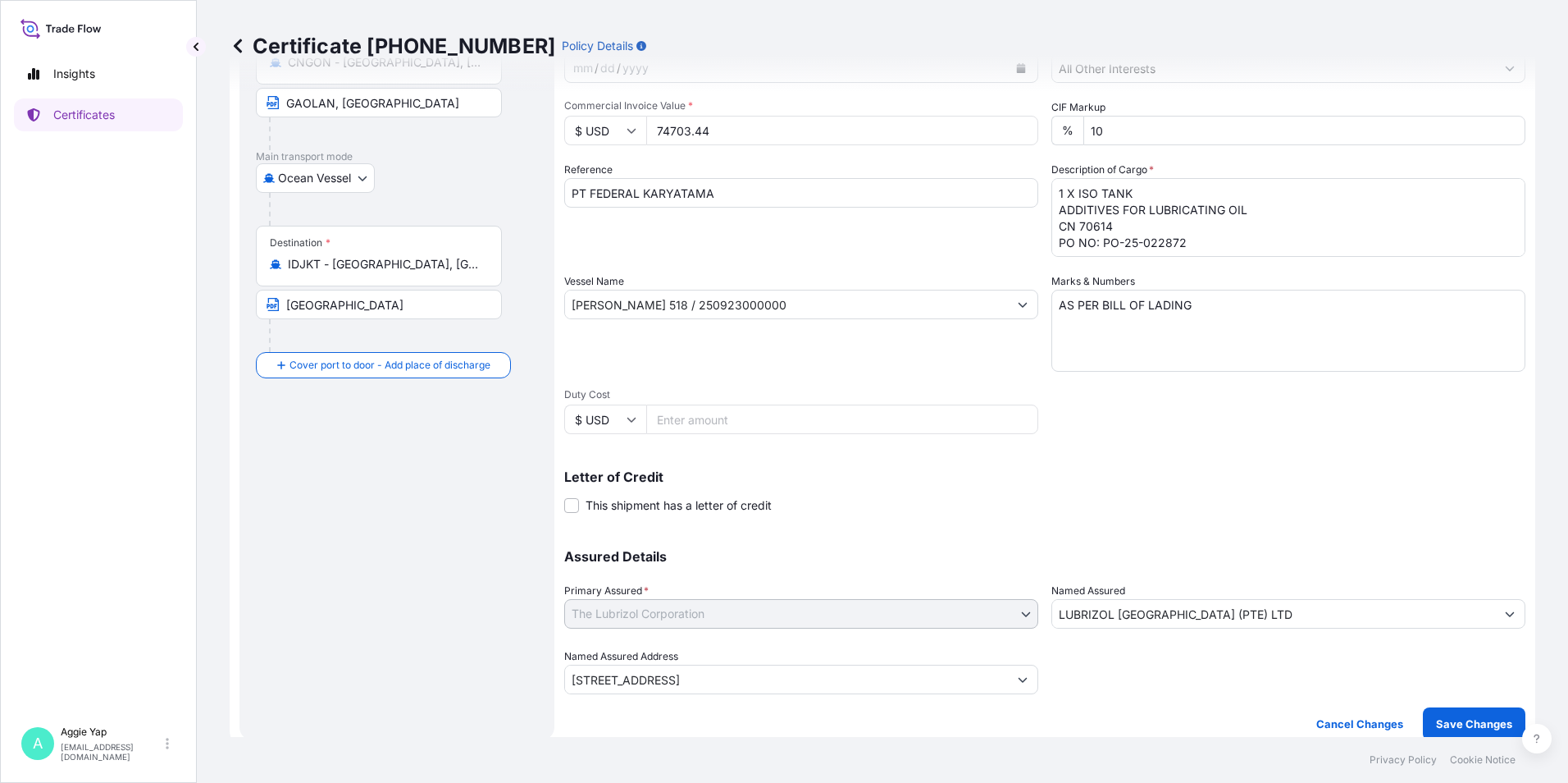
scroll to position [202, 0]
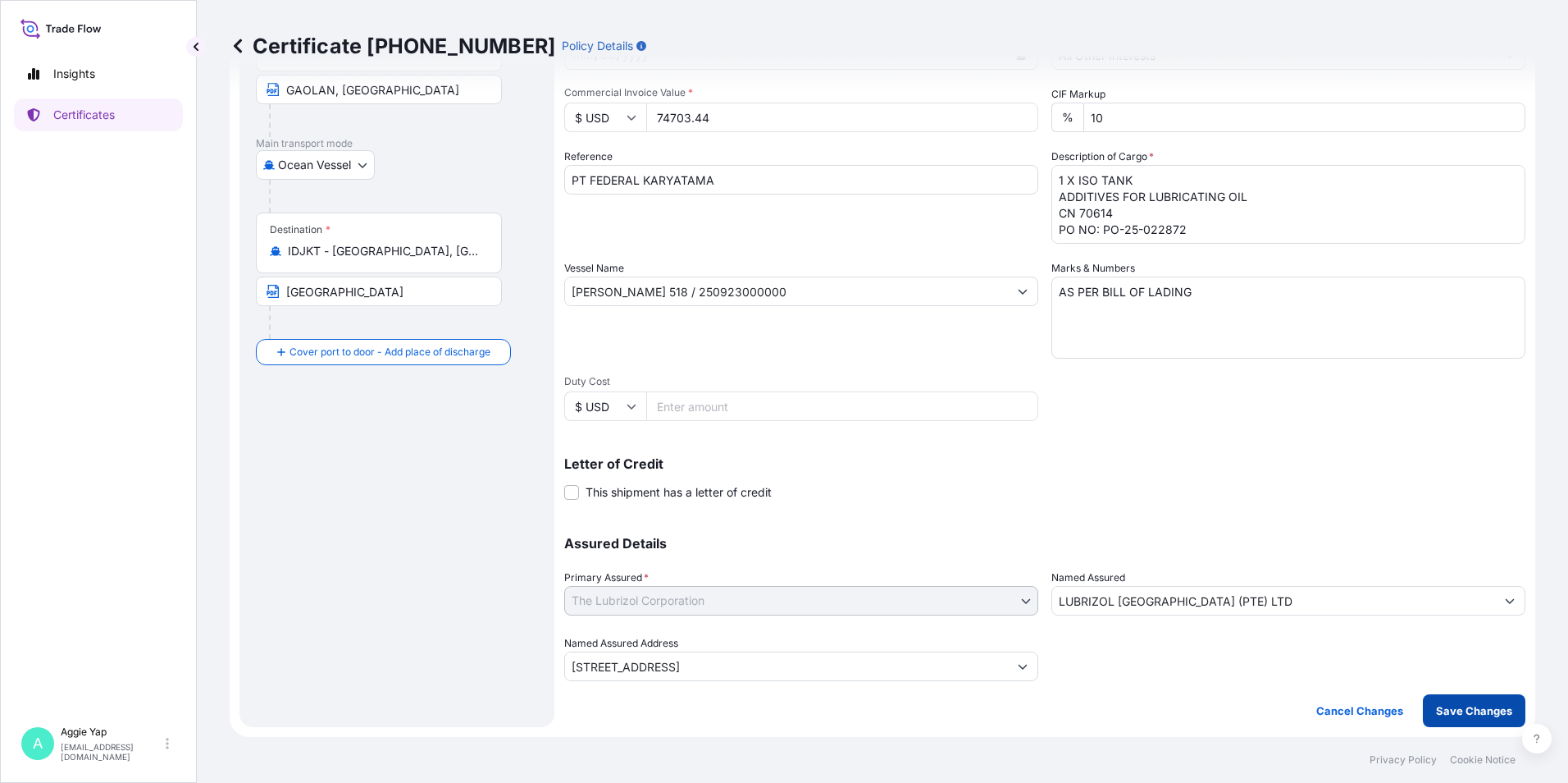
click at [1442, 704] on p "Save Changes" at bounding box center [1474, 711] width 76 height 17
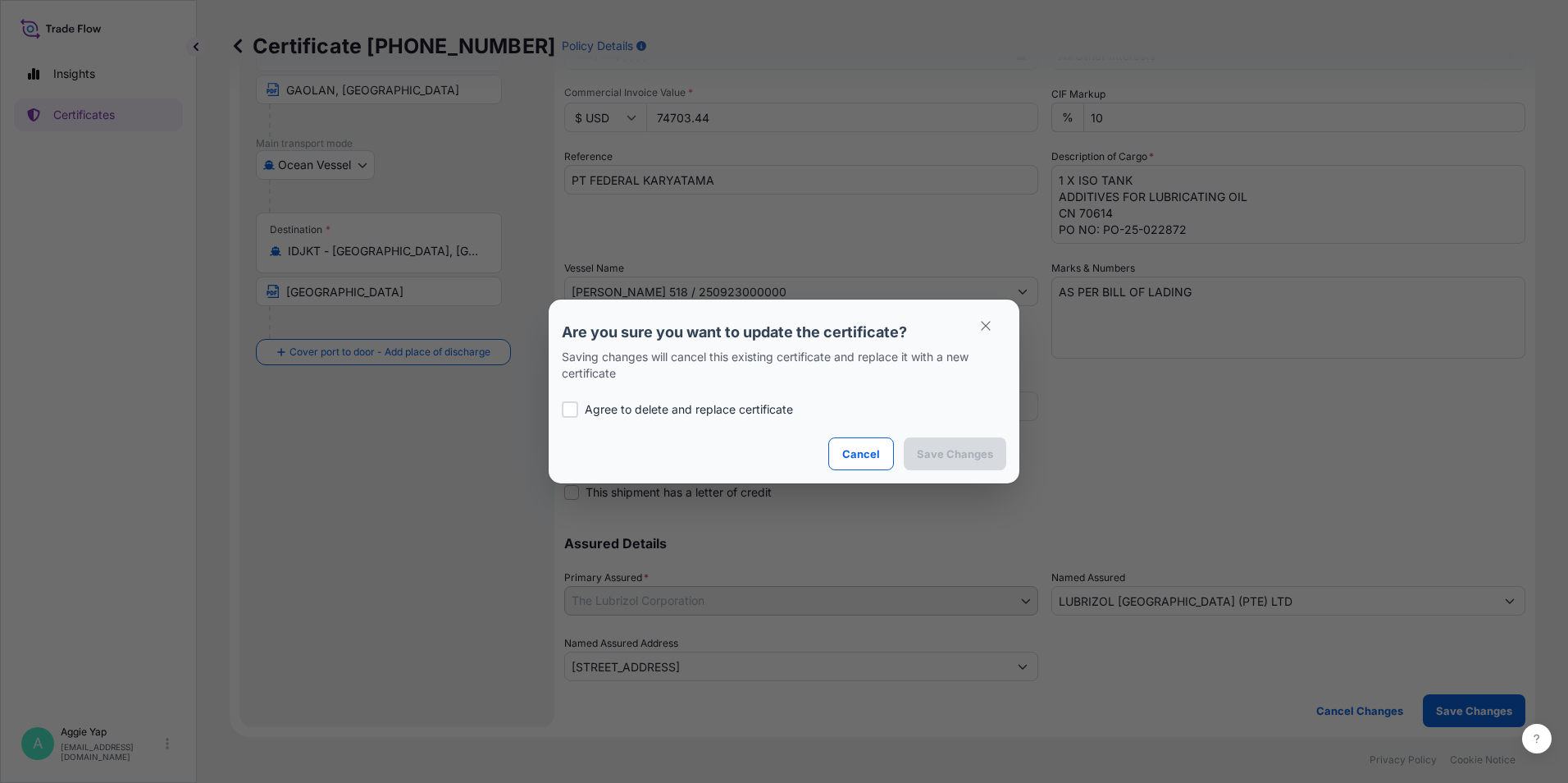
drag, startPoint x: 551, startPoint y: 404, endPoint x: 570, endPoint y: 412, distance: 20.6
click at [554, 406] on section "Are you sure you want to update the certificate? Saving changes will cancel thi…" at bounding box center [784, 391] width 471 height 184
click at [574, 412] on div at bounding box center [570, 409] width 17 height 17
checkbox input "true"
click at [989, 464] on button "Save Changes" at bounding box center [954, 454] width 103 height 33
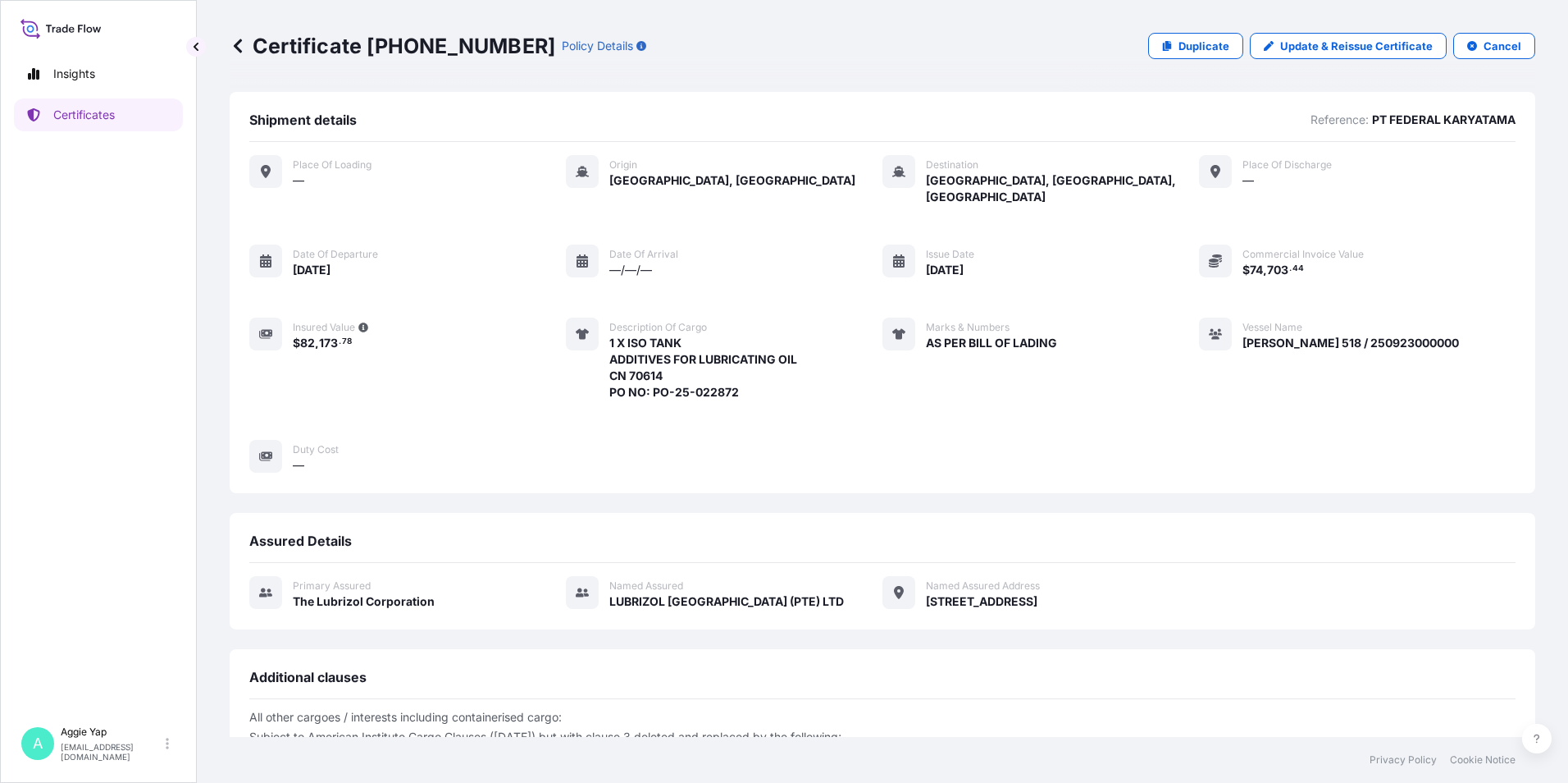
scroll to position [192, 0]
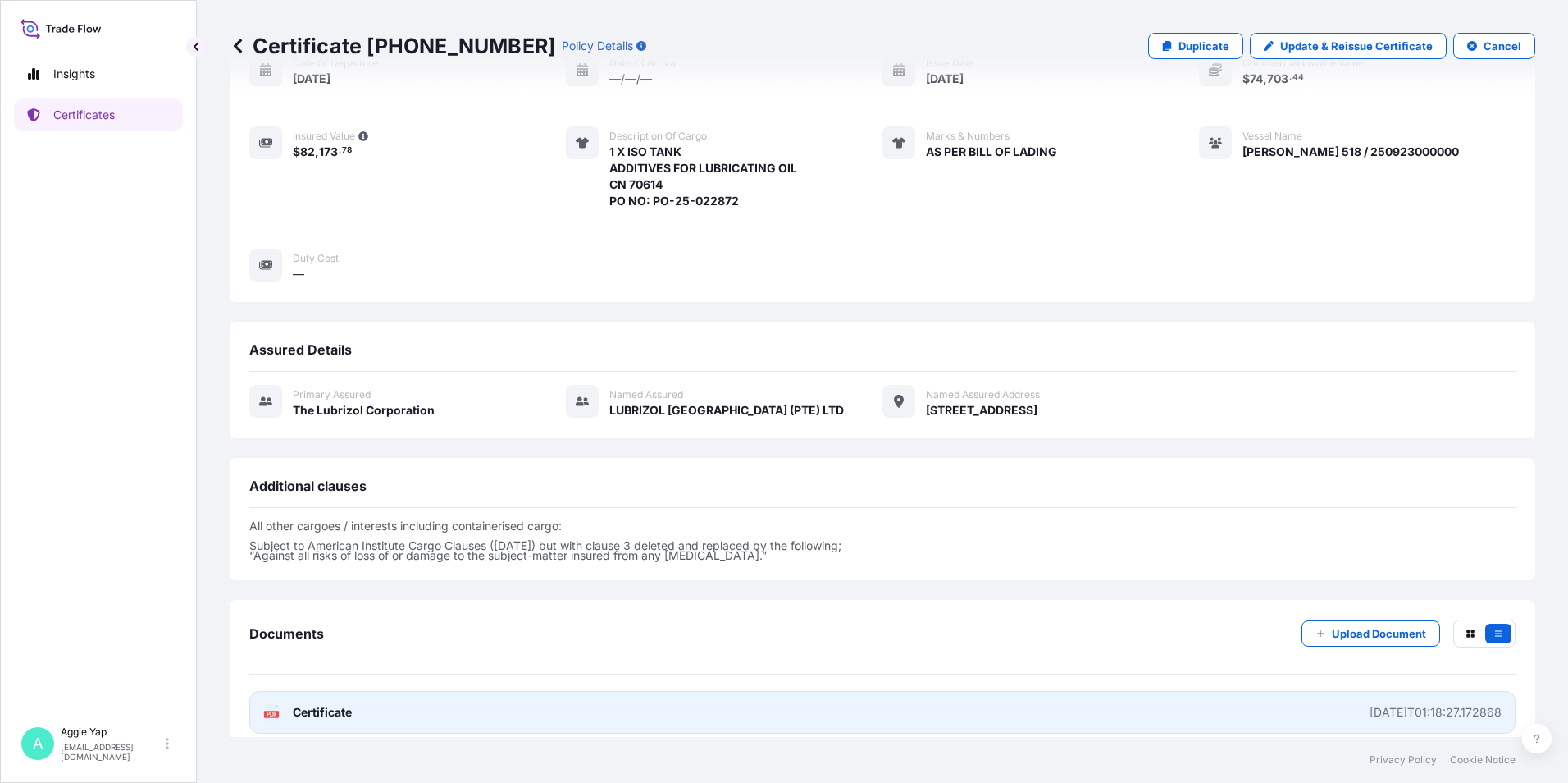
click at [457, 701] on link "PDF Certificate [DATE]T01:18:27.172868" at bounding box center [882, 713] width 1266 height 43
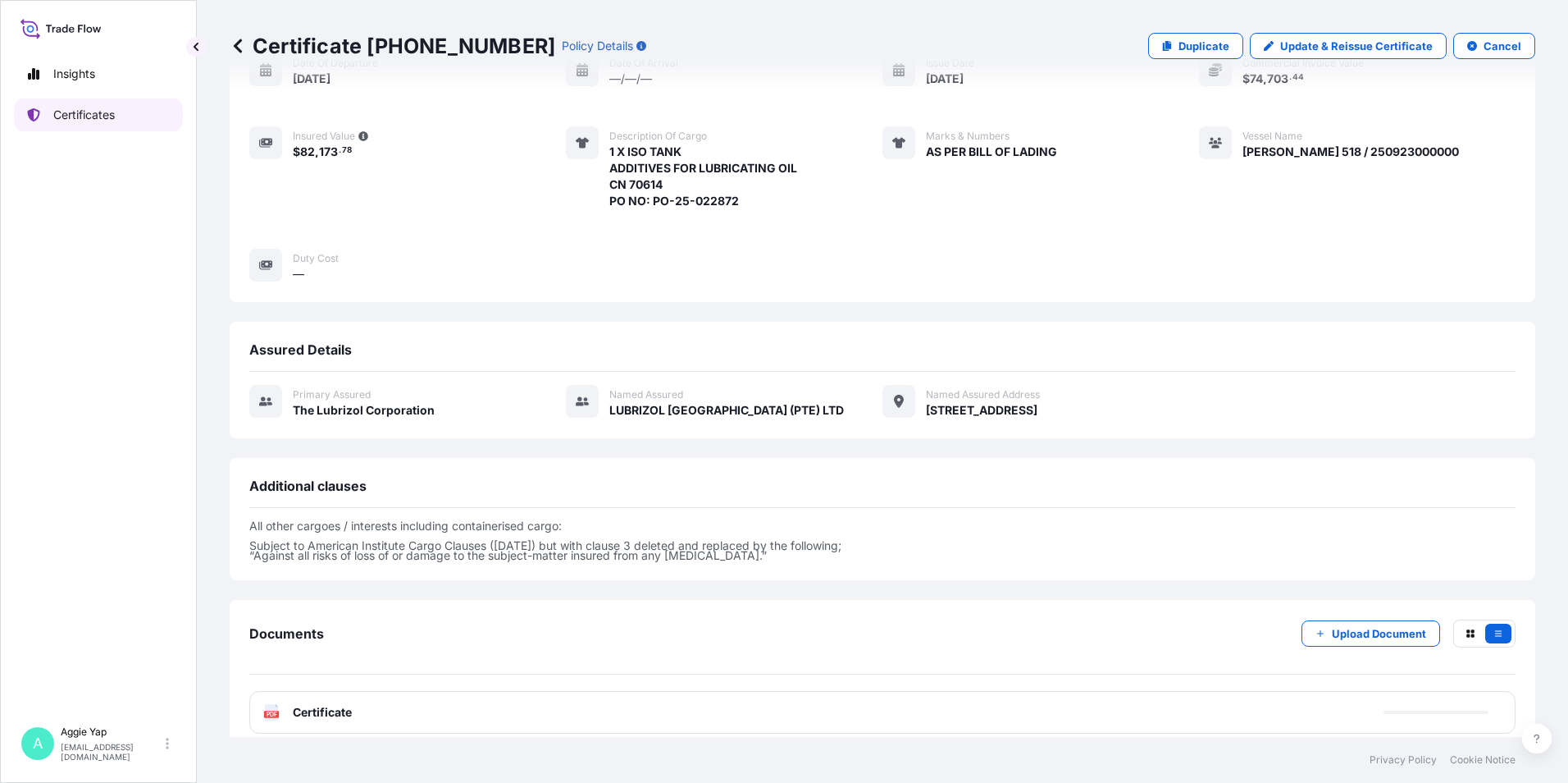
click at [77, 115] on p "Certificates" at bounding box center [84, 114] width 62 height 17
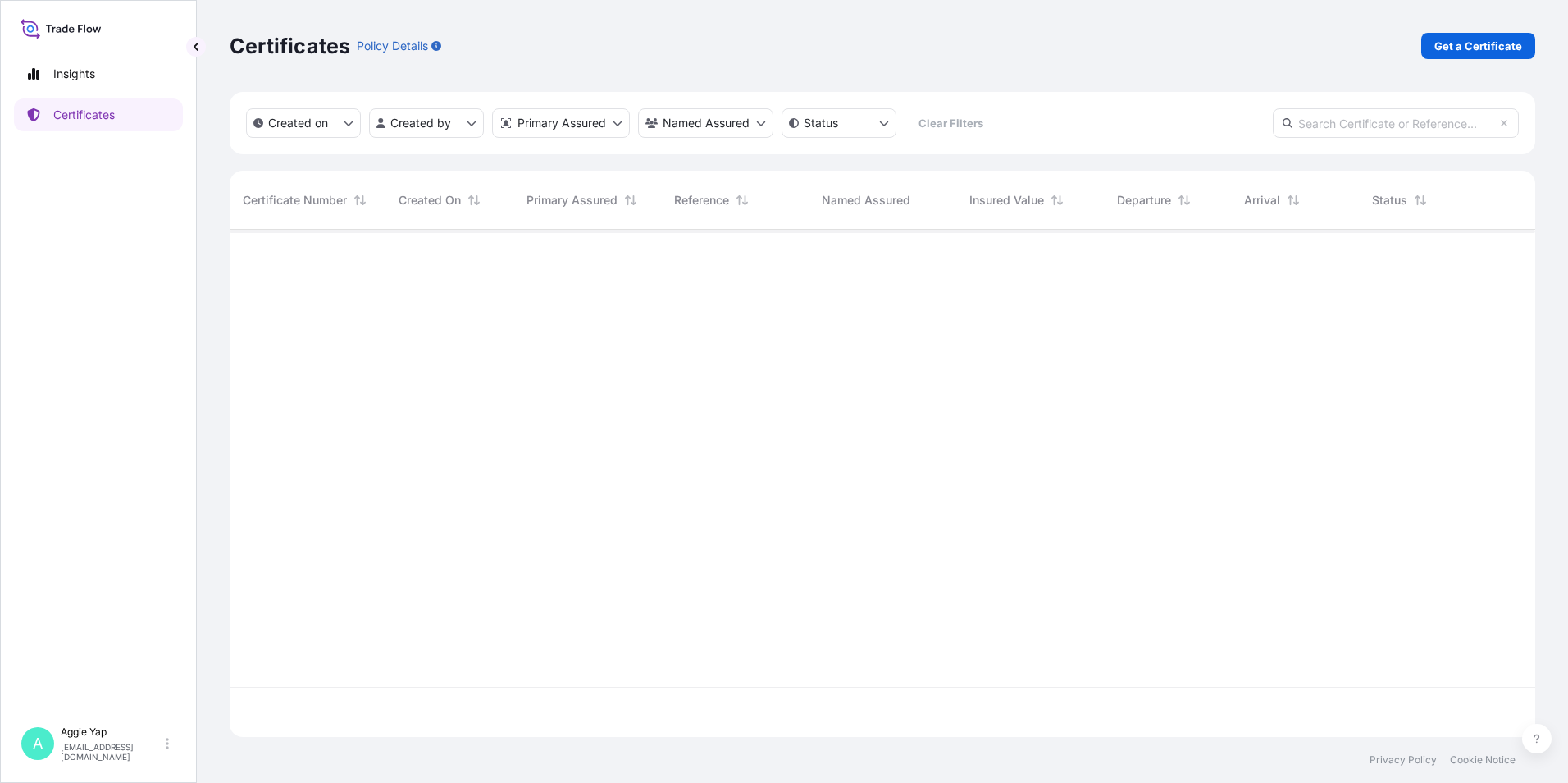
scroll to position [503, 1293]
drag, startPoint x: 1448, startPoint y: 26, endPoint x: 1465, endPoint y: 49, distance: 28.6
click at [1449, 28] on div "Certificates Policy Details Get a Certificate" at bounding box center [882, 46] width 1305 height 92
click at [1466, 53] on p "Get a Certificate" at bounding box center [1478, 46] width 88 height 17
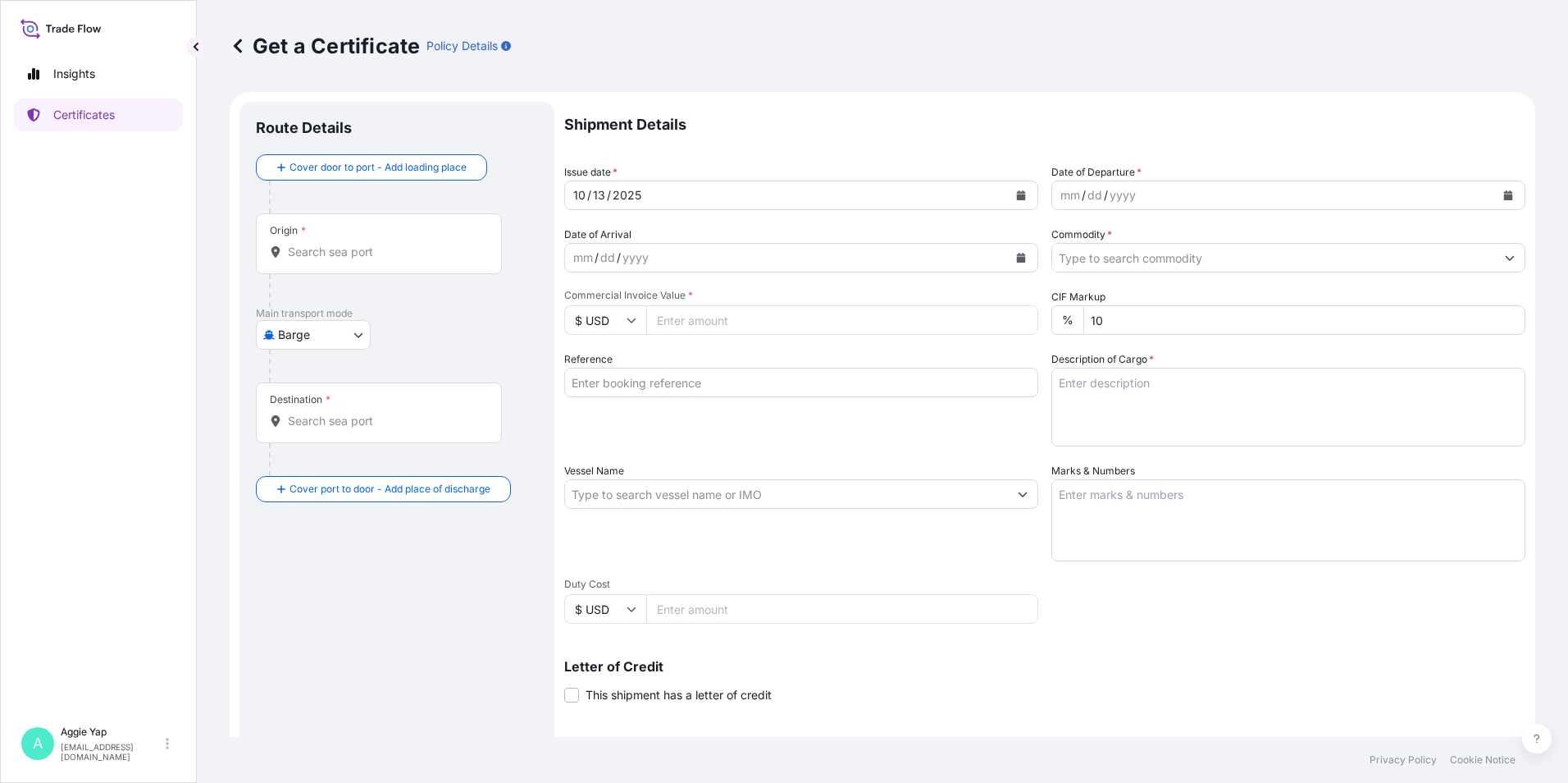
click at [320, 327] on body "Insights Certificates A [PERSON_NAME] [EMAIL_ADDRESS][DOMAIN_NAME] Get a Certif…" at bounding box center [784, 391] width 1568 height 783
click at [341, 527] on span "Ocean Vessel" at bounding box center [323, 525] width 73 height 17
select select "Ocean Vessel"
click at [345, 264] on input "Origin *" at bounding box center [385, 258] width 193 height 17
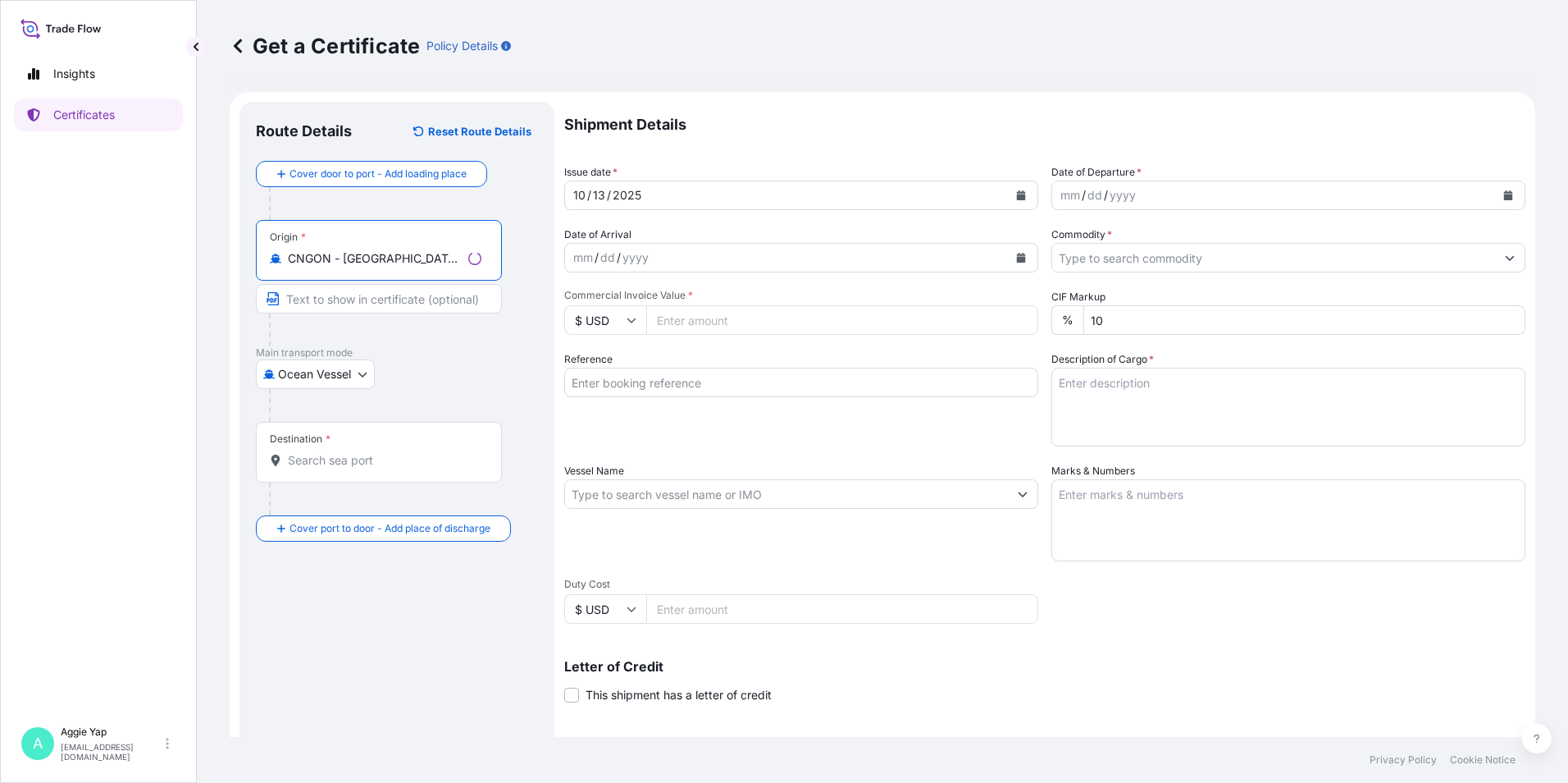
type input "CNGON - [GEOGRAPHIC_DATA], [GEOGRAPHIC_DATA]"
click at [347, 457] on input "Destination *" at bounding box center [385, 459] width 193 height 17
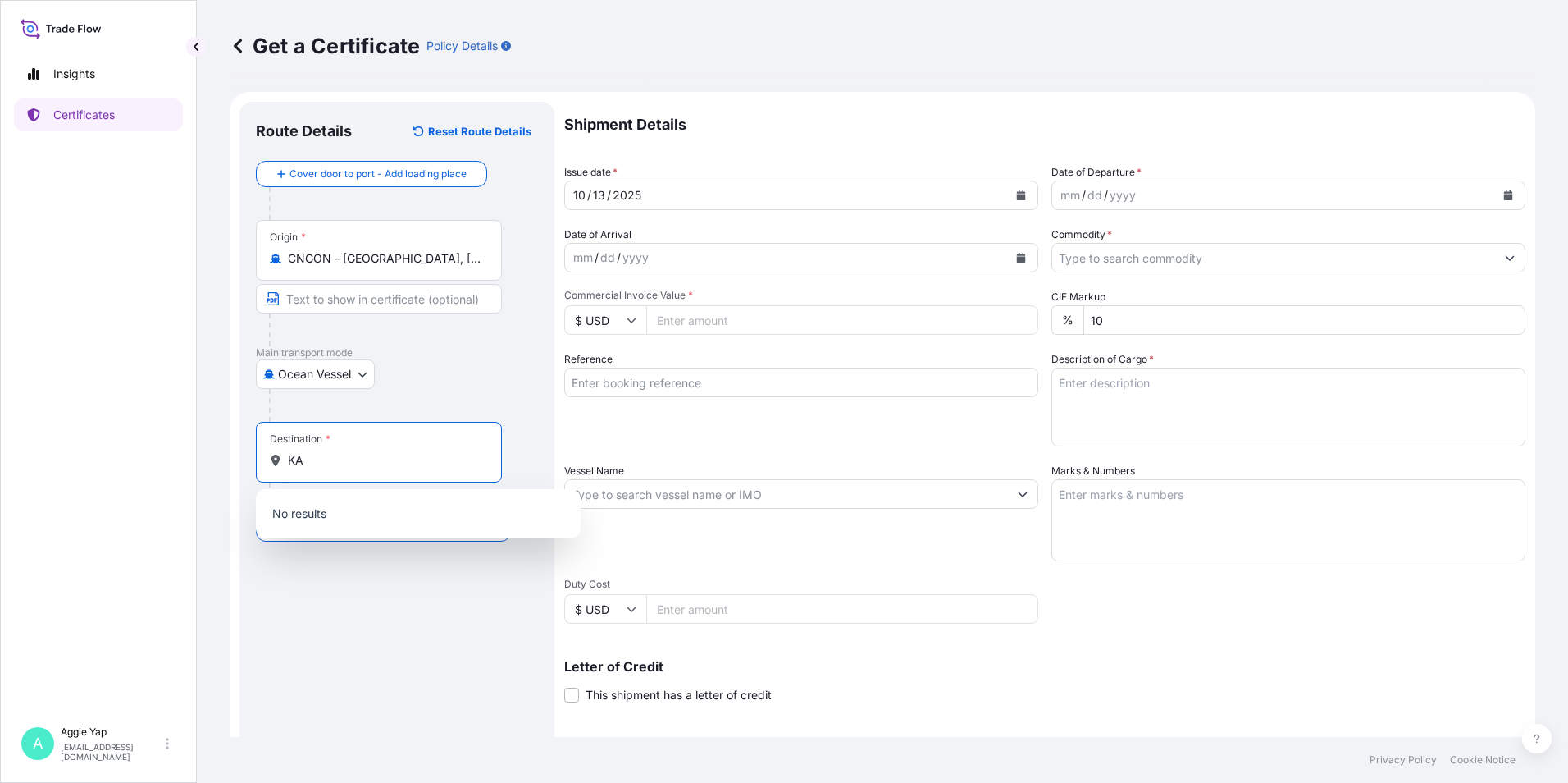
type input "K"
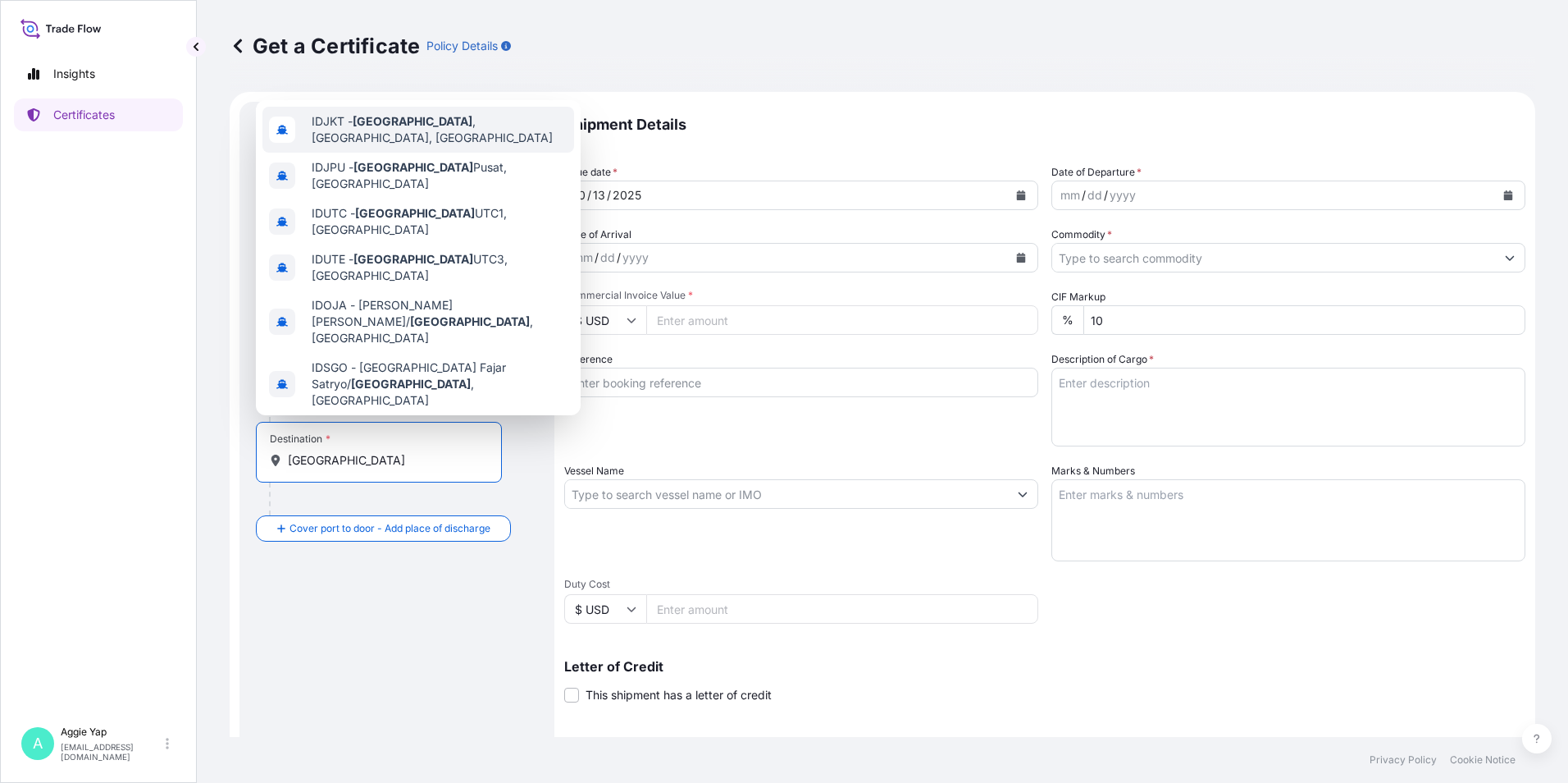
click at [408, 127] on span "IDJKT - [GEOGRAPHIC_DATA] , [GEOGRAPHIC_DATA], [GEOGRAPHIC_DATA]" at bounding box center [440, 130] width 256 height 33
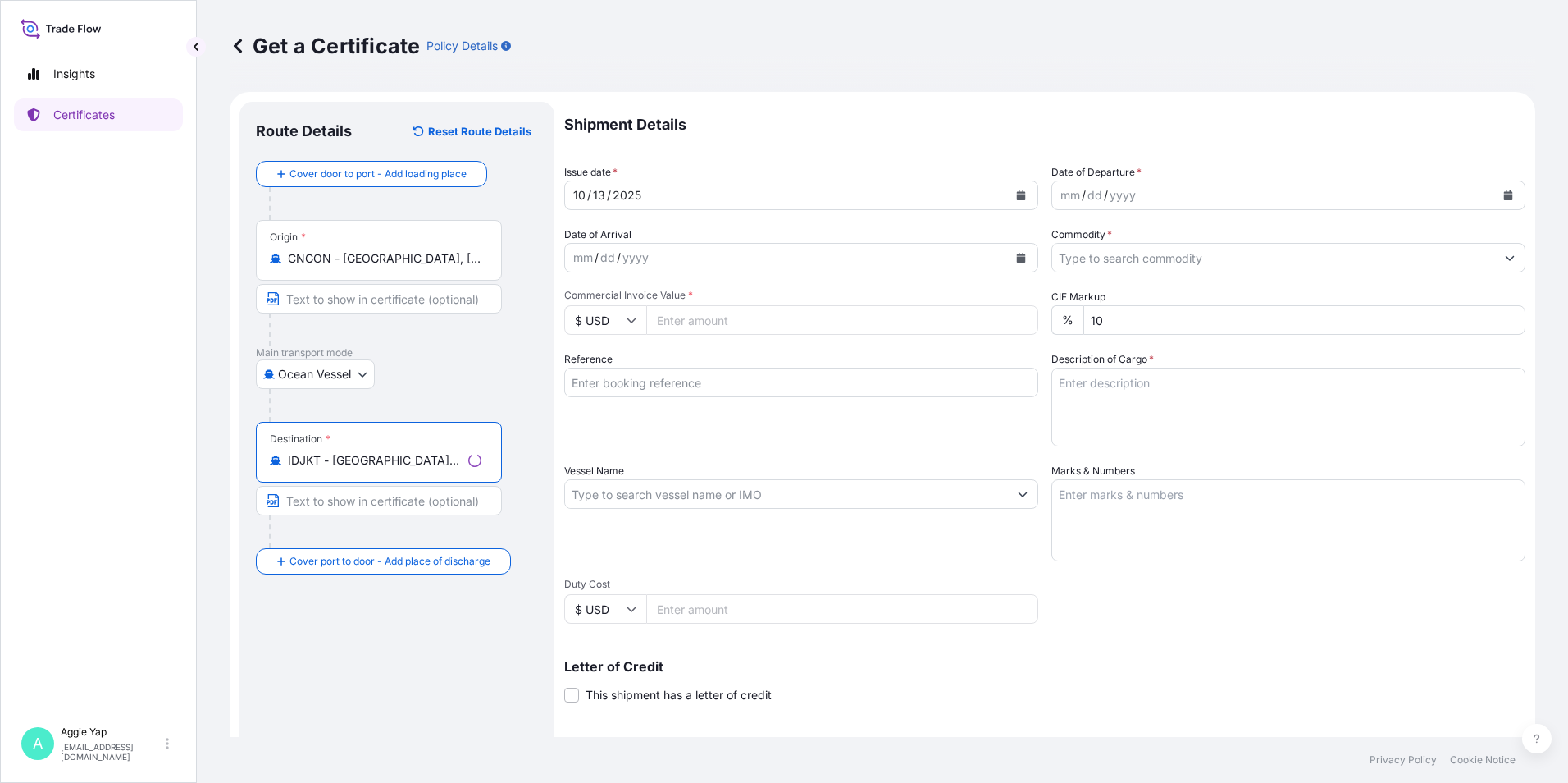
type input "IDJKT - [GEOGRAPHIC_DATA], [GEOGRAPHIC_DATA], [GEOGRAPHIC_DATA]"
drag, startPoint x: 353, startPoint y: 284, endPoint x: 356, endPoint y: 293, distance: 9.5
click at [353, 284] on input "Text to appear on certificate" at bounding box center [379, 298] width 246 height 29
type input "GAOLAN, [GEOGRAPHIC_DATA]"
type input "[GEOGRAPHIC_DATA]"
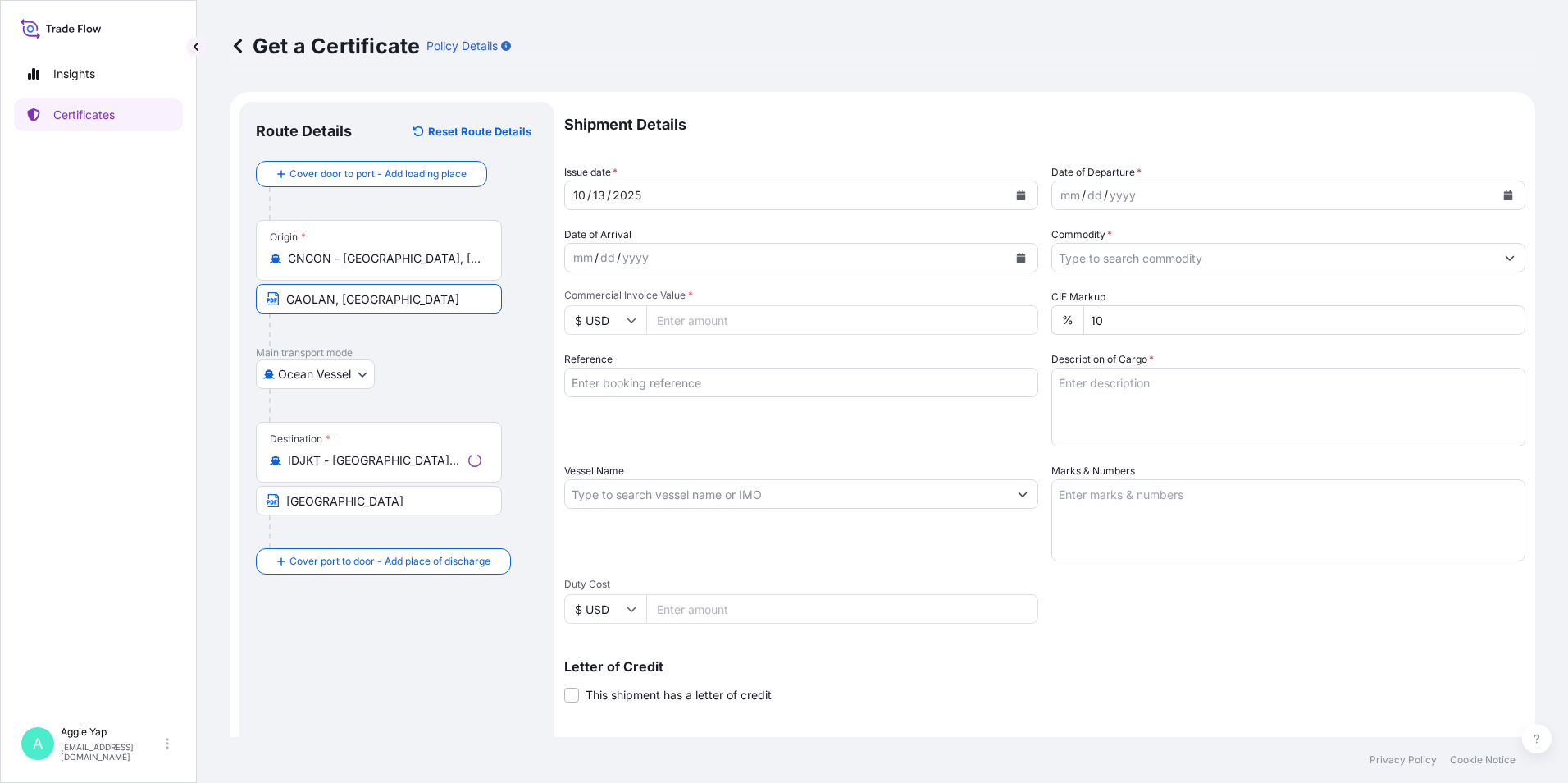
type input "PT FEDERAL KARYATAMA"
click at [1019, 206] on button "Calendar" at bounding box center [1021, 195] width 26 height 26
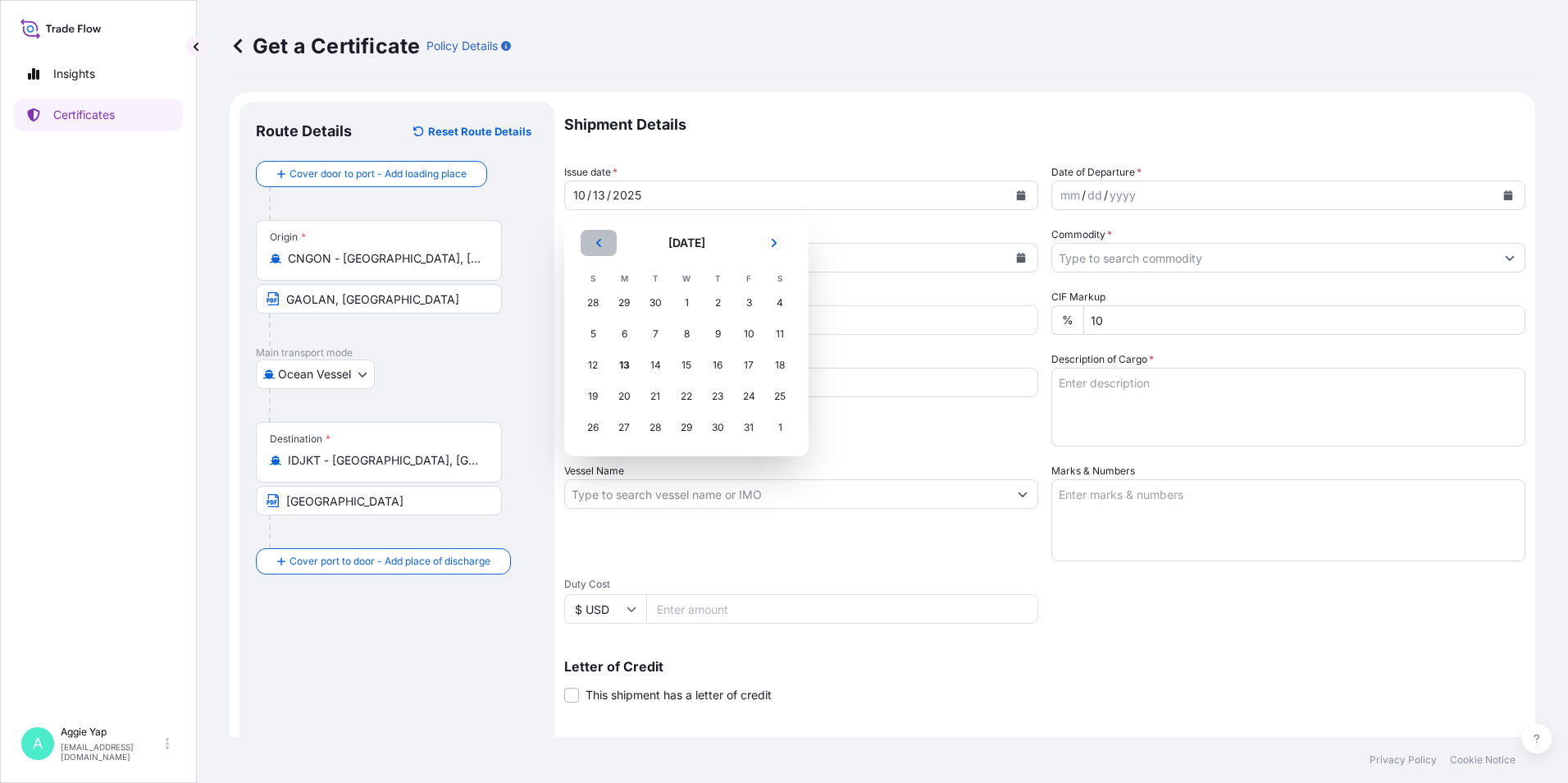
click at [609, 243] on button "Previous" at bounding box center [598, 242] width 36 height 26
click at [656, 425] on div "30" at bounding box center [656, 427] width 29 height 29
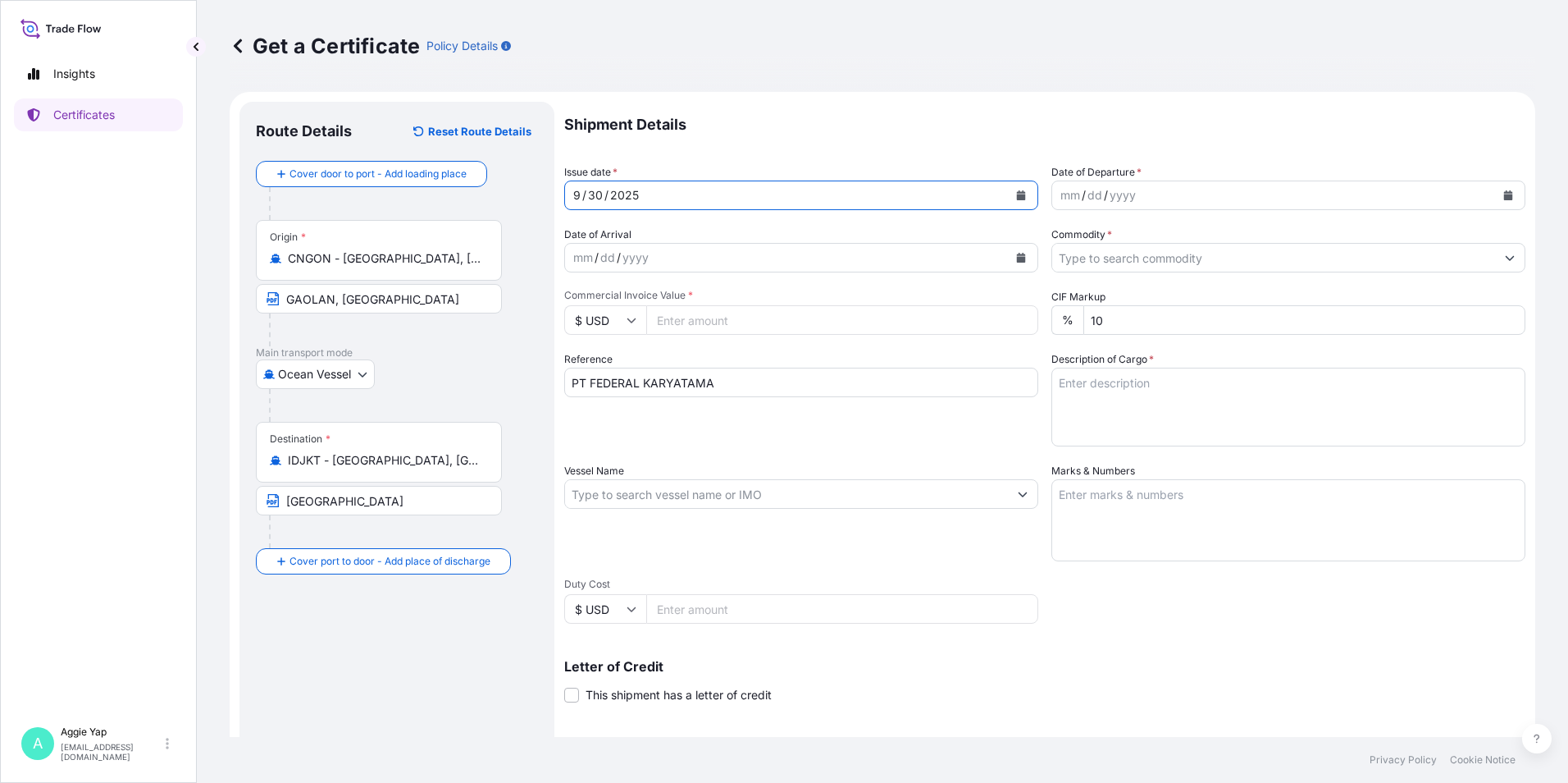
click at [1498, 201] on button "Calendar" at bounding box center [1507, 195] width 26 height 26
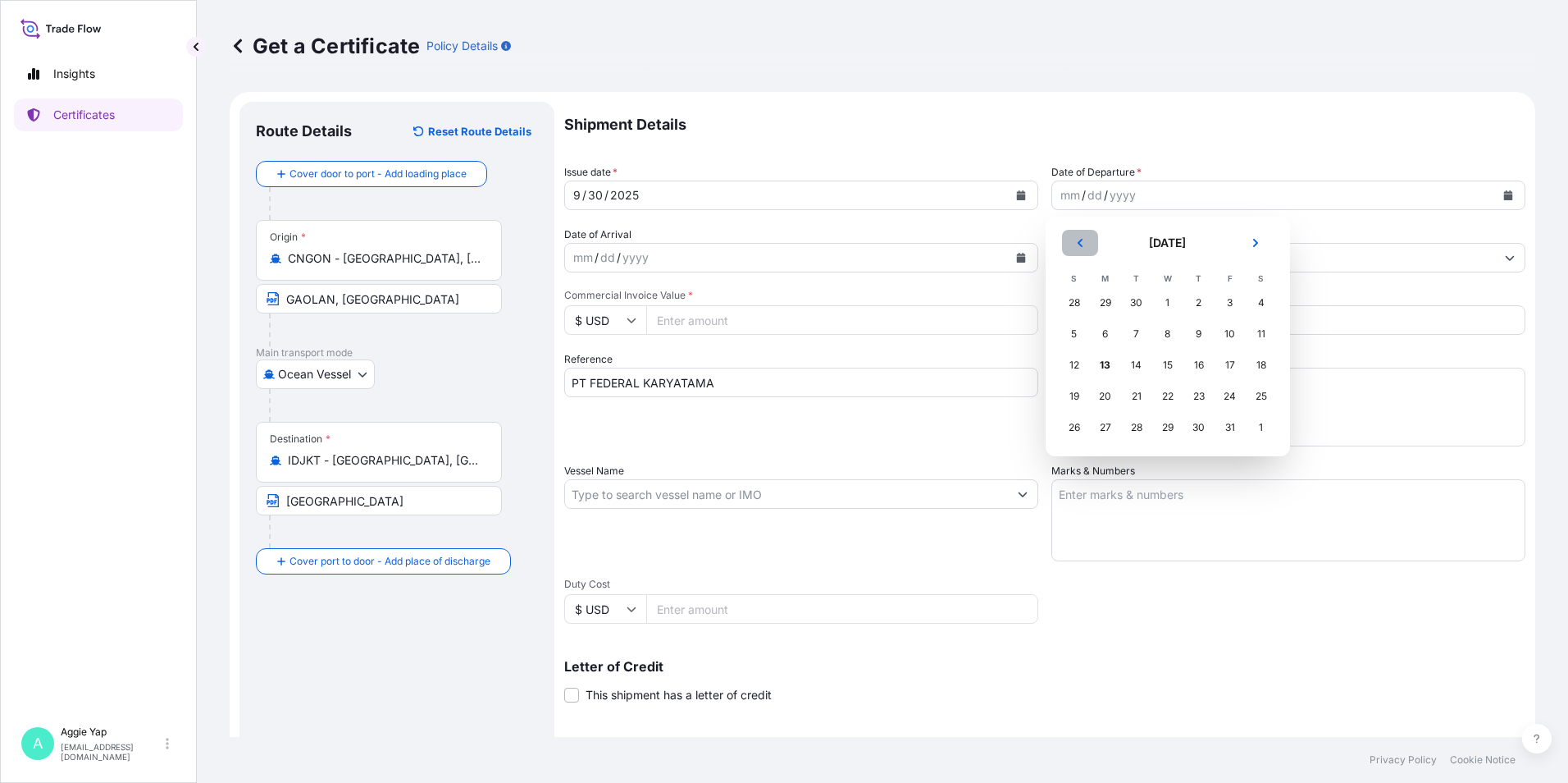
click at [1082, 247] on icon "Previous" at bounding box center [1080, 242] width 10 height 10
click at [1146, 432] on div "30" at bounding box center [1136, 427] width 29 height 29
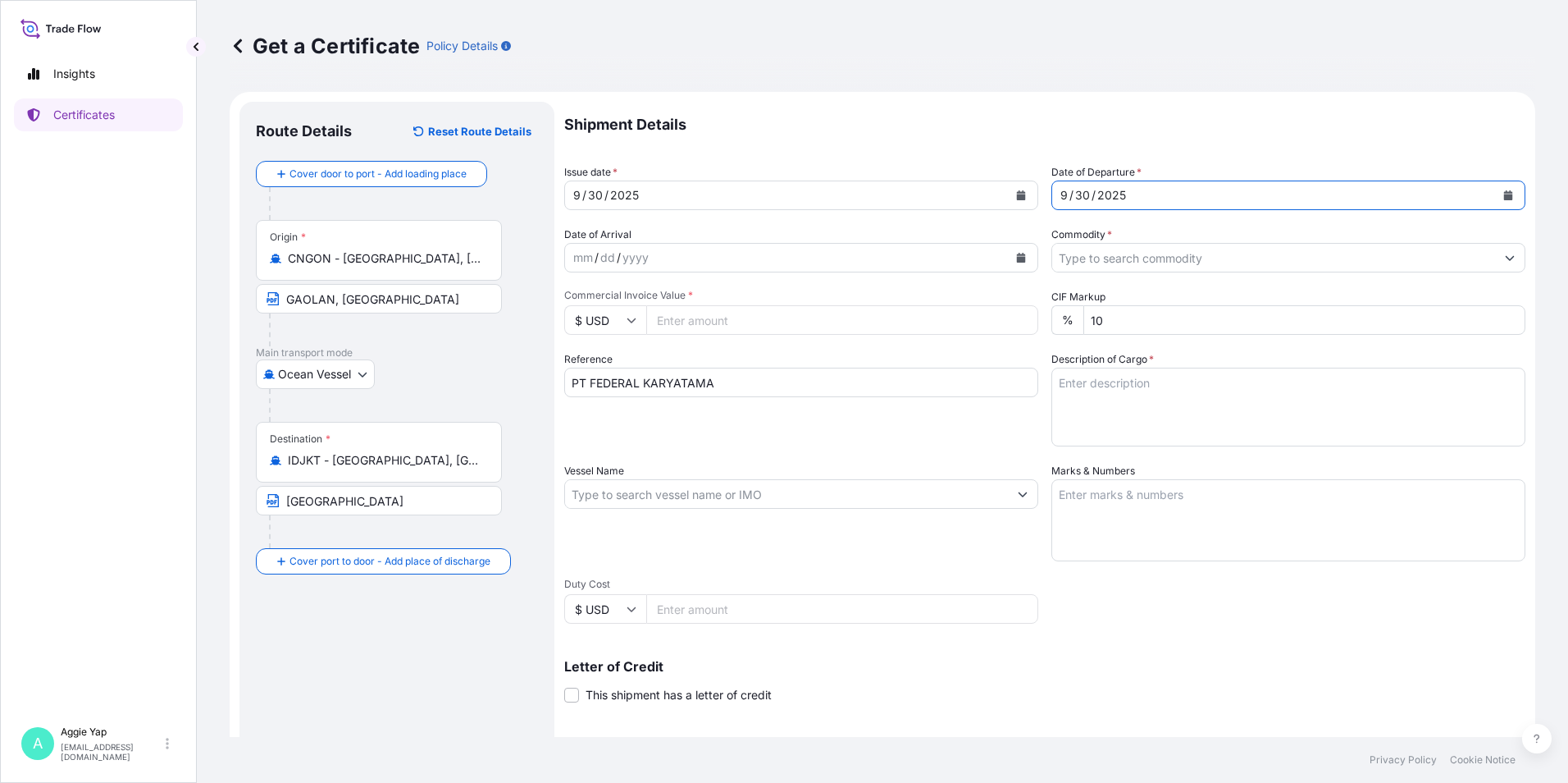
click at [772, 315] on input "Commercial Invoice Value *" at bounding box center [841, 320] width 392 height 29
type input "75373.76"
click at [1101, 244] on input "Commodity *" at bounding box center [1273, 257] width 443 height 29
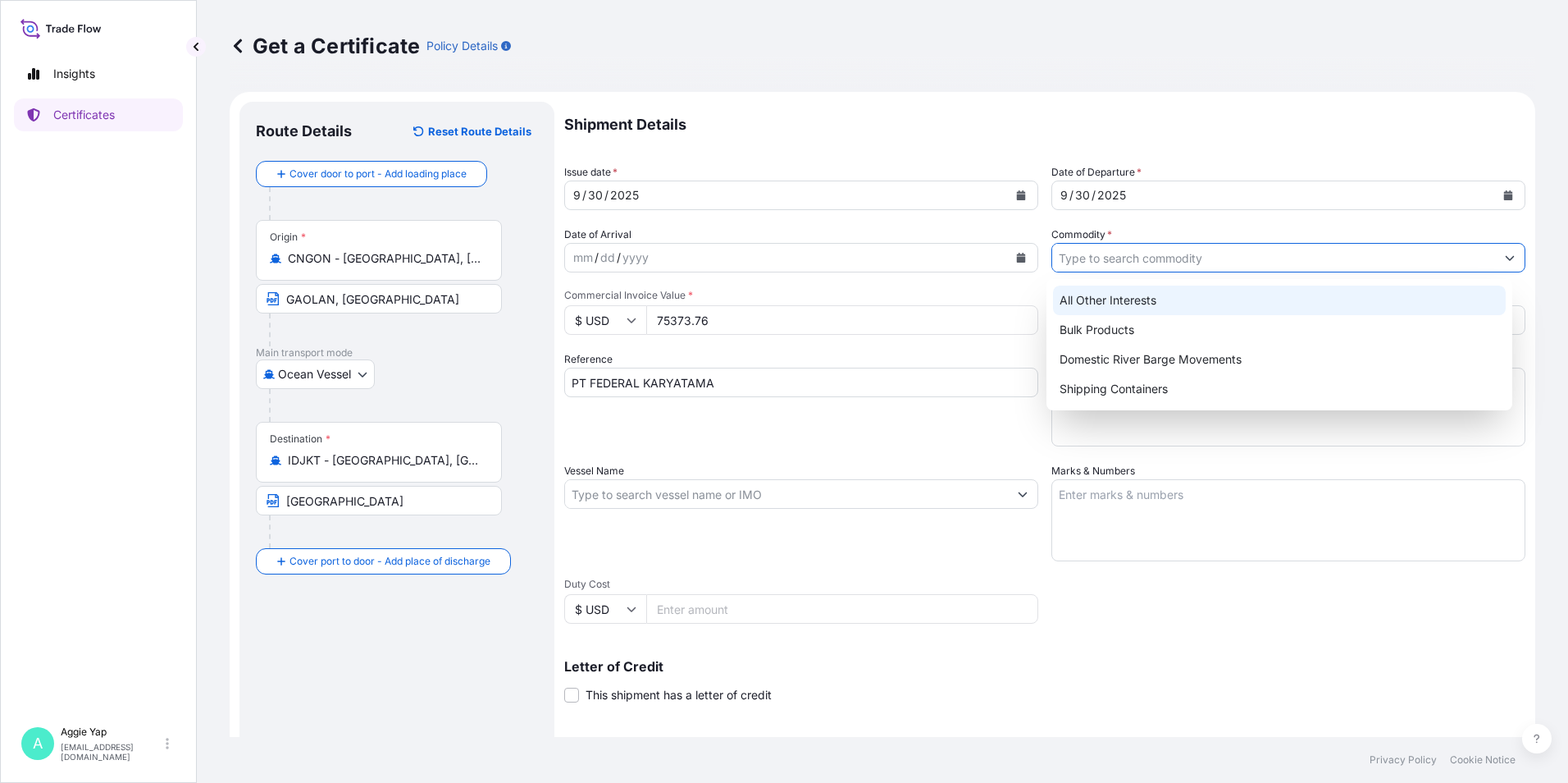
click at [1126, 296] on div "All Other Interests" at bounding box center [1280, 300] width 453 height 29
type input "All Other Interests"
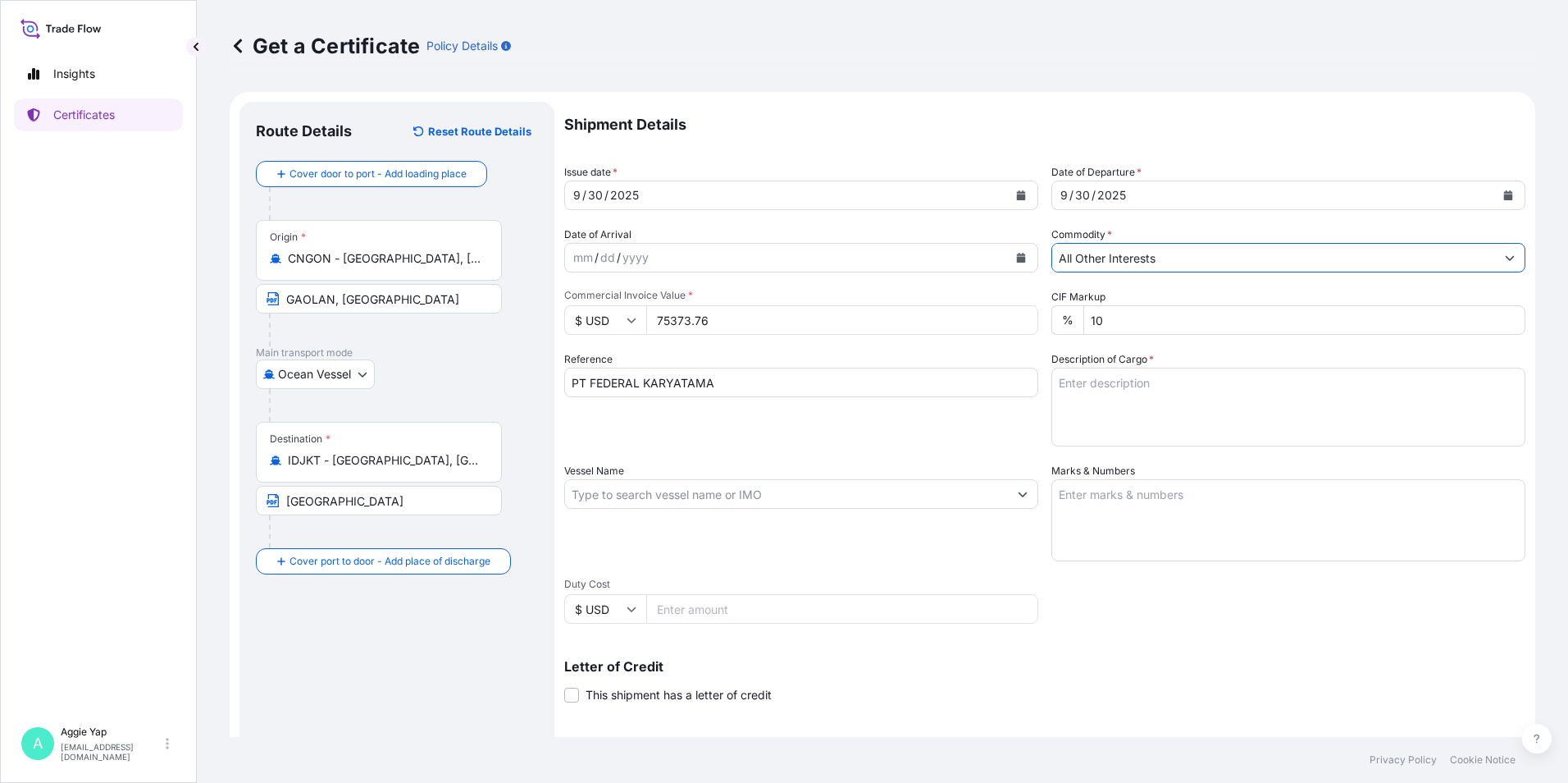
click at [1071, 381] on textarea "Description of Cargo *" at bounding box center [1288, 407] width 474 height 79
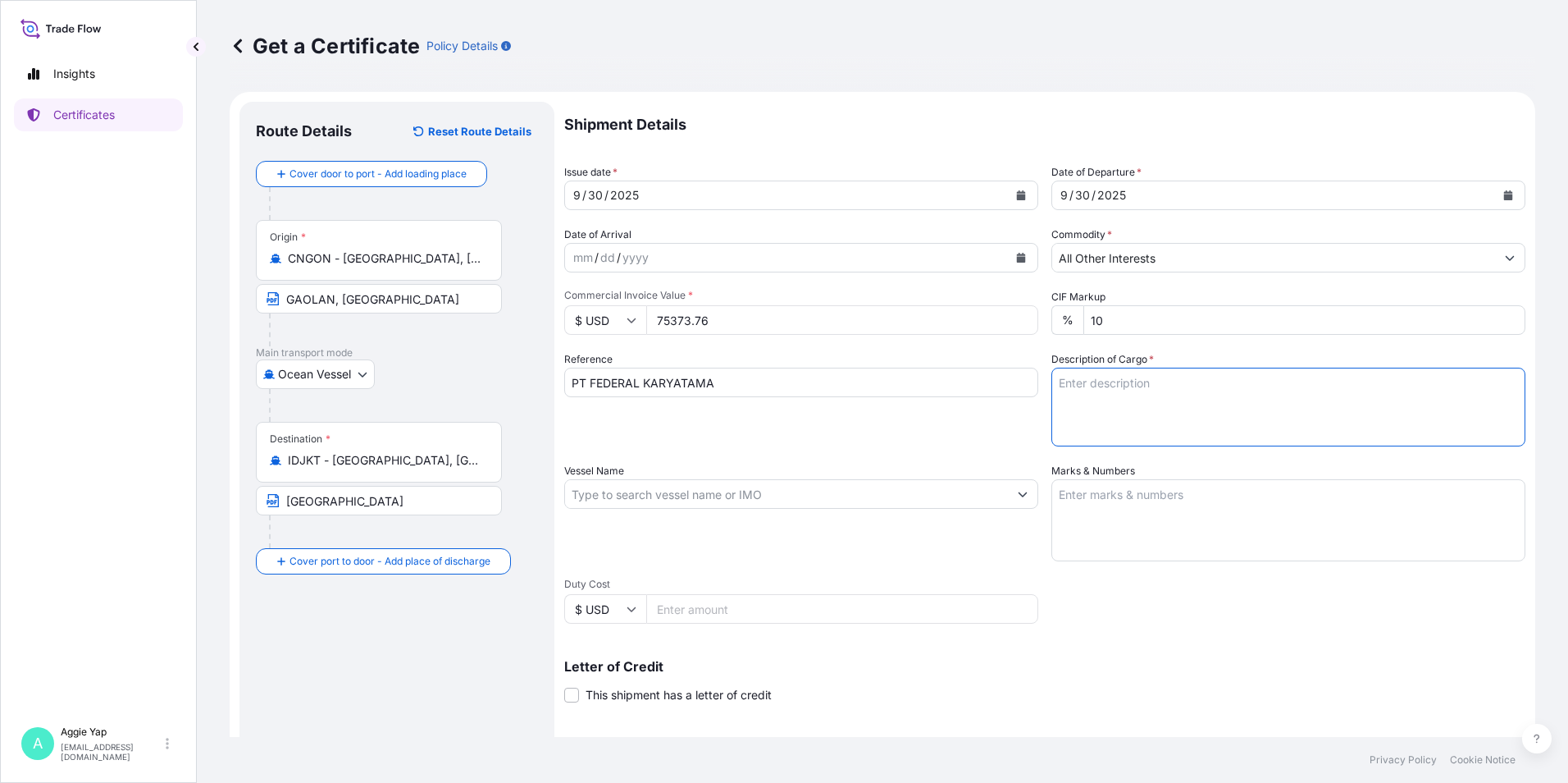
paste textarea "1 X ISO TANK ADDITIVES FOR LUBRICATING OIL CN 70614 PO NO: PO-25-022872"
drag, startPoint x: 1117, startPoint y: 412, endPoint x: 1103, endPoint y: 427, distance: 20.5
click at [1116, 412] on textarea "1 X ISO TANK ADDITIVES FOR LUBRICATING OIL CN 70614 PO NO: PO-25-022872" at bounding box center [1288, 407] width 474 height 79
click at [1199, 434] on textarea "1 X ISO TANK ADDITIVES FOR LUBRICATING OIL CN 70614 PO NO: PO-25-022872" at bounding box center [1288, 407] width 474 height 79
type textarea "1 X ISO TANK ADDITIVES FOR LUBRICATING OIL CN 70614 PO NO: PO-25-022870"
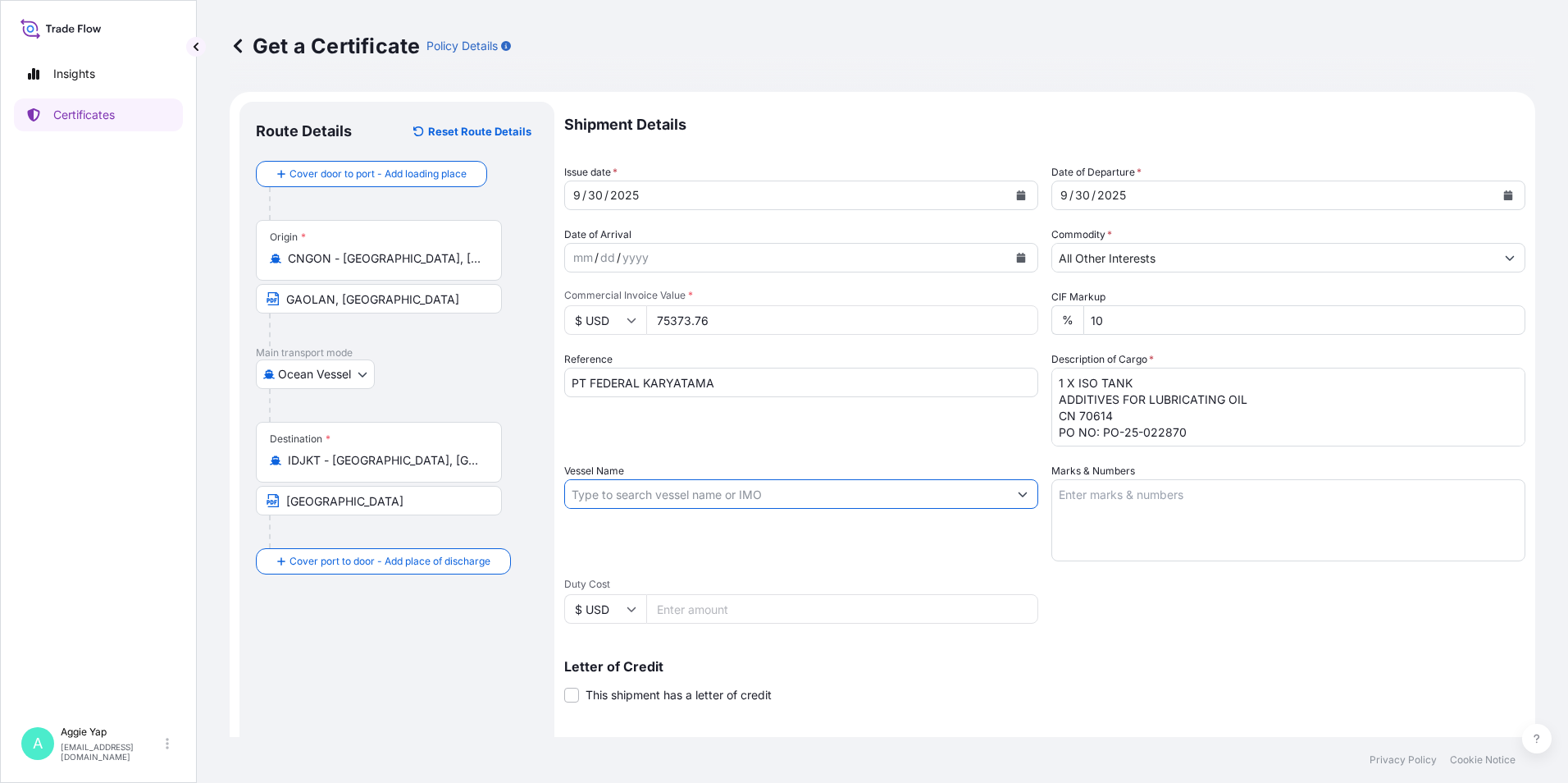
click at [738, 501] on input "Vessel Name" at bounding box center [785, 494] width 443 height 29
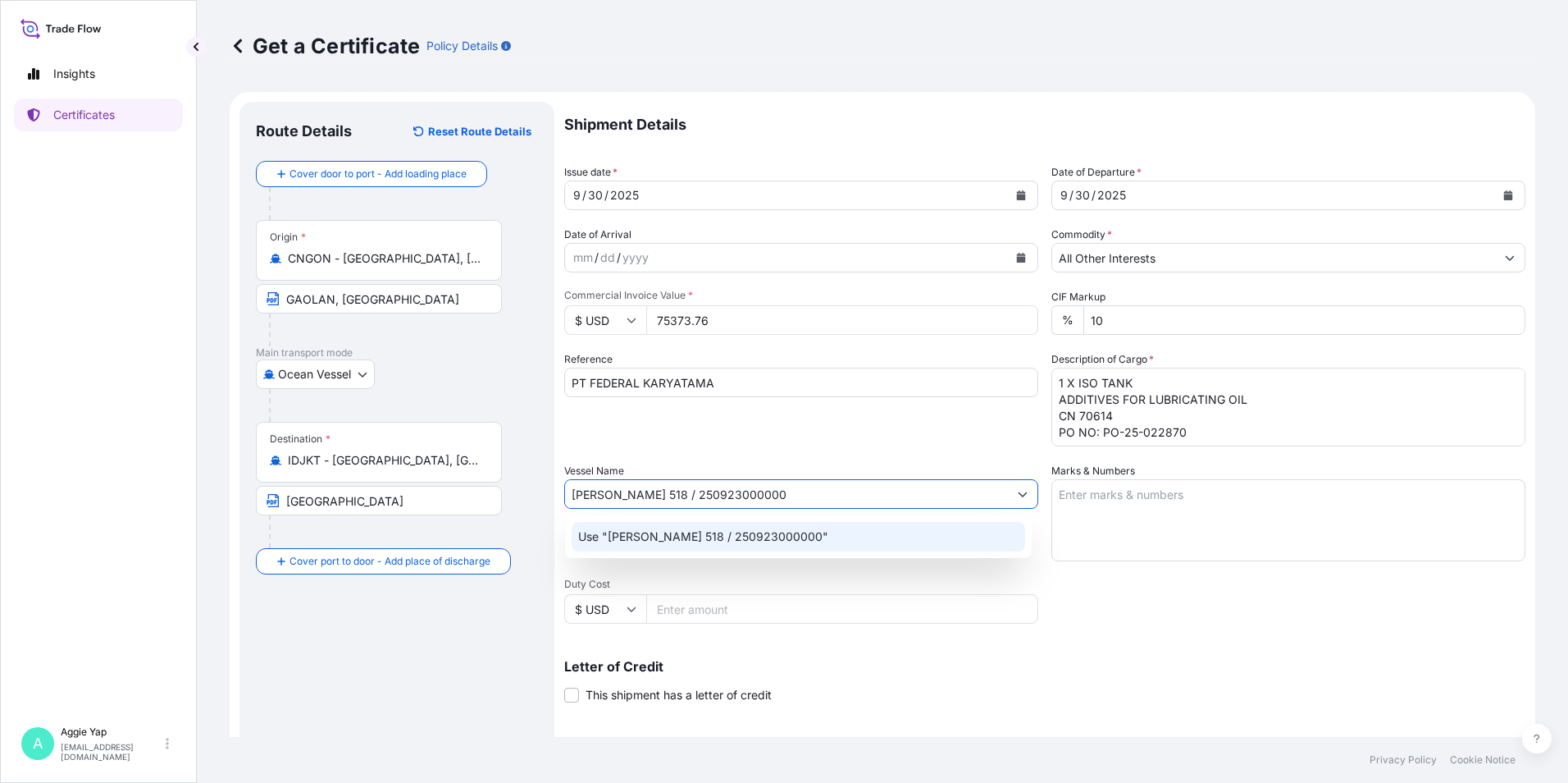
click at [750, 543] on p "Use "[PERSON_NAME] 518 / 250923000000"" at bounding box center [703, 537] width 250 height 17
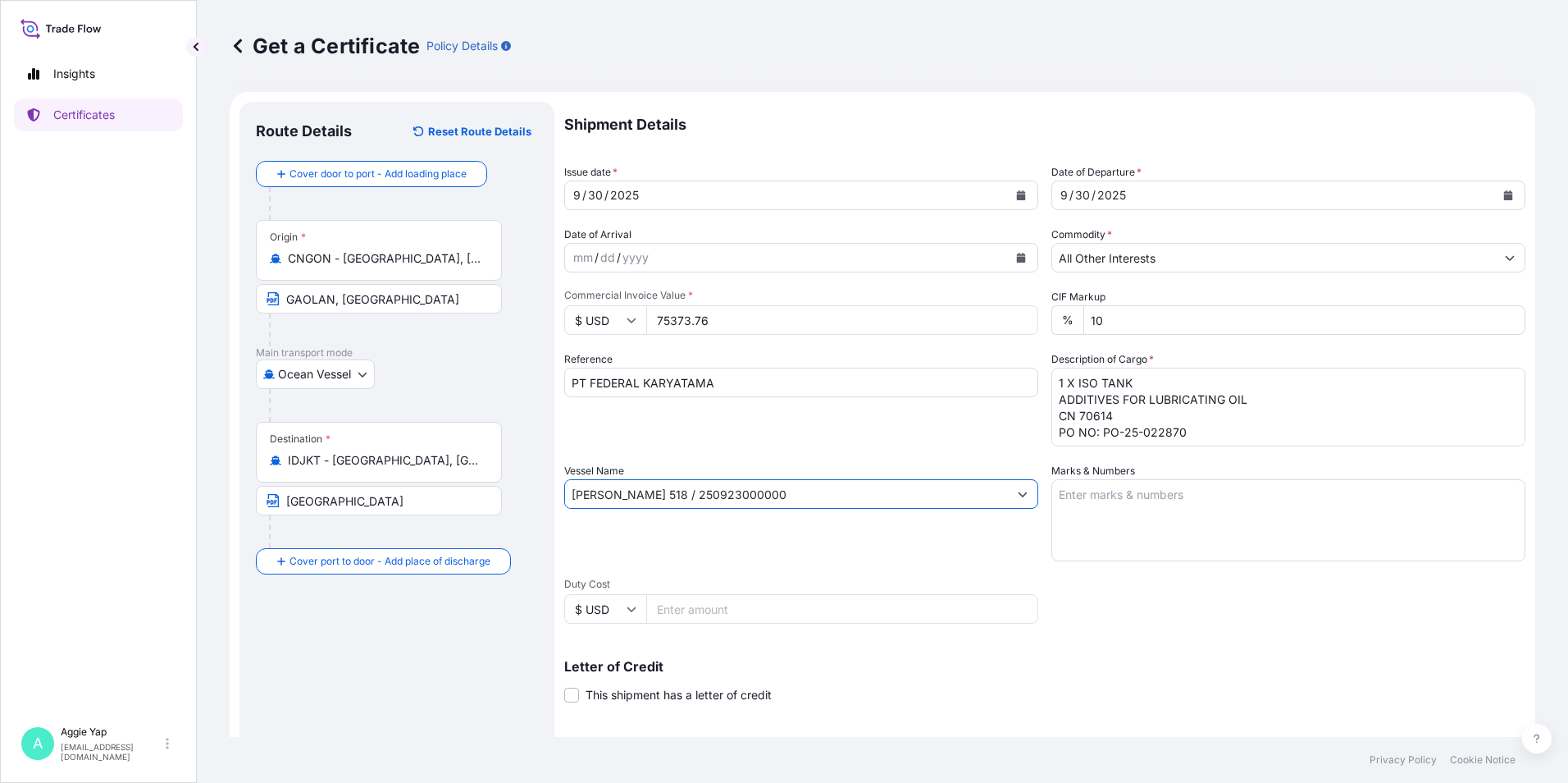
type input "[PERSON_NAME] 518 / 250923000000"
click at [1131, 488] on textarea "Marks & Numbers" at bounding box center [1288, 520] width 474 height 82
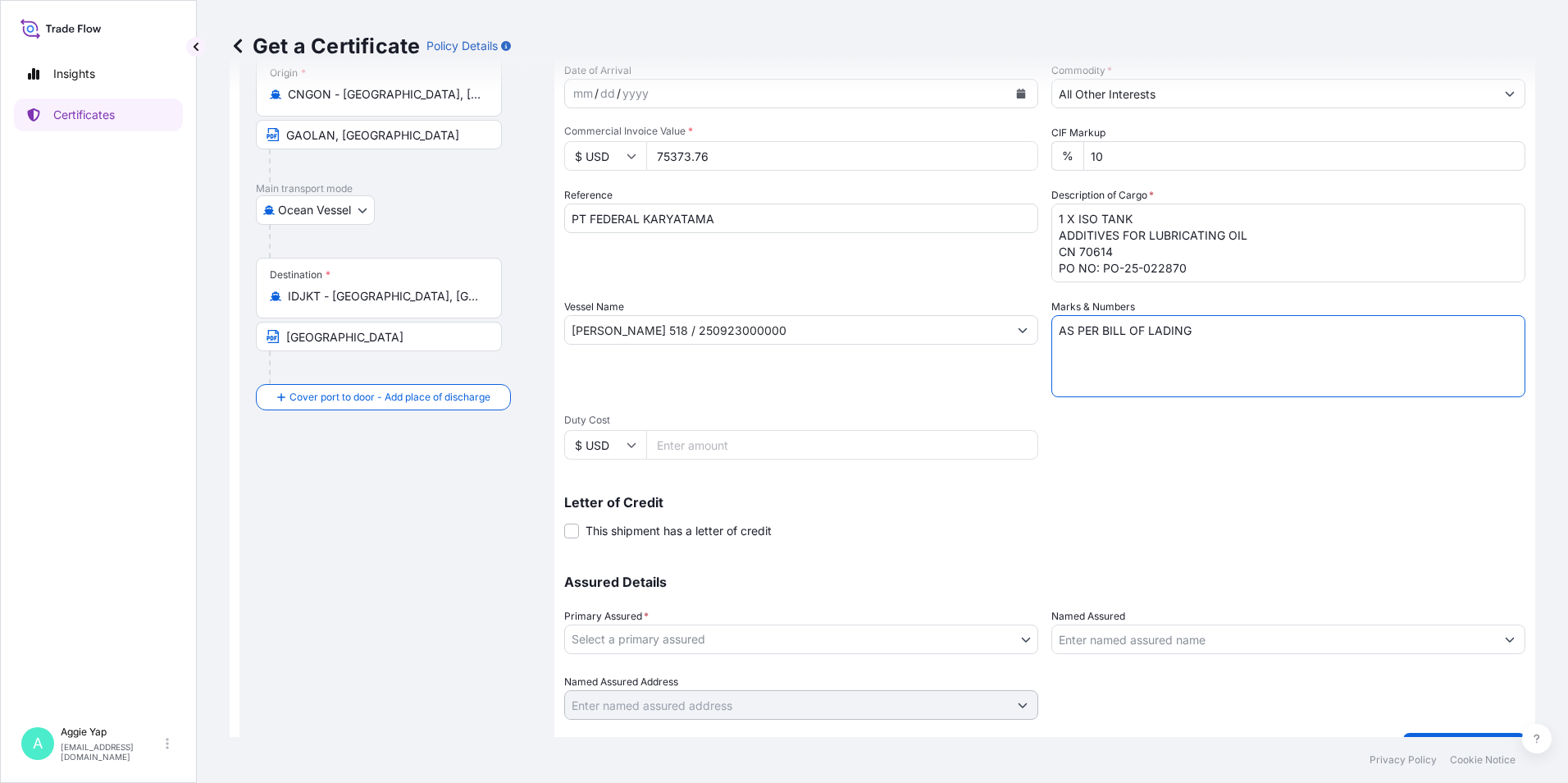
type textarea "AS PER BILL OF LADING"
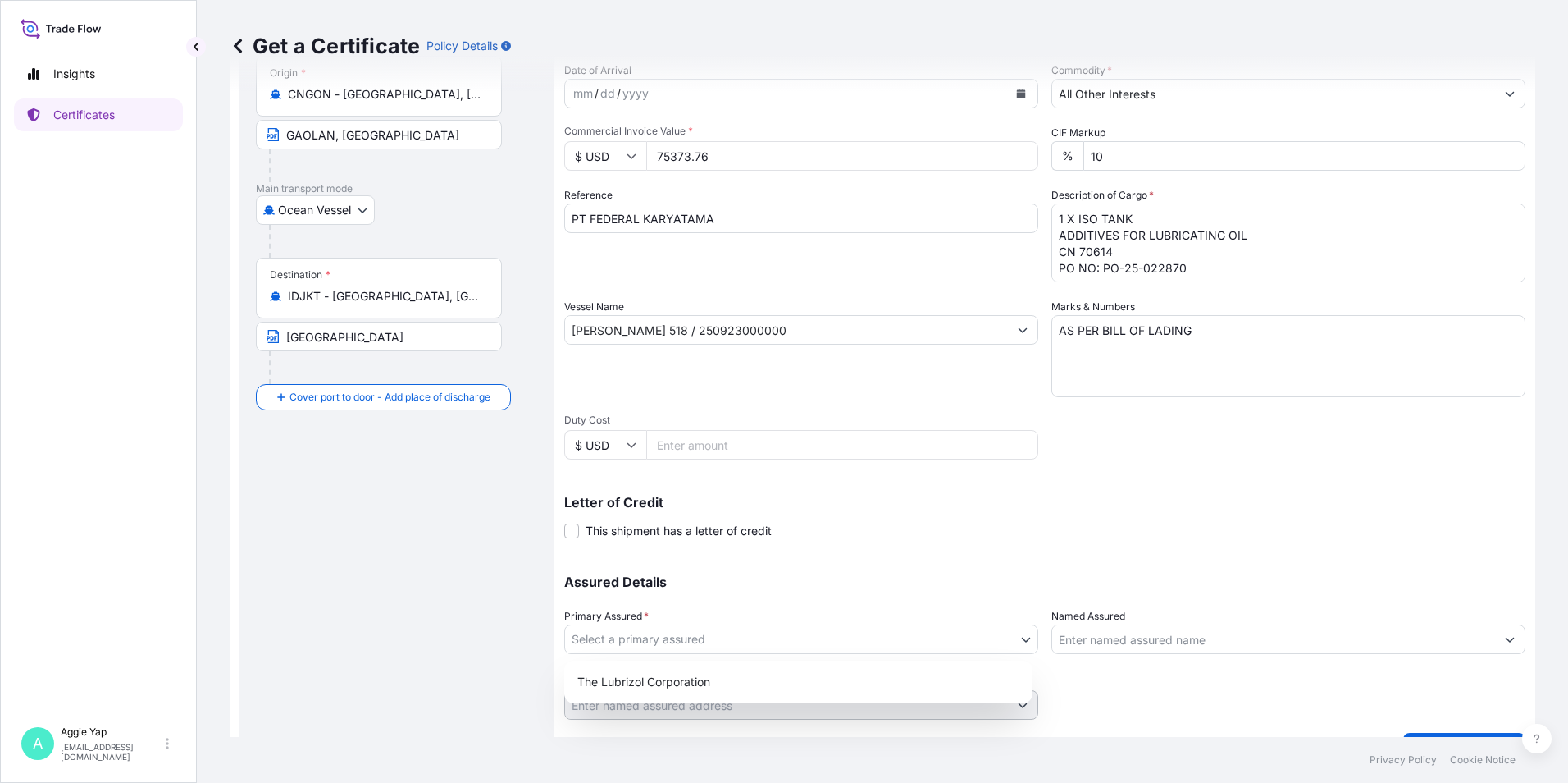
click at [763, 651] on body "Insights Certificates A [PERSON_NAME] [EMAIL_ADDRESS][DOMAIN_NAME] Get a Certif…" at bounding box center [784, 391] width 1568 height 783
click at [707, 678] on div "The Lubrizol Corporation" at bounding box center [798, 681] width 455 height 29
select select "31566"
drag, startPoint x: 1176, startPoint y: 622, endPoint x: 1163, endPoint y: 641, distance: 23.0
click at [1176, 630] on div "Named Assured" at bounding box center [1288, 631] width 474 height 46
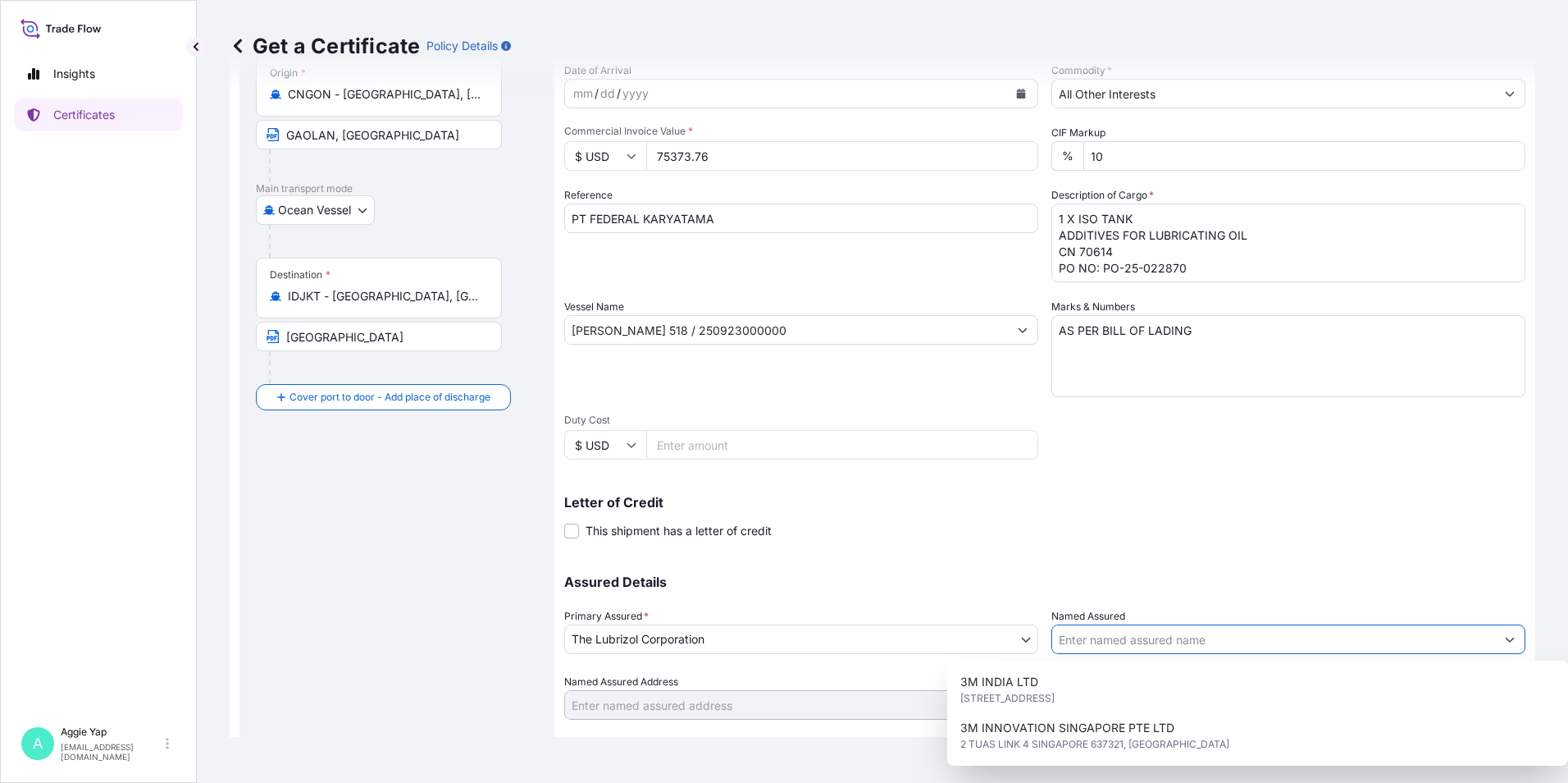
click at [1163, 642] on input "Named Assured" at bounding box center [1273, 639] width 443 height 29
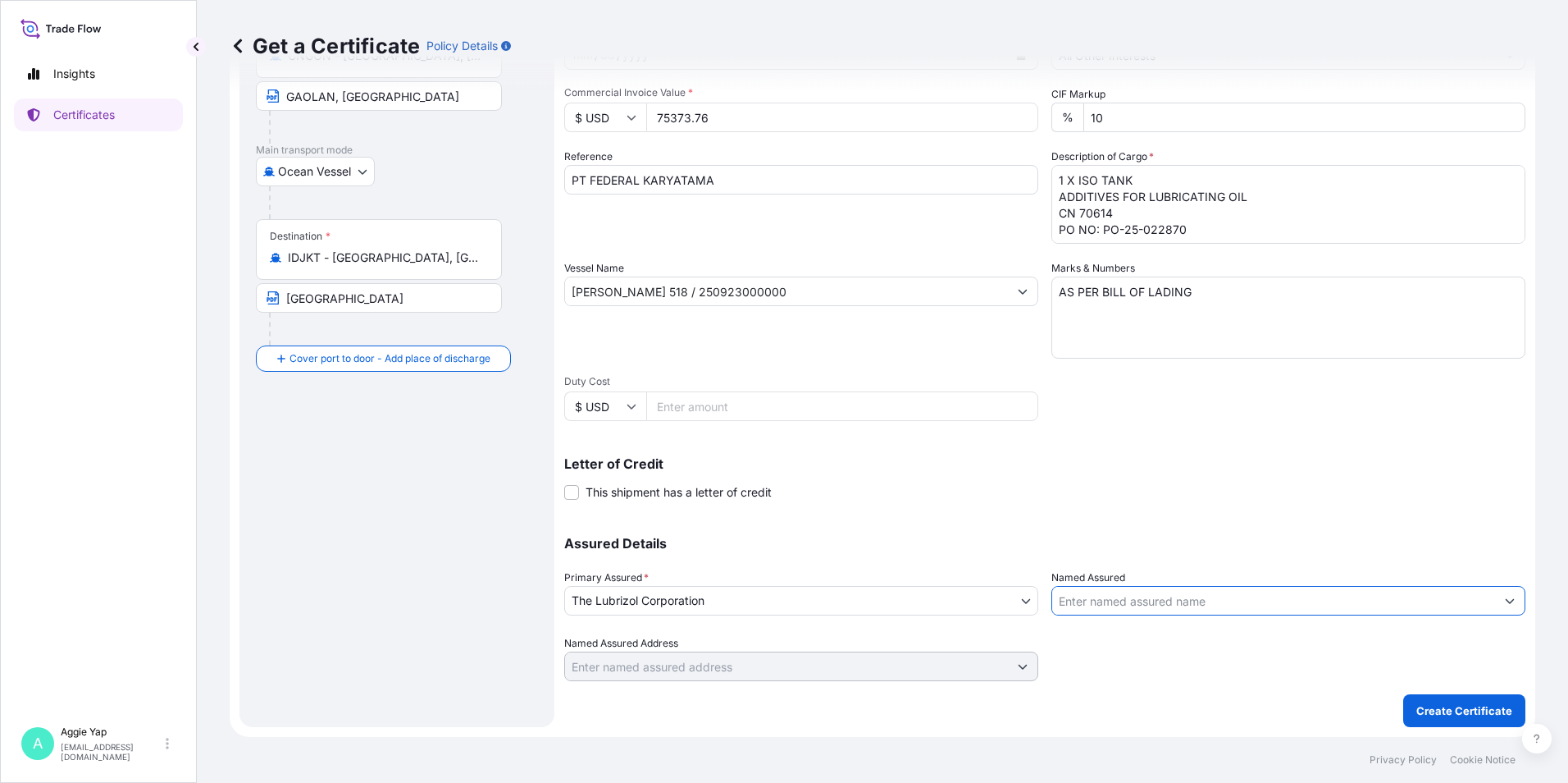
click at [1104, 603] on input "Named Assured" at bounding box center [1273, 600] width 443 height 29
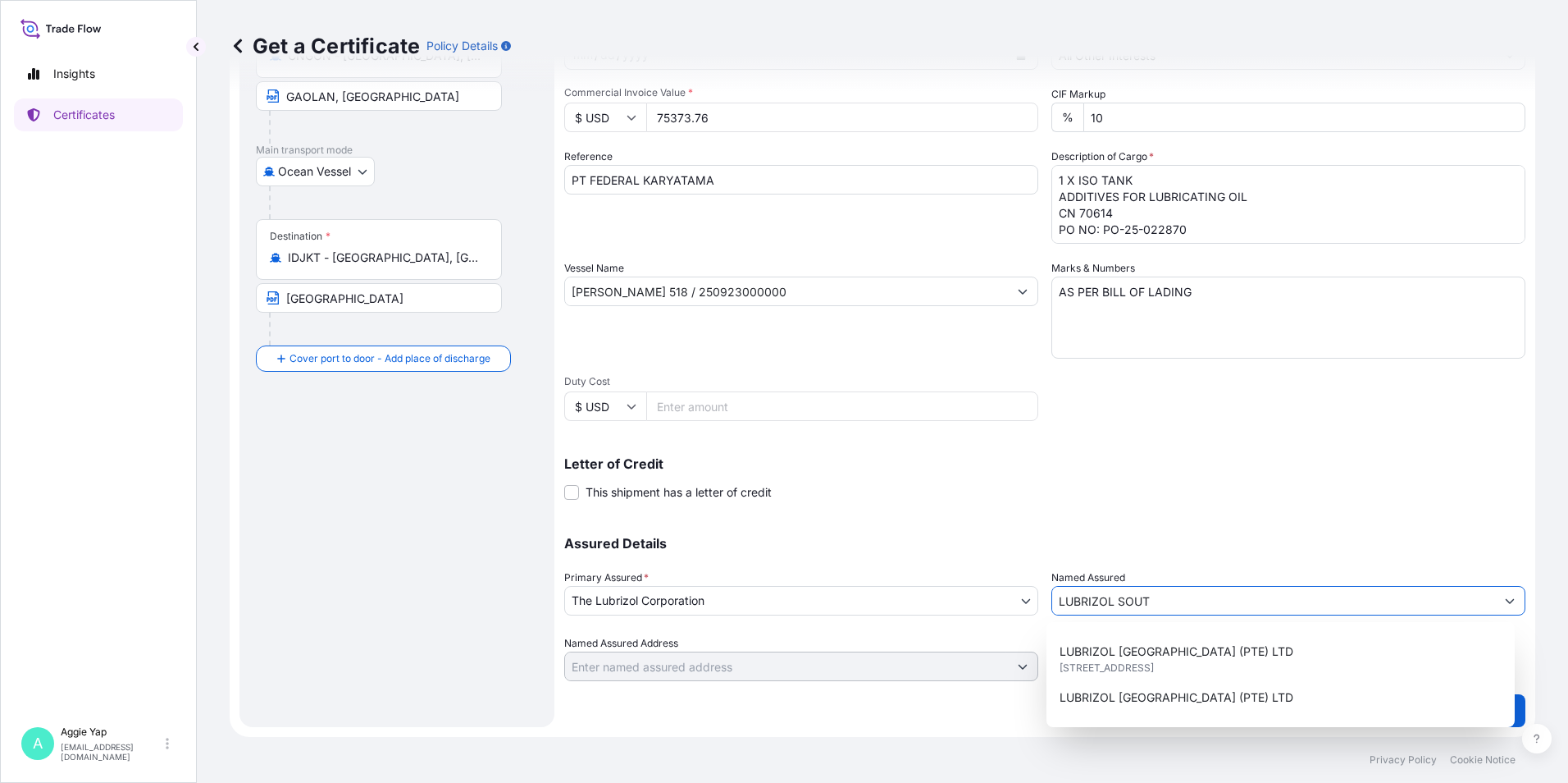
scroll to position [164, 0]
click at [1154, 668] on span "[STREET_ADDRESS]" at bounding box center [1106, 663] width 95 height 17
type input "LUBRIZOL [GEOGRAPHIC_DATA] (PTE) LTD"
type input "[STREET_ADDRESS]"
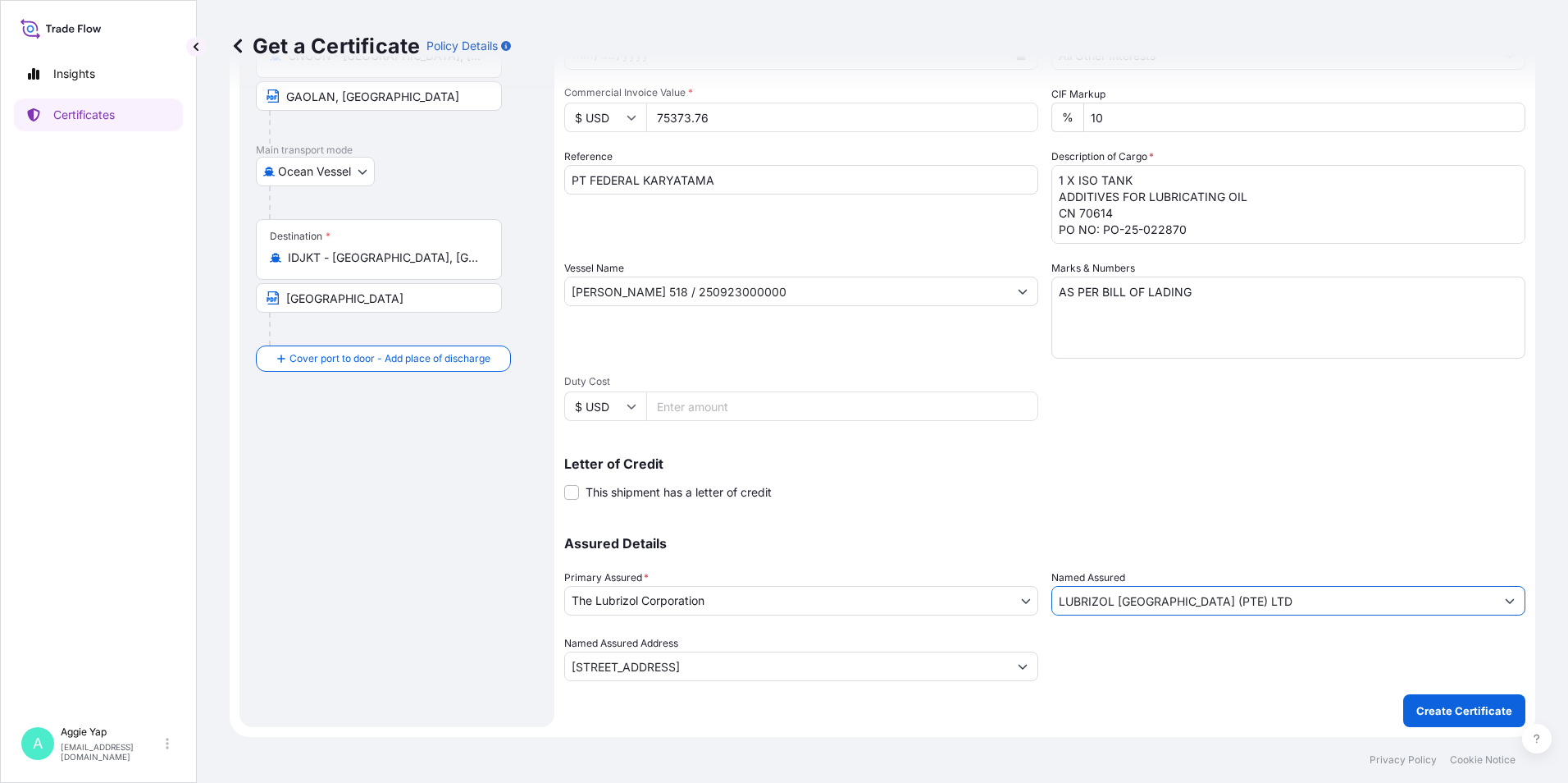
type input "LUBRIZOL [GEOGRAPHIC_DATA] (PTE) LTD"
click at [1192, 480] on div "Letter of Credit This shipment has a letter of credit Letter of credit * Letter…" at bounding box center [1044, 479] width 961 height 43
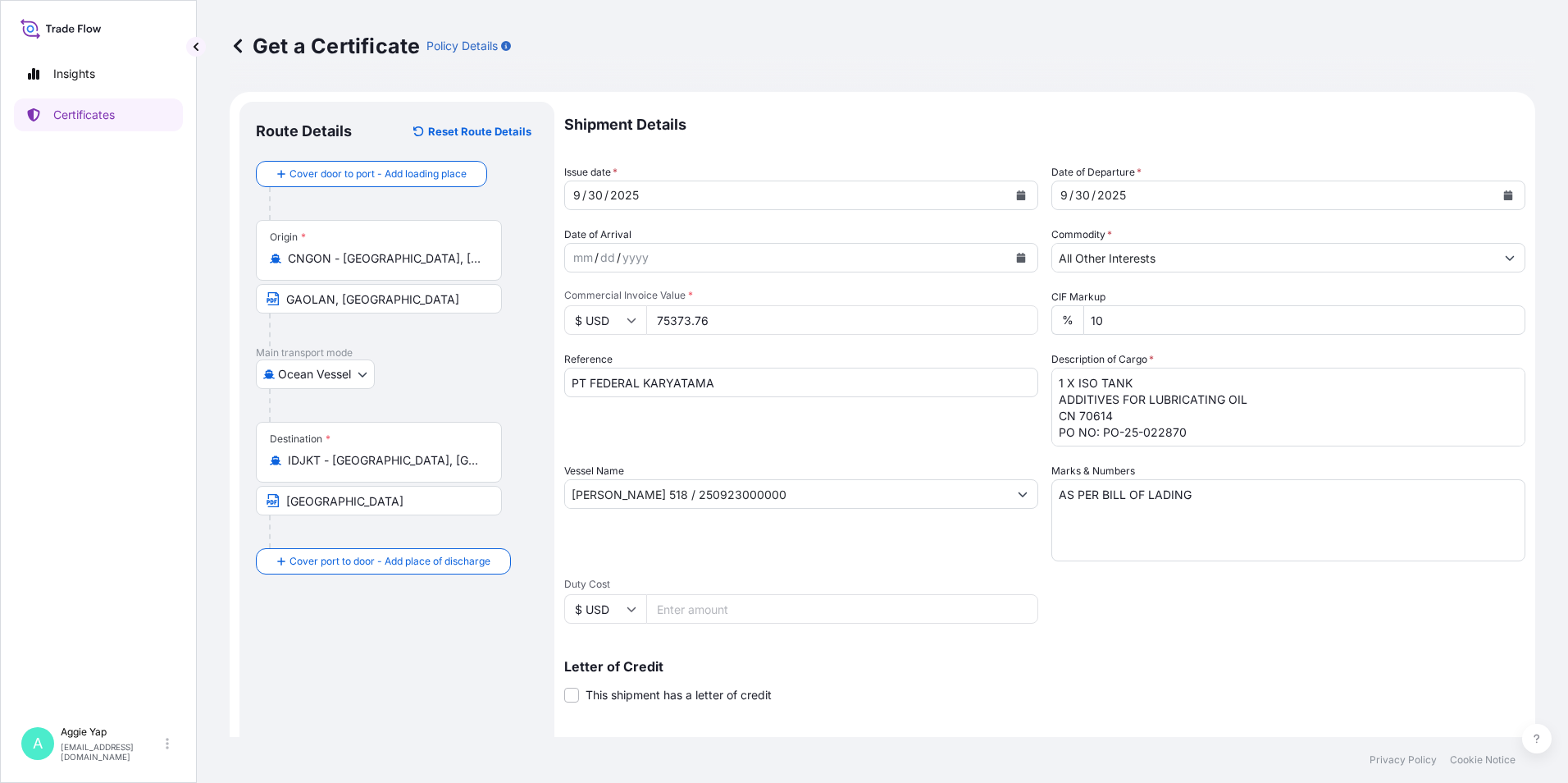
click at [1164, 600] on div "Shipment Details Issue date * [DATE] Date of Departure * [DATE] Date of Arrival…" at bounding box center [1044, 493] width 961 height 782
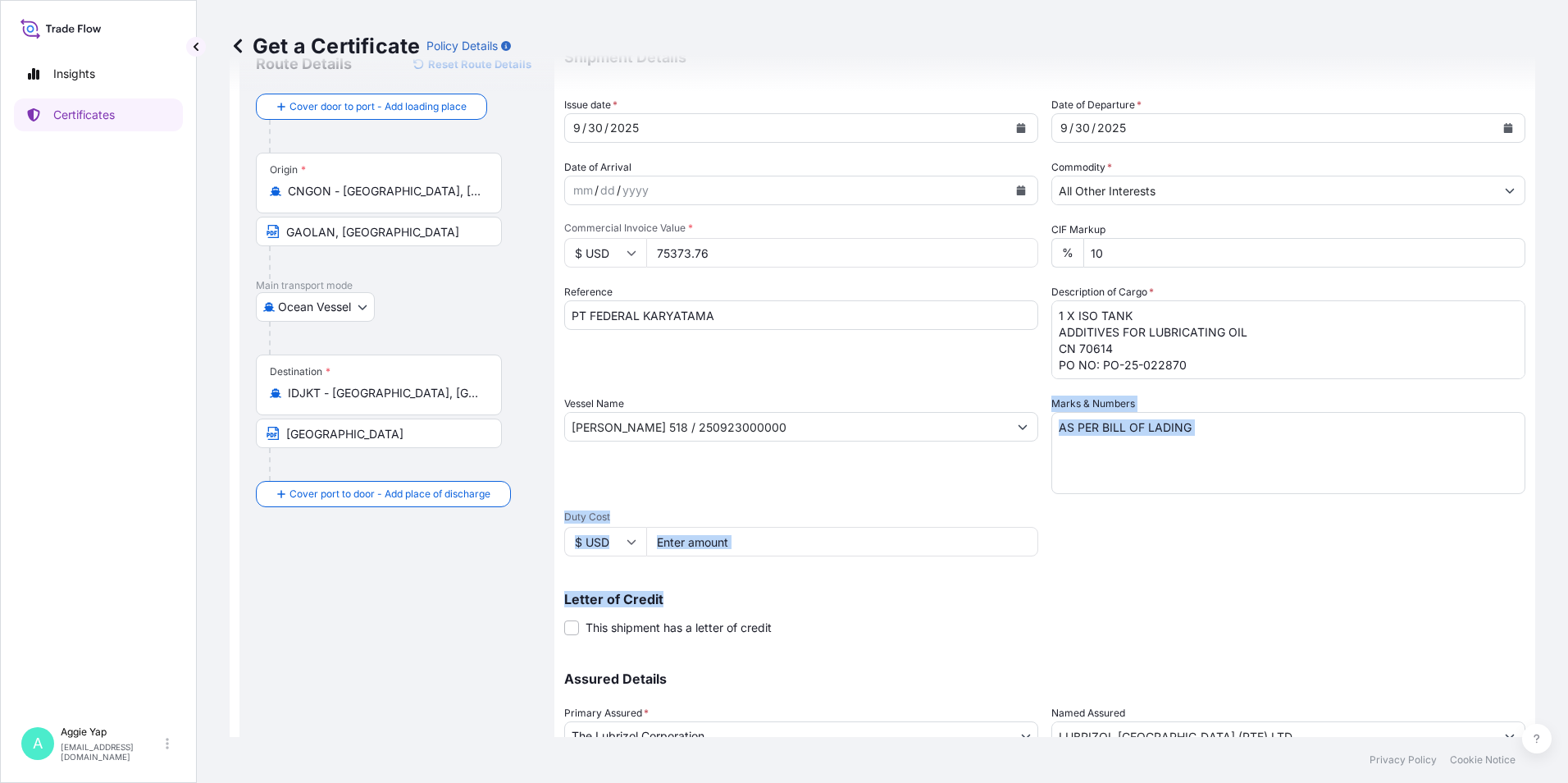
scroll to position [202, 0]
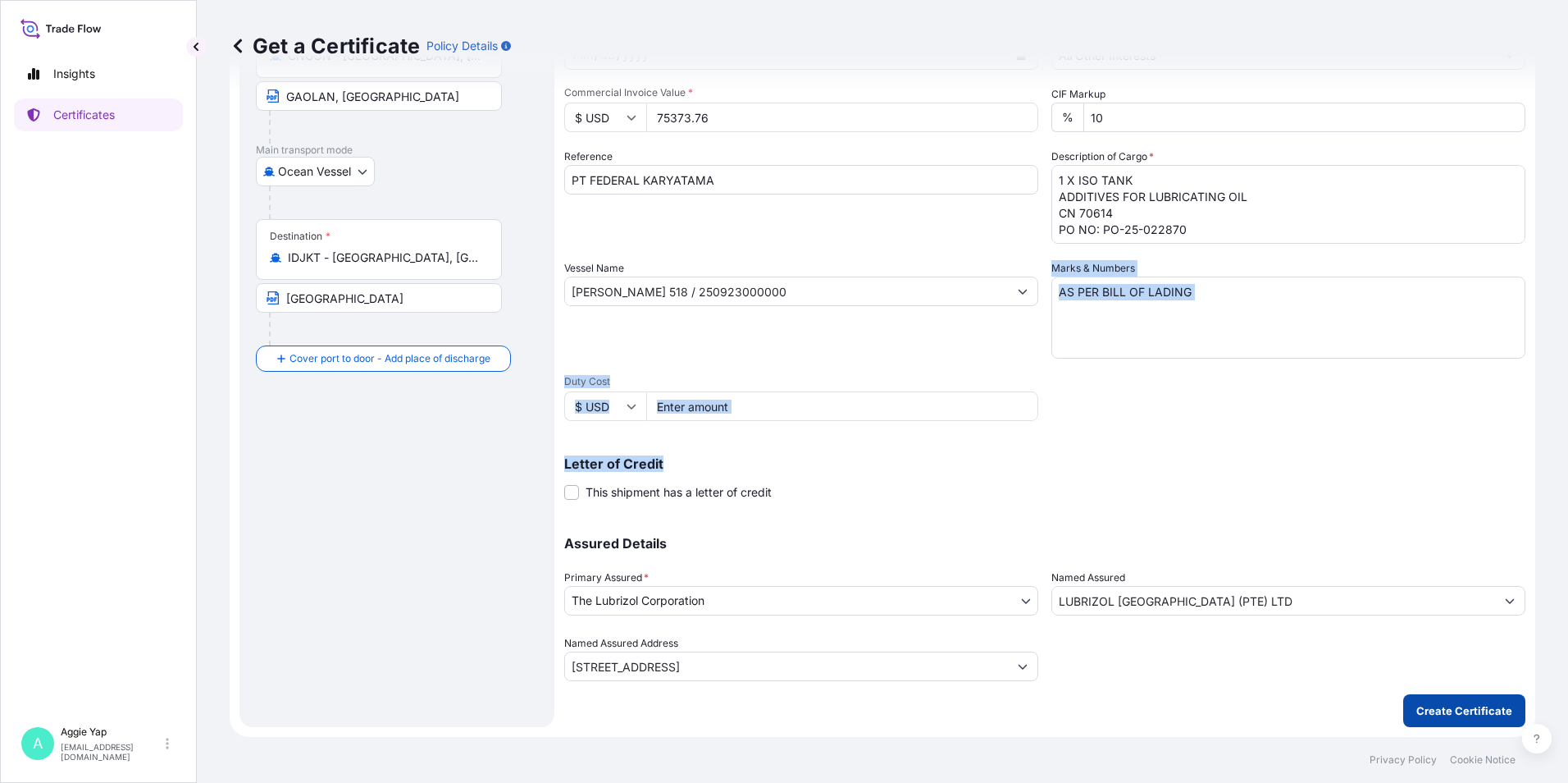
click at [1453, 718] on p "Create Certificate" at bounding box center [1464, 711] width 96 height 17
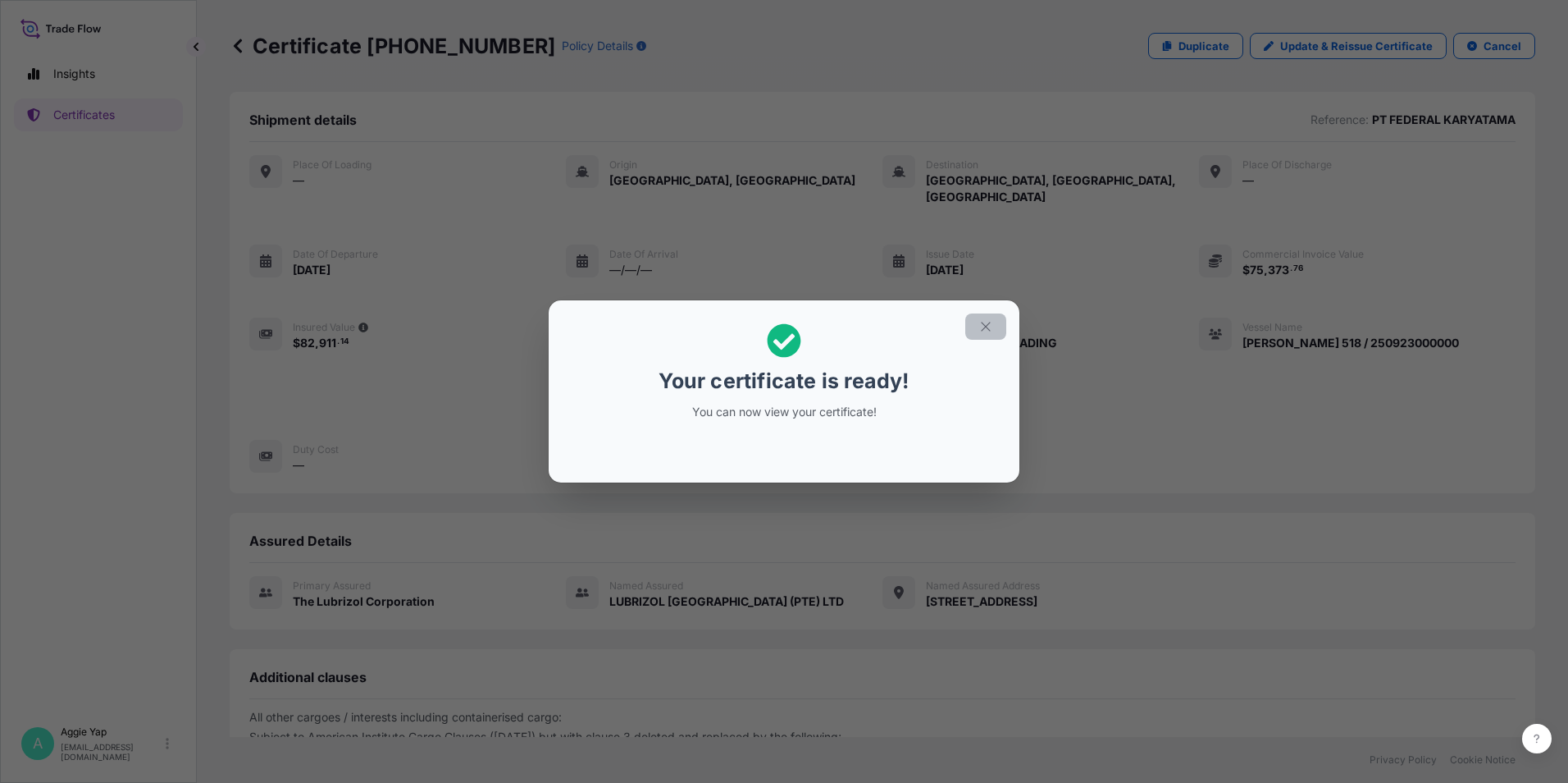
click at [988, 319] on button "button" at bounding box center [986, 326] width 41 height 26
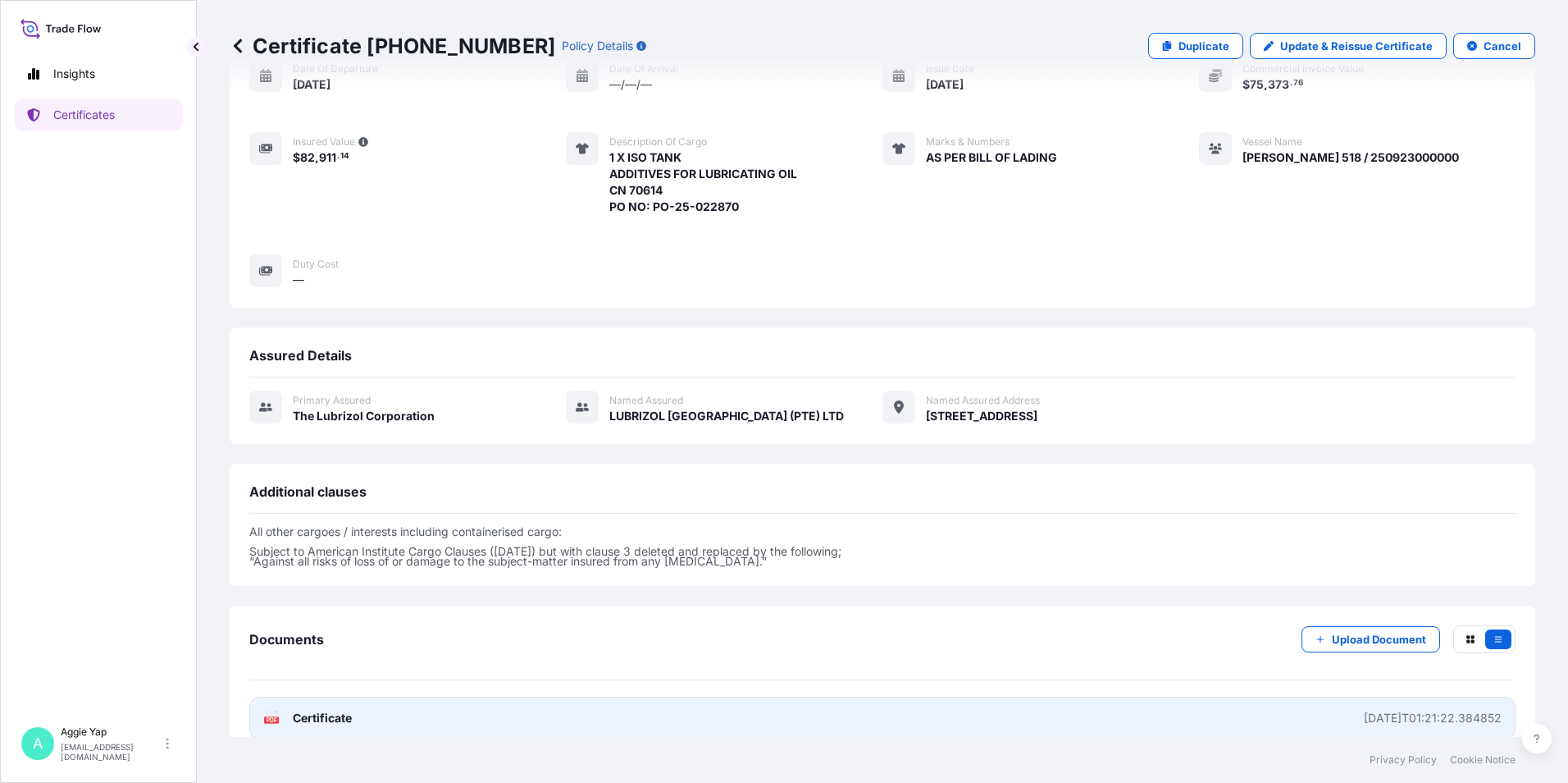
scroll to position [192, 0]
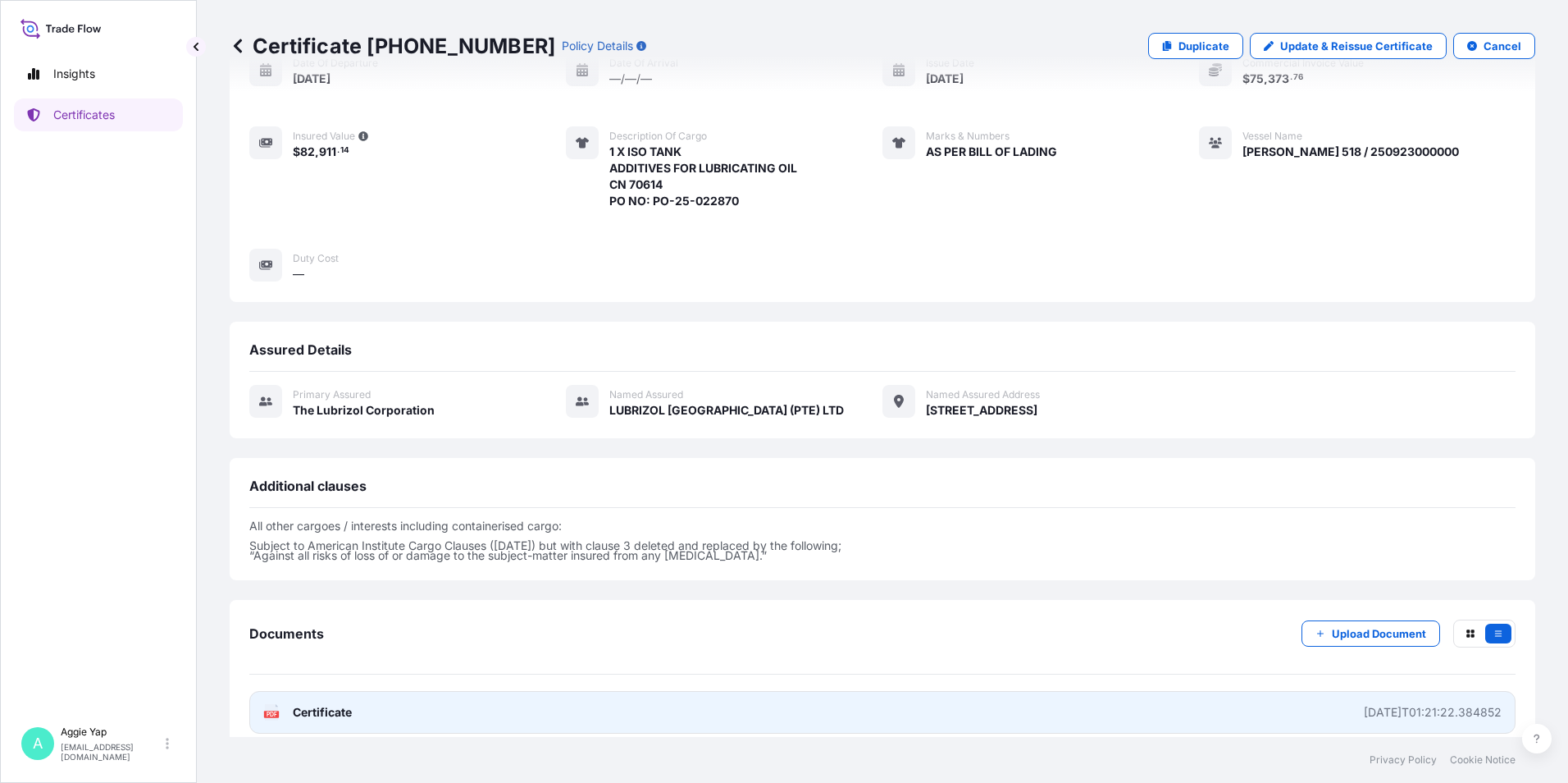
click at [966, 691] on link "PDF Certificate [DATE]T01:21:22.384852" at bounding box center [882, 713] width 1266 height 43
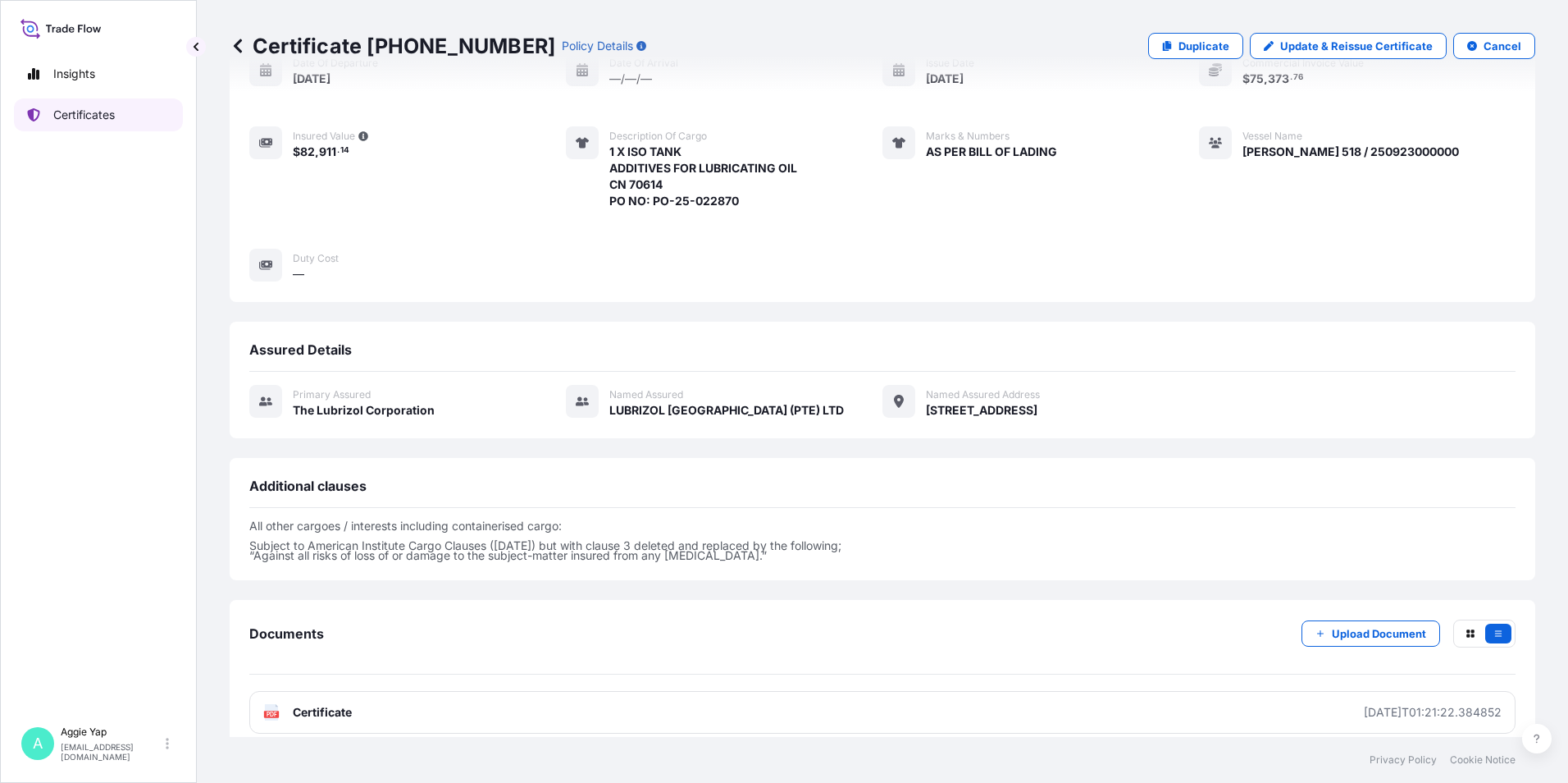
click at [103, 115] on p "Certificates" at bounding box center [84, 114] width 62 height 17
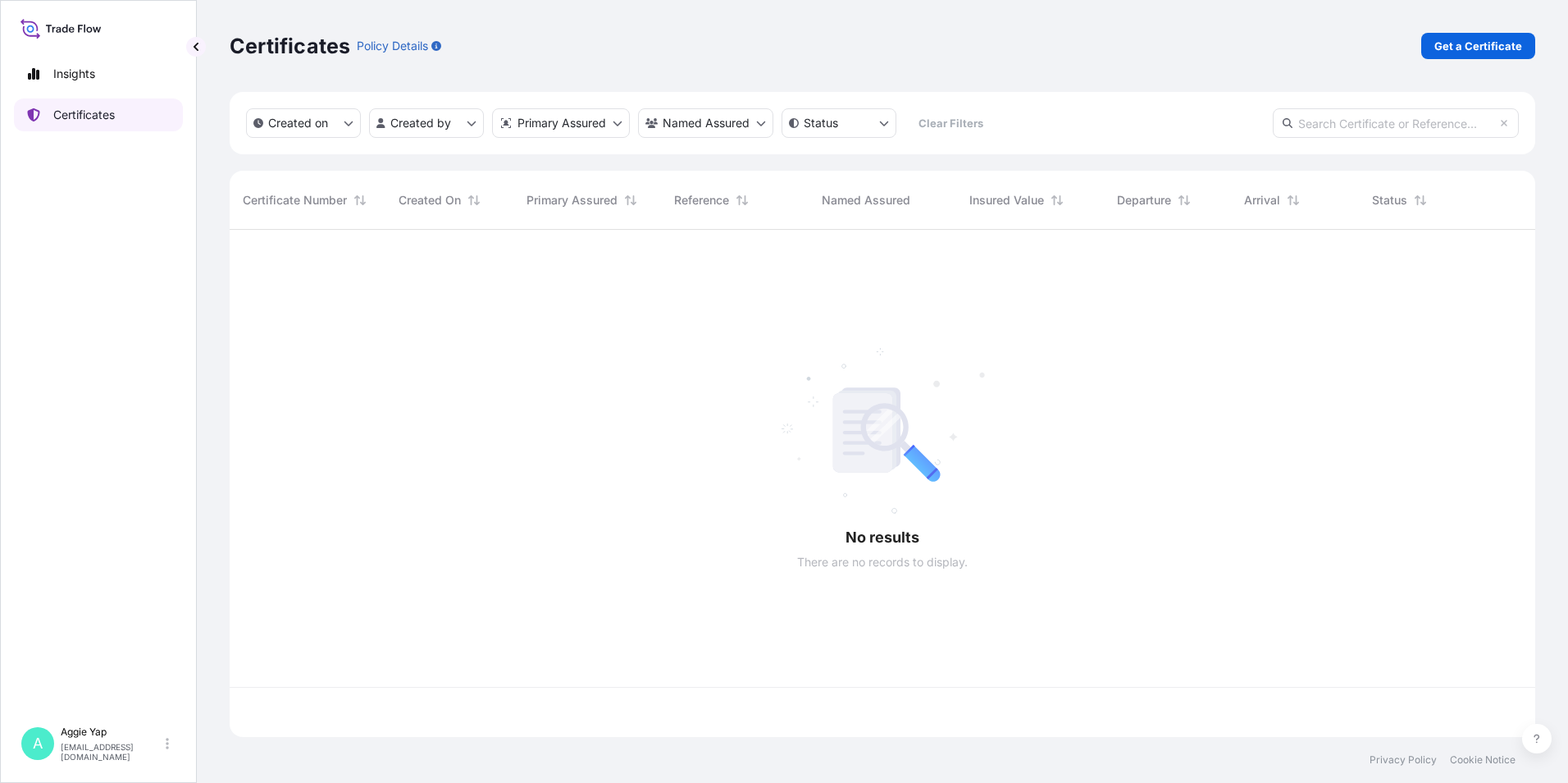
scroll to position [503, 1293]
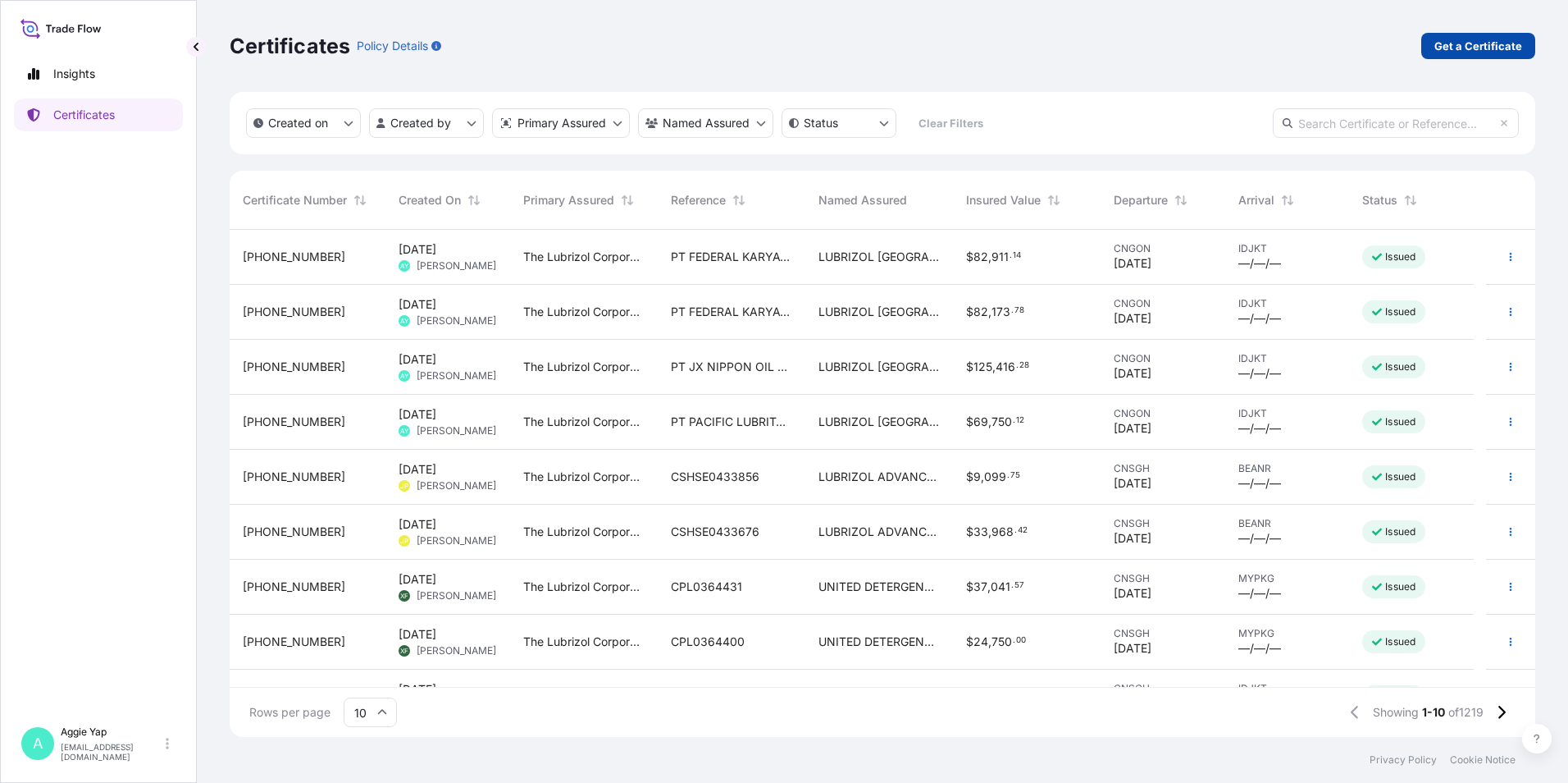
click at [1447, 54] on link "Get a Certificate" at bounding box center [1478, 46] width 114 height 26
select select "Barge"
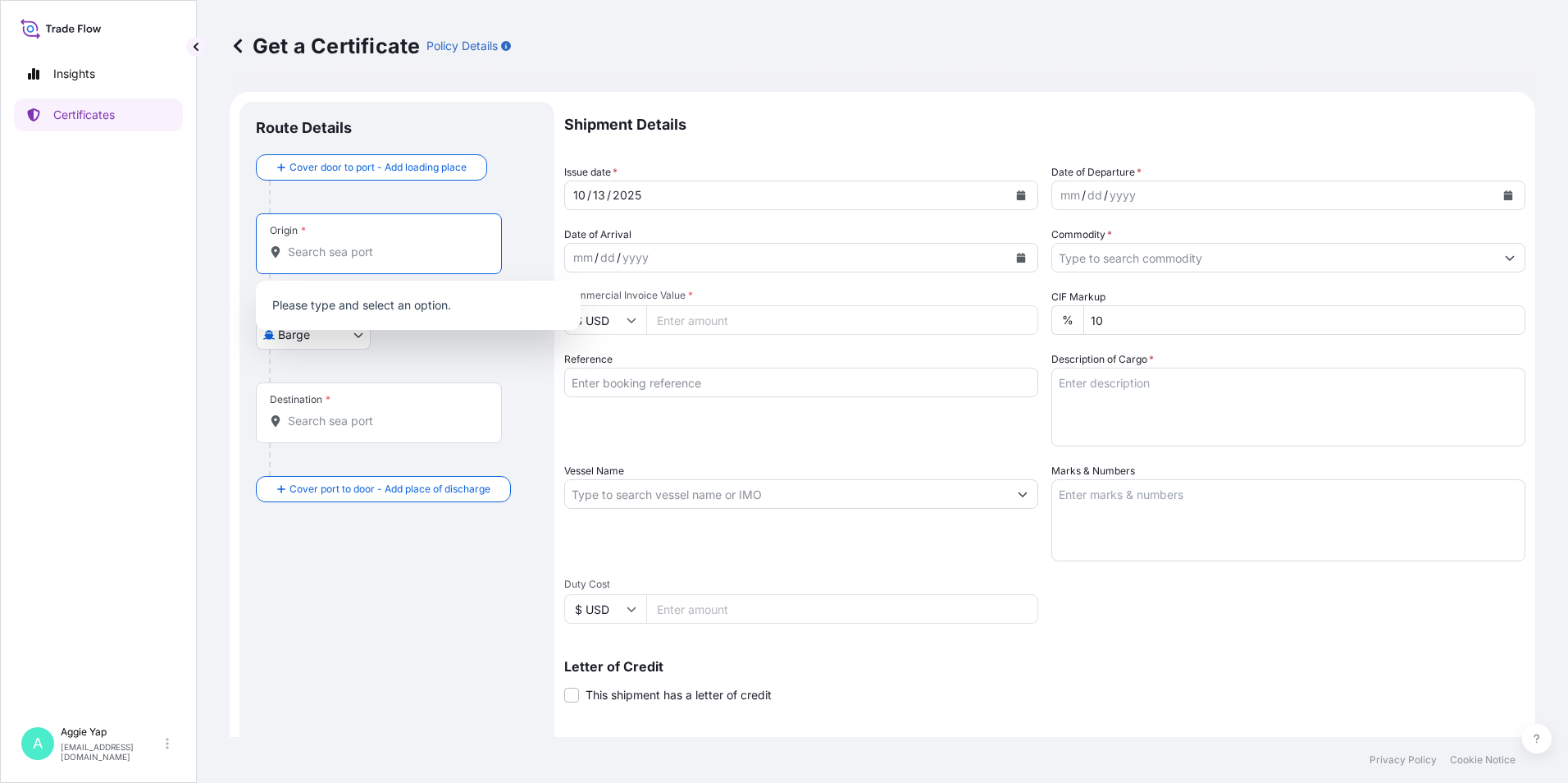
click at [372, 248] on input "Origin *" at bounding box center [385, 251] width 193 height 17
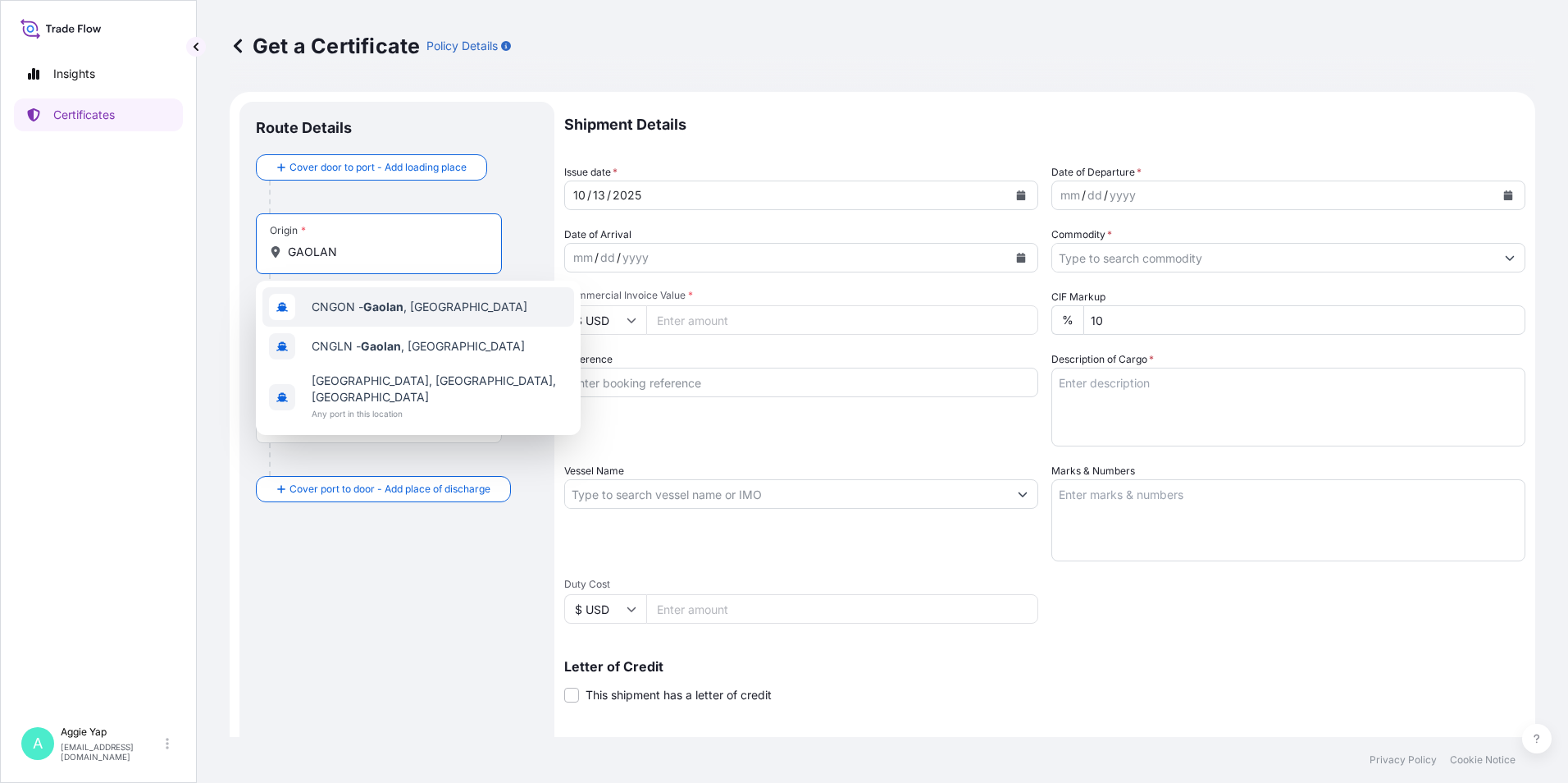
click at [430, 304] on span "CNGON - [GEOGRAPHIC_DATA] , [GEOGRAPHIC_DATA]" at bounding box center [419, 307] width 216 height 17
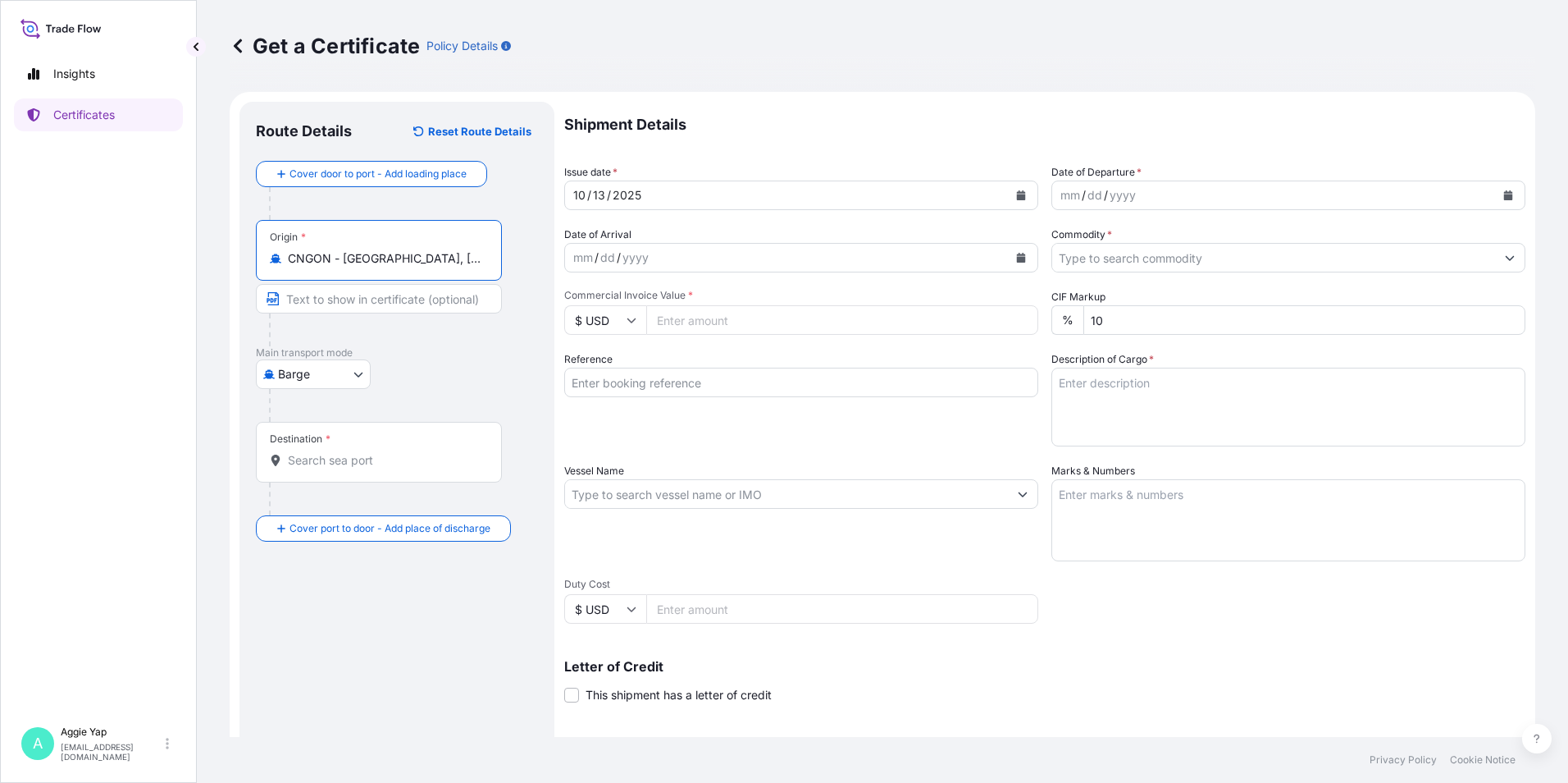
type input "CNGON - [GEOGRAPHIC_DATA], [GEOGRAPHIC_DATA]"
click at [377, 481] on div "Destination *" at bounding box center [397, 468] width 282 height 94
drag, startPoint x: 377, startPoint y: 480, endPoint x: 358, endPoint y: 462, distance: 26.2
click at [358, 462] on input "Destination *" at bounding box center [385, 459] width 193 height 17
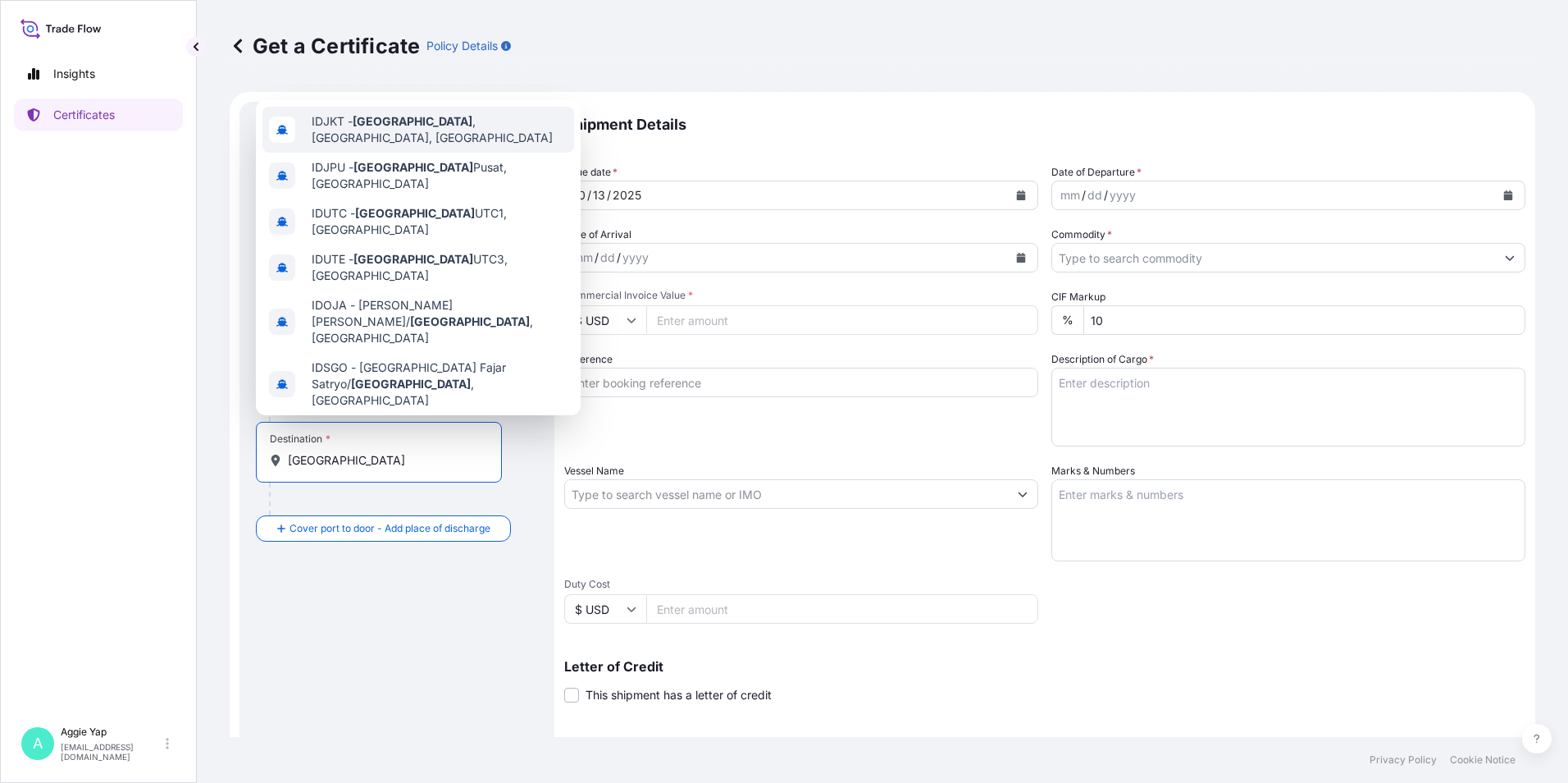
click at [440, 130] on span "IDJKT - [GEOGRAPHIC_DATA] , [GEOGRAPHIC_DATA], [GEOGRAPHIC_DATA]" at bounding box center [440, 130] width 256 height 33
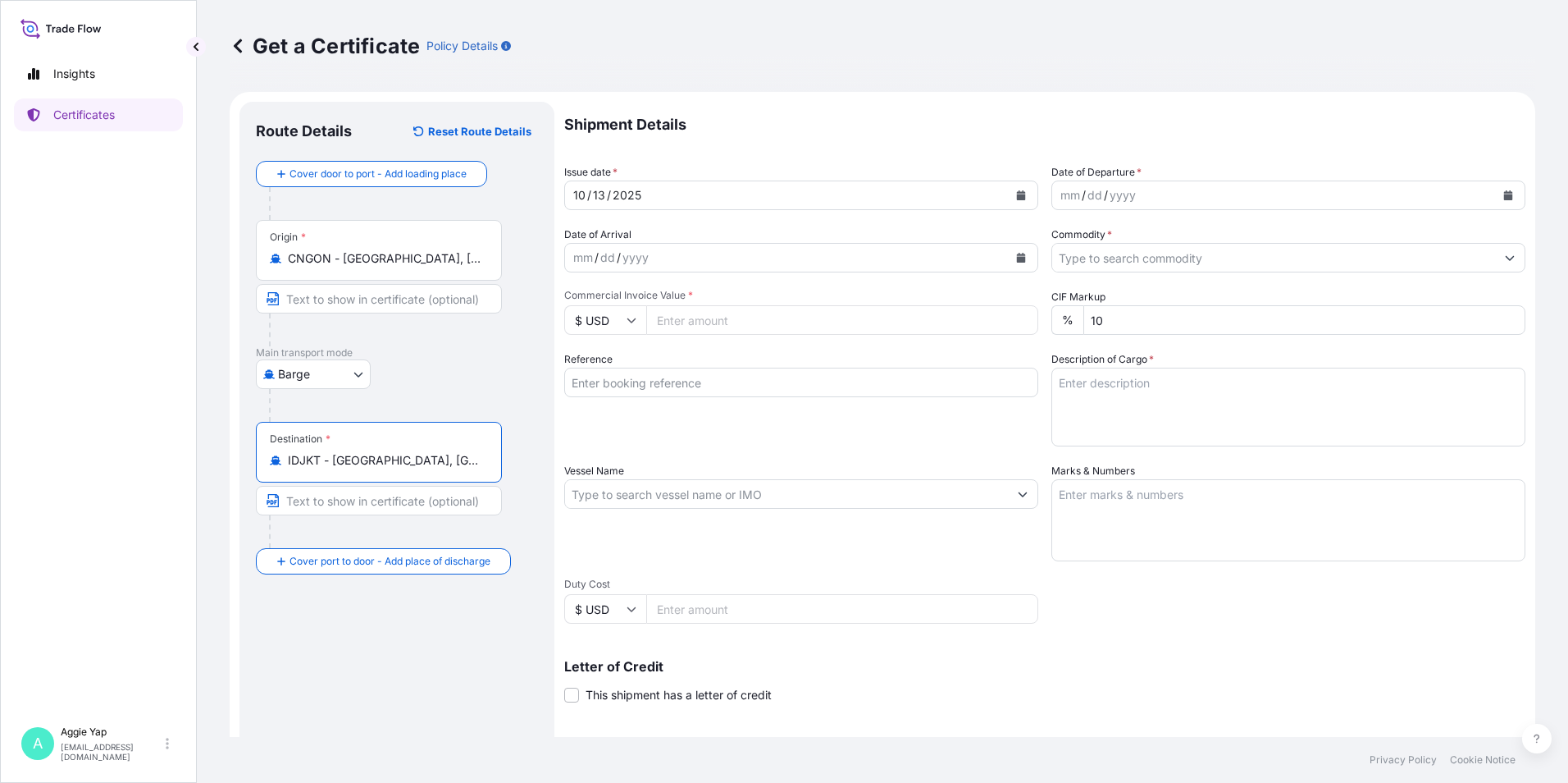
type input "IDJKT - [GEOGRAPHIC_DATA], [GEOGRAPHIC_DATA], [GEOGRAPHIC_DATA]"
drag, startPoint x: 358, startPoint y: 304, endPoint x: 365, endPoint y: 304, distance: 7.0
click at [361, 304] on input "Text to appear on certificate" at bounding box center [379, 298] width 246 height 29
type input "GAOLAN, [GEOGRAPHIC_DATA]"
click at [325, 501] on input "Text to appear on certificate" at bounding box center [379, 500] width 246 height 29
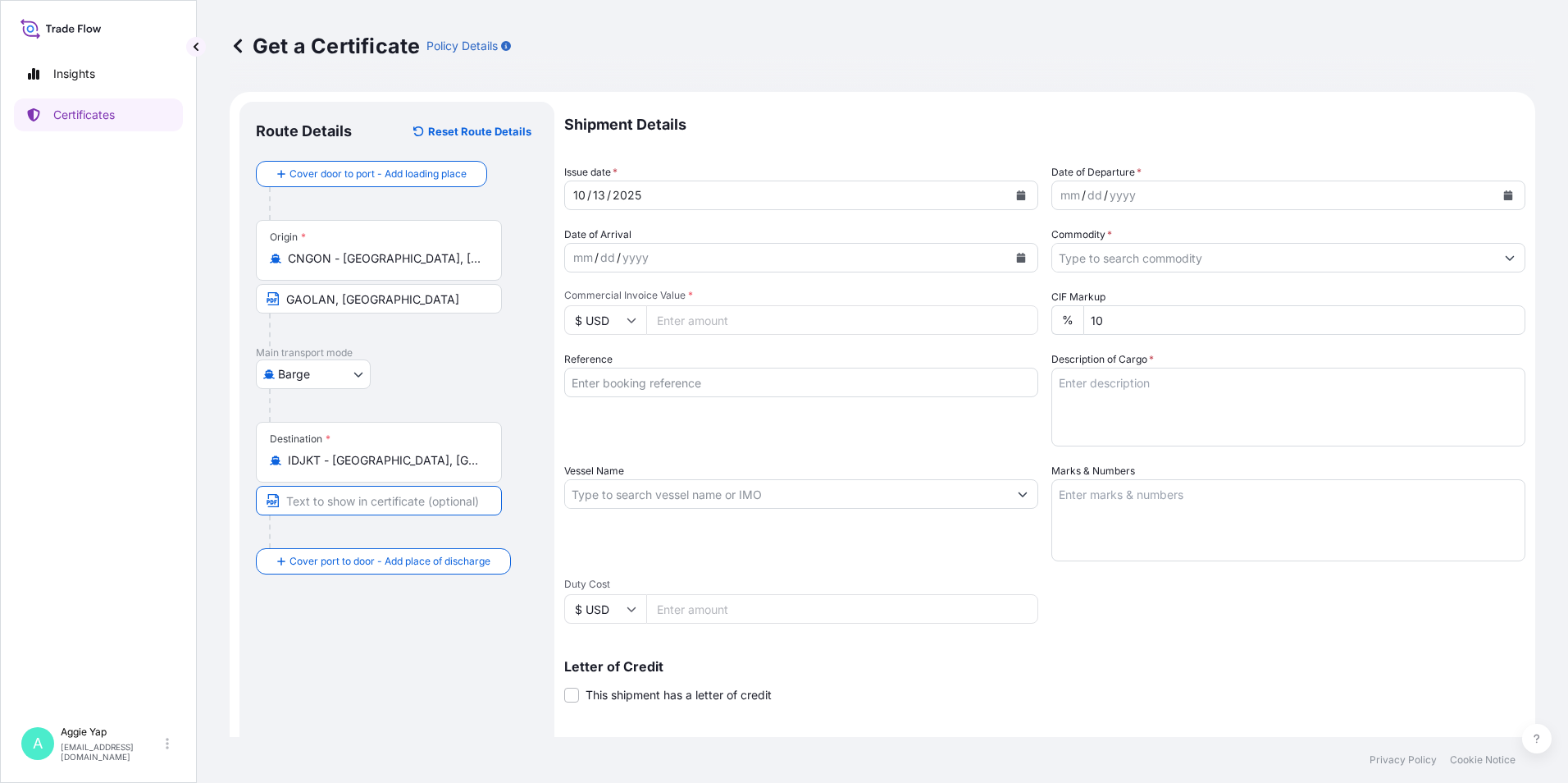
type input "[GEOGRAPHIC_DATA]"
click at [1008, 200] on button "Calendar" at bounding box center [1021, 195] width 26 height 26
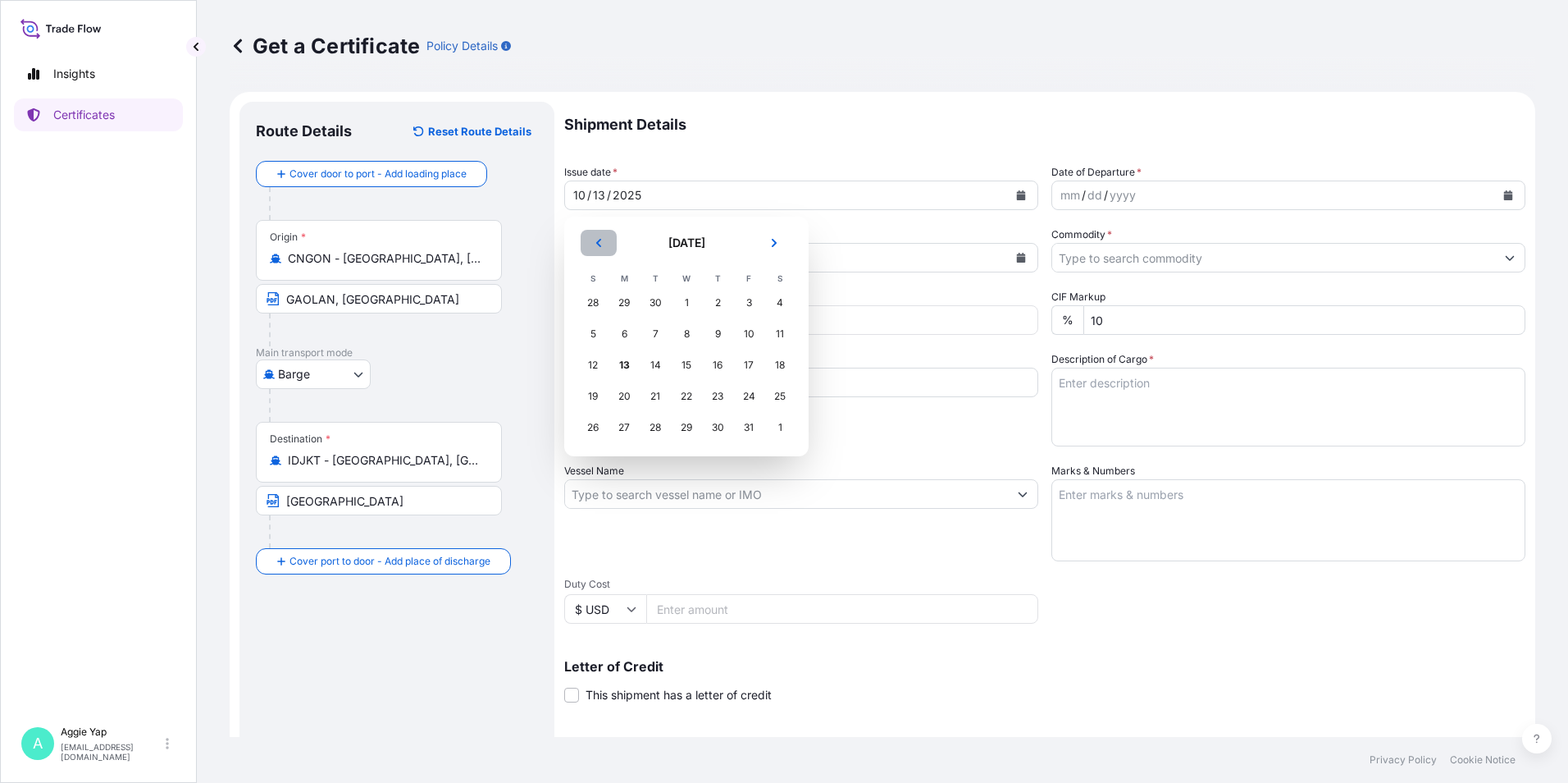
click at [597, 250] on button "Previous" at bounding box center [598, 242] width 36 height 26
click at [655, 428] on div "30" at bounding box center [656, 427] width 29 height 29
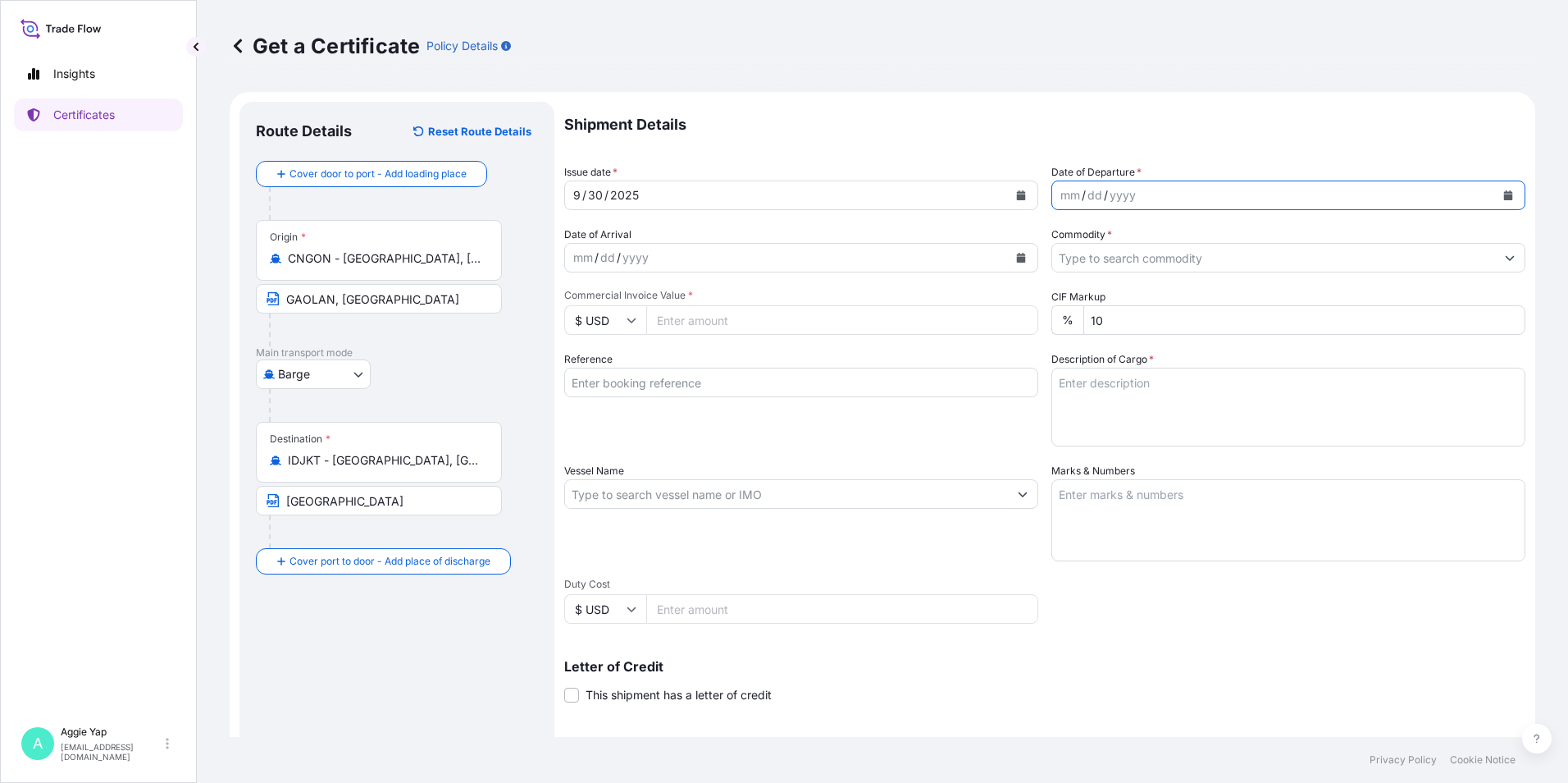
click at [1504, 192] on icon "Calendar" at bounding box center [1507, 196] width 9 height 10
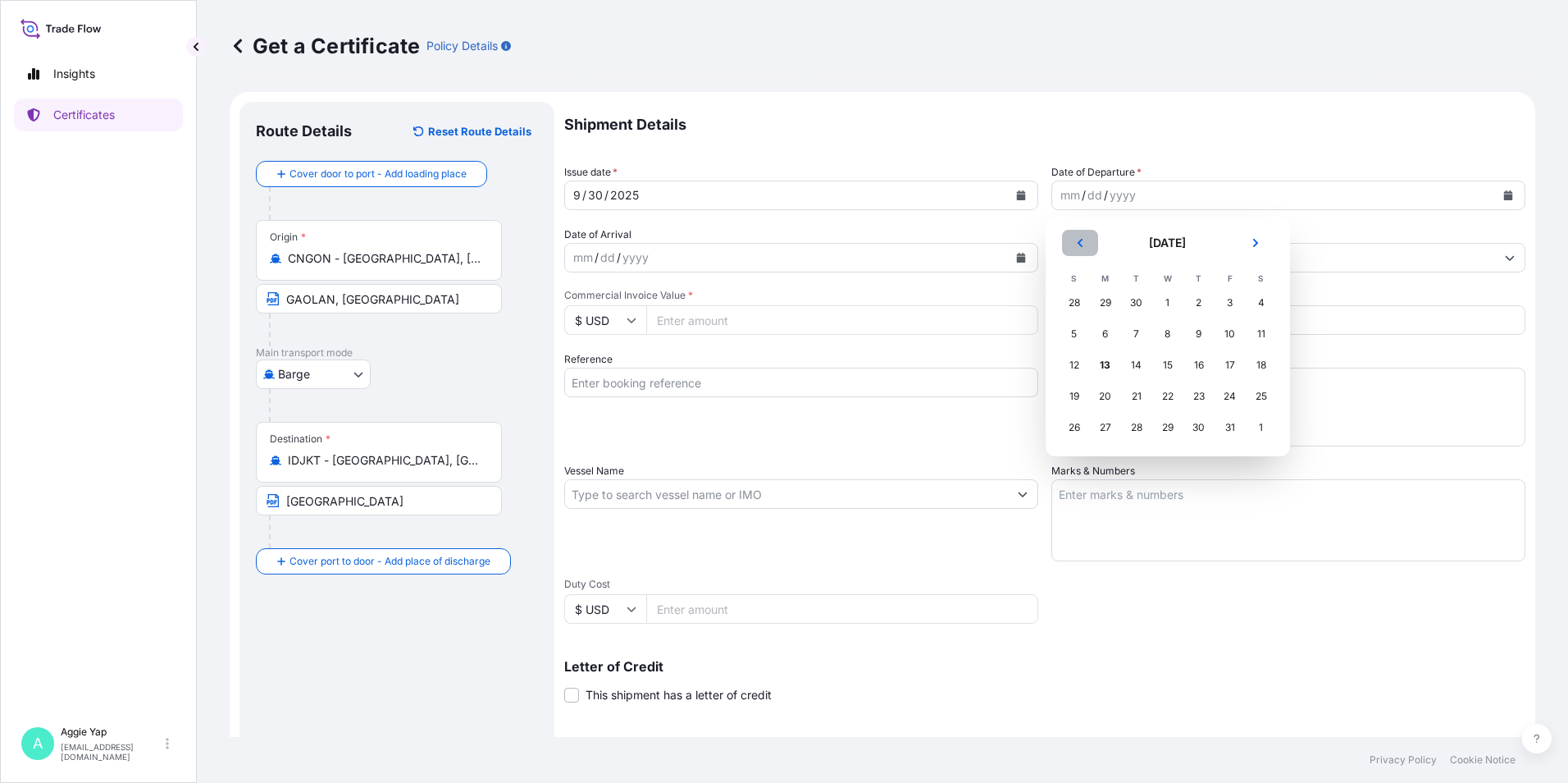
click at [1085, 247] on button "Previous" at bounding box center [1080, 242] width 36 height 26
click at [1133, 418] on div "30" at bounding box center [1136, 427] width 29 height 29
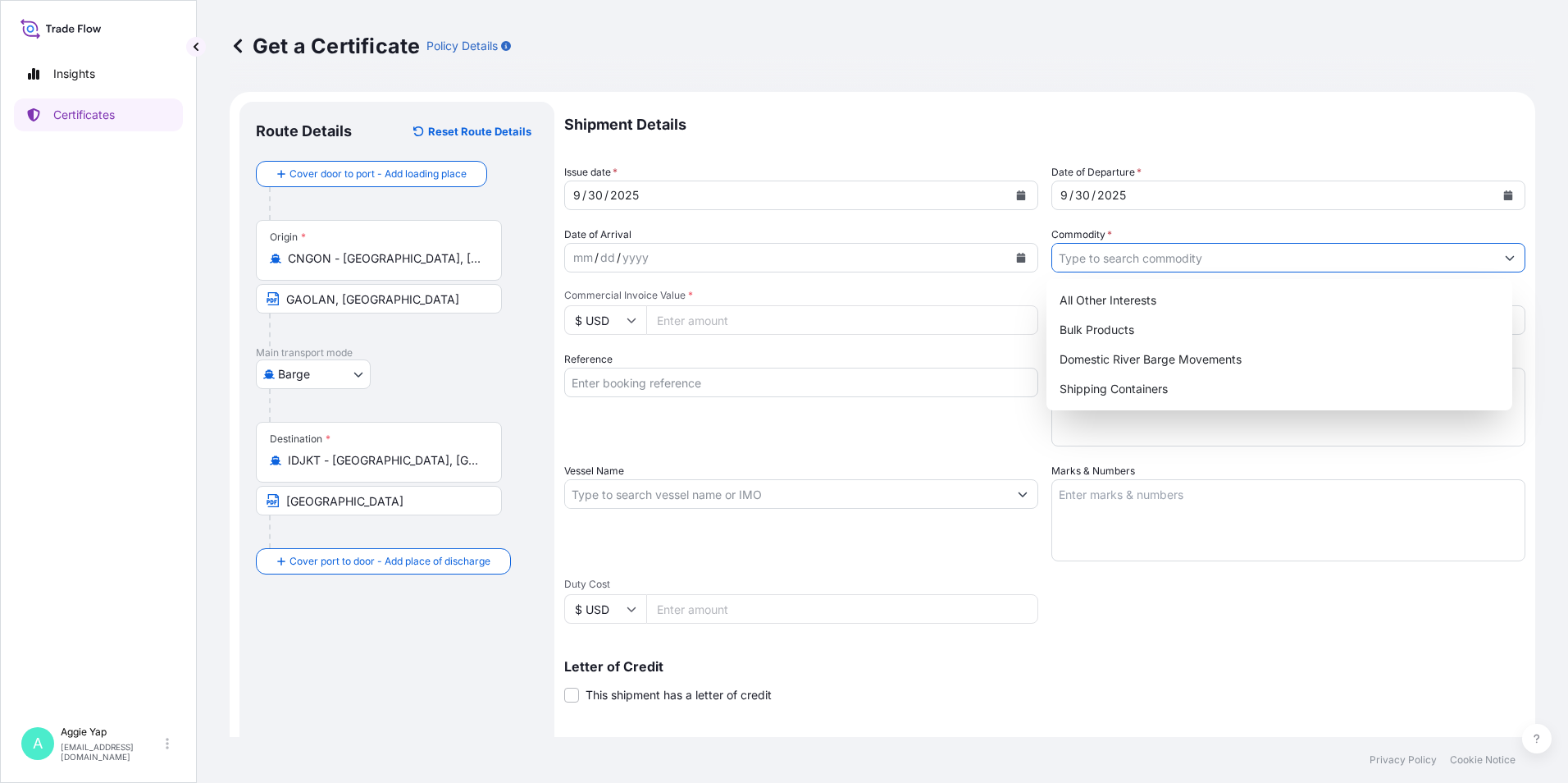
click at [1105, 256] on input "Commodity *" at bounding box center [1273, 257] width 443 height 29
click at [1120, 299] on div "All Other Interests" at bounding box center [1280, 300] width 453 height 29
type input "All Other Interests"
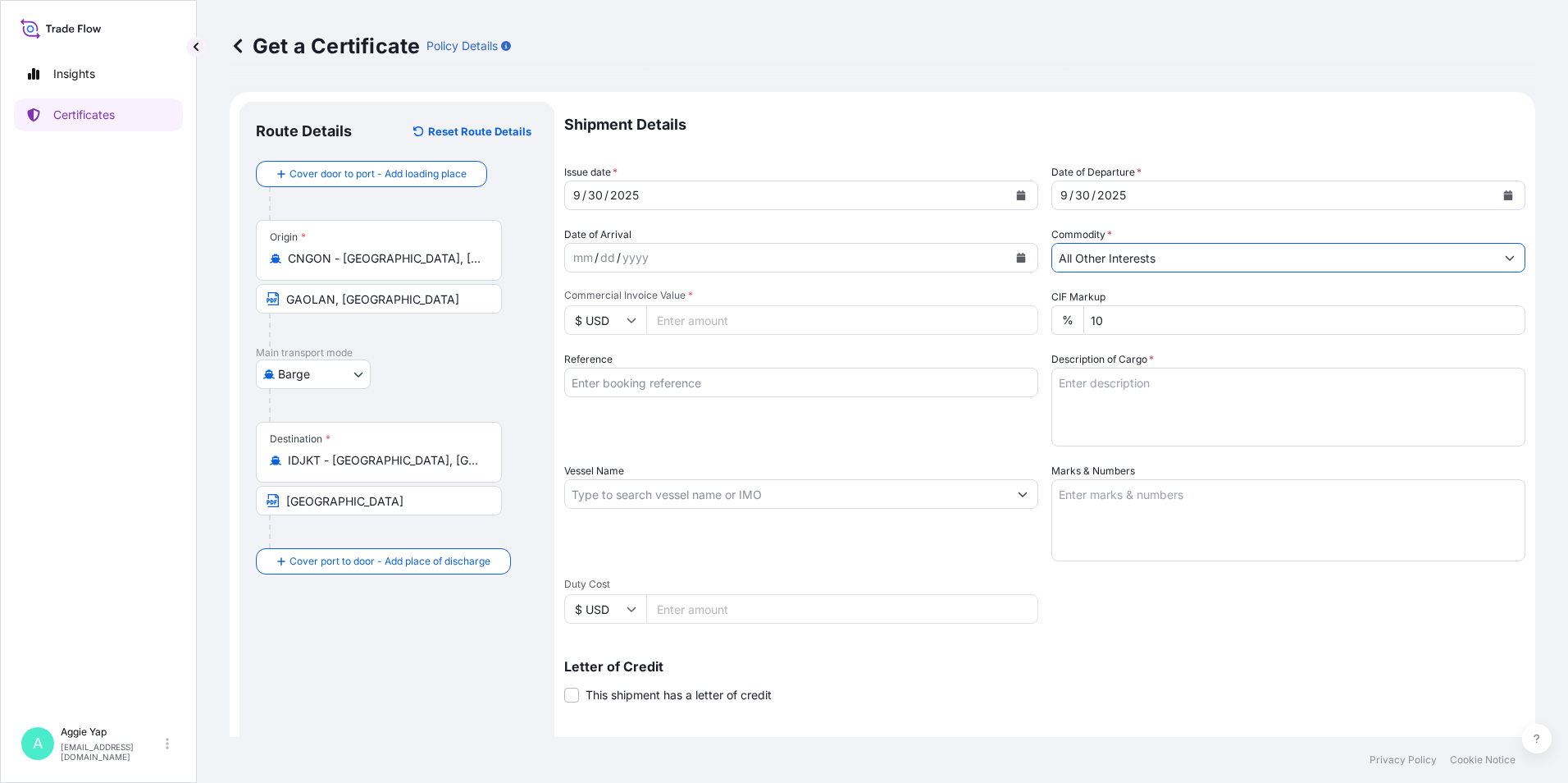
click at [1093, 381] on textarea "Description of Cargo *" at bounding box center [1288, 407] width 474 height 79
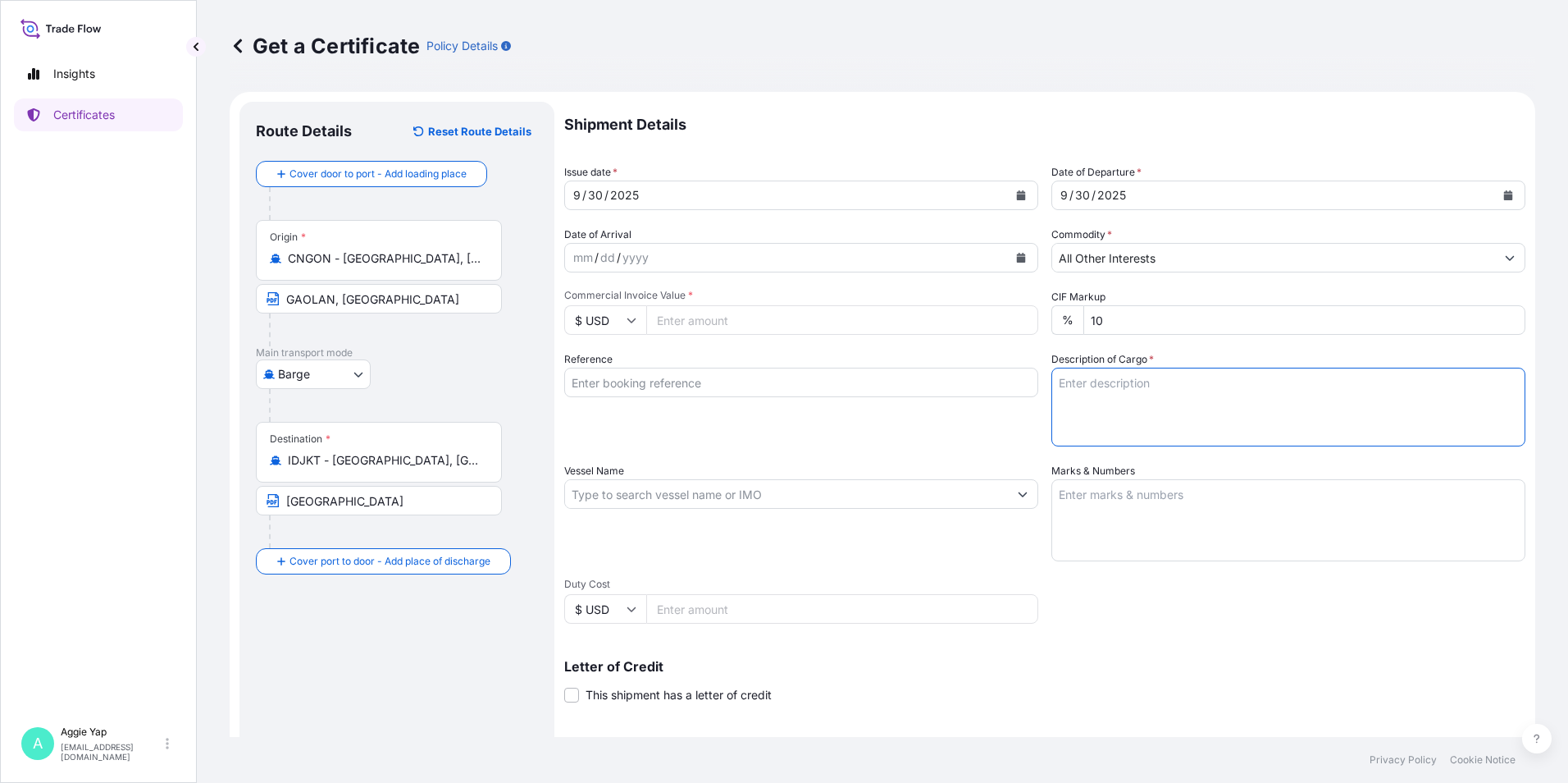
paste textarea "1 X ISO TANK ADDITIVES FOR LUBRICATING OIL CN 70614 PO NO: PO-25-022872"
click at [1119, 415] on textarea "1 X ISO TANK ADDITIVES FOR LUBRICATING OIL CN 70614 PO NO: PO-25-022872" at bounding box center [1288, 407] width 474 height 79
drag, startPoint x: 1189, startPoint y: 415, endPoint x: 1192, endPoint y: 437, distance: 22.2
click at [1191, 432] on textarea "1 X ISO TANK ADDITIVES FOR LUBRICATING OIL CN 70614 PO NO: PO-25-022872" at bounding box center [1288, 407] width 474 height 79
click at [1192, 438] on textarea "1 X ISO TANK ADDITIVES FOR LUBRICATING OIL CN 70614 PO NO: PO-25-022872" at bounding box center [1288, 407] width 474 height 79
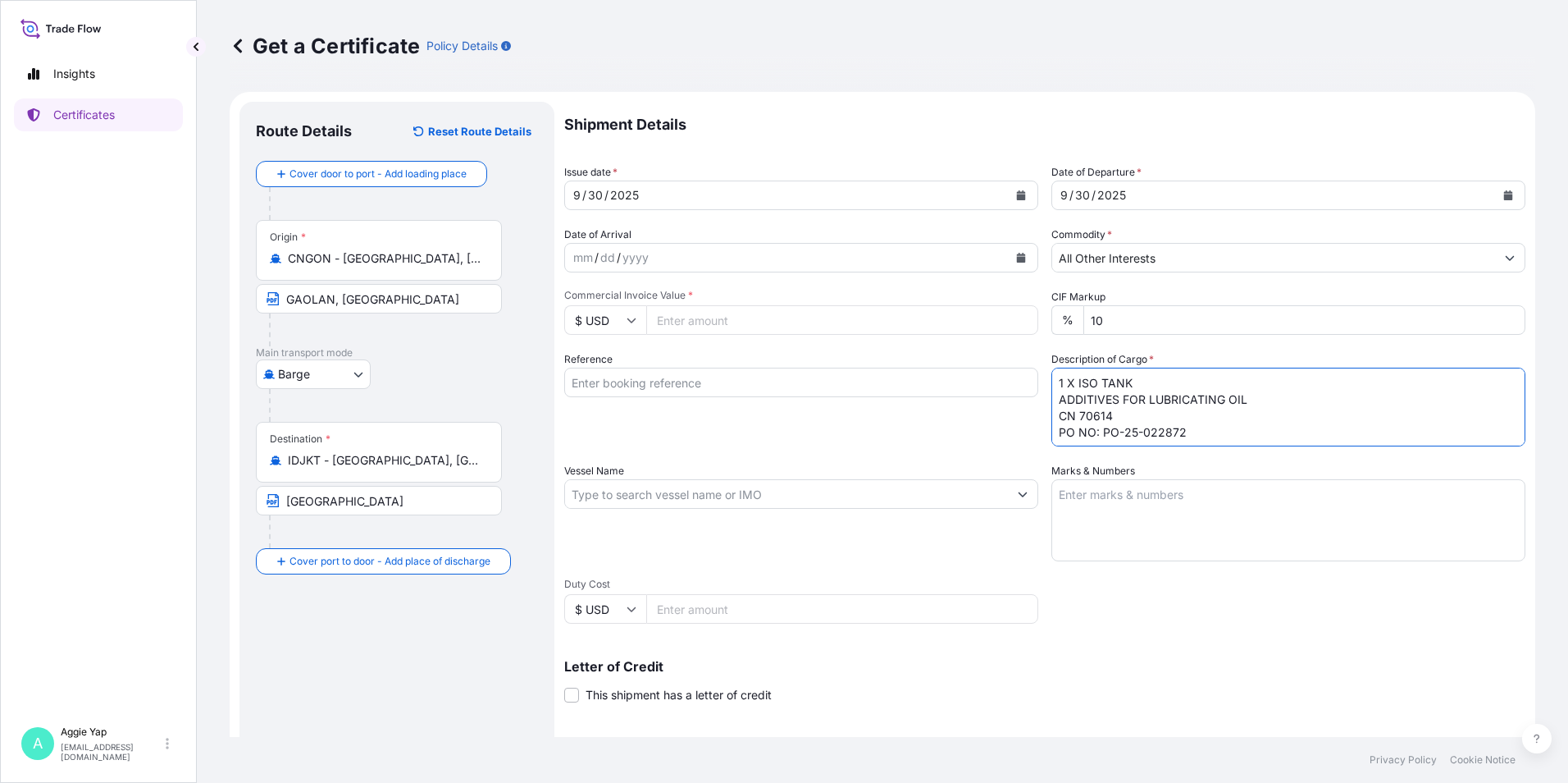
click at [1187, 431] on textarea "1 X ISO TANK ADDITIVES FOR LUBRICATING OIL CN 70614 PO NO: PO-25-022872" at bounding box center [1288, 407] width 474 height 79
type textarea "1 X ISO TANK ADDITIVES FOR LUBRICATING OIL CN 70614 PO NO: PO-25-022871"
click at [779, 326] on input "Commercial Invoice Value *" at bounding box center [841, 320] width 392 height 29
type input "74926.88"
click at [743, 392] on input "Reference" at bounding box center [800, 382] width 474 height 29
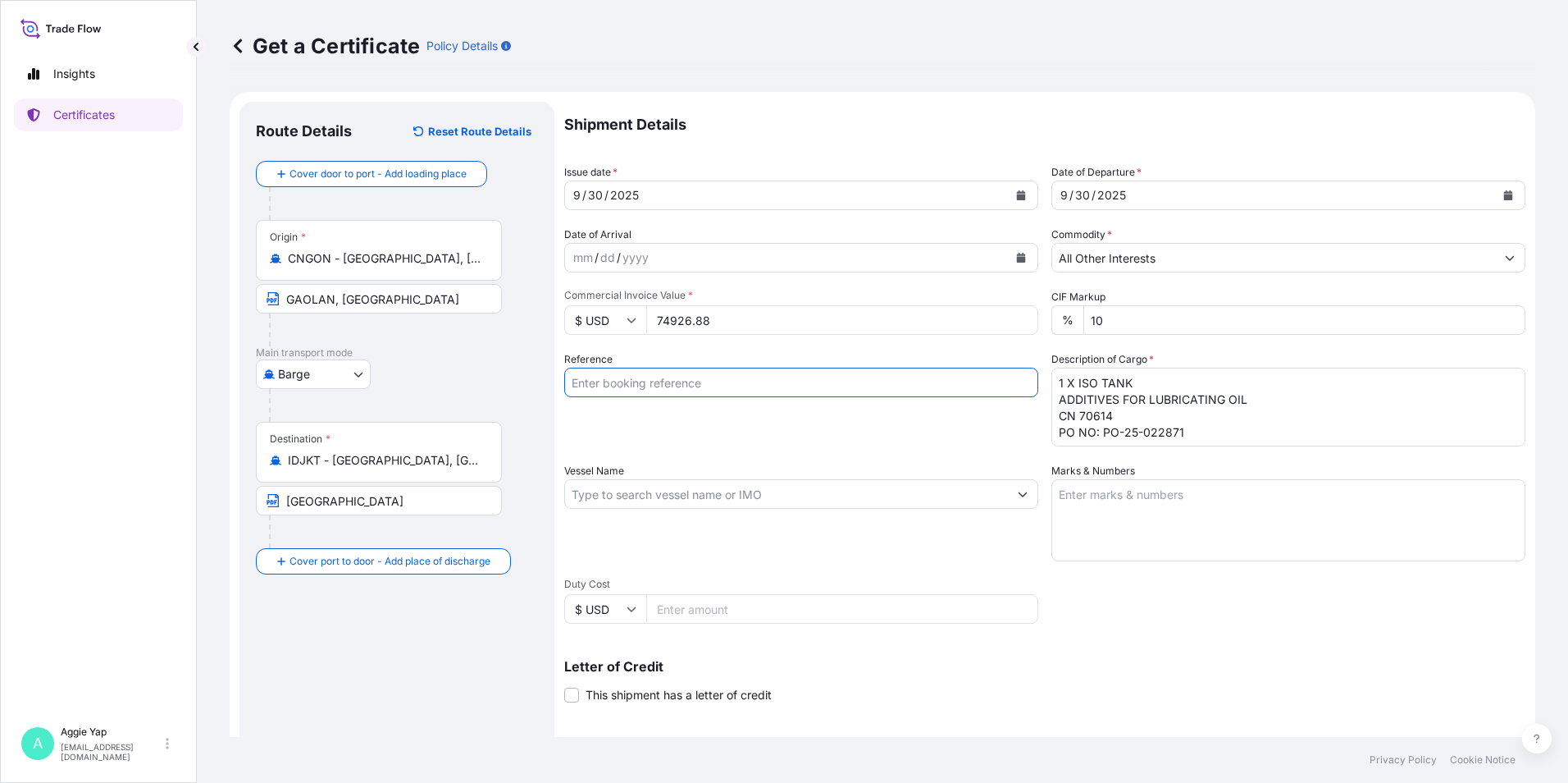
drag, startPoint x: 923, startPoint y: 433, endPoint x: 892, endPoint y: 429, distance: 31.3
click at [923, 433] on div "Reference" at bounding box center [800, 398] width 474 height 95
click at [643, 381] on input "Reference" at bounding box center [800, 382] width 474 height 29
type input "PT FEDERAL KARYATAMA"
click at [635, 496] on input "Vessel Name" at bounding box center [785, 494] width 443 height 29
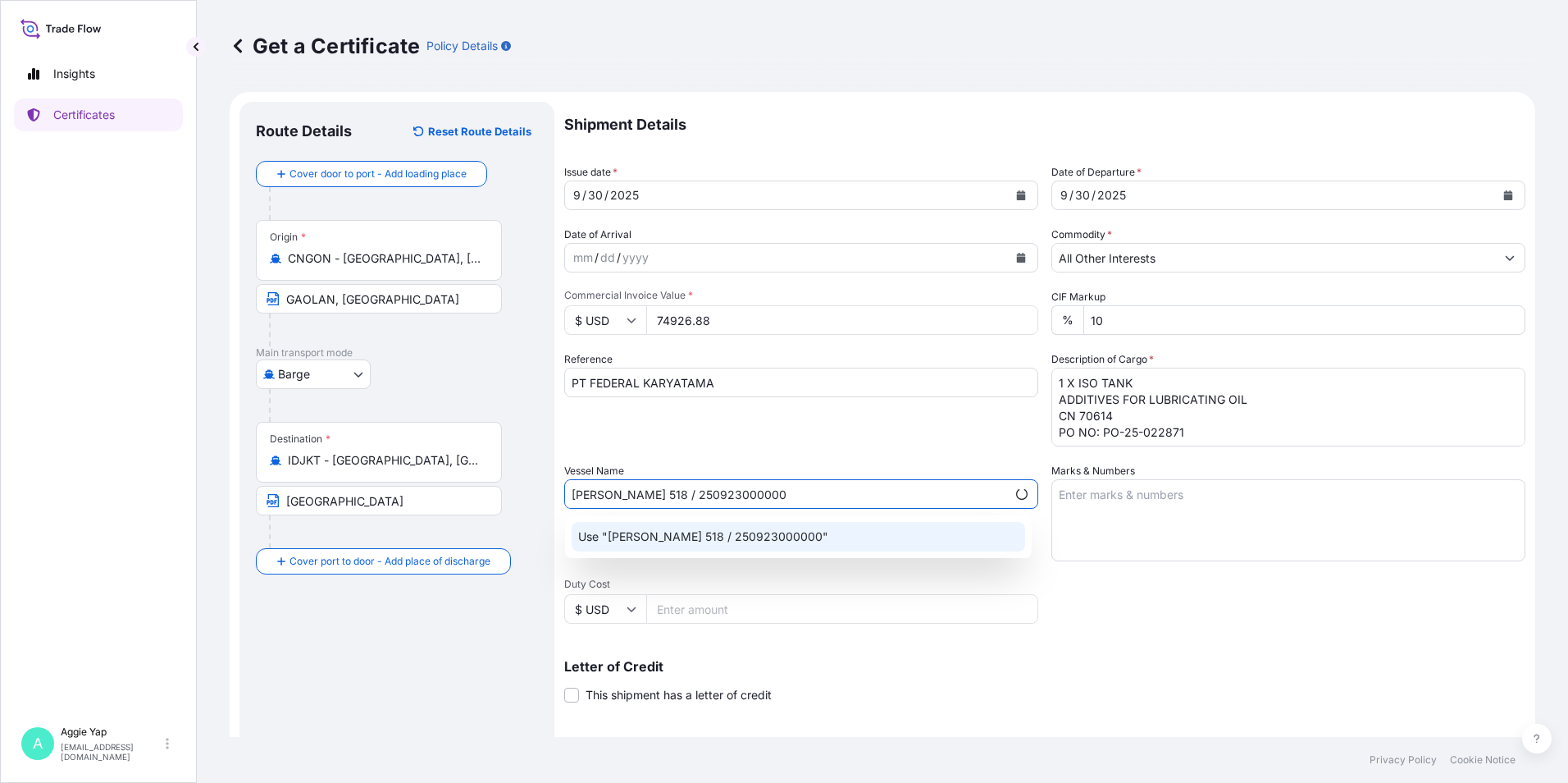
click at [753, 525] on div "Use "[PERSON_NAME] 518 / 250923000000"" at bounding box center [798, 537] width 453 height 29
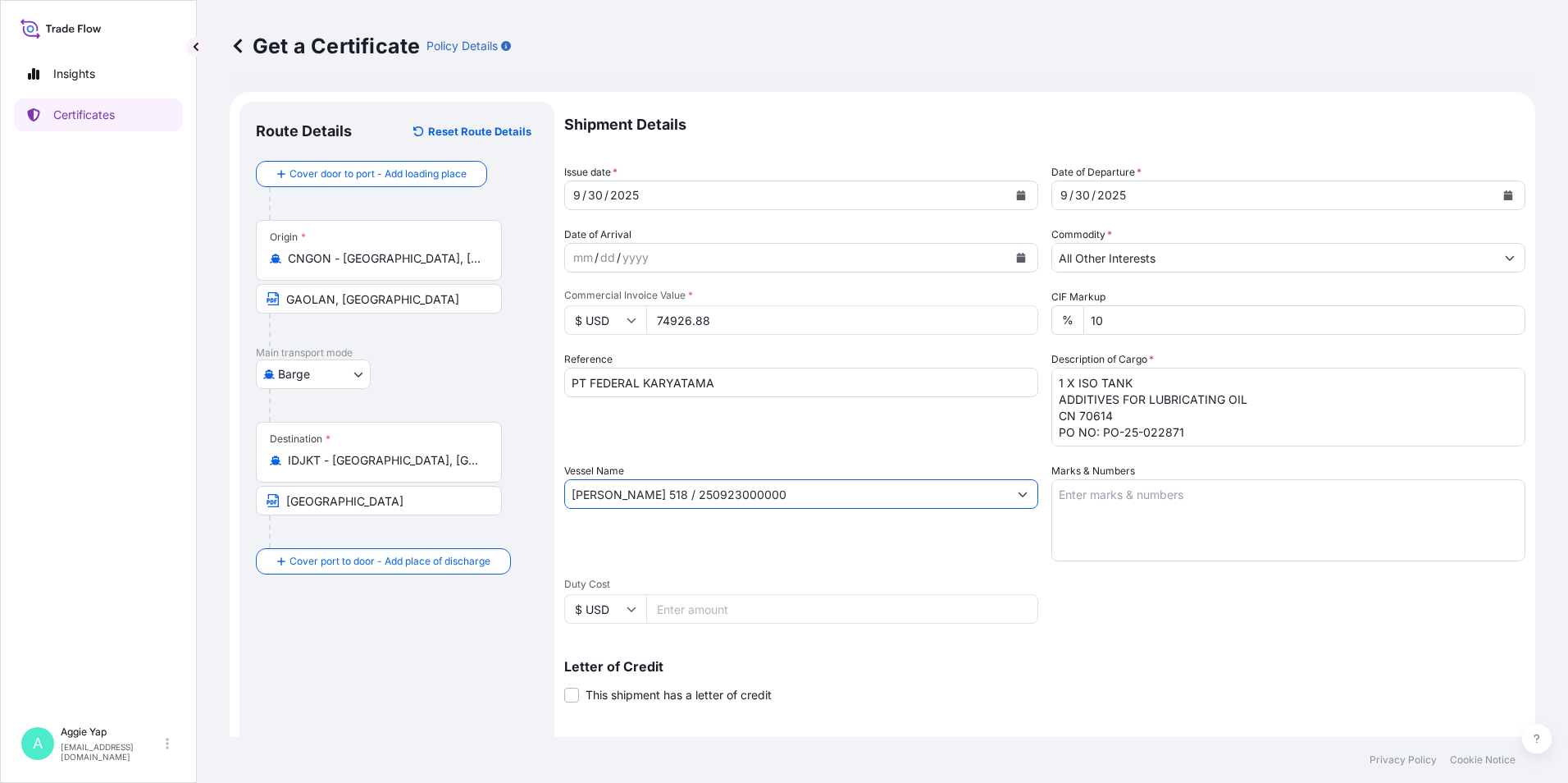
type input "[PERSON_NAME] 518 / 250923000000"
click at [1138, 508] on textarea "Marks & Numbers" at bounding box center [1288, 520] width 474 height 82
type textarea "AS PER BILL OF LADING"
click at [1257, 603] on div "Shipment Details Issue date * [DATE] Date of Departure * [DATE] Date of Arrival…" at bounding box center [1044, 493] width 961 height 782
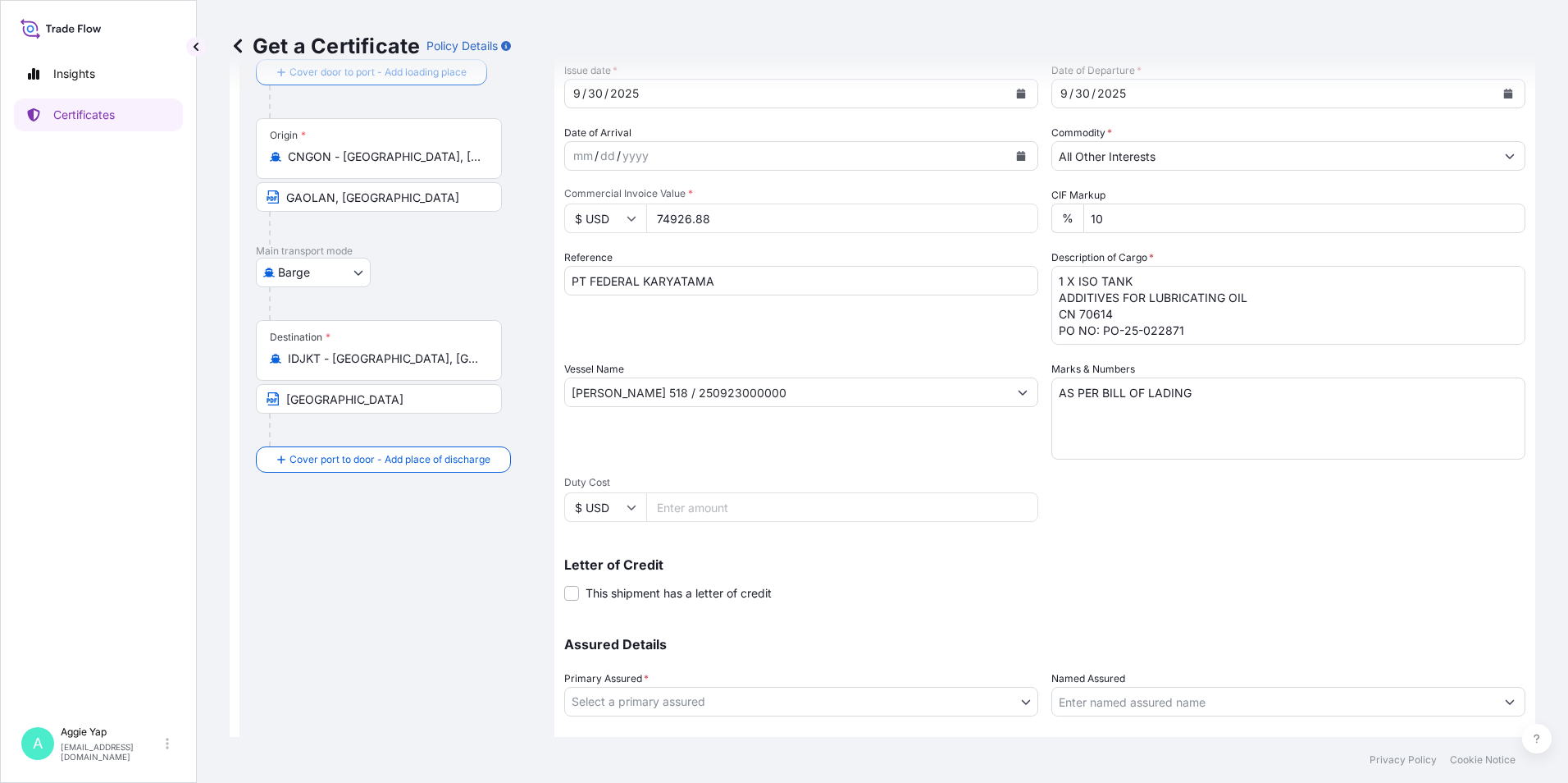
scroll to position [202, 0]
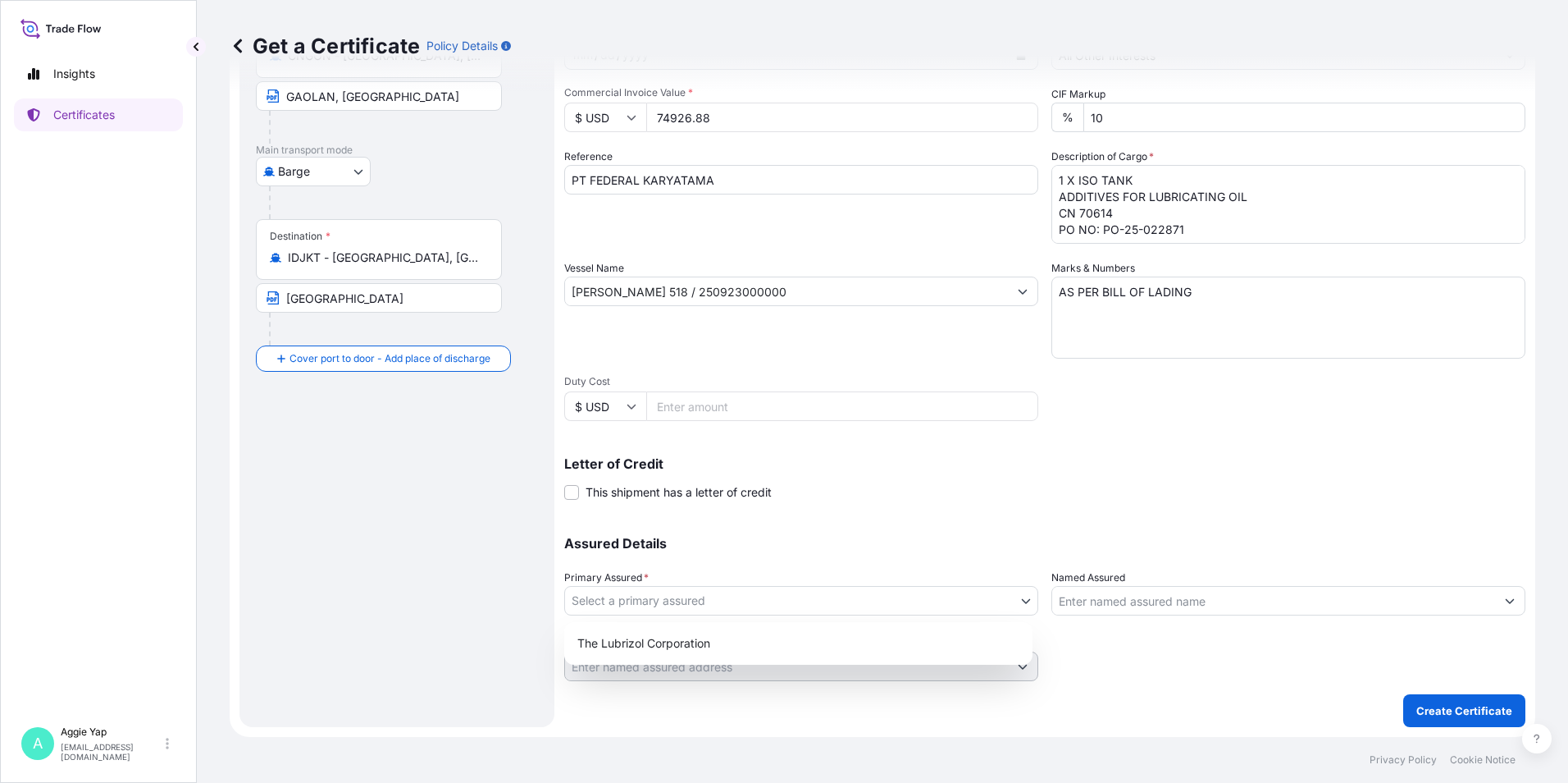
click at [762, 601] on body "Insights Certificates A [PERSON_NAME] [EMAIL_ADDRESS][DOMAIN_NAME] Get a Certif…" at bounding box center [784, 391] width 1568 height 783
click at [701, 646] on div "The Lubrizol Corporation" at bounding box center [798, 643] width 455 height 29
select select "31566"
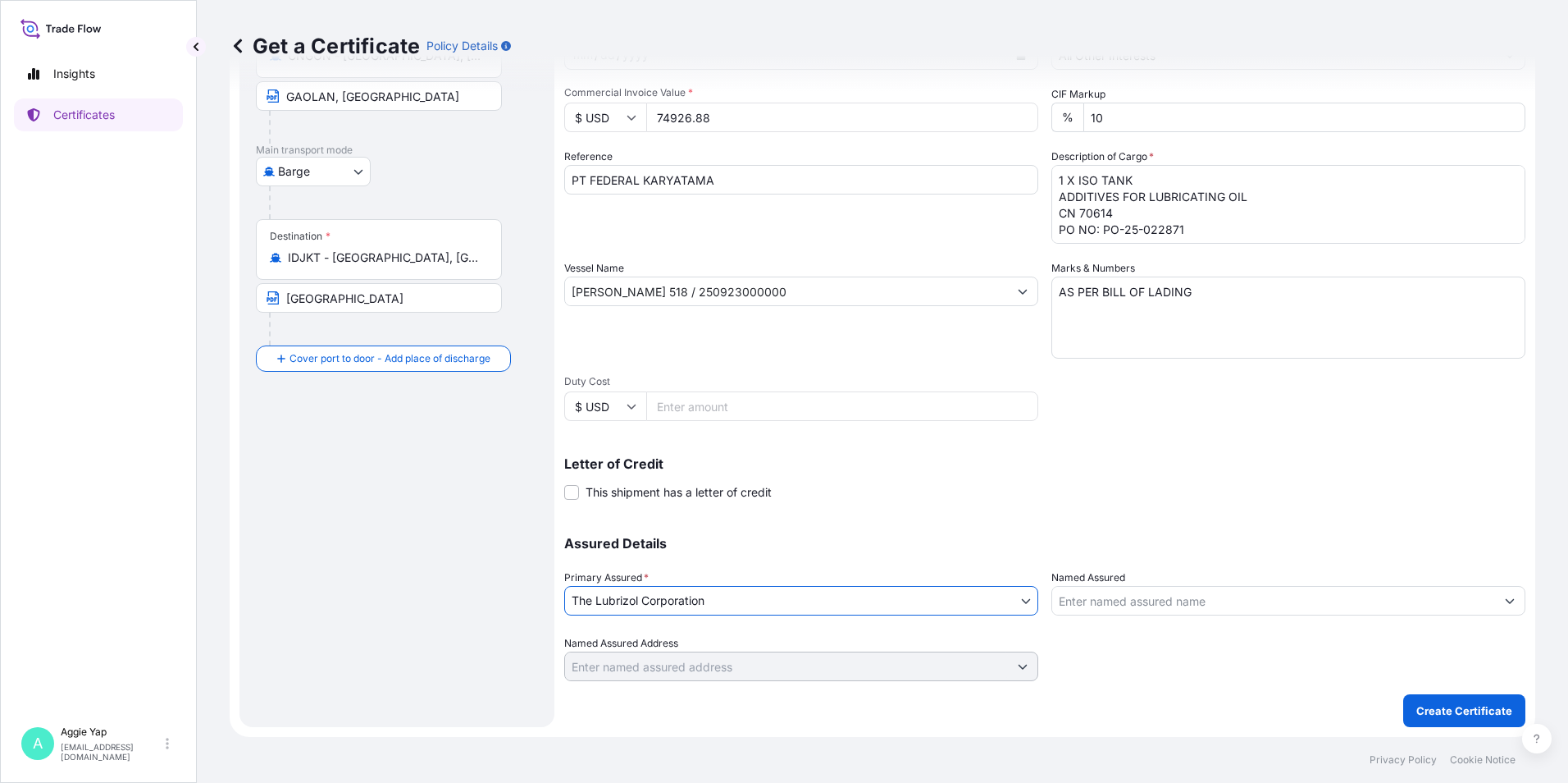
drag, startPoint x: 1201, startPoint y: 598, endPoint x: 1129, endPoint y: 594, distance: 72.1
click at [1194, 598] on input "Named Assured" at bounding box center [1273, 600] width 443 height 29
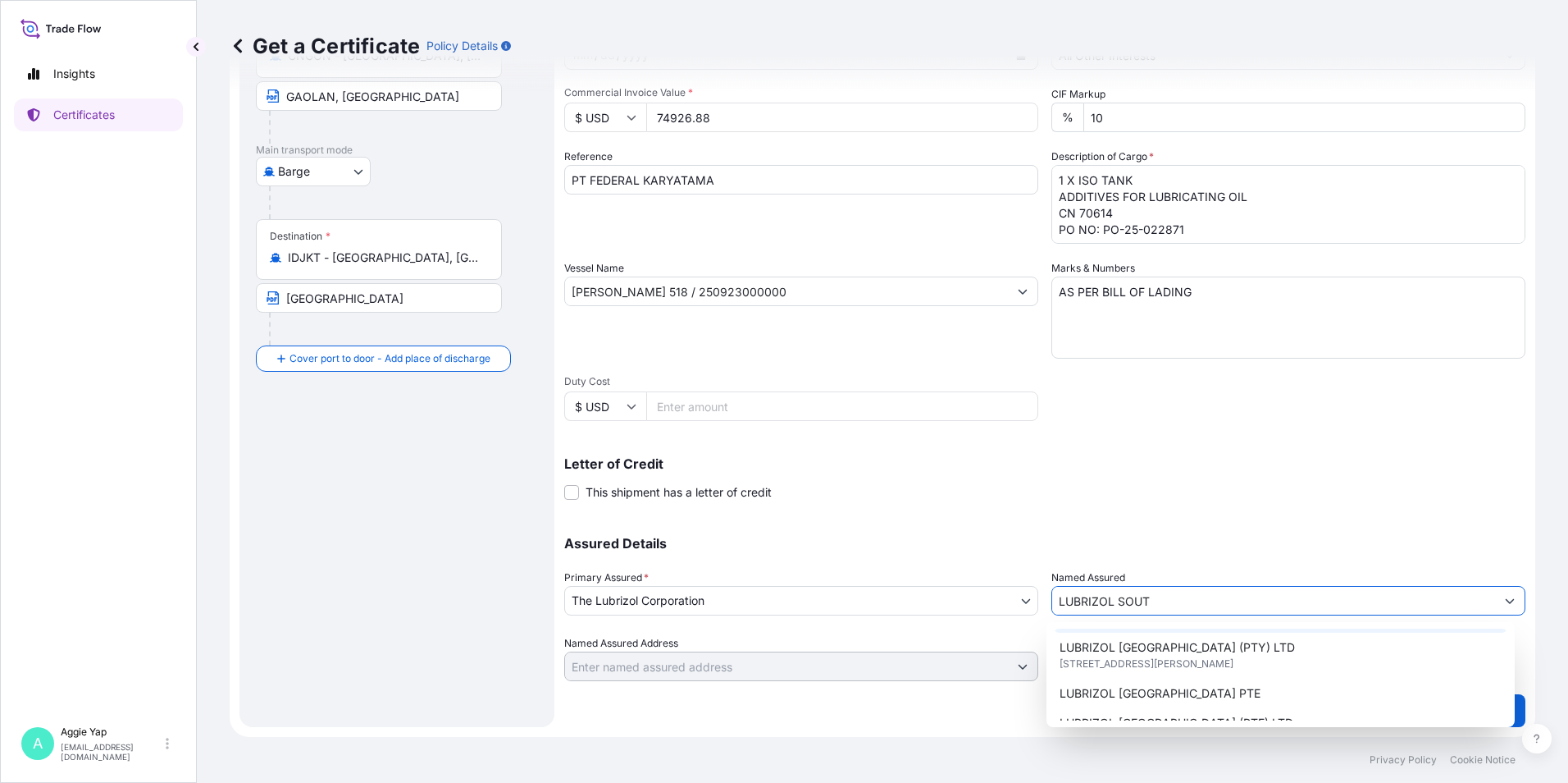
scroll to position [82, 0]
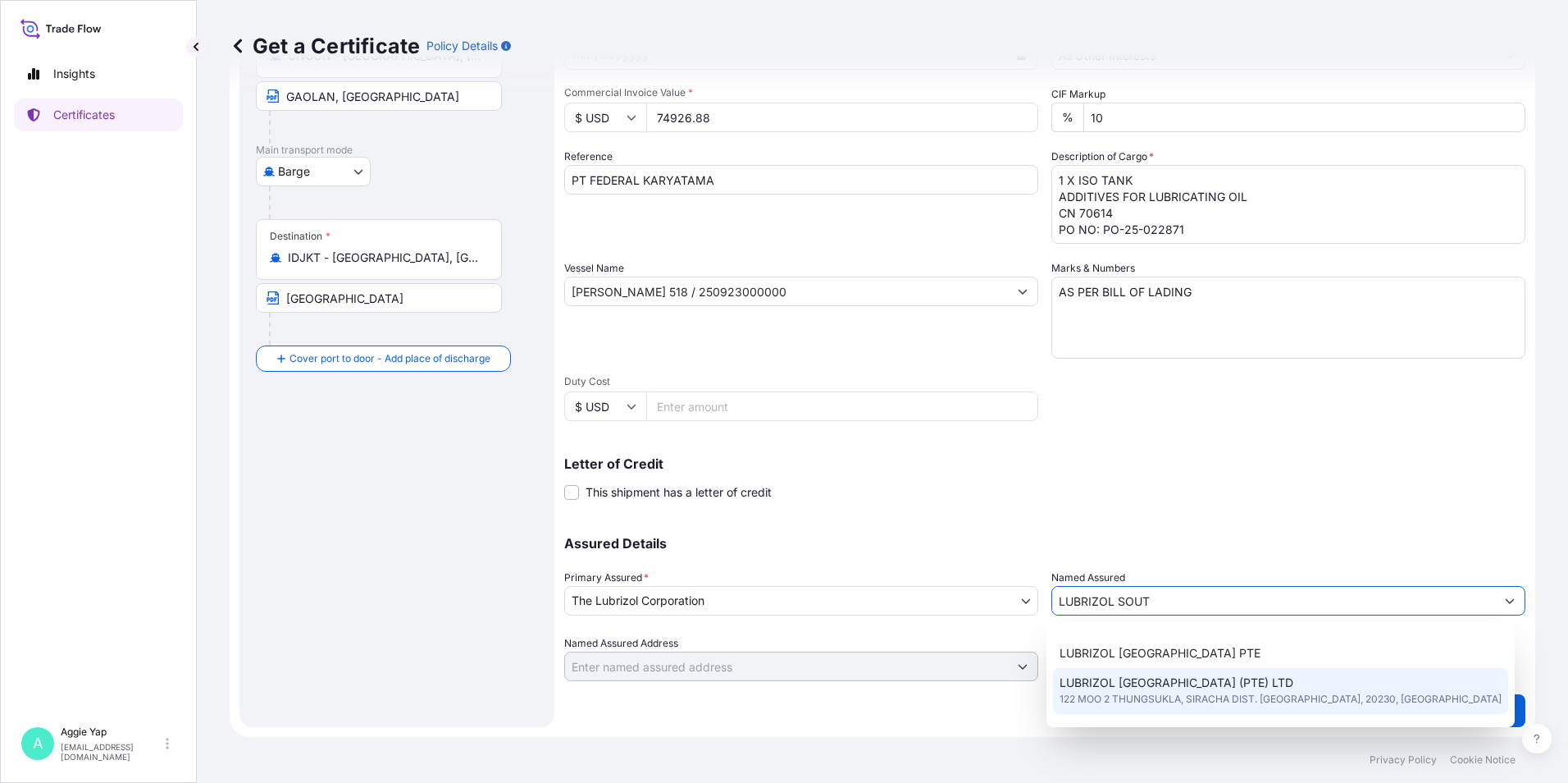
click at [1130, 698] on span "122 MOO 2 THUNGSUKLA, SIRACHA DIST. [GEOGRAPHIC_DATA], 20230, [GEOGRAPHIC_DATA]" at bounding box center [1280, 699] width 442 height 17
type input "LUBRIZOL [GEOGRAPHIC_DATA] (PTE) LTD"
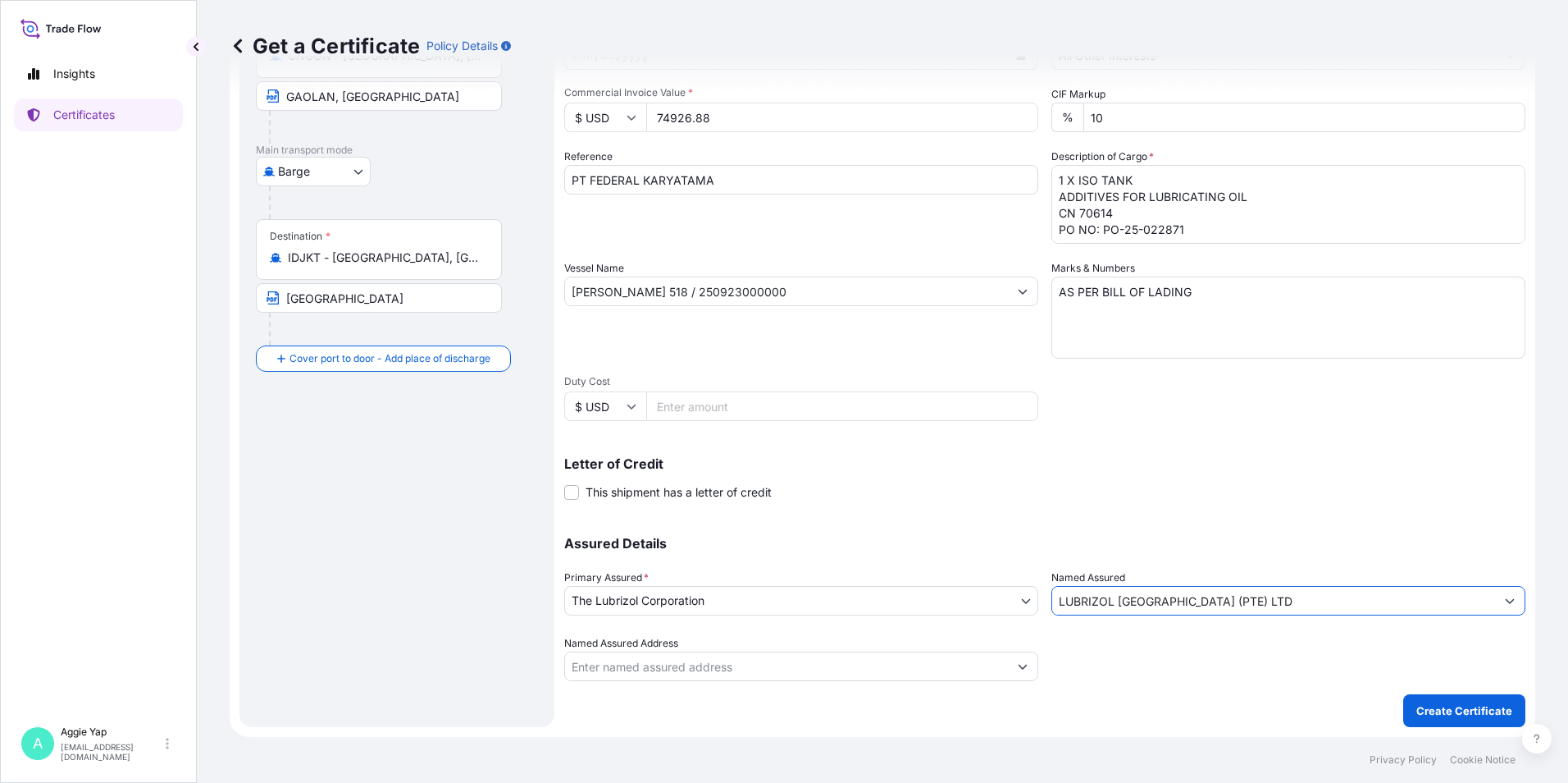
click at [1282, 604] on input "LUBRIZOL [GEOGRAPHIC_DATA] (PTE) LTD" at bounding box center [1273, 600] width 443 height 29
click at [1505, 601] on icon "Show suggestions" at bounding box center [1509, 601] width 9 height 5
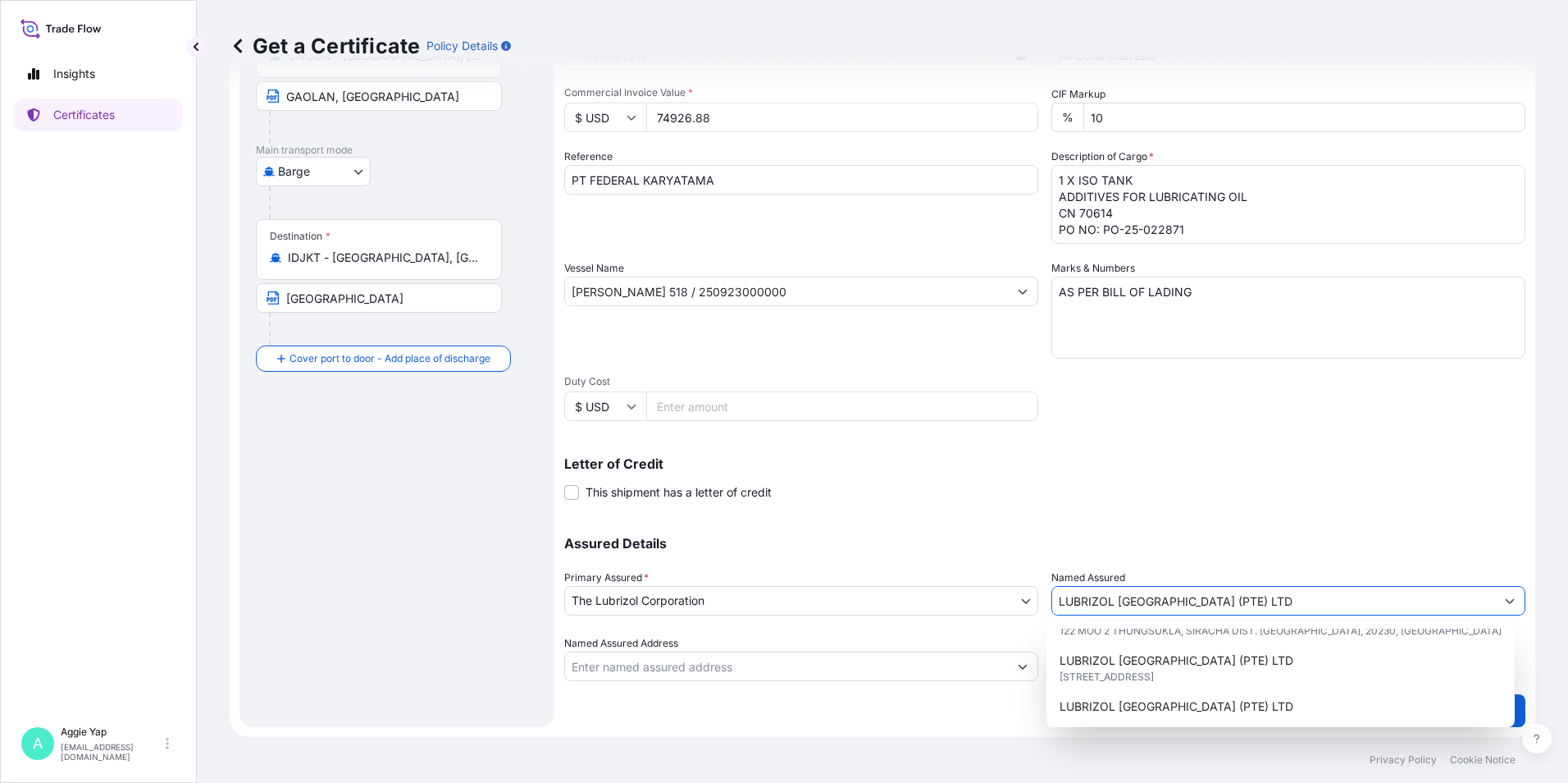
scroll to position [0, 0]
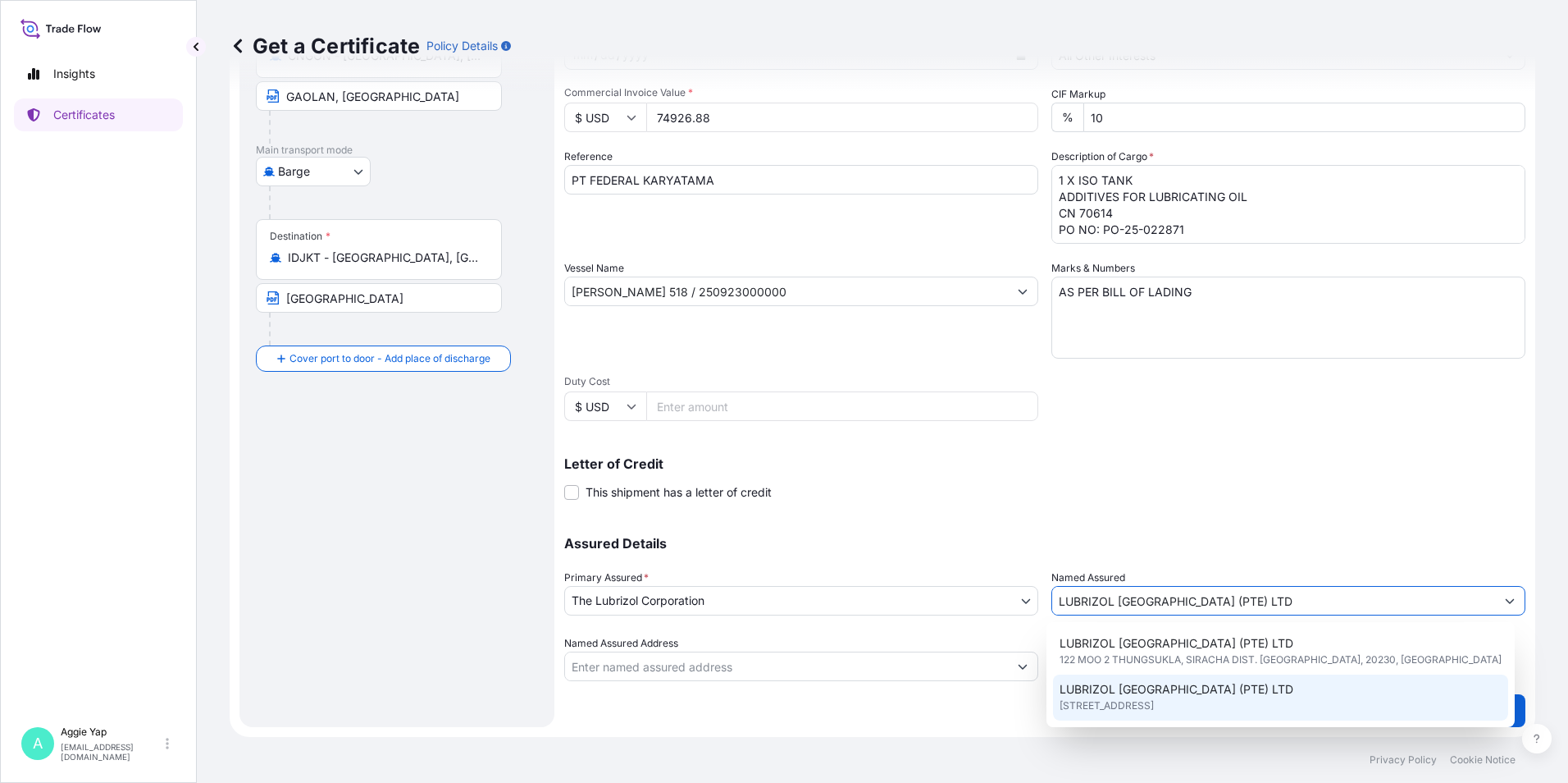
click at [1116, 687] on span "LUBRIZOL [GEOGRAPHIC_DATA] (PTE) LTD" at bounding box center [1175, 689] width 233 height 17
type input "[STREET_ADDRESS]"
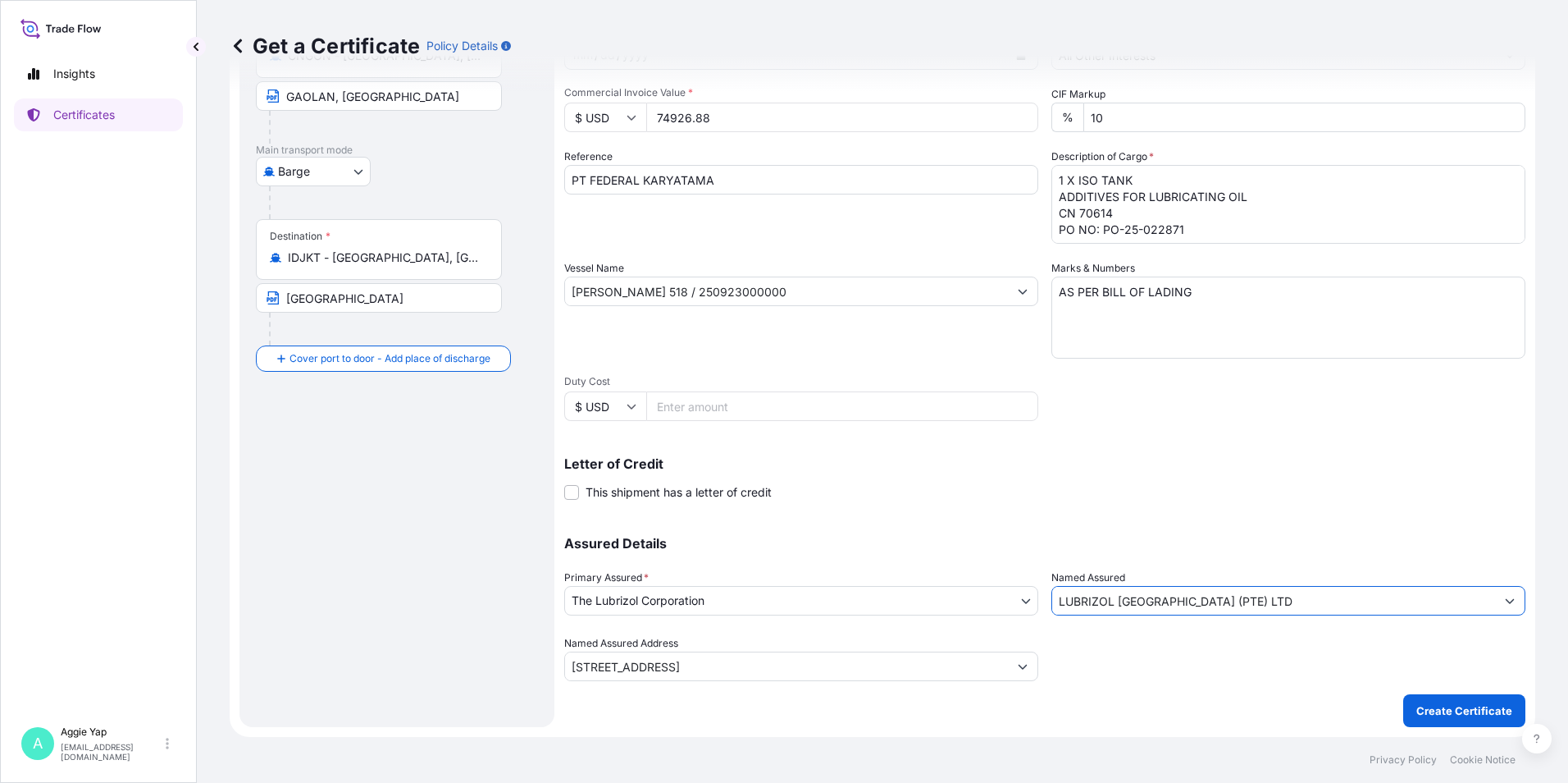
type input "LUBRIZOL [GEOGRAPHIC_DATA] (PTE) LTD"
drag, startPoint x: 1049, startPoint y: 718, endPoint x: 1328, endPoint y: 687, distance: 280.7
click at [1053, 716] on div "Shipment Details Issue date * [DATE] Date of Departure * [DATE] Date of Arrival…" at bounding box center [1044, 313] width 961 height 828
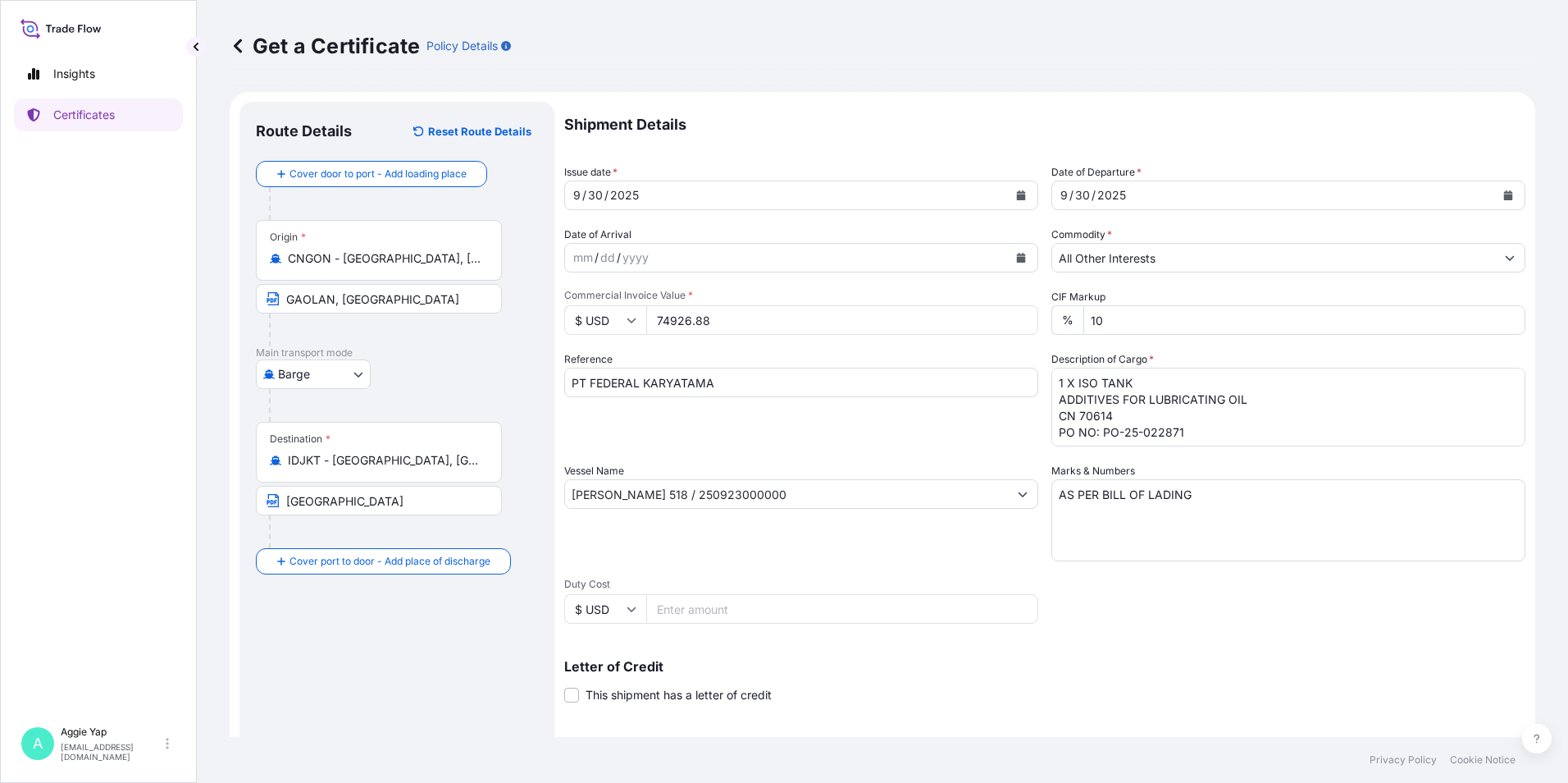
click at [1136, 643] on div "Letter of Credit This shipment has a letter of credit Letter of credit * Letter…" at bounding box center [1044, 672] width 961 height 64
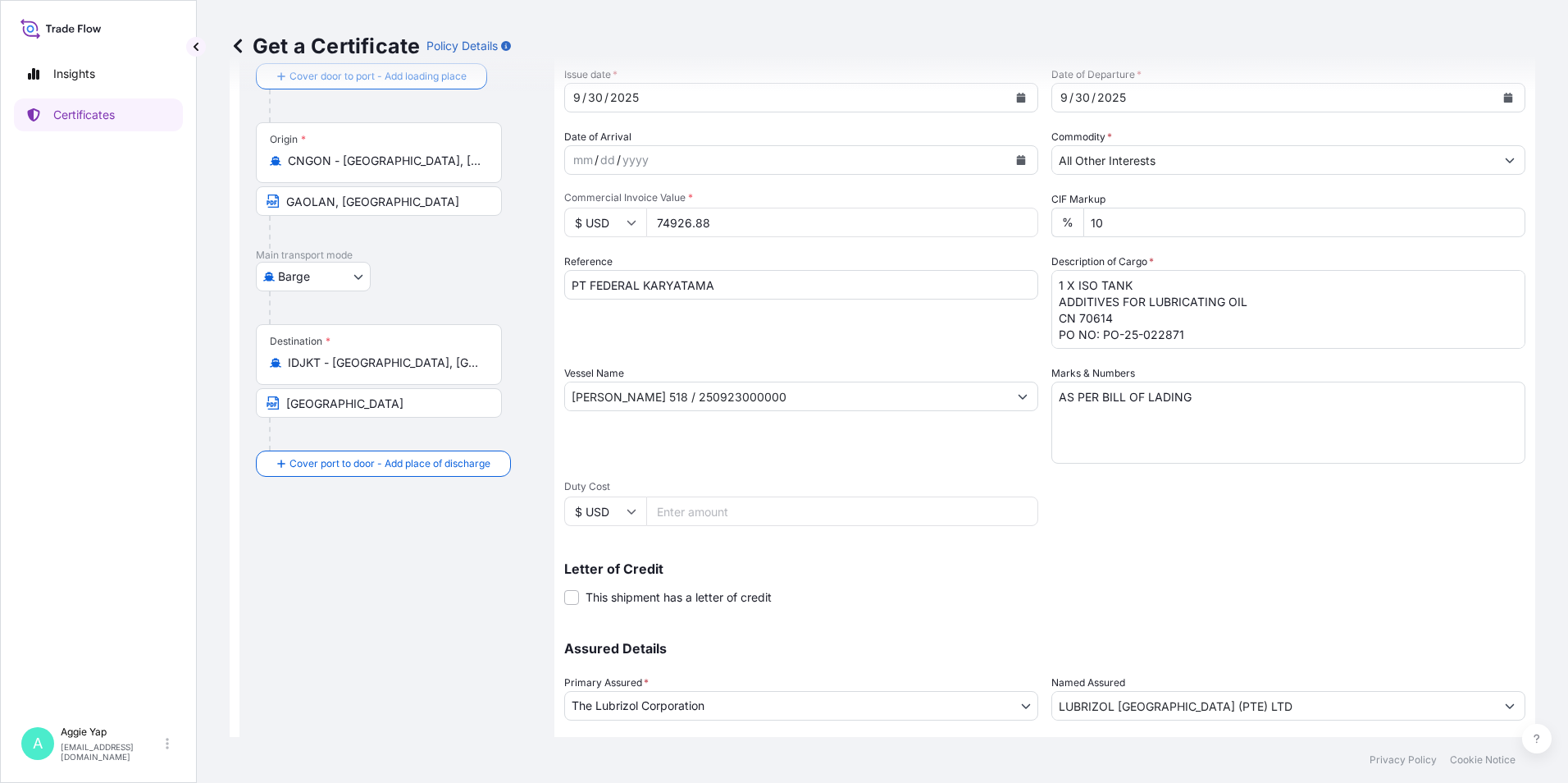
scroll to position [202, 0]
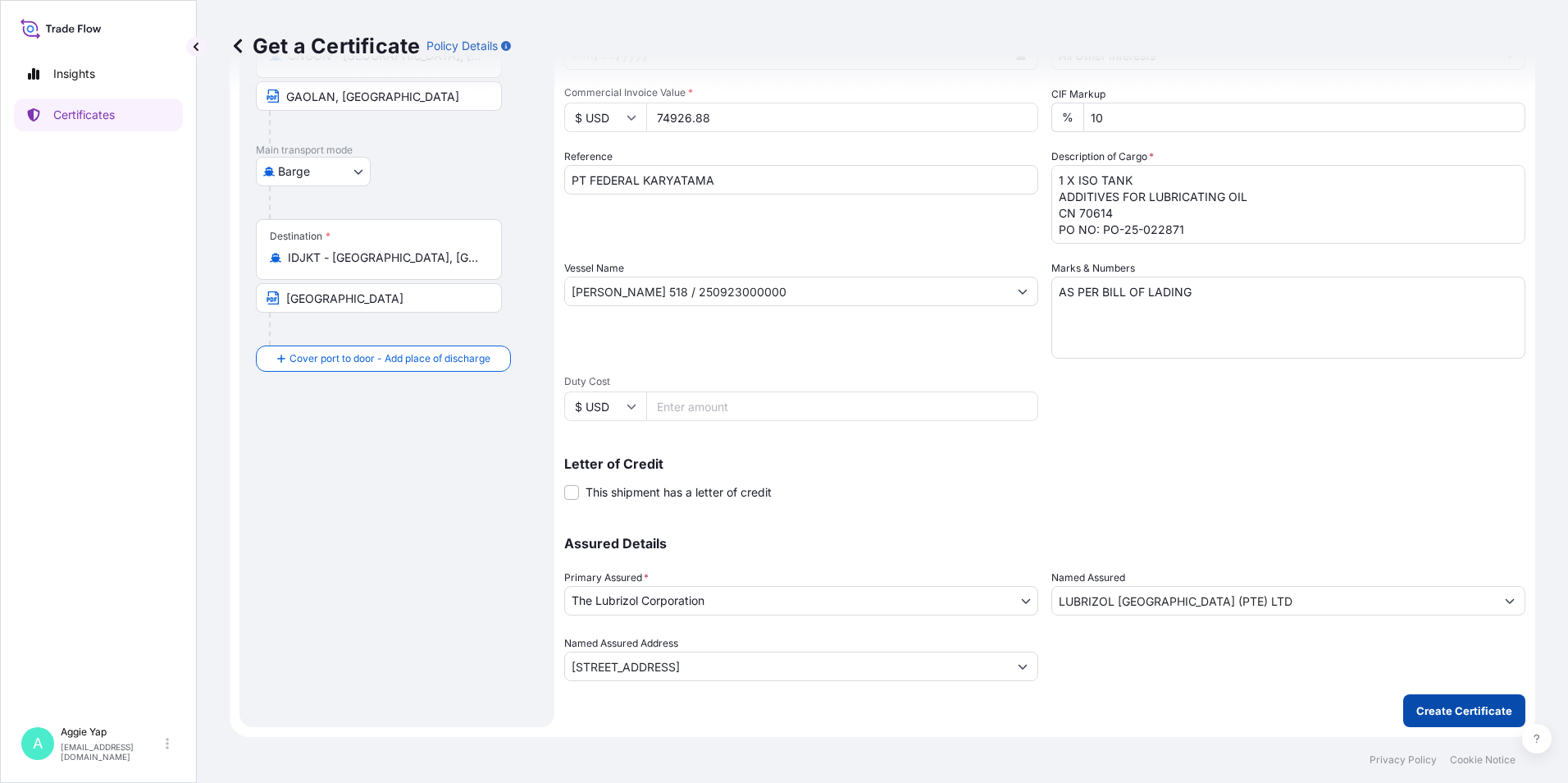
click at [1438, 698] on button "Create Certificate" at bounding box center [1463, 711] width 122 height 33
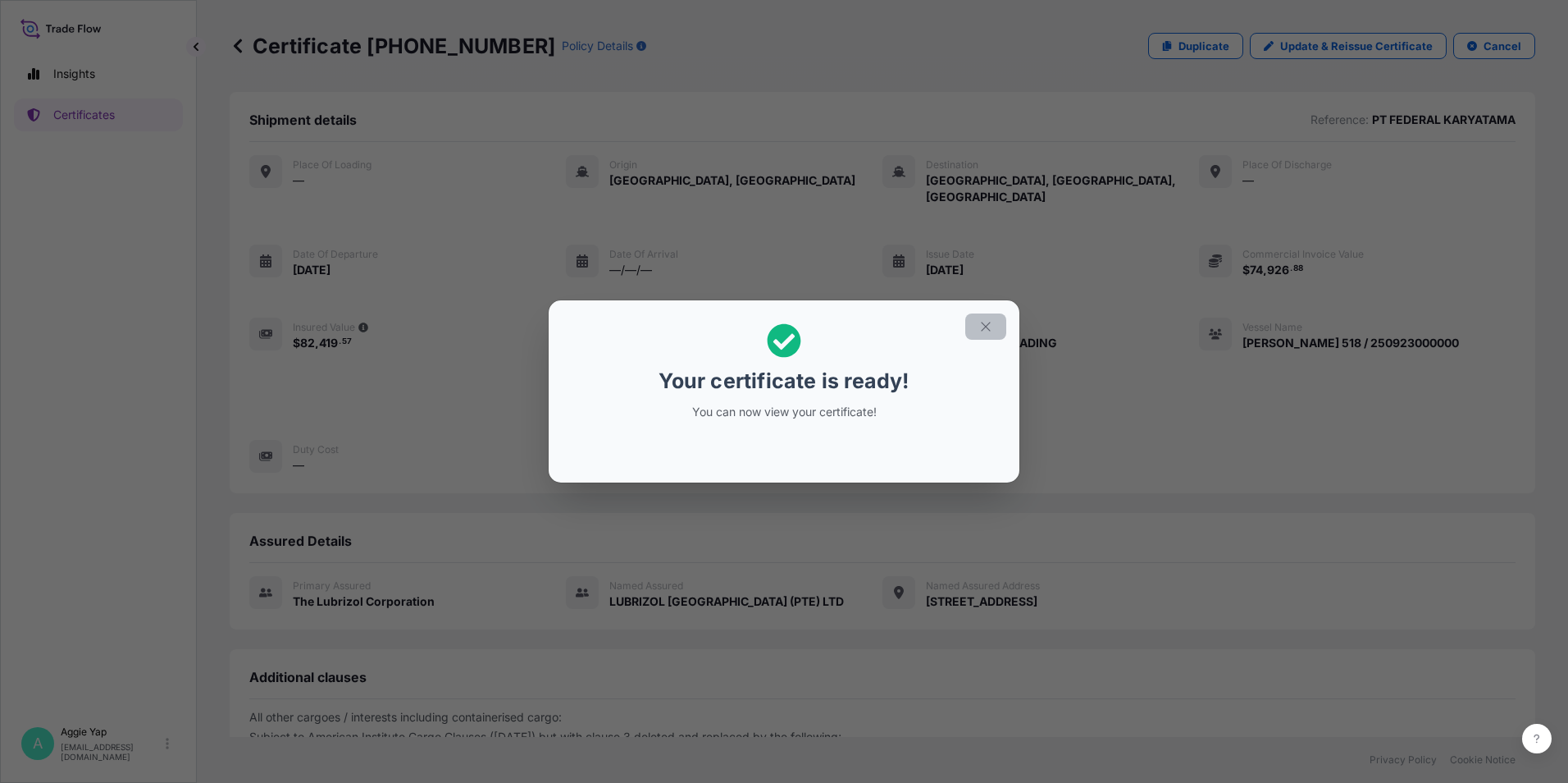
click at [991, 328] on button "button" at bounding box center [986, 326] width 41 height 26
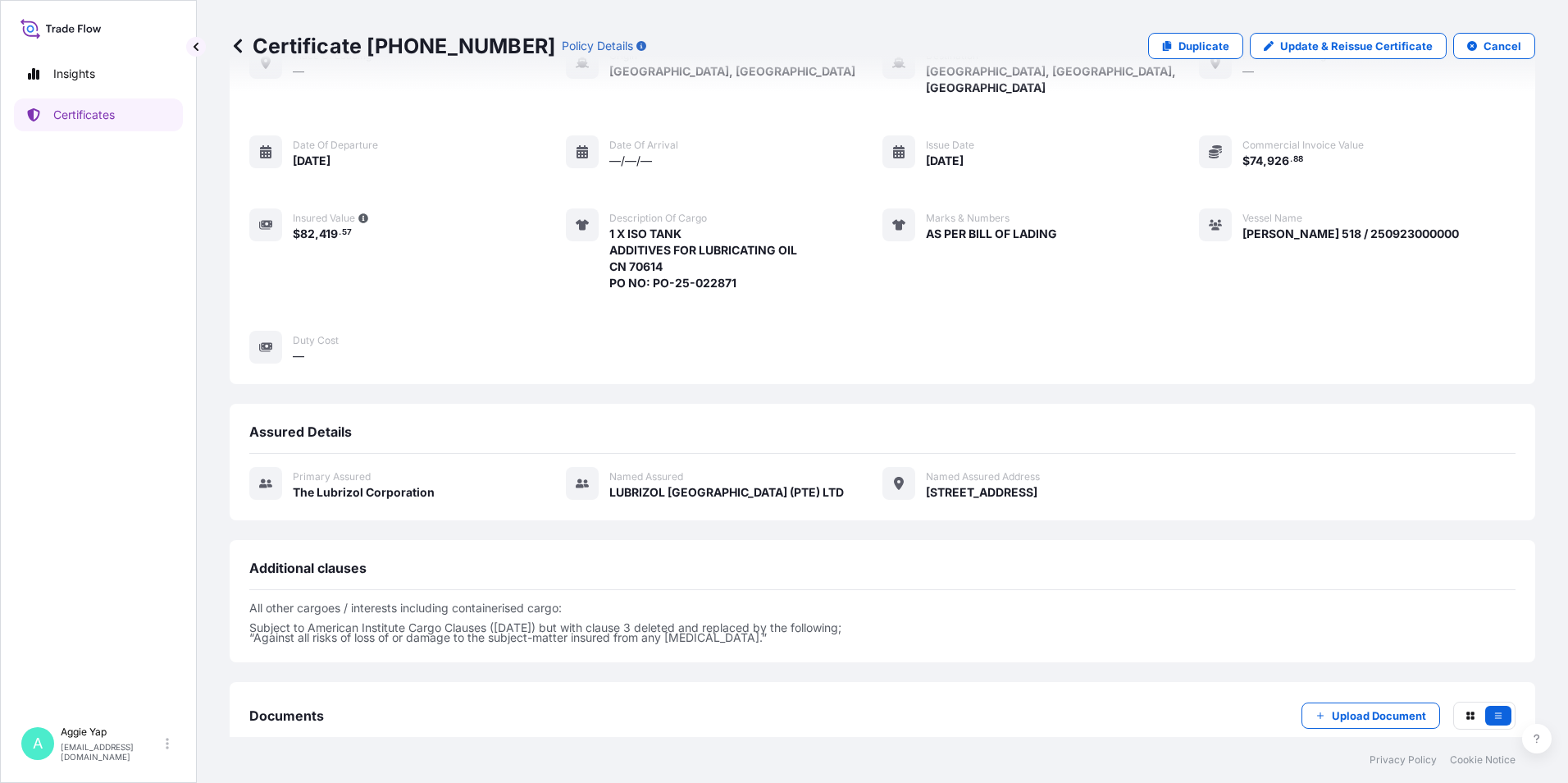
scroll to position [192, 0]
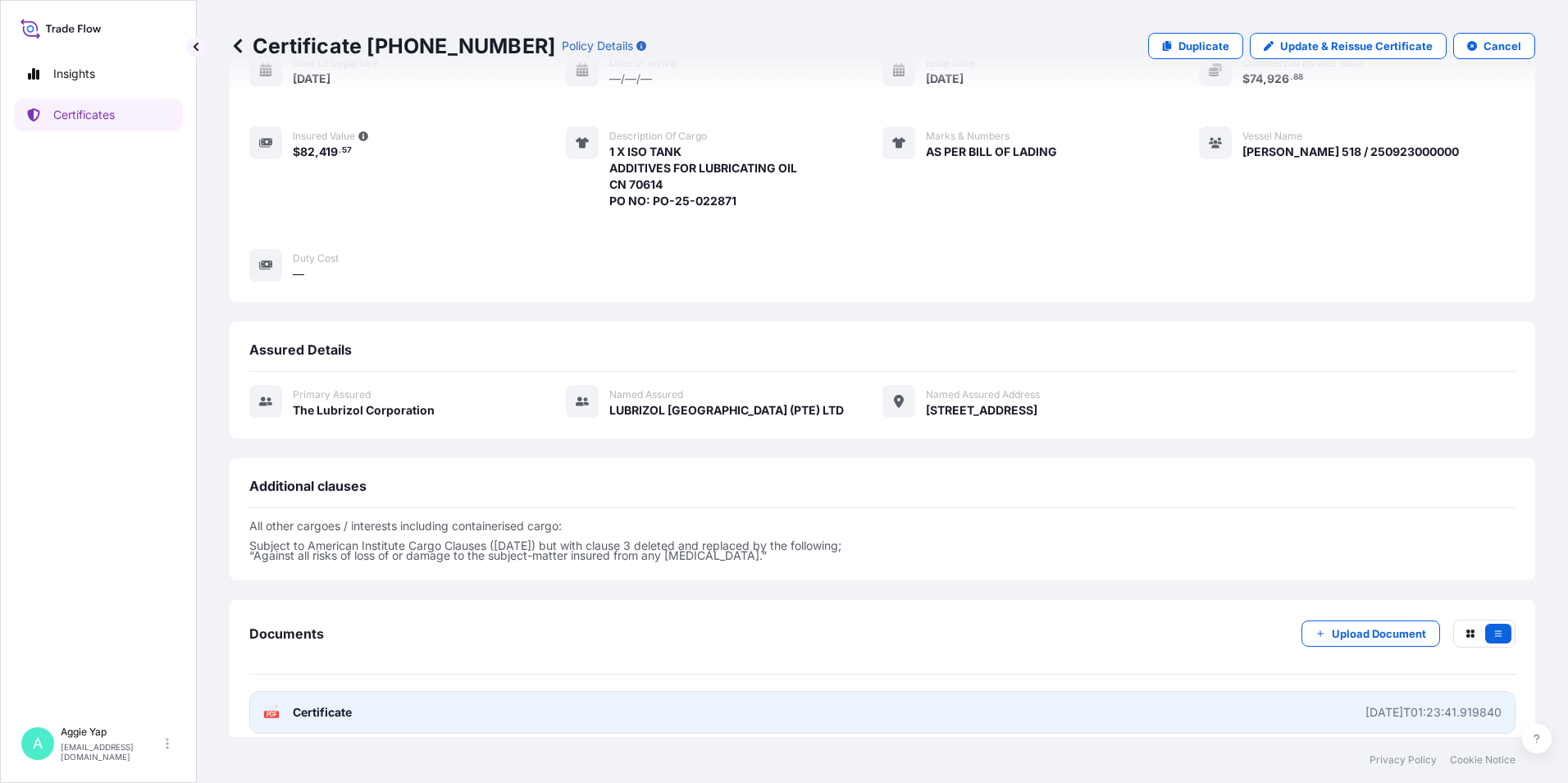
click at [754, 698] on link "PDF Certificate [DATE]T01:23:41.919840" at bounding box center [882, 713] width 1266 height 43
